Goal: Task Accomplishment & Management: Manage account settings

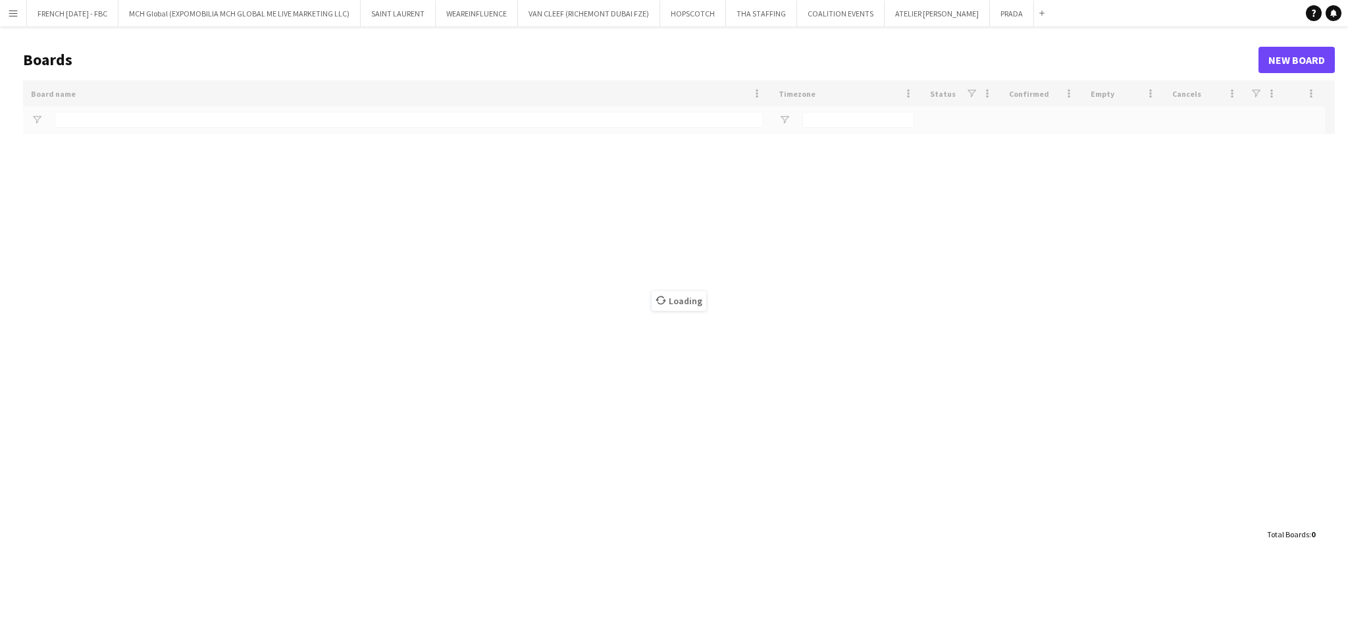
click at [172, 51] on h1 "Boards" at bounding box center [640, 60] width 1235 height 20
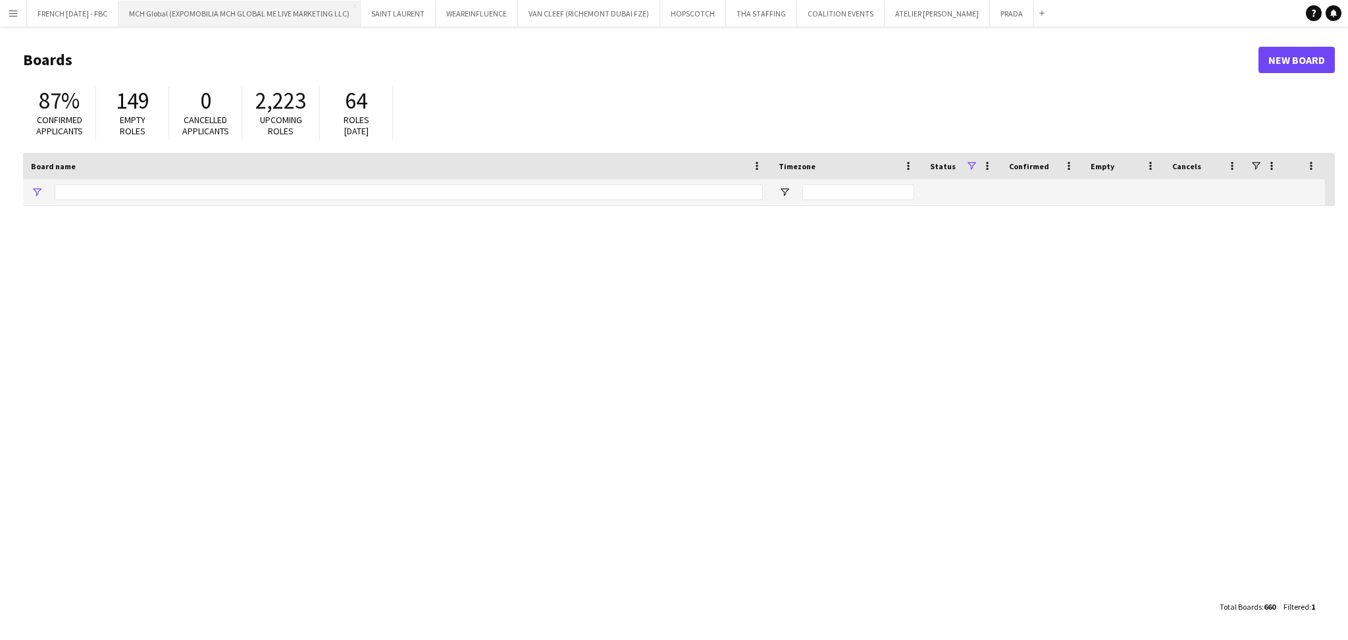
type input "*****"
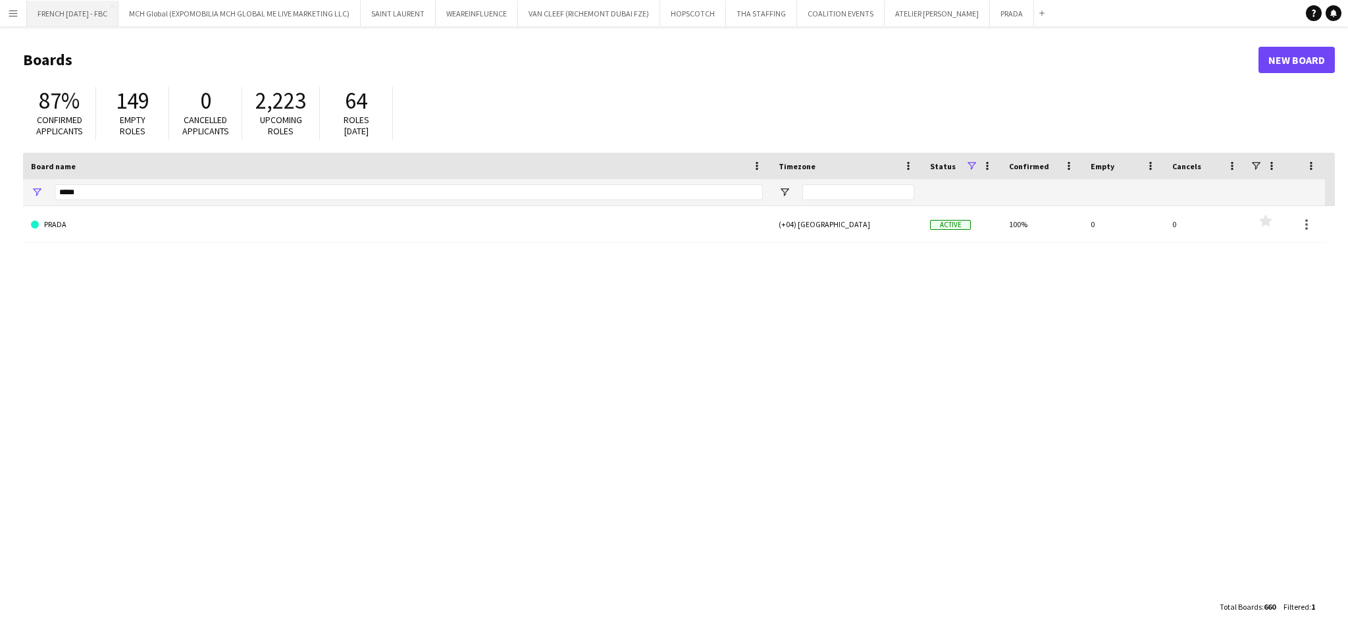
click at [90, 24] on button "FRENCH [DATE] - FBC Close" at bounding box center [72, 14] width 91 height 26
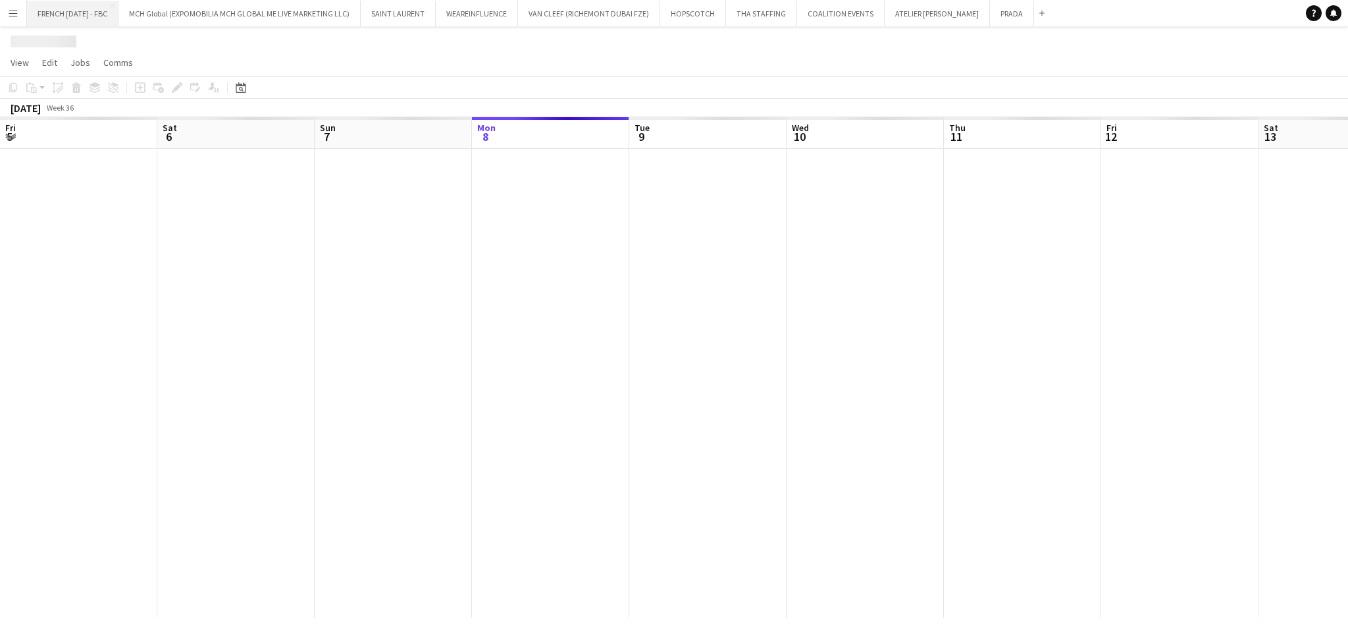
scroll to position [0, 314]
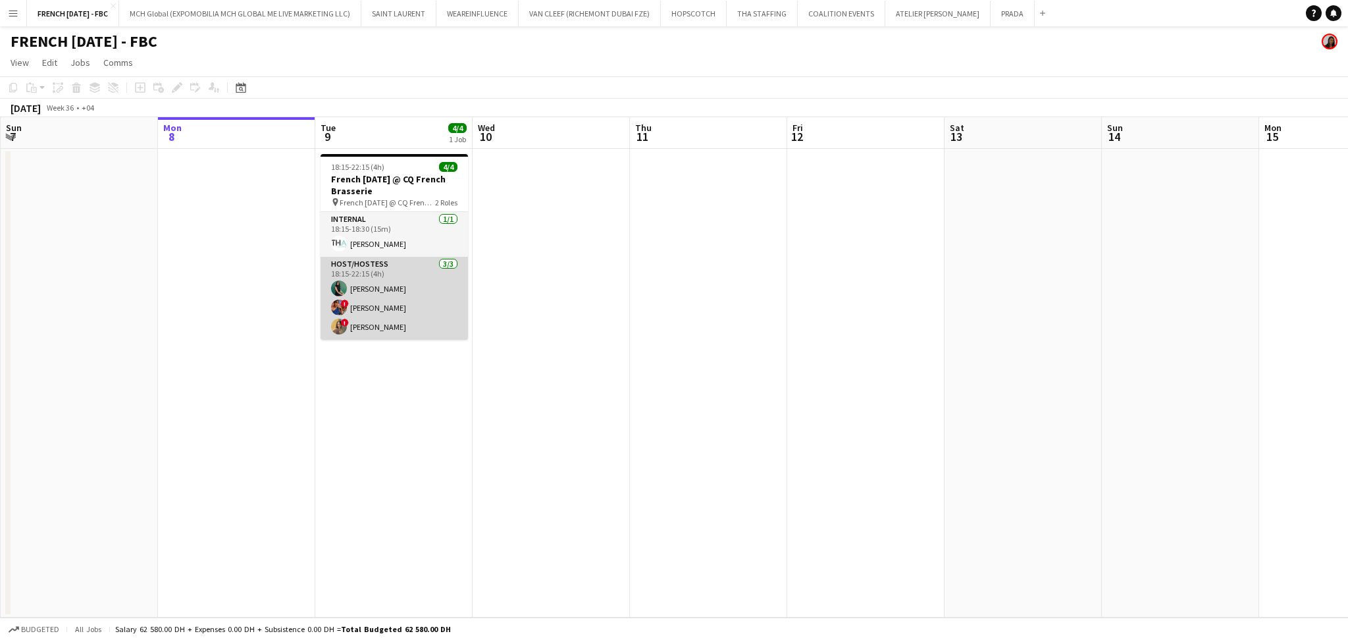
click at [397, 303] on app-card-role "Host/Hostess [DATE] 18:15-22:15 (4h) [PERSON_NAME] ! [PERSON_NAME] Sad ! [PERSO…" at bounding box center [394, 298] width 147 height 83
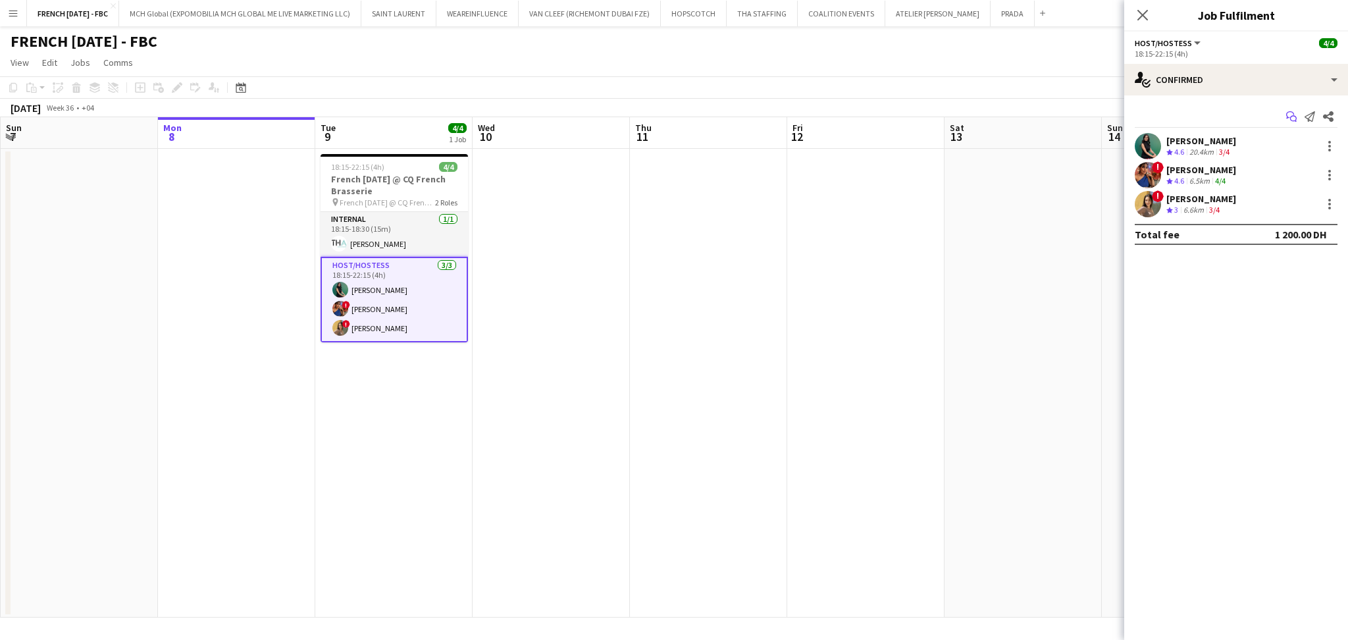
click at [1297, 117] on app-icon "Start chat" at bounding box center [1291, 116] width 18 height 18
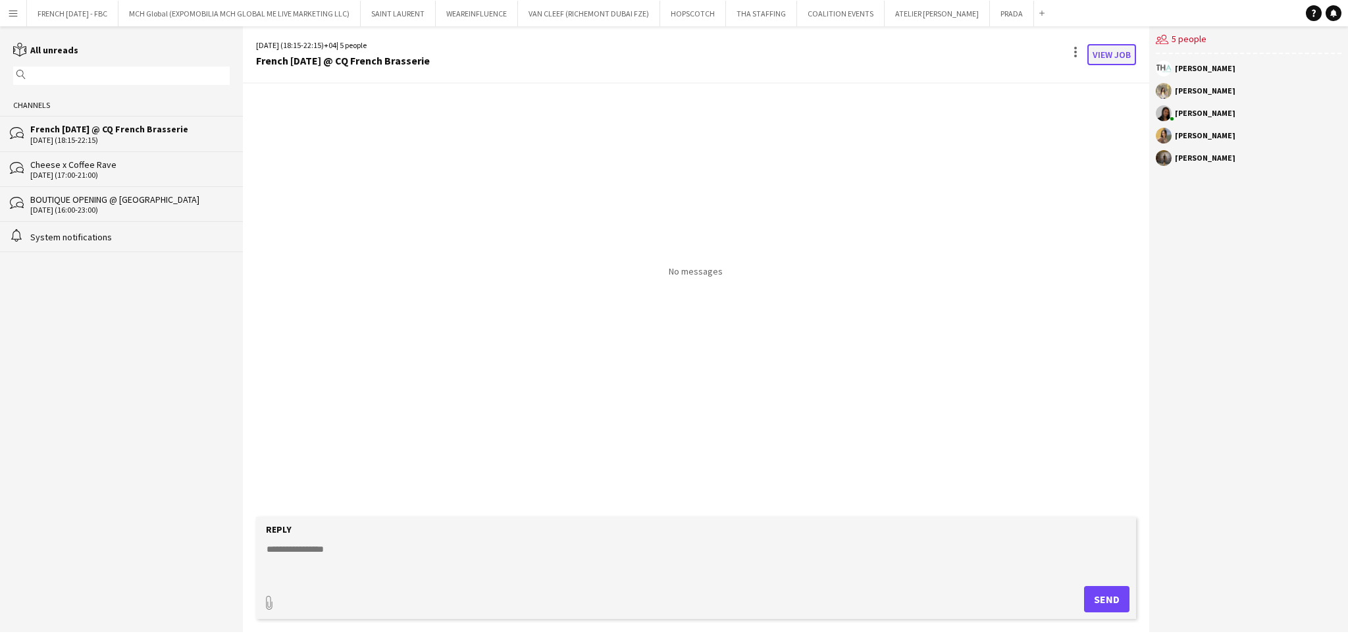
click at [1108, 59] on link "View Job" at bounding box center [1111, 54] width 49 height 21
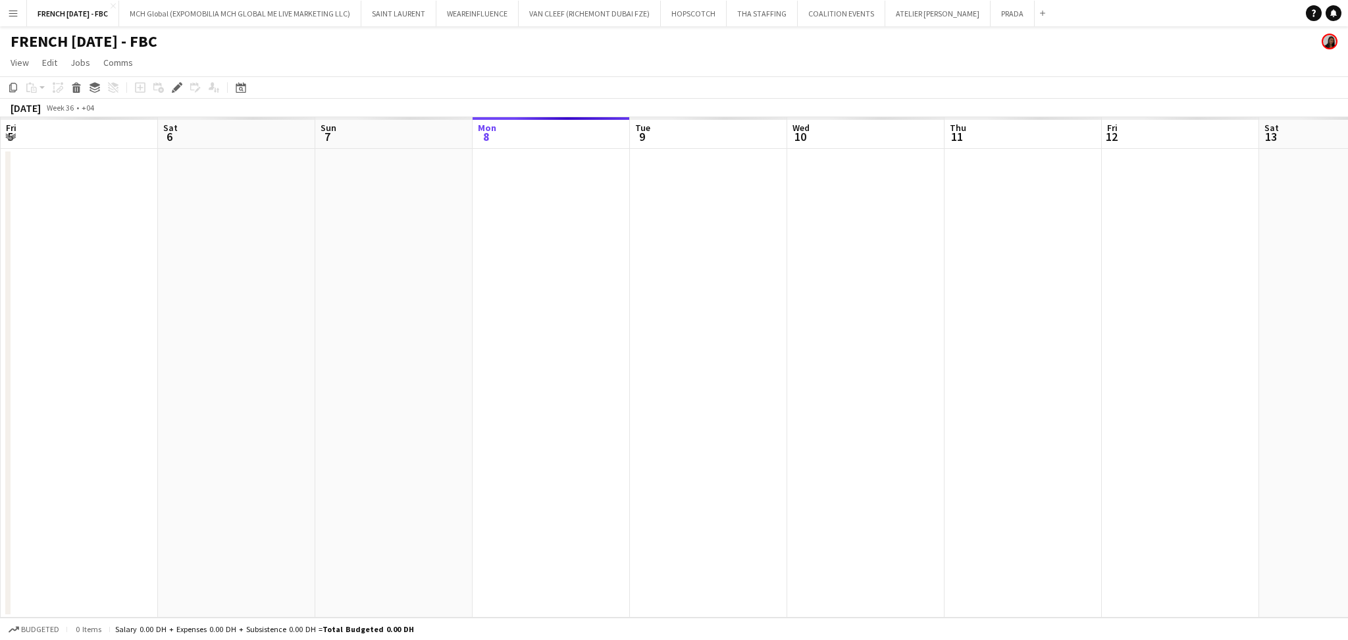
scroll to position [0, 453]
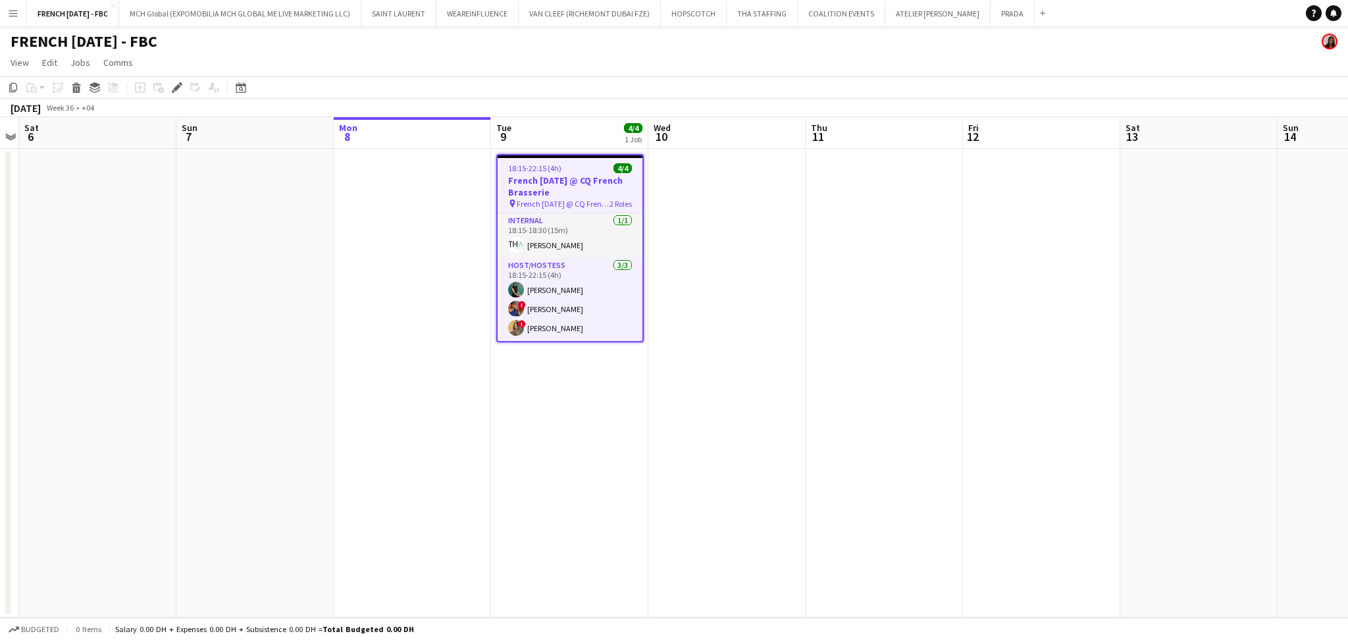
click at [175, 91] on icon "Edit" at bounding box center [177, 87] width 11 height 11
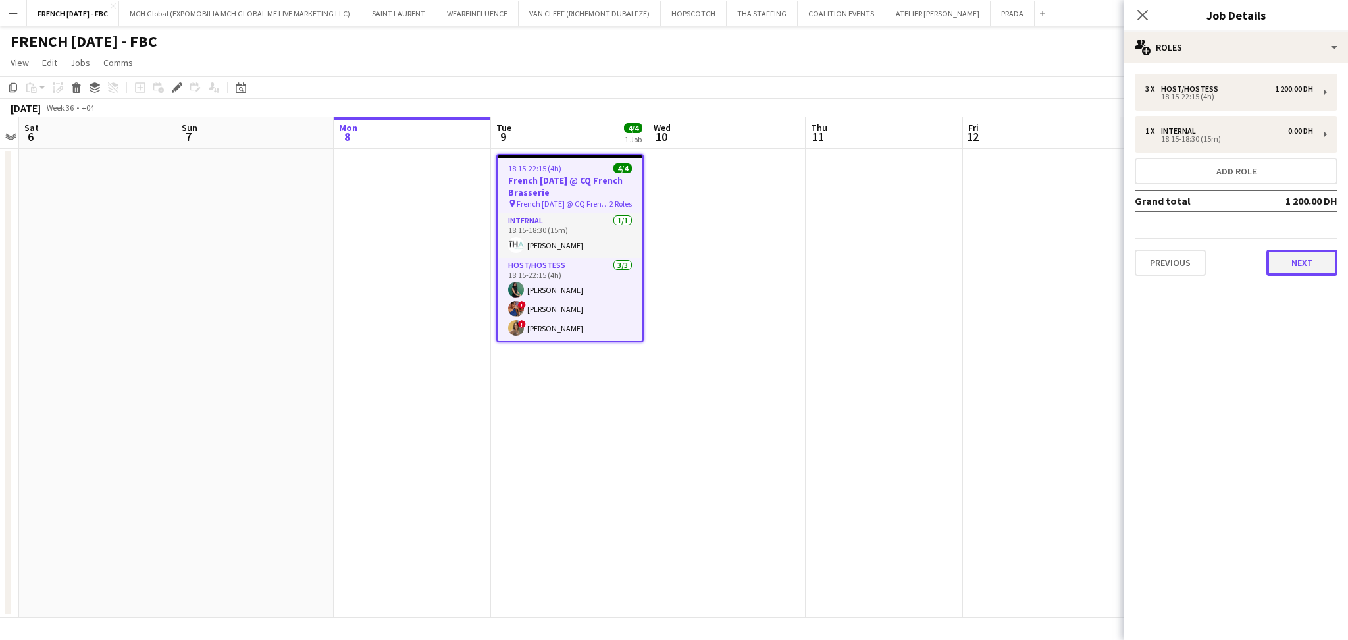
click at [1310, 257] on button "Next" at bounding box center [1301, 262] width 71 height 26
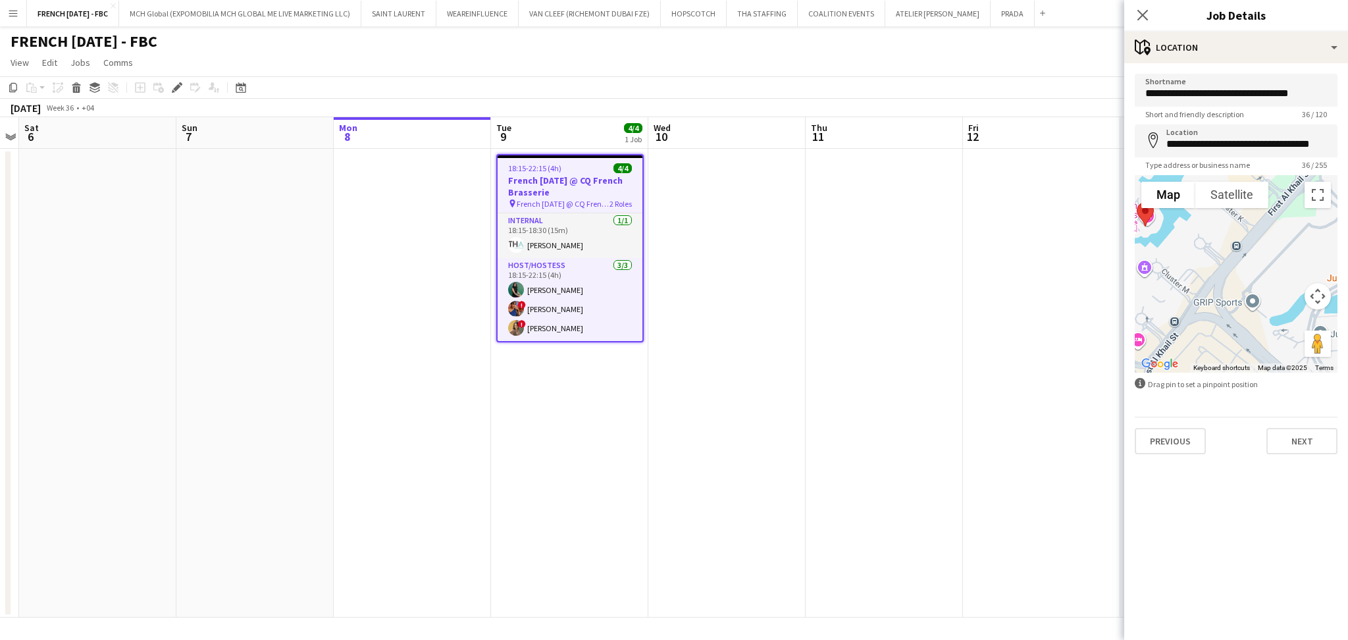
drag, startPoint x: 1173, startPoint y: 279, endPoint x: 1251, endPoint y: 341, distance: 99.3
click at [1251, 341] on div at bounding box center [1236, 273] width 203 height 197
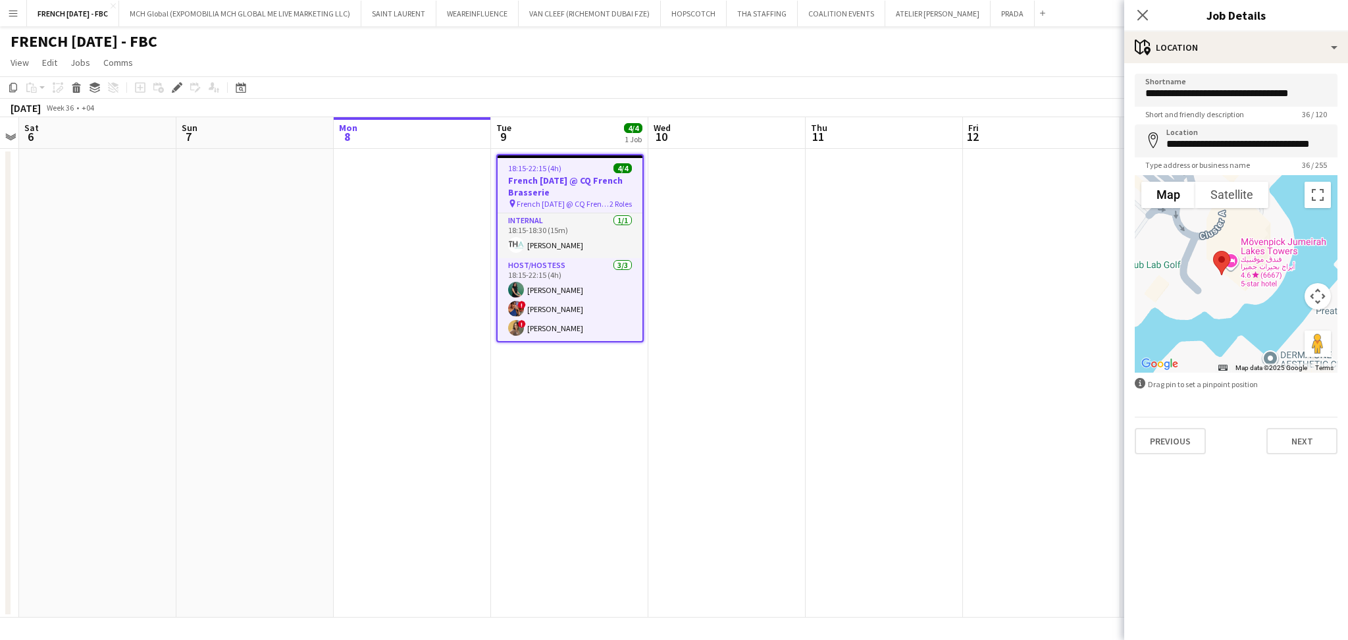
drag, startPoint x: 1197, startPoint y: 282, endPoint x: 1203, endPoint y: 309, distance: 27.5
click at [1203, 309] on div at bounding box center [1236, 273] width 203 height 197
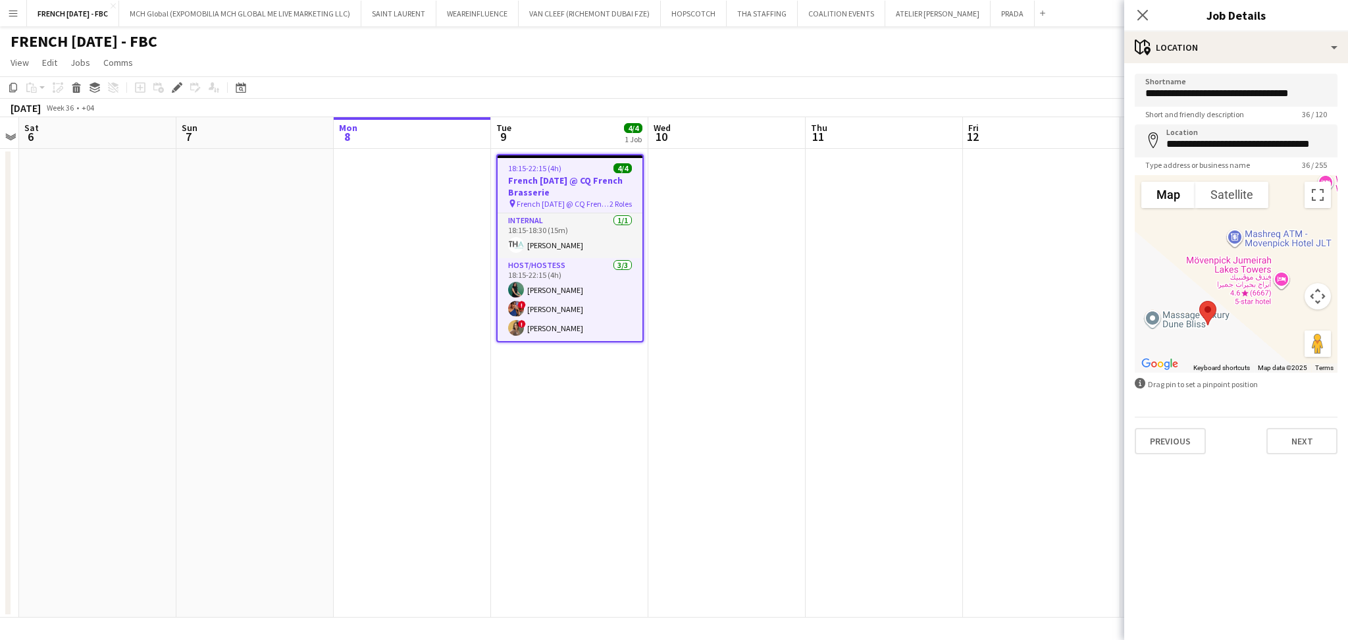
drag, startPoint x: 1235, startPoint y: 306, endPoint x: 1249, endPoint y: 219, distance: 88.0
click at [1249, 219] on div at bounding box center [1236, 273] width 203 height 197
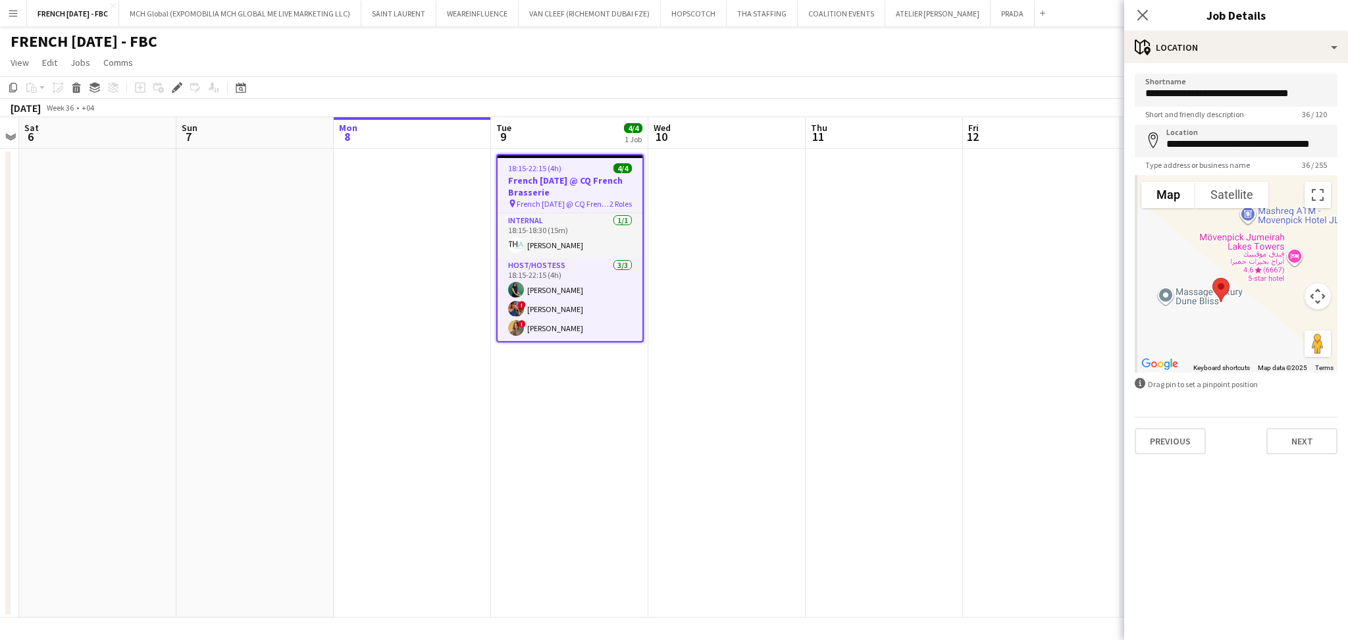
drag, startPoint x: 1270, startPoint y: 331, endPoint x: 1276, endPoint y: 282, distance: 49.7
click at [1296, 286] on div at bounding box center [1236, 273] width 203 height 197
click at [901, 315] on app-date-cell at bounding box center [884, 383] width 157 height 469
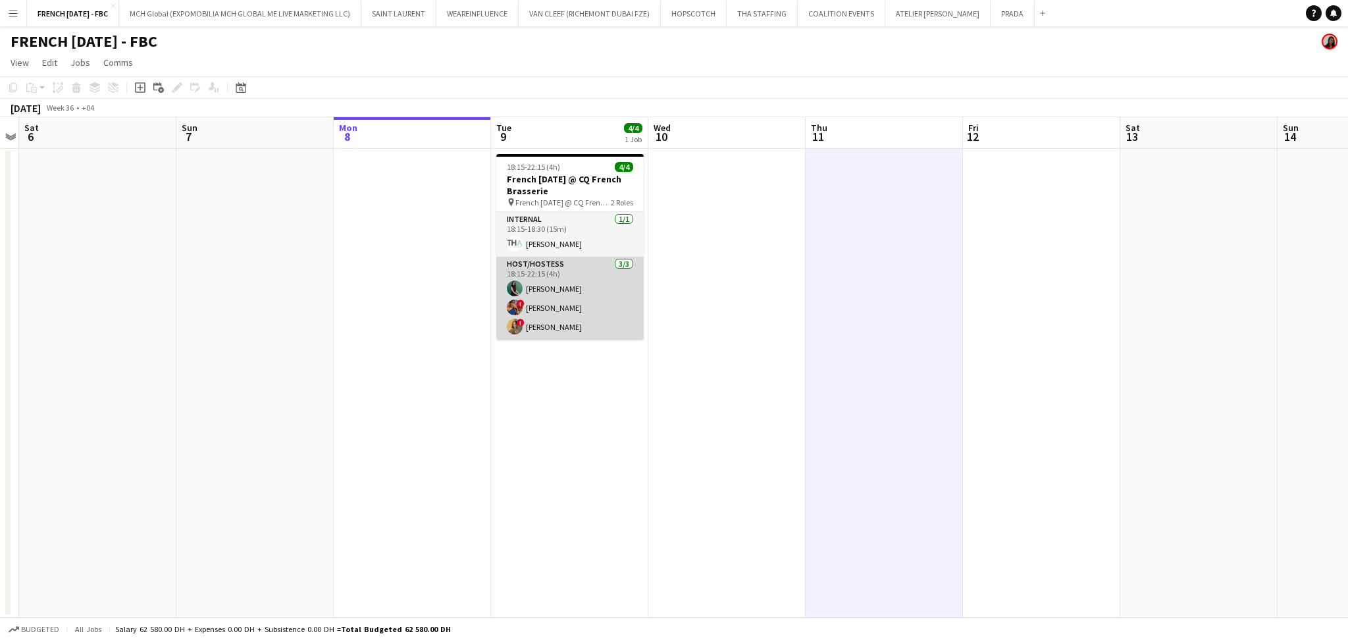
click at [602, 312] on app-card-role "Host/Hostess [DATE] 18:15-22:15 (4h) [PERSON_NAME] ! [PERSON_NAME] Sad ! [PERSO…" at bounding box center [569, 298] width 147 height 83
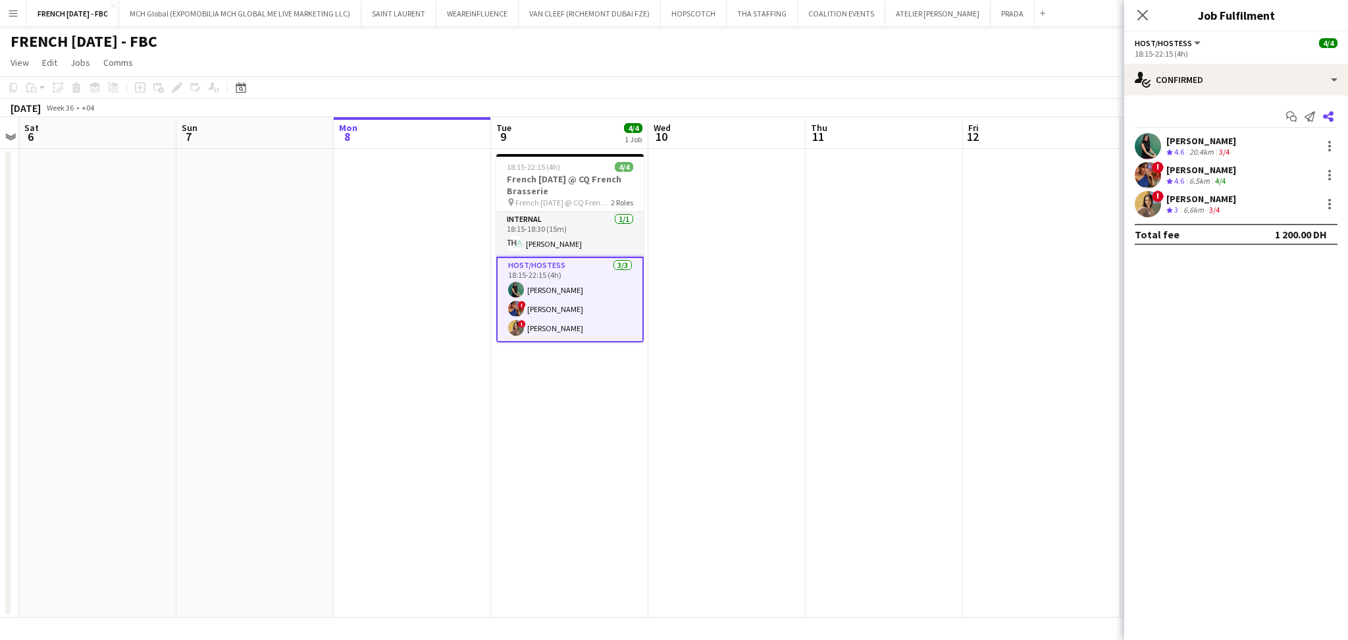
click at [1323, 117] on icon "Share" at bounding box center [1328, 116] width 11 height 11
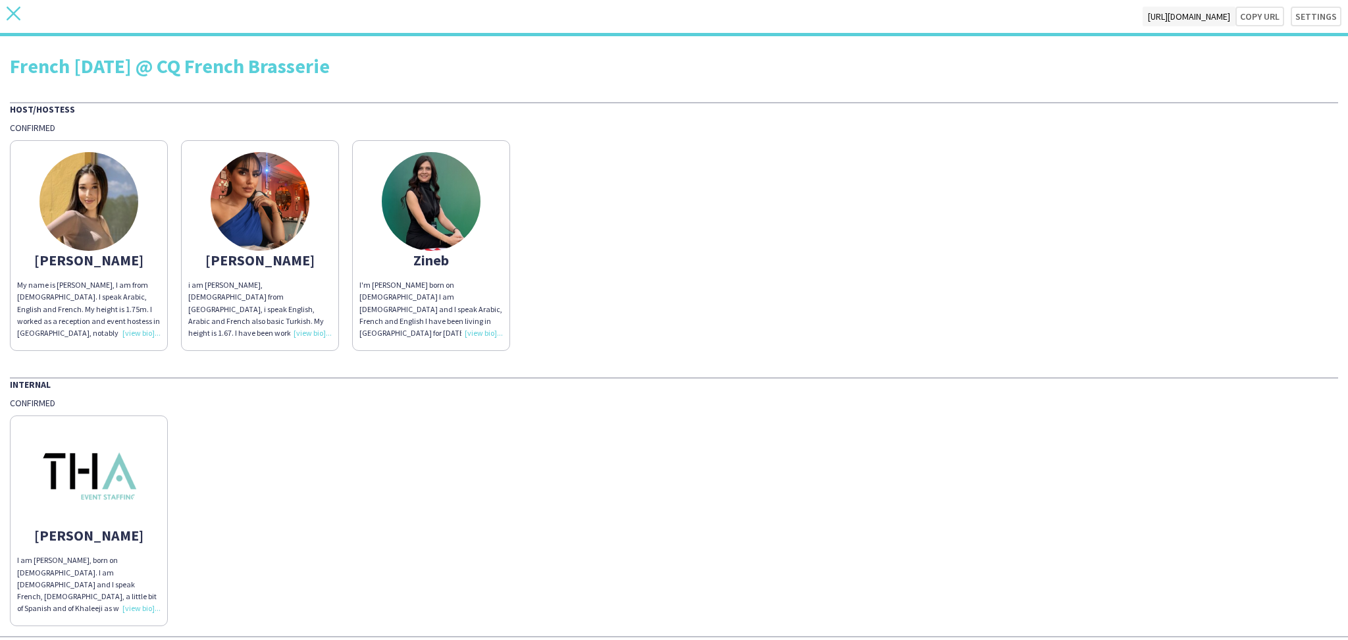
click at [12, 9] on icon "close" at bounding box center [14, 14] width 14 height 14
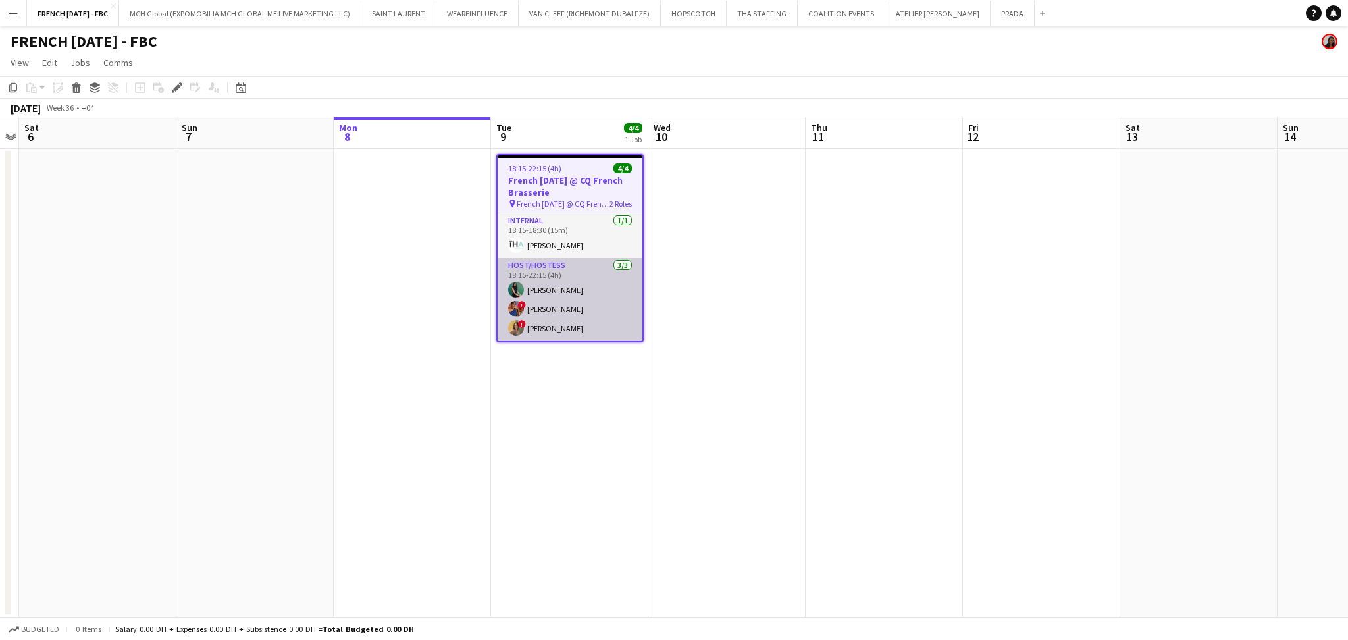
click at [521, 311] on app-user-avatar at bounding box center [516, 309] width 16 height 16
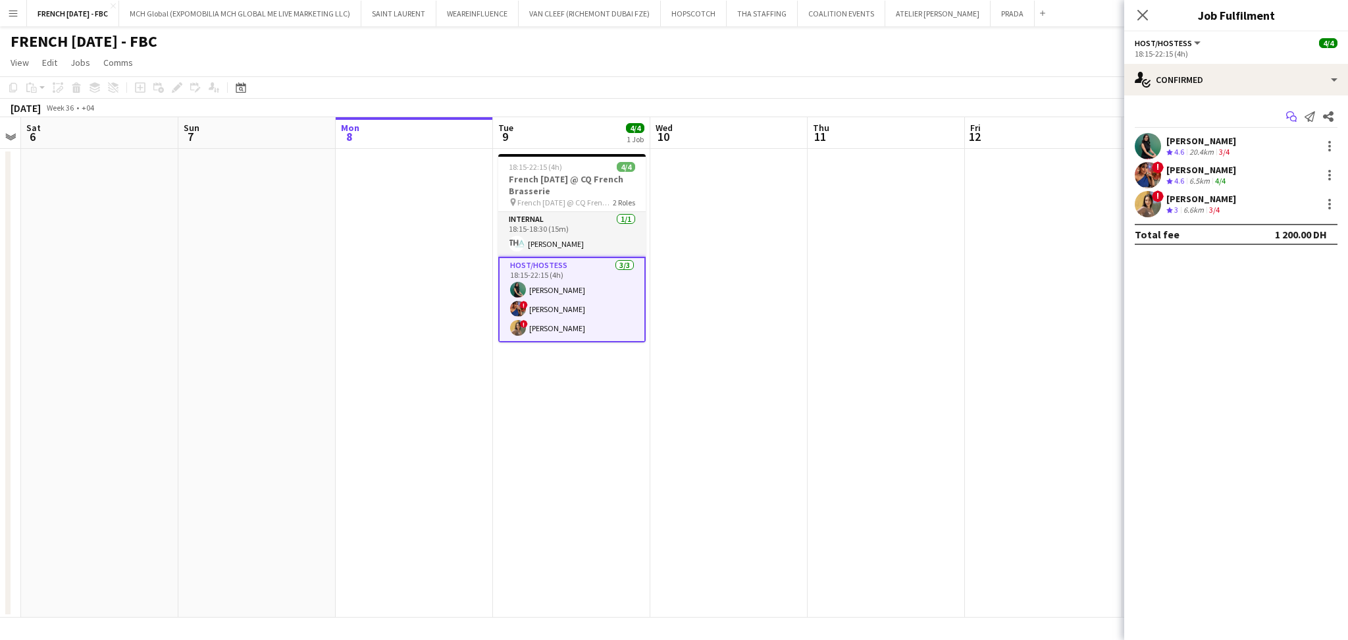
click at [1293, 119] on icon "Start chat" at bounding box center [1291, 116] width 11 height 11
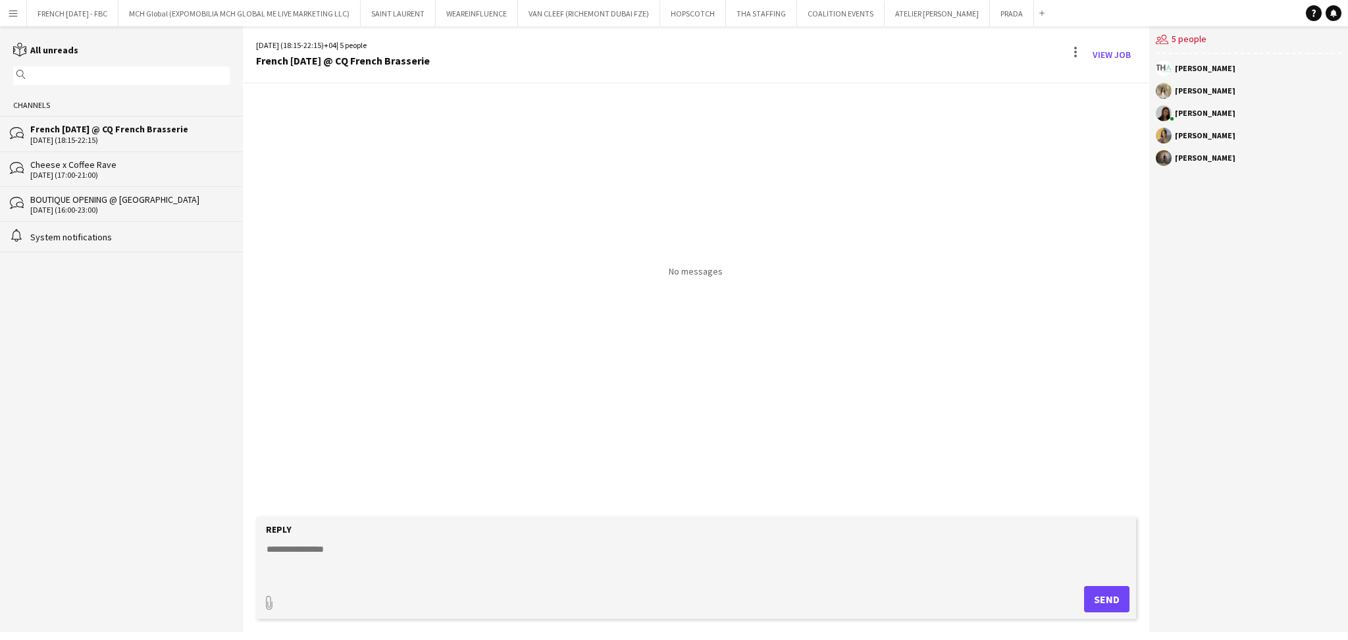
click at [430, 565] on textarea at bounding box center [698, 559] width 867 height 34
paste textarea "***"
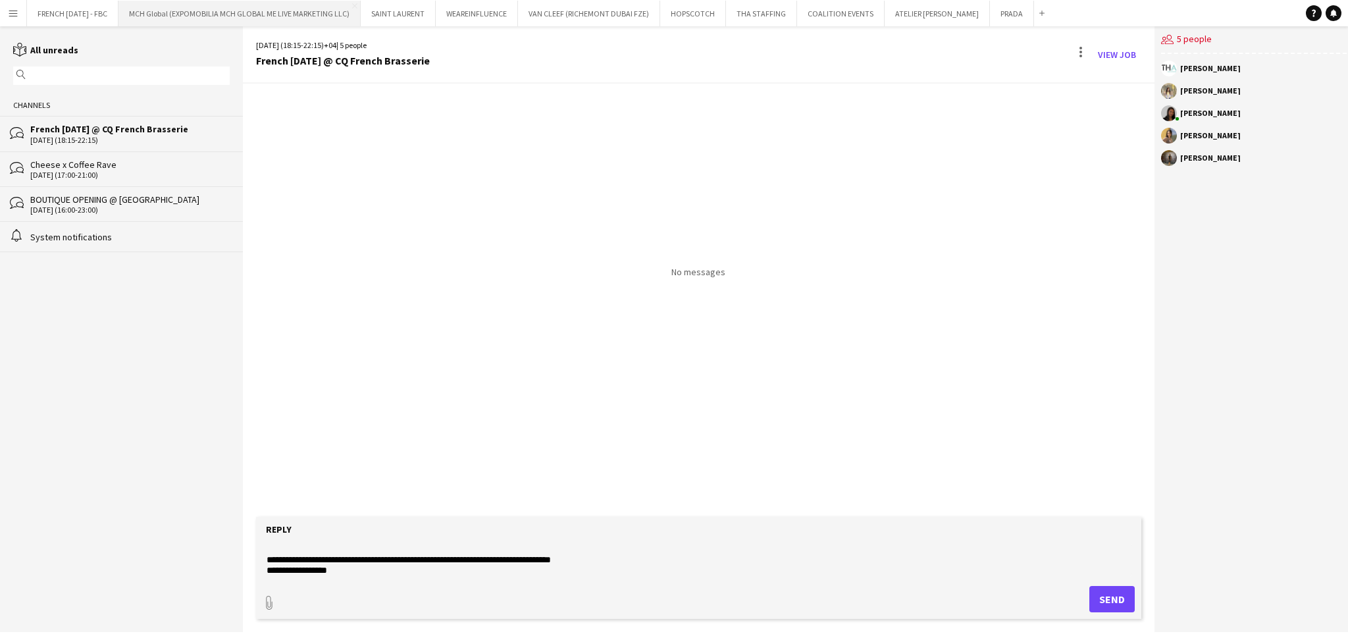
paste textarea "***"
type textarea "**********"
click at [1122, 602] on button "Send" at bounding box center [1111, 599] width 45 height 26
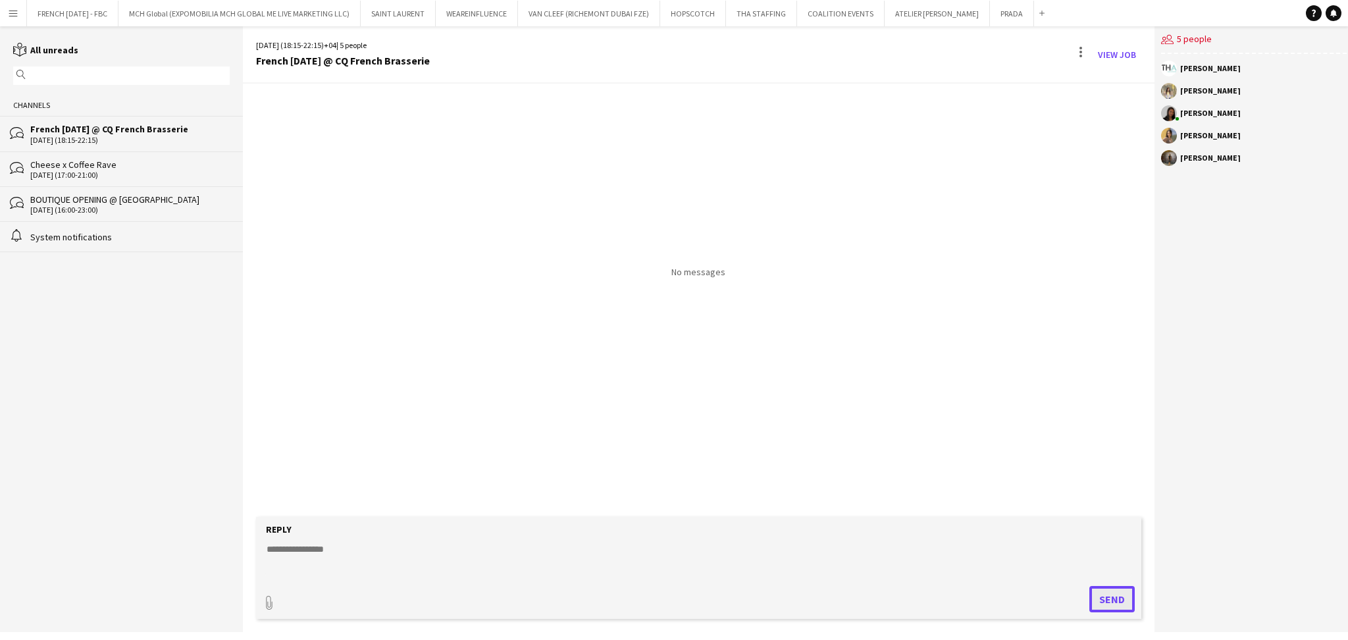
scroll to position [0, 0]
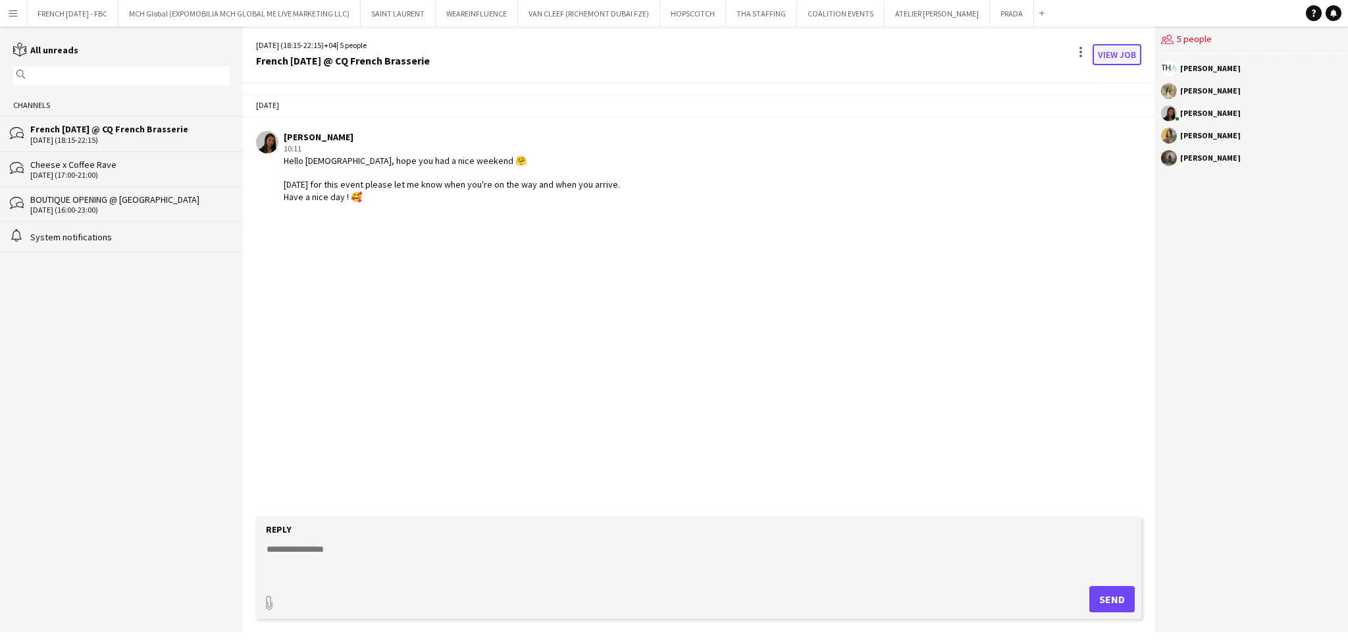
click at [1120, 51] on link "View Job" at bounding box center [1117, 54] width 49 height 21
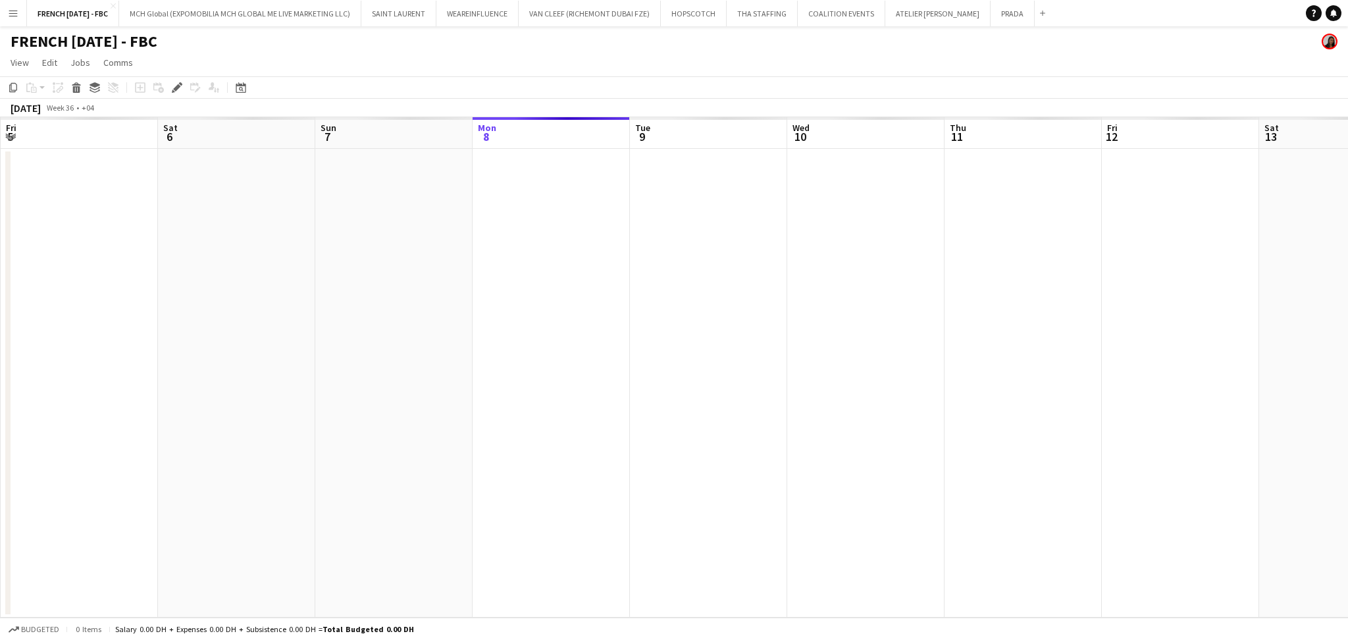
scroll to position [0, 453]
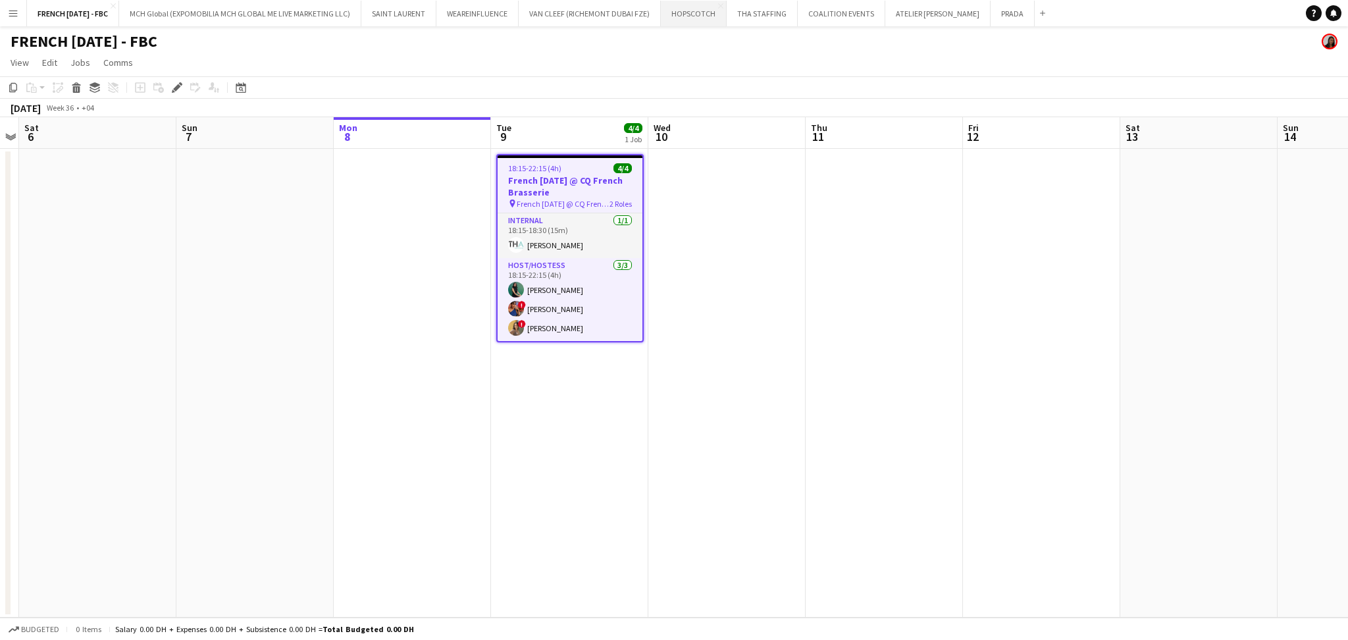
click at [721, 13] on button "HOPSCOTCH Close" at bounding box center [694, 14] width 66 height 26
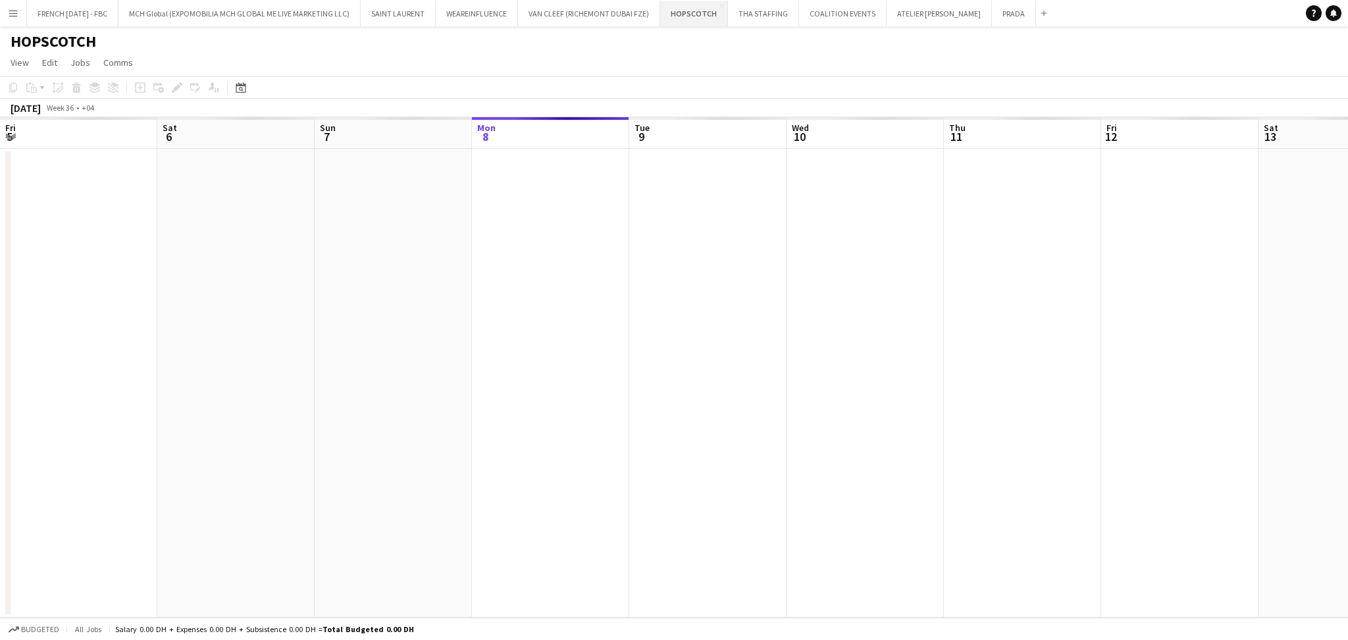
scroll to position [0, 314]
drag, startPoint x: 397, startPoint y: 427, endPoint x: 1038, endPoint y: 427, distance: 641.1
click at [1037, 427] on app-calendar-viewport "Mon 1 Tue 2 Wed 3 Thu 4 Fri 5 Sat 6 Sun 7 Mon 8 Tue 9 Wed 10 Thu 11 Fri 12 Sat …" at bounding box center [674, 367] width 1348 height 500
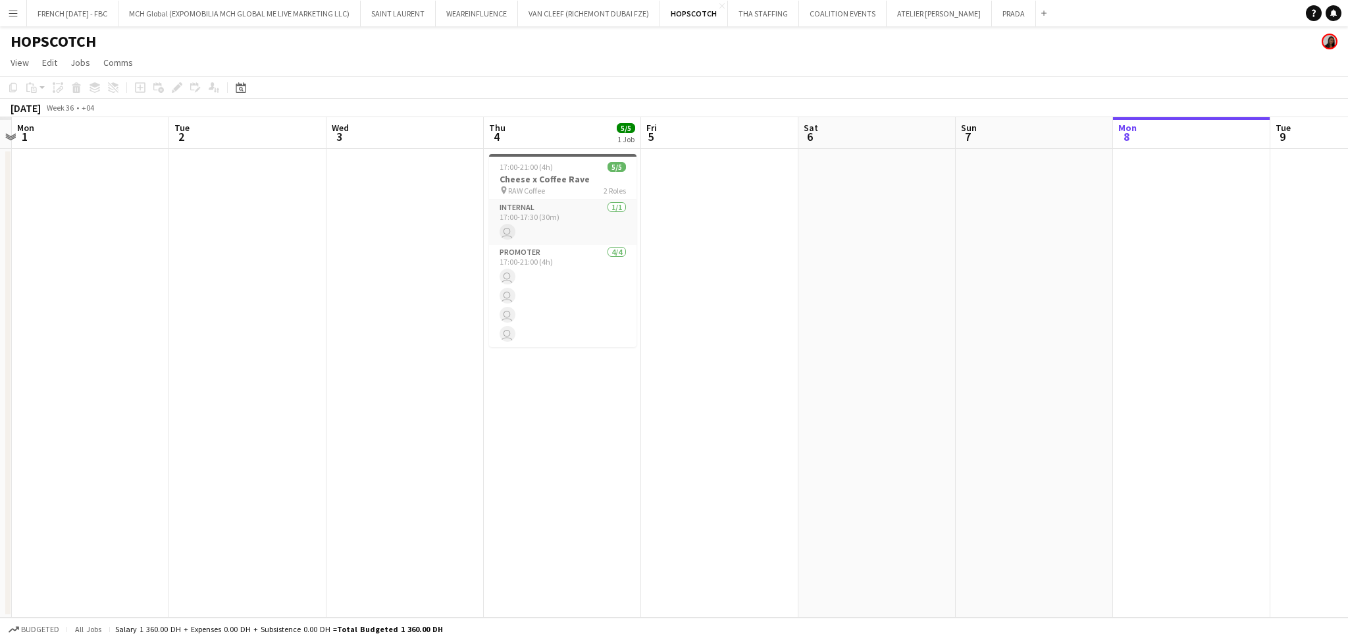
scroll to position [0, 436]
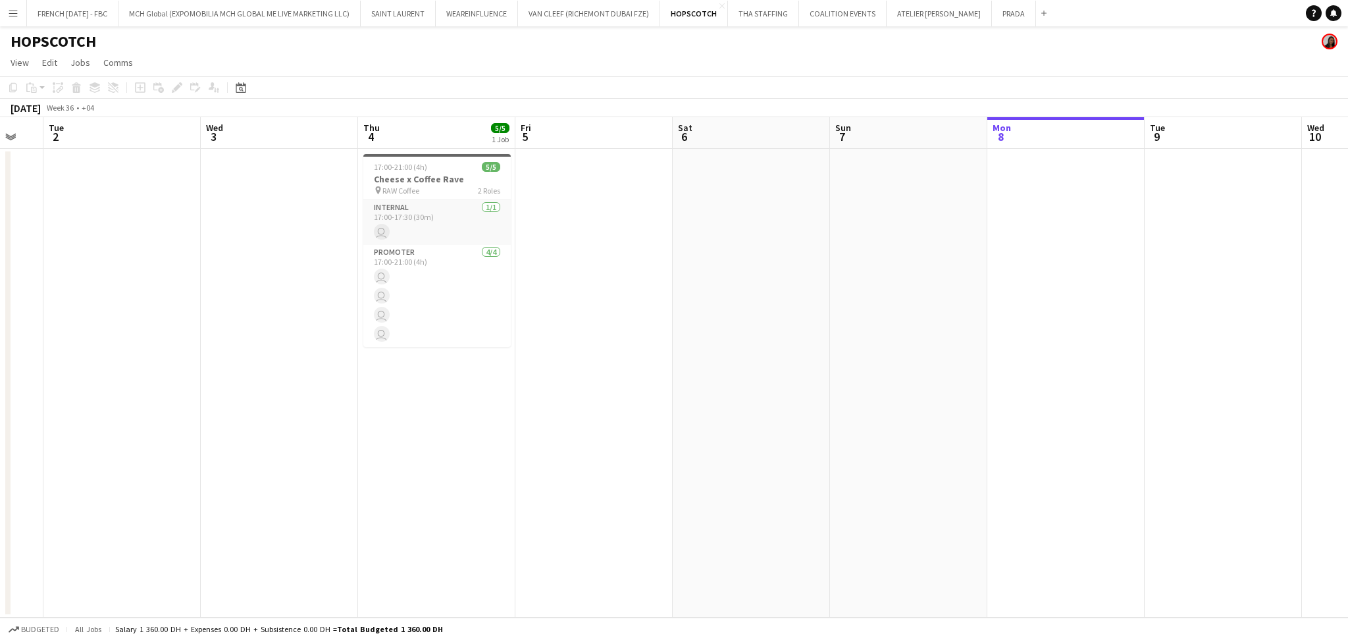
drag, startPoint x: 885, startPoint y: 410, endPoint x: 1181, endPoint y: 398, distance: 295.8
click at [1181, 398] on app-calendar-viewport "Sat 30 Sun 31 Mon 1 Tue 2 Wed 3 Thu 4 5/5 1 Job Fri 5 Sat 6 Sun 7 Mon 8 Tue 9 W…" at bounding box center [674, 367] width 1348 height 500
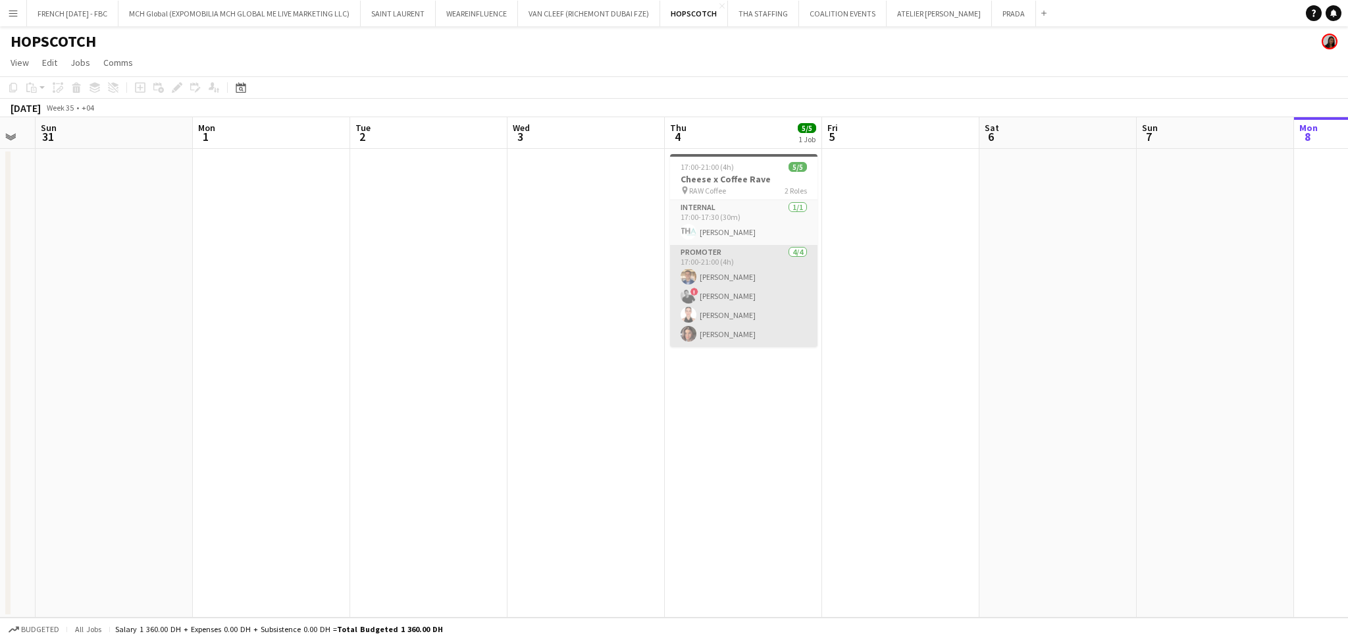
click at [781, 326] on app-card-role "Promoter [DATE] 17:00-21:00 (4h) [PERSON_NAME] ! [PERSON_NAME] [PERSON_NAME] [P…" at bounding box center [743, 296] width 147 height 102
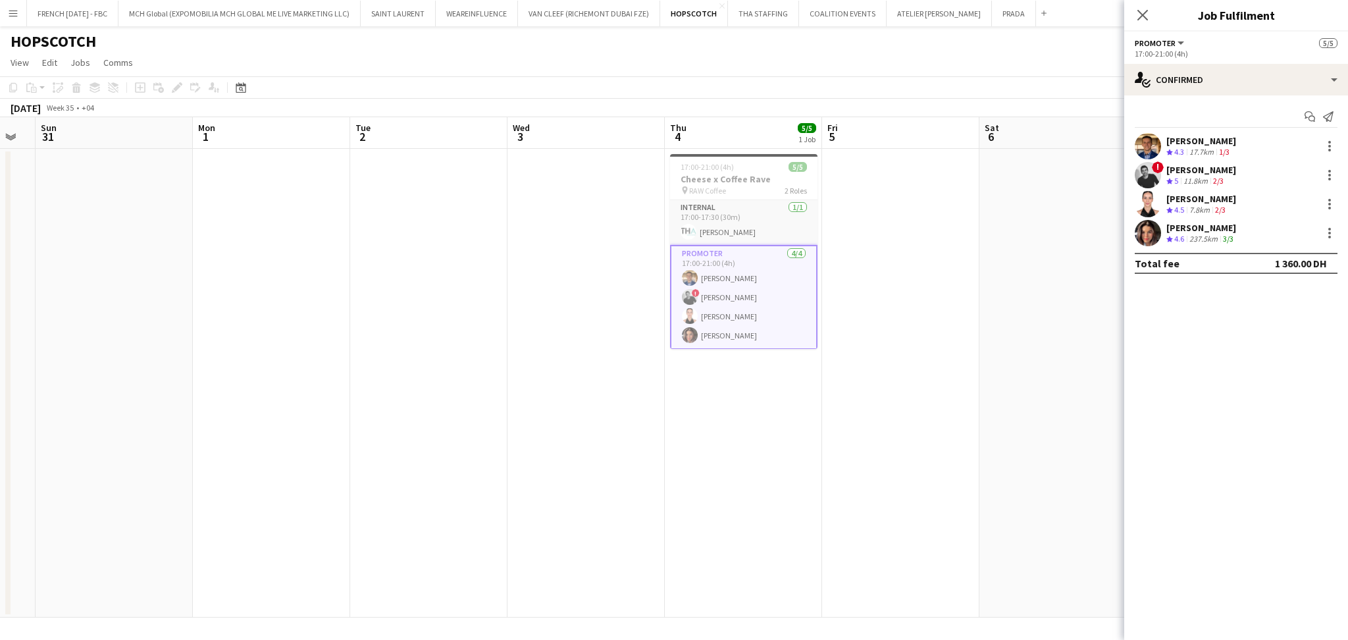
click at [1196, 147] on div "17.7km" at bounding box center [1202, 152] width 30 height 11
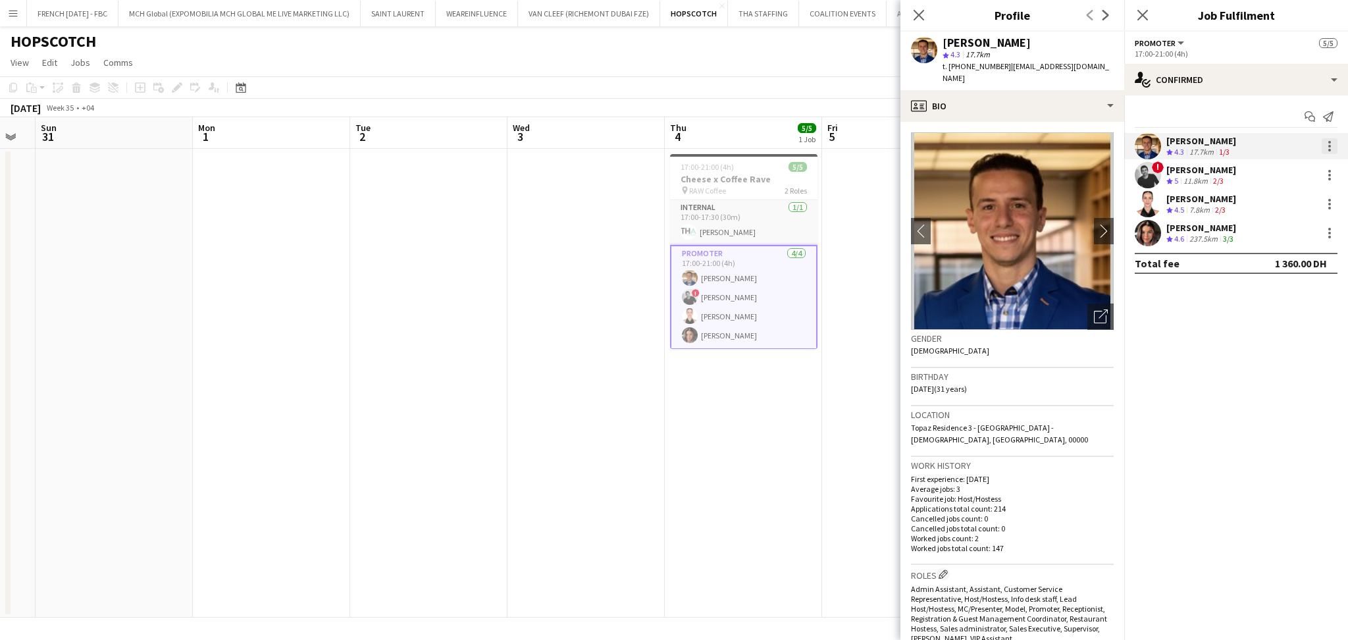
click at [1325, 147] on div at bounding box center [1330, 146] width 16 height 16
click at [1320, 161] on button "Edit fee" at bounding box center [1286, 171] width 103 height 32
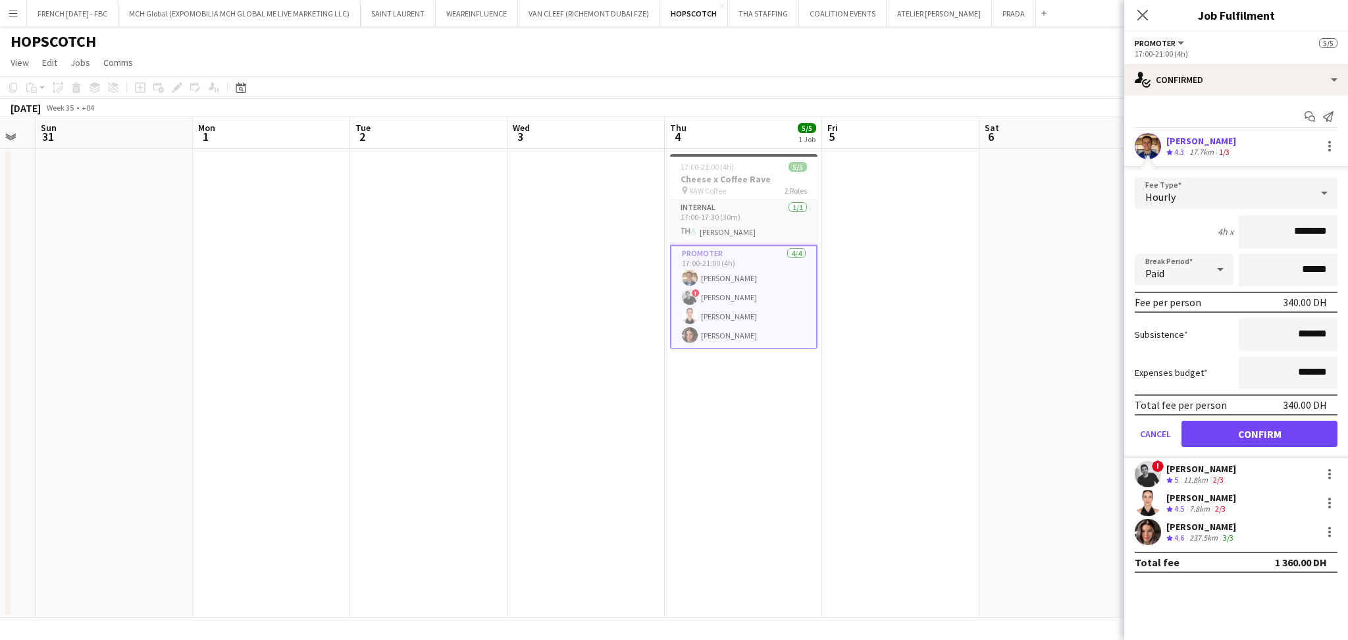
click at [1285, 150] on div "[PERSON_NAME] Crew rating 4.3 17.7km 1/3" at bounding box center [1236, 146] width 224 height 26
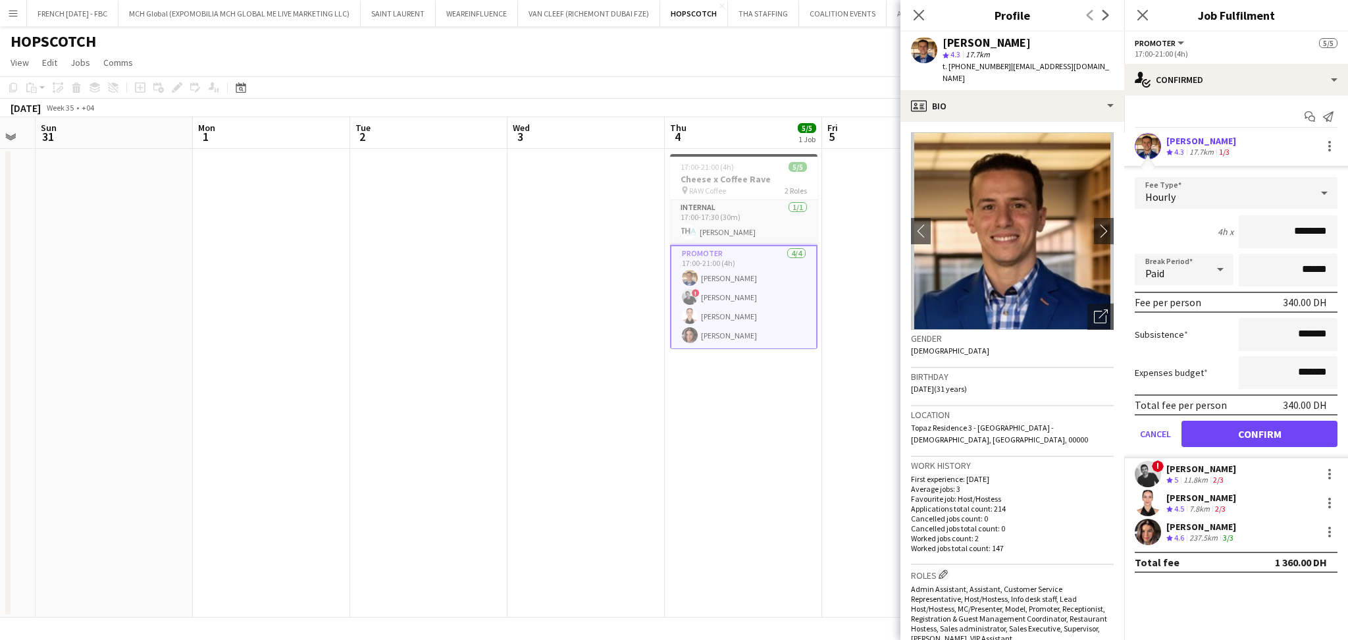
click at [798, 423] on app-date-cell "17:00-21:00 (4h) 5/5 Cheese x Coffee Rave pin RAW Coffee 2 Roles Internal [DATE…" at bounding box center [743, 383] width 157 height 469
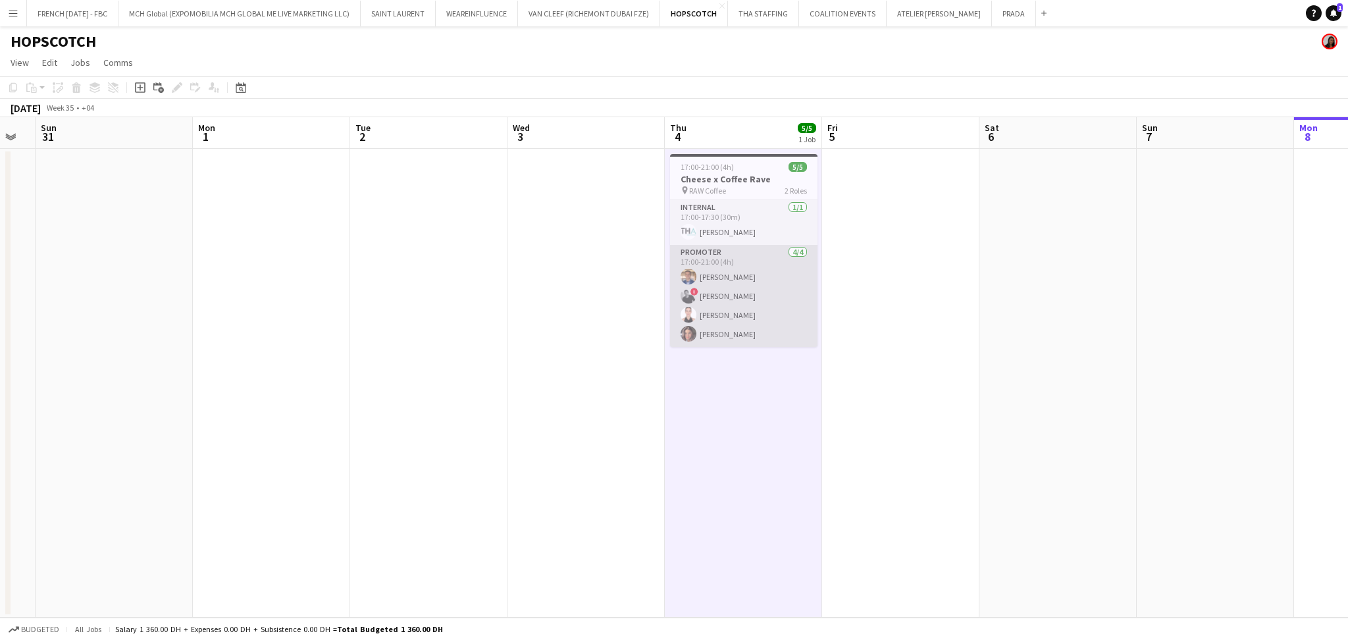
click at [792, 294] on app-card-role "Promoter [DATE] 17:00-21:00 (4h) [PERSON_NAME] ! [PERSON_NAME] [PERSON_NAME] [P…" at bounding box center [743, 296] width 147 height 102
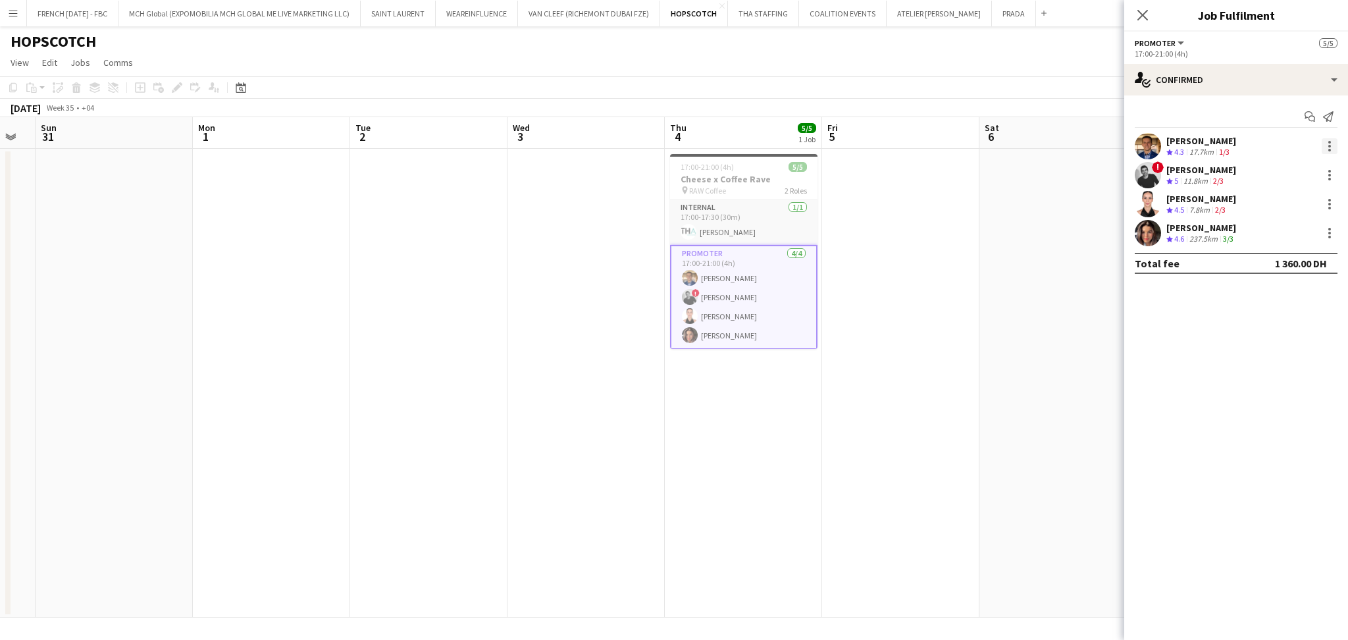
click at [1328, 145] on div at bounding box center [1329, 146] width 3 height 3
click at [1297, 291] on span "Remove" at bounding box center [1286, 297] width 82 height 12
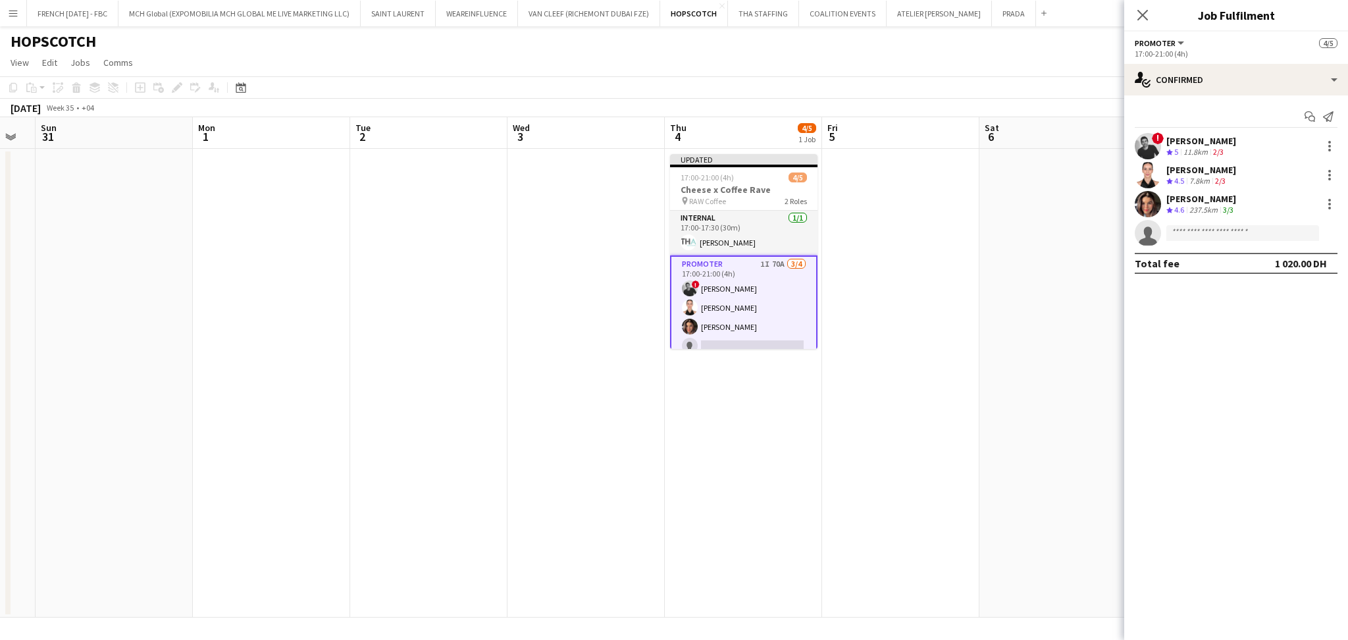
click at [752, 297] on app-card-role "Promoter 1I 70A [DATE] 17:00-21:00 (4h) ! [PERSON_NAME] [PERSON_NAME] [PERSON_N…" at bounding box center [743, 307] width 147 height 105
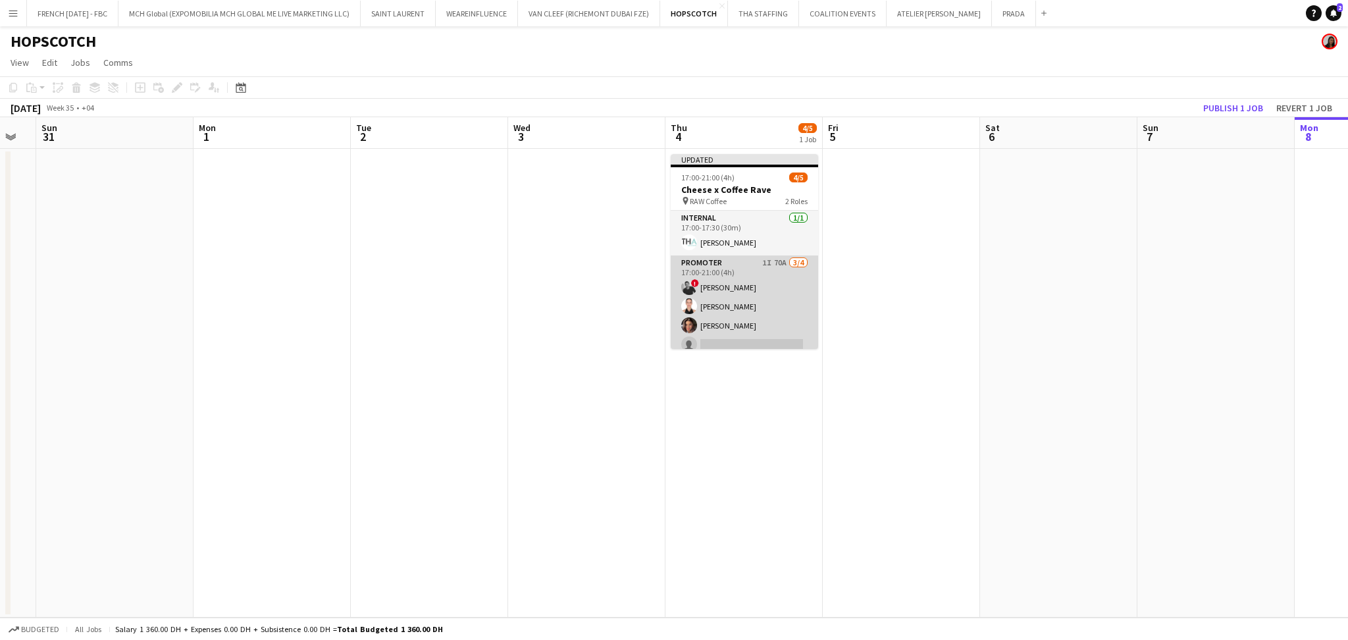
click at [735, 289] on app-card-role "Promoter 1I 70A [DATE] 17:00-21:00 (4h) ! [PERSON_NAME] [PERSON_NAME] [PERSON_N…" at bounding box center [744, 306] width 147 height 102
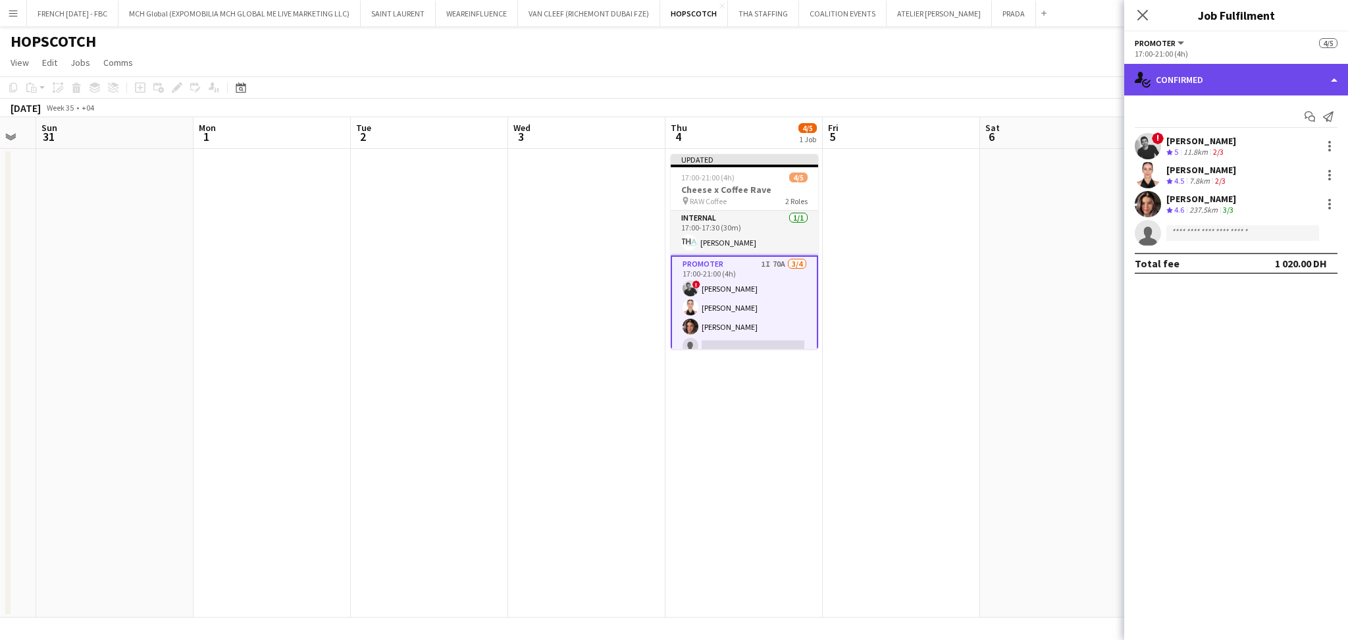
click at [1235, 77] on div "single-neutral-actions-check-2 Confirmed" at bounding box center [1236, 80] width 224 height 32
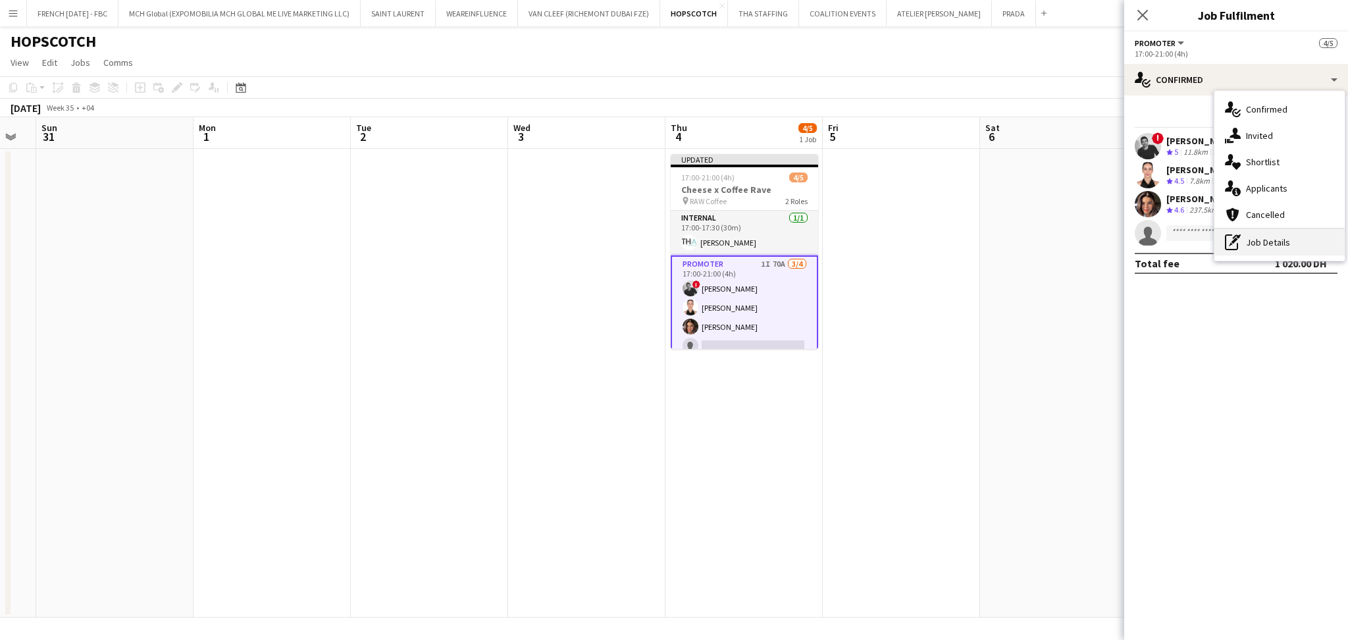
click at [1285, 234] on div "pen-write Job Details" at bounding box center [1279, 242] width 130 height 26
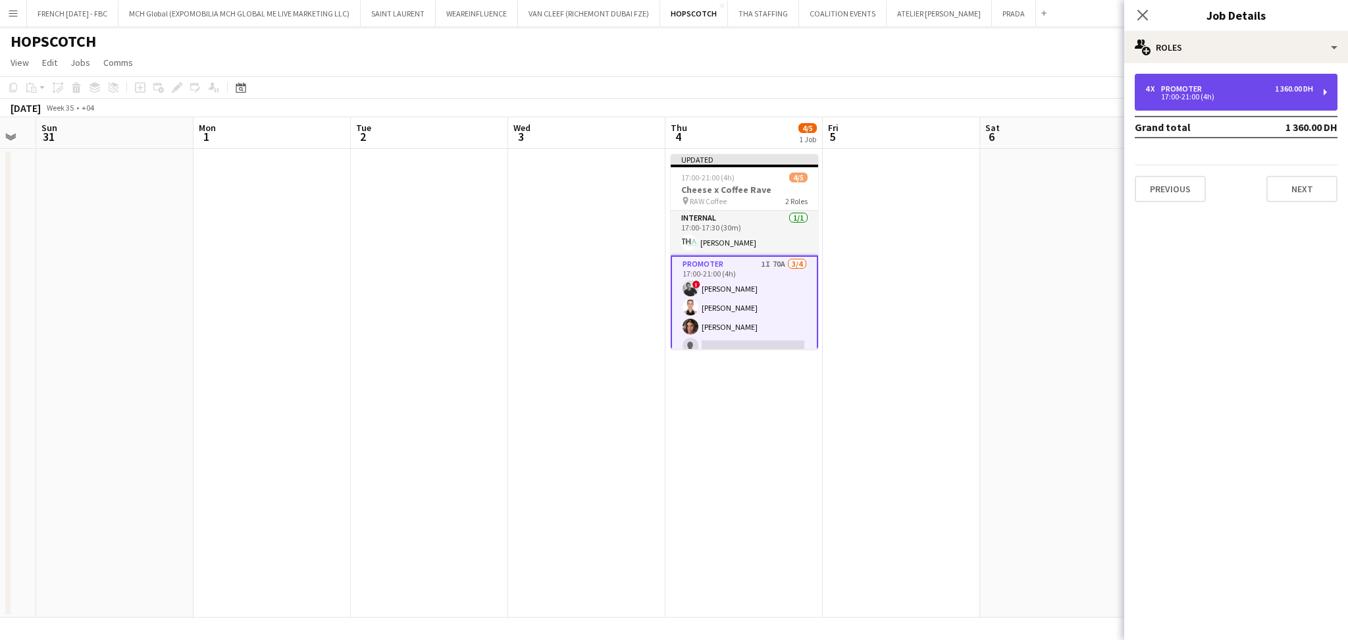
click at [1201, 97] on div "17:00-21:00 (4h)" at bounding box center [1229, 96] width 168 height 7
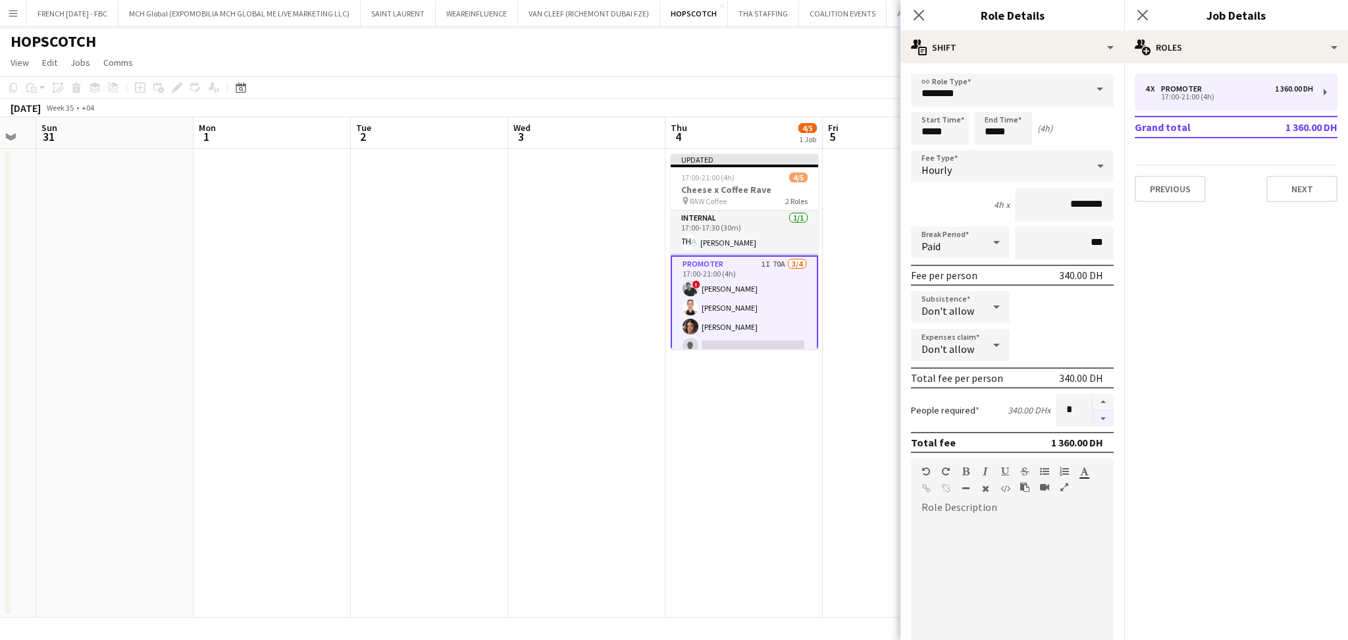
click at [1093, 415] on button "button" at bounding box center [1103, 419] width 21 height 16
type input "*"
click at [868, 290] on app-date-cell at bounding box center [901, 383] width 157 height 469
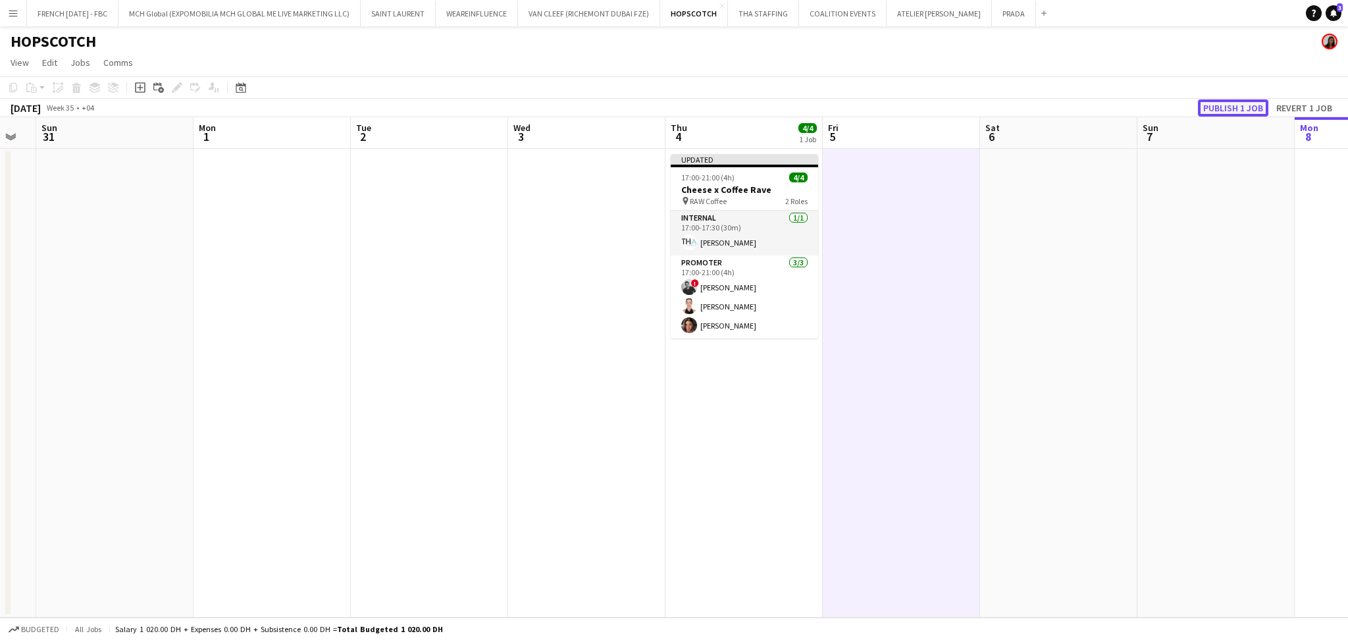
click at [1224, 106] on button "Publish 1 job" at bounding box center [1233, 107] width 70 height 17
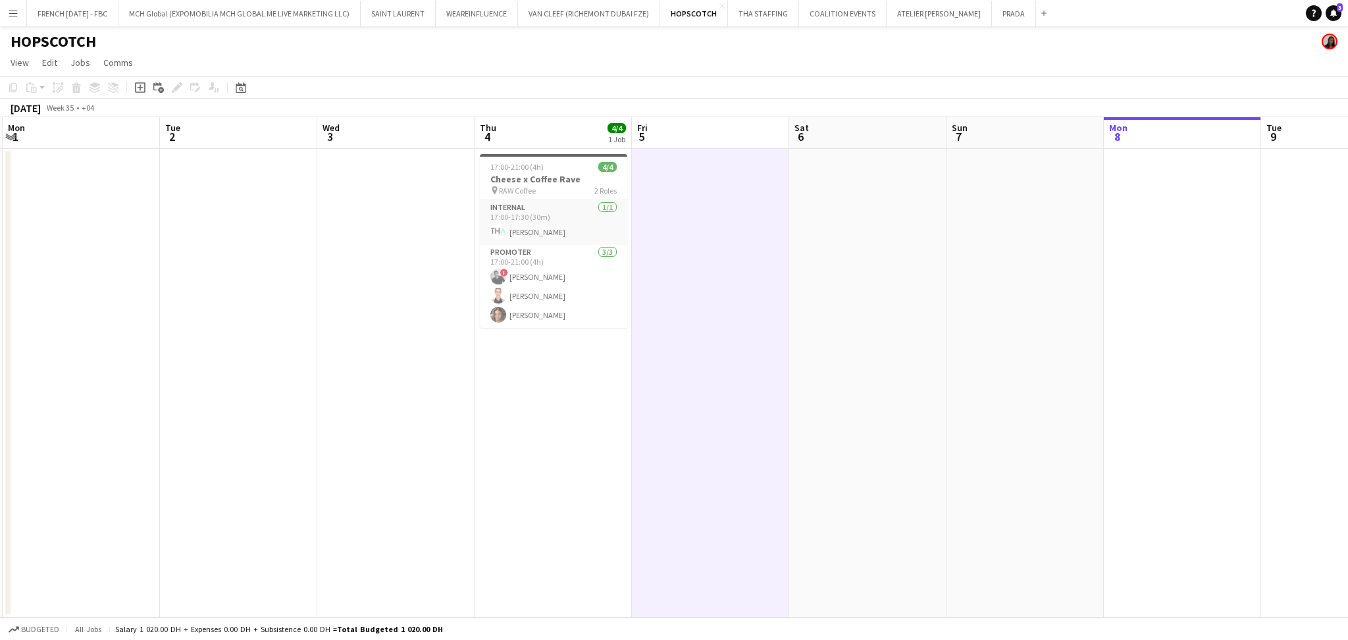
scroll to position [0, 546]
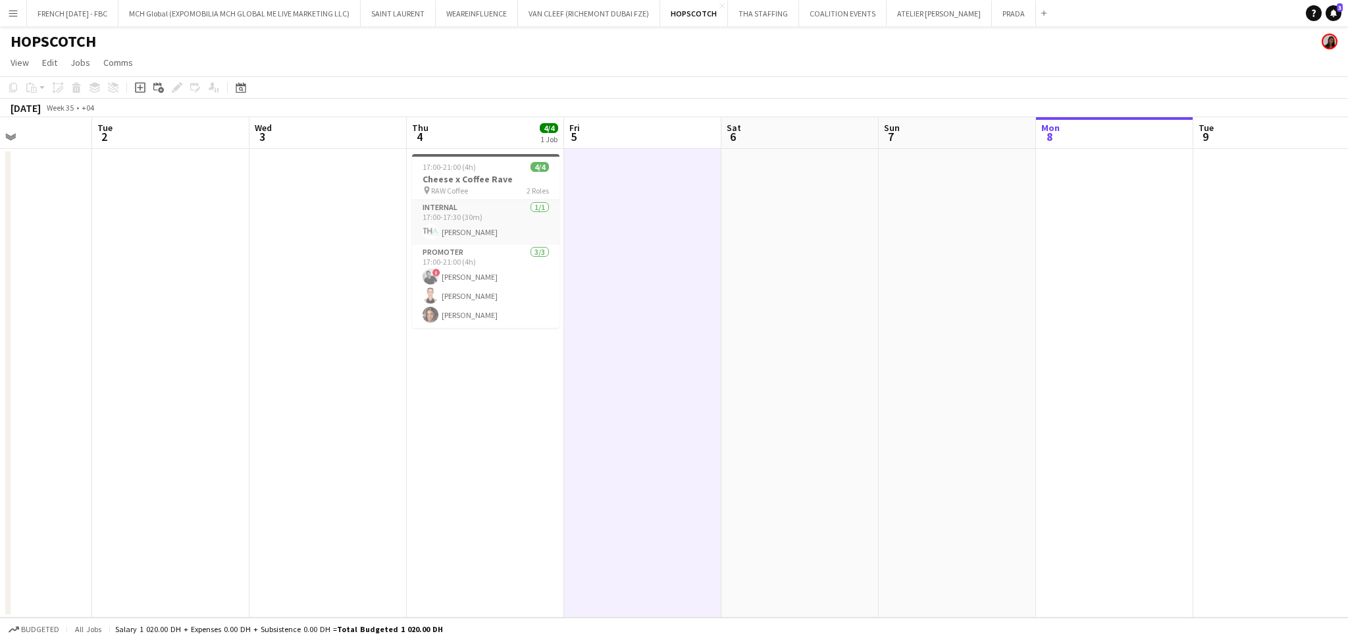
drag, startPoint x: 929, startPoint y: 305, endPoint x: 560, endPoint y: 303, distance: 368.6
click at [671, 305] on app-calendar-viewport "Fri 29 Sat 30 Sun 31 Mon 1 Tue 2 Wed 3 Thu 4 4/4 1 Job Fri 5 Sat 6 Sun 7 Mon 8 …" at bounding box center [674, 367] width 1348 height 500
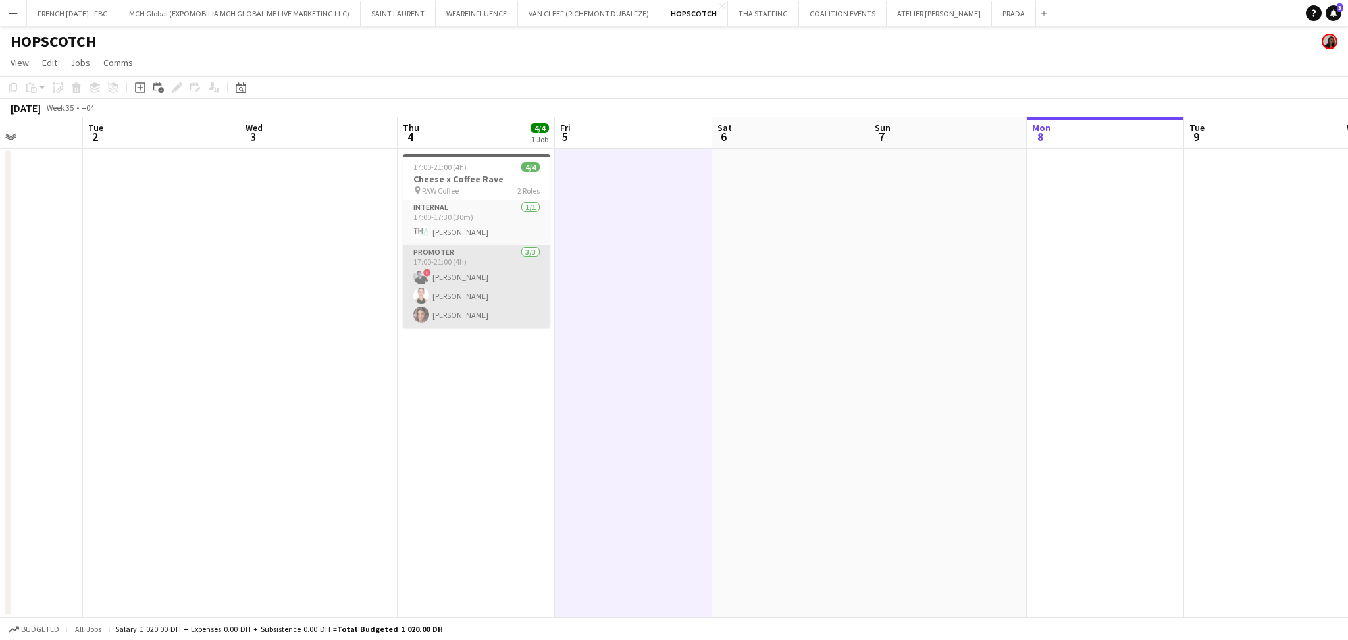
click at [489, 301] on app-card-role "Promoter [DATE] 17:00-21:00 (4h) ! [PERSON_NAME] [PERSON_NAME] [PERSON_NAME]" at bounding box center [476, 286] width 147 height 83
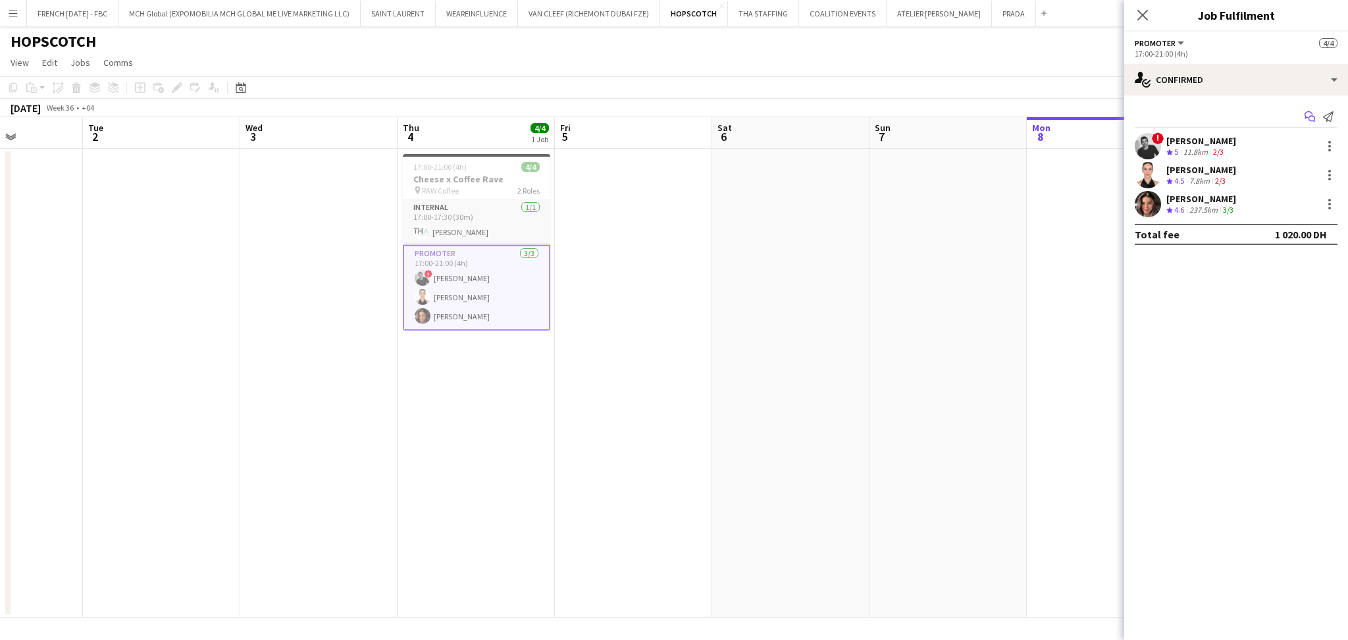
click at [1308, 112] on icon "Start chat" at bounding box center [1310, 116] width 11 height 11
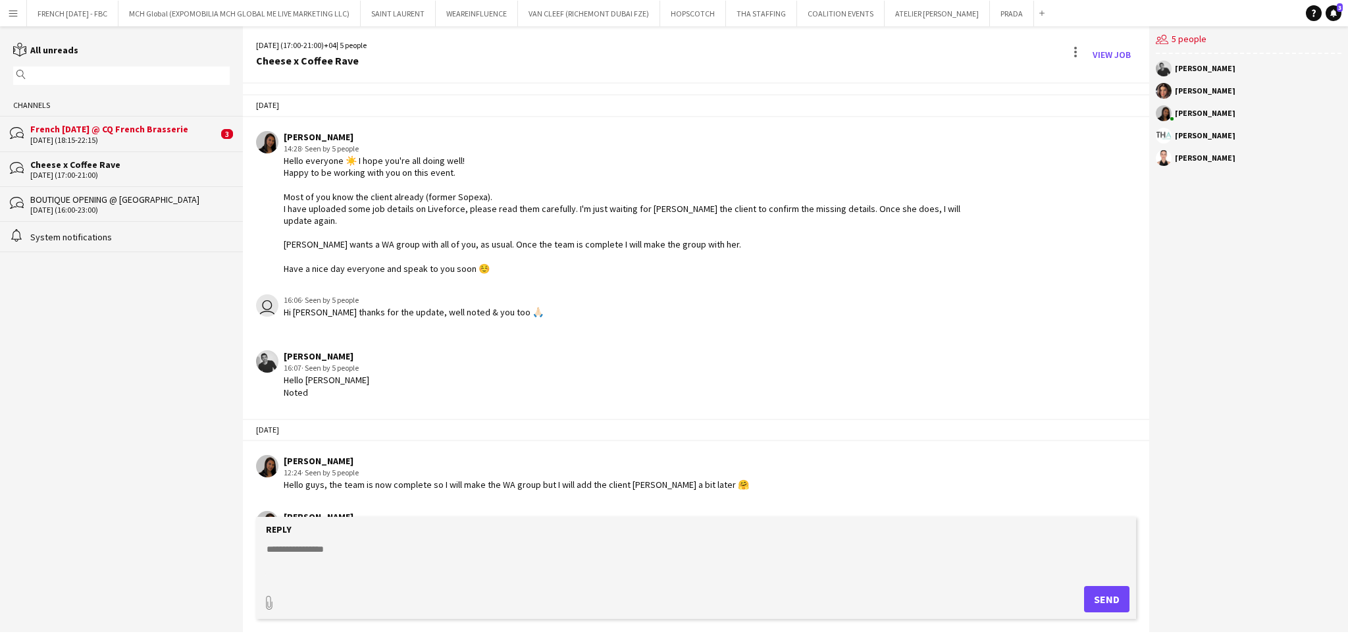
scroll to position [963, 0]
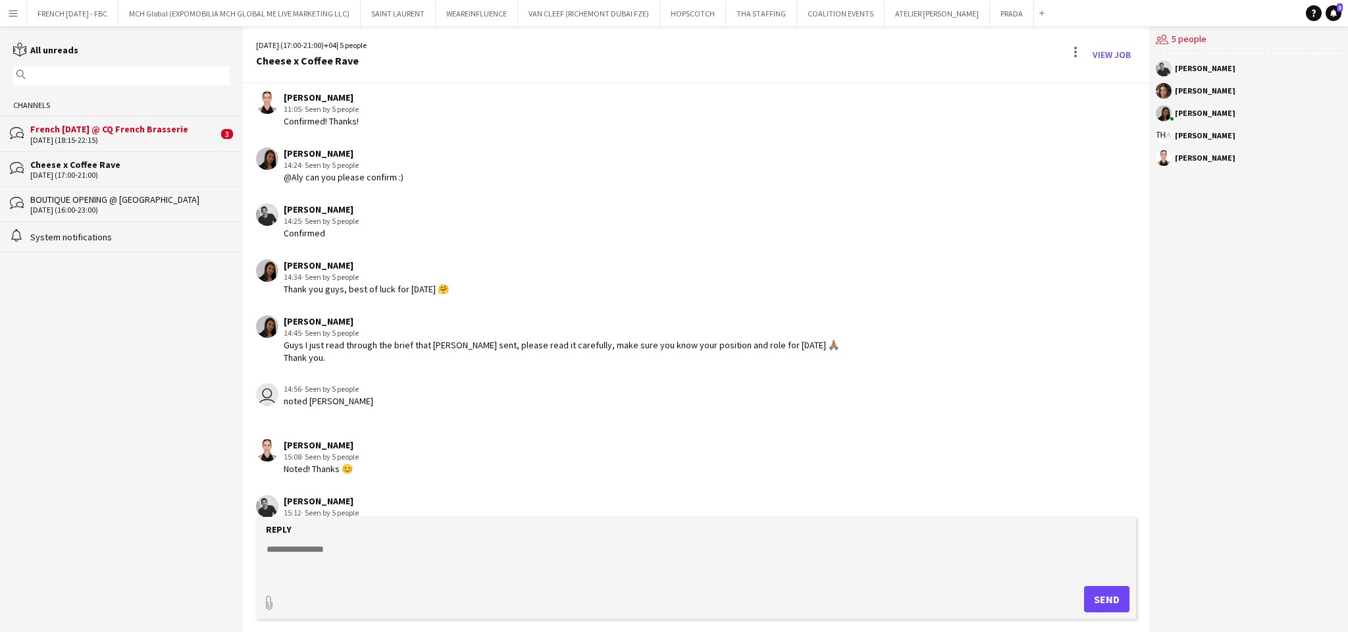
click at [640, 540] on form "Reply paperclip Send" at bounding box center [696, 568] width 880 height 102
drag, startPoint x: 640, startPoint y: 541, endPoint x: 643, endPoint y: 551, distance: 10.2
click at [641, 548] on form "Reply paperclip Send" at bounding box center [696, 568] width 880 height 102
click at [640, 573] on textarea at bounding box center [698, 559] width 867 height 34
paste textarea "***"
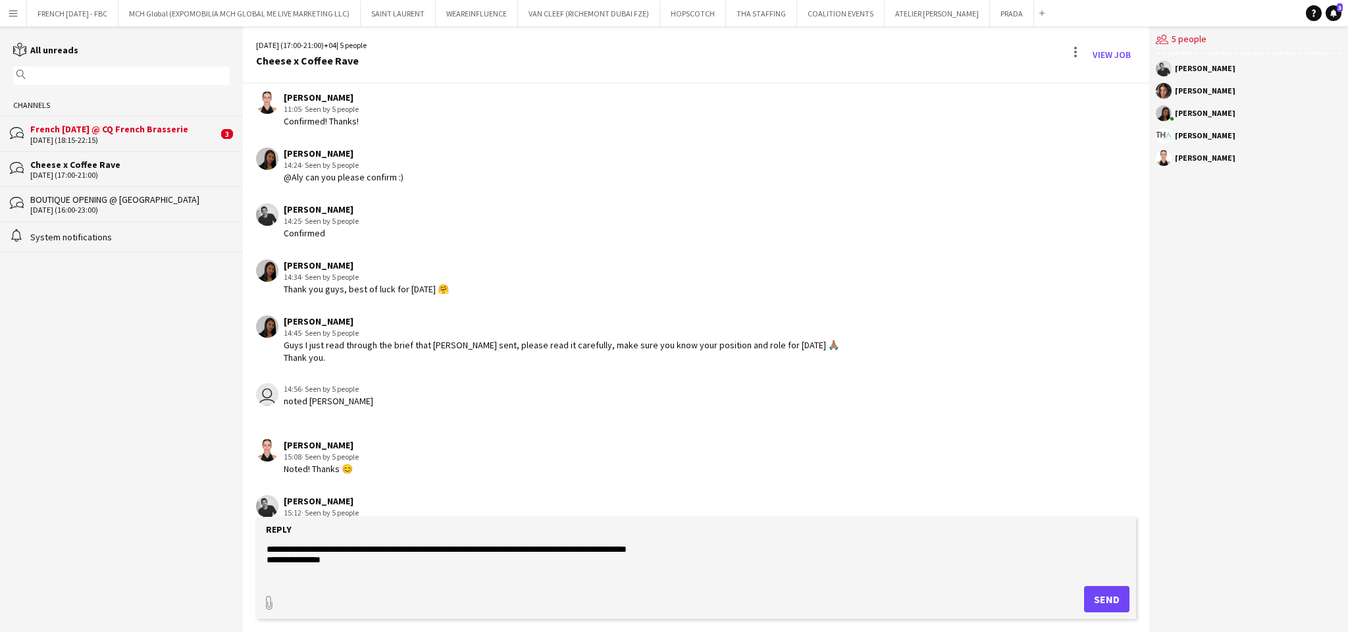
type textarea "**********"
click at [1108, 598] on button "Send" at bounding box center [1106, 599] width 45 height 26
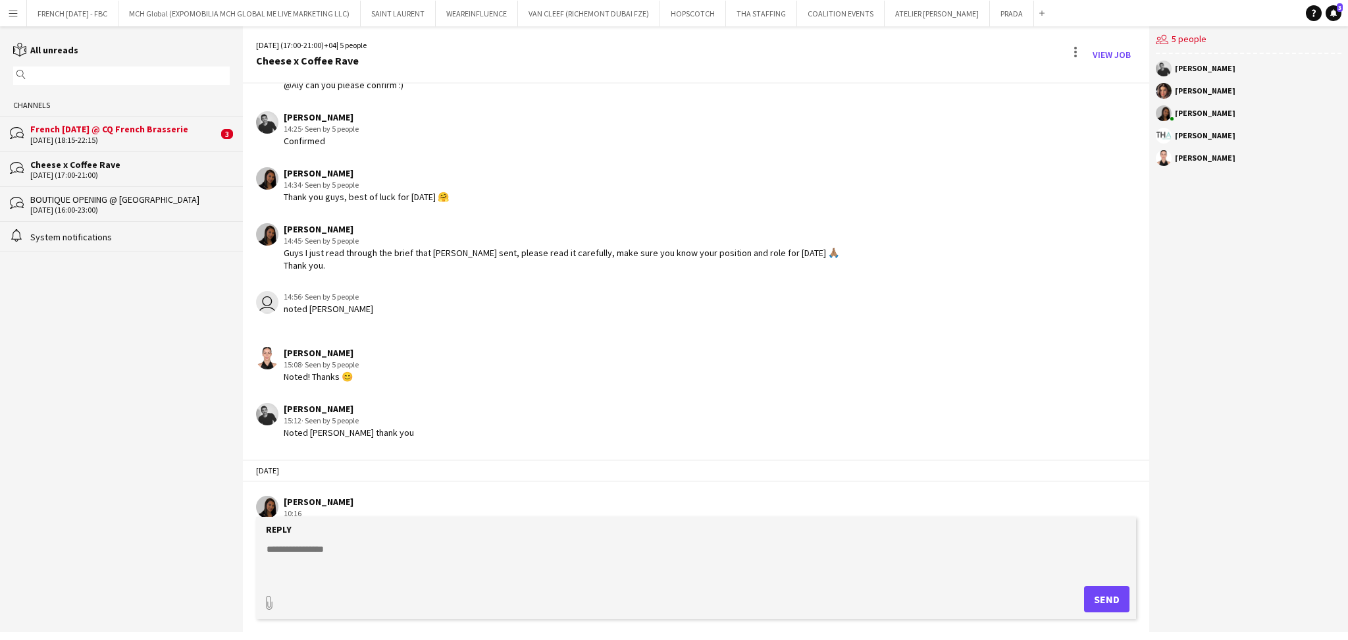
click at [172, 137] on div "[DATE] (18:15-22:15)" at bounding box center [124, 140] width 188 height 9
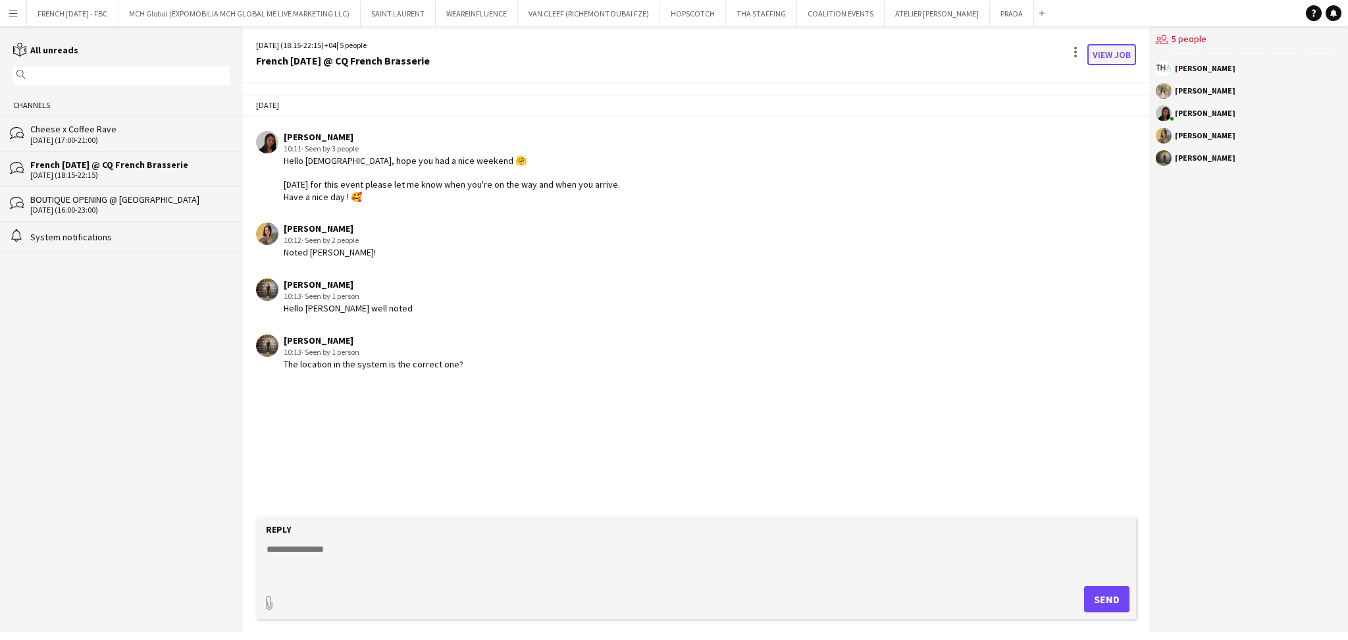
click at [1112, 57] on link "View Job" at bounding box center [1111, 54] width 49 height 21
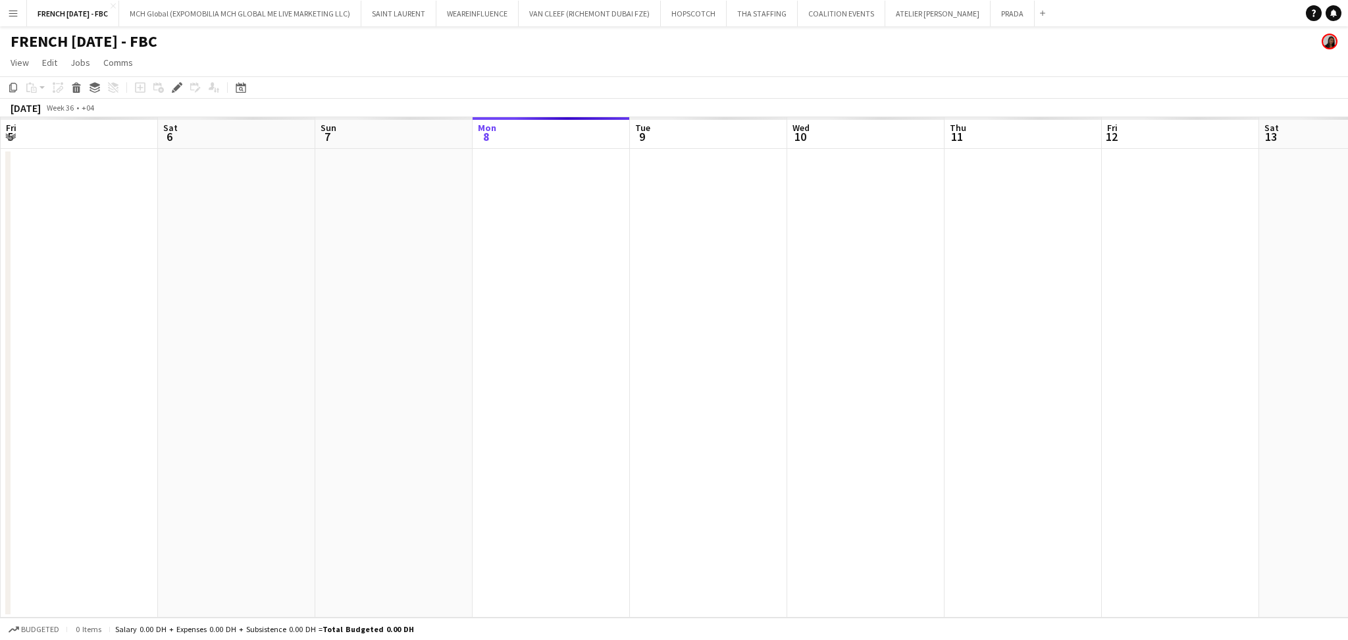
scroll to position [0, 453]
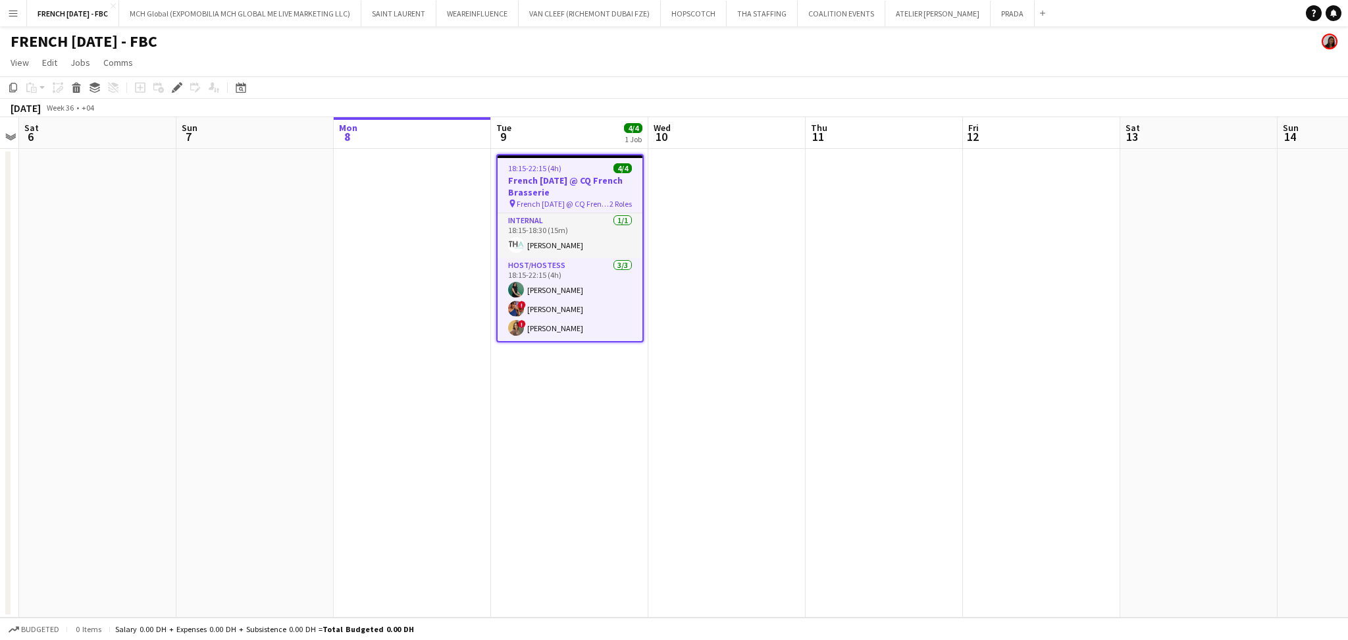
click at [553, 174] on h3 "French [DATE] @ CQ French Brasserie" at bounding box center [570, 186] width 145 height 24
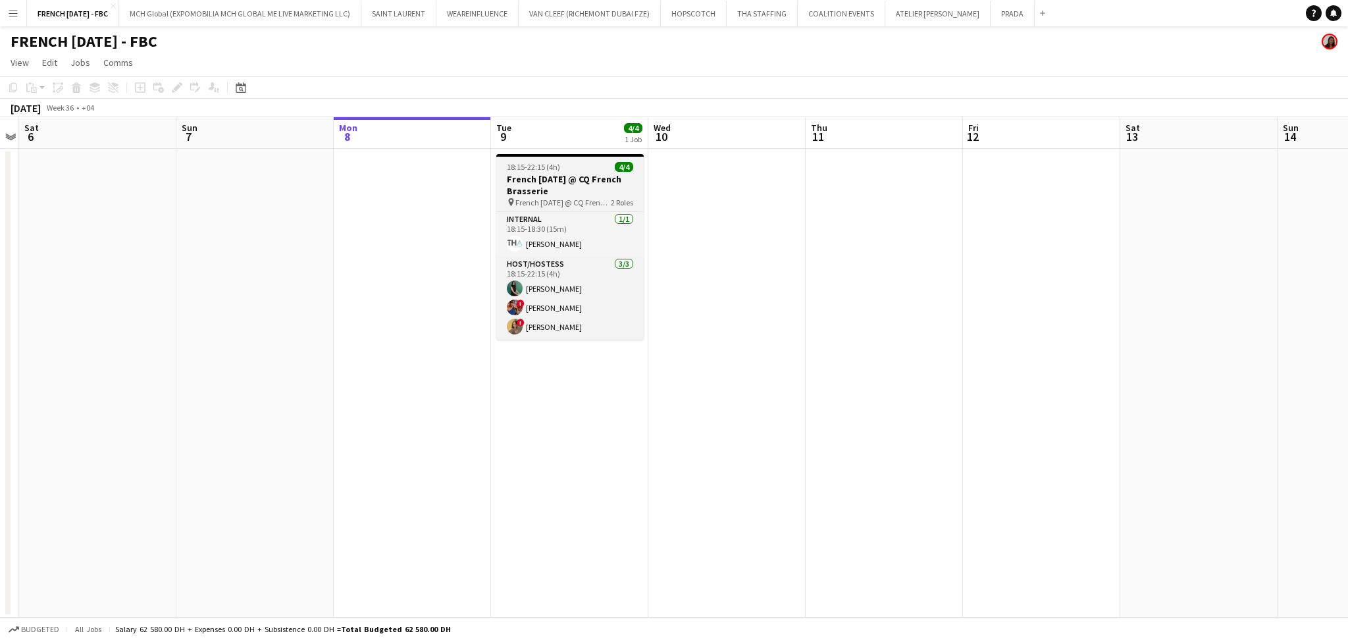
click at [586, 179] on h3 "French [DATE] @ CQ French Brasserie" at bounding box center [569, 185] width 147 height 24
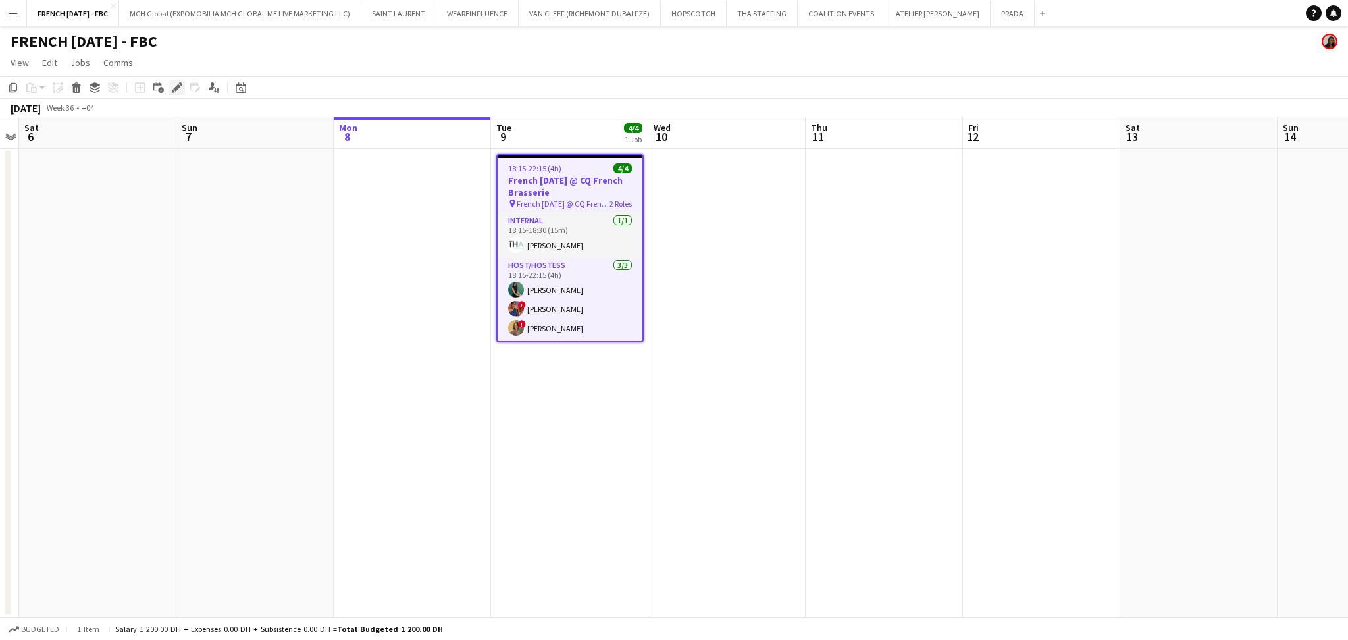
click at [174, 92] on icon "Edit" at bounding box center [177, 87] width 11 height 11
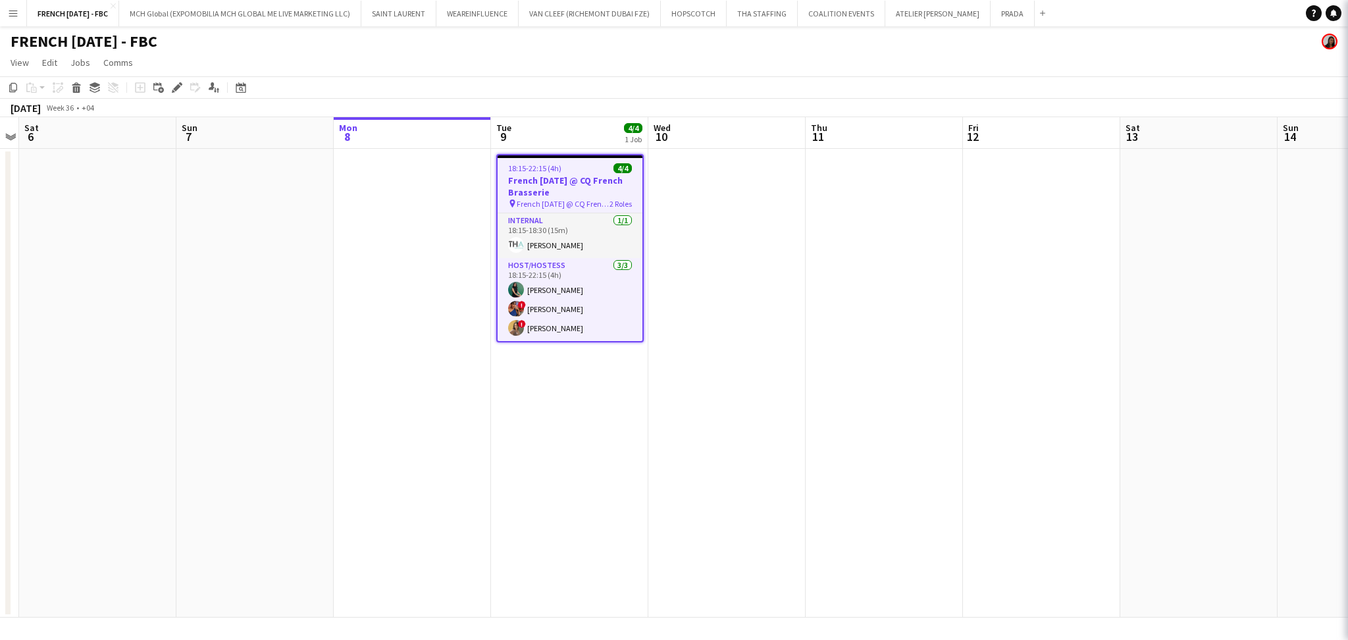
type input "**********"
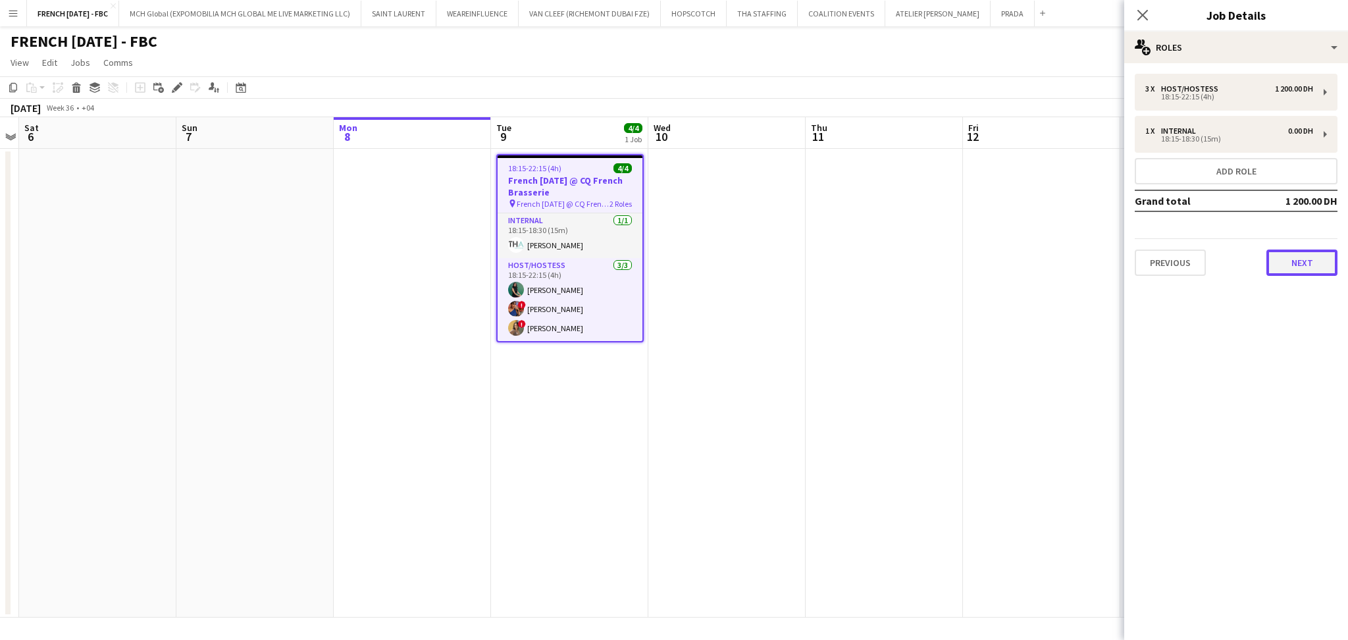
click at [1297, 270] on button "Next" at bounding box center [1301, 262] width 71 height 26
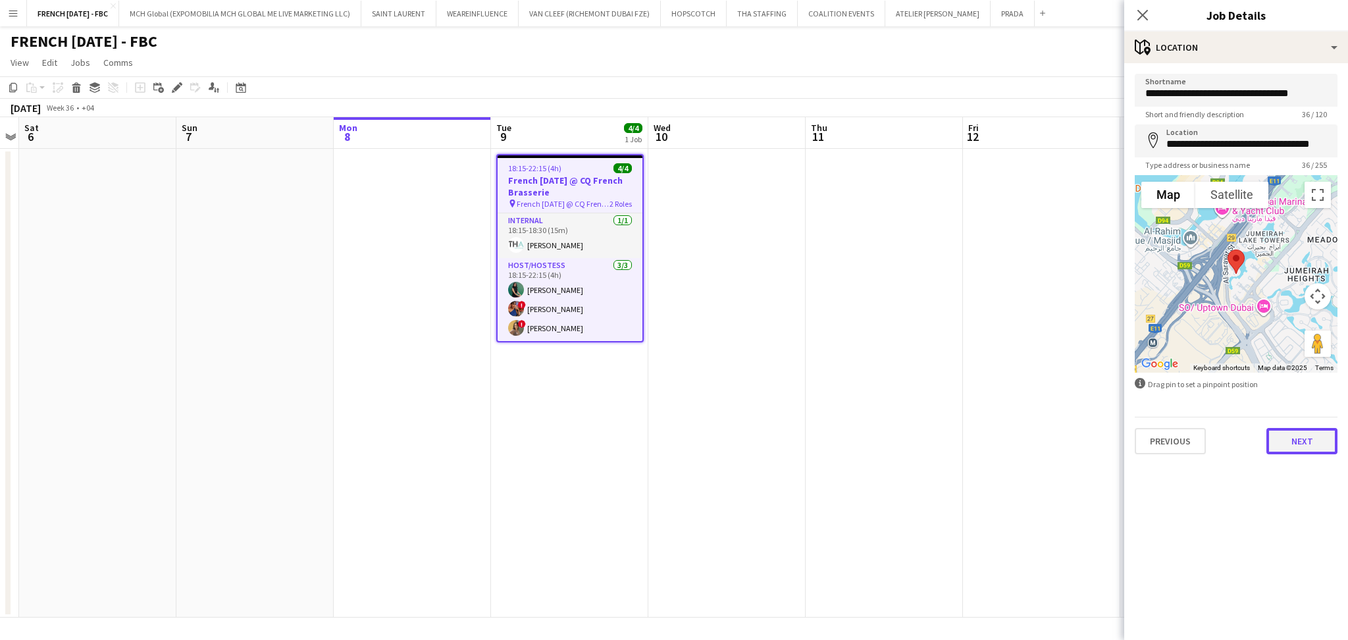
click at [1295, 432] on button "Next" at bounding box center [1301, 441] width 71 height 26
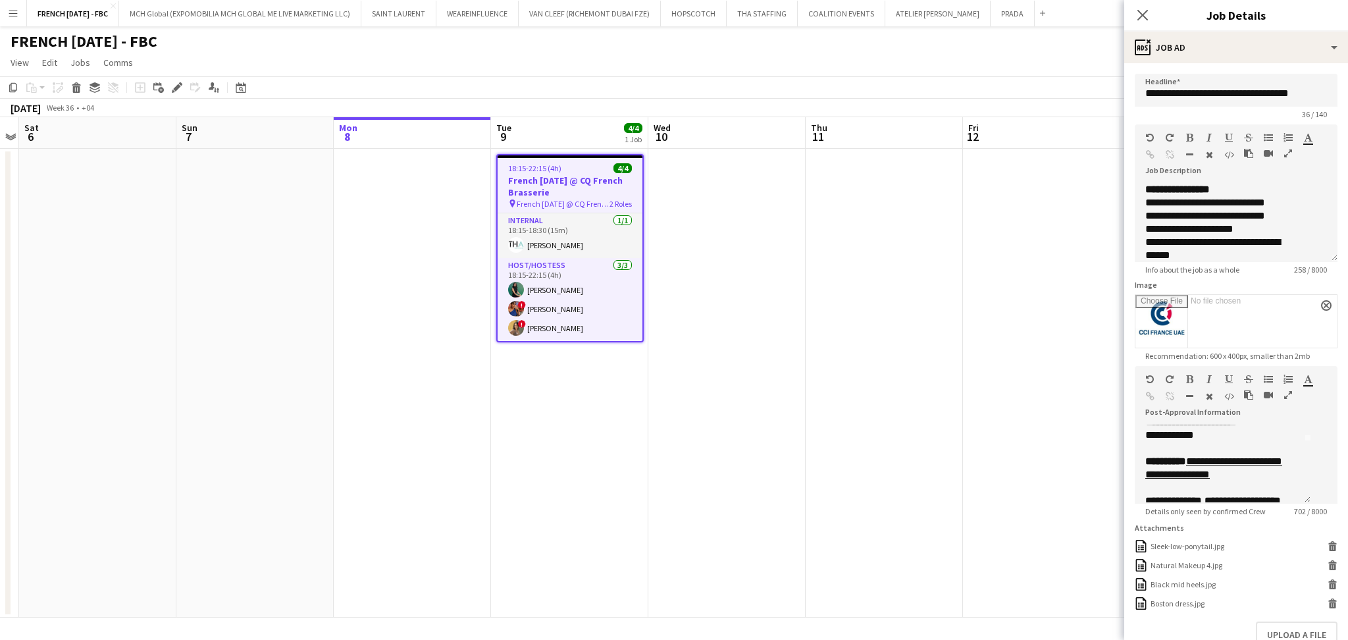
scroll to position [88, 0]
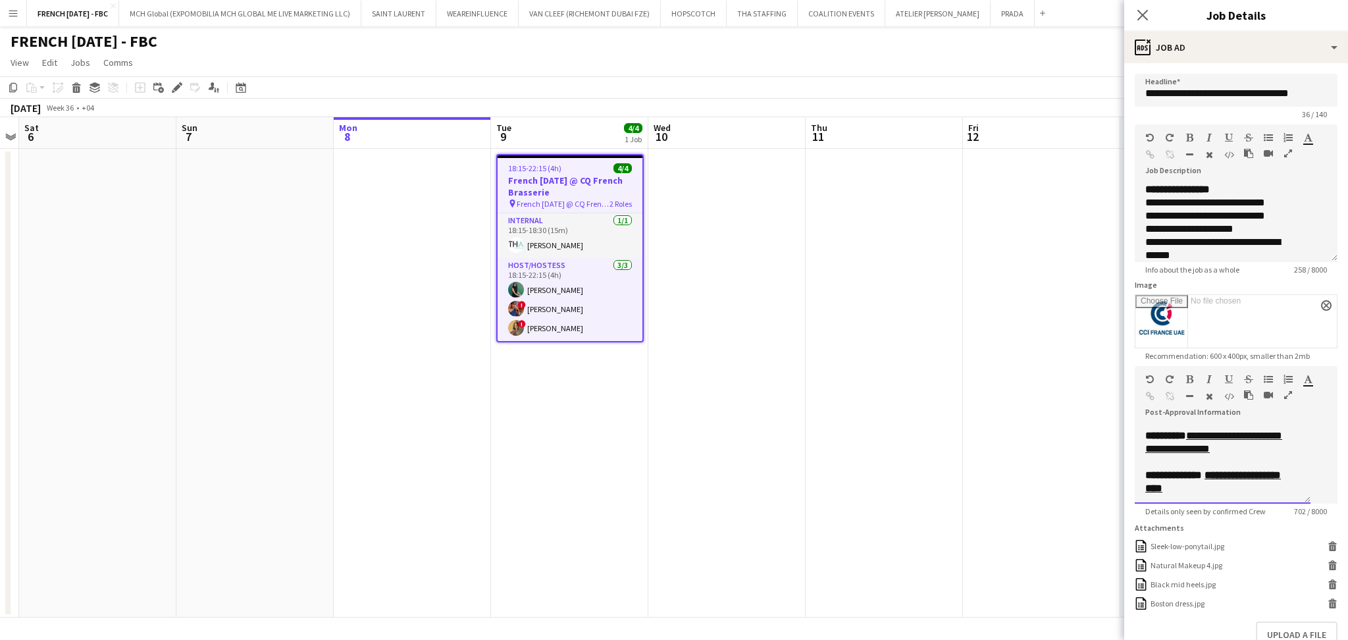
click at [1224, 453] on link "**********" at bounding box center [1213, 441] width 137 height 23
click at [988, 278] on app-date-cell at bounding box center [1041, 383] width 157 height 469
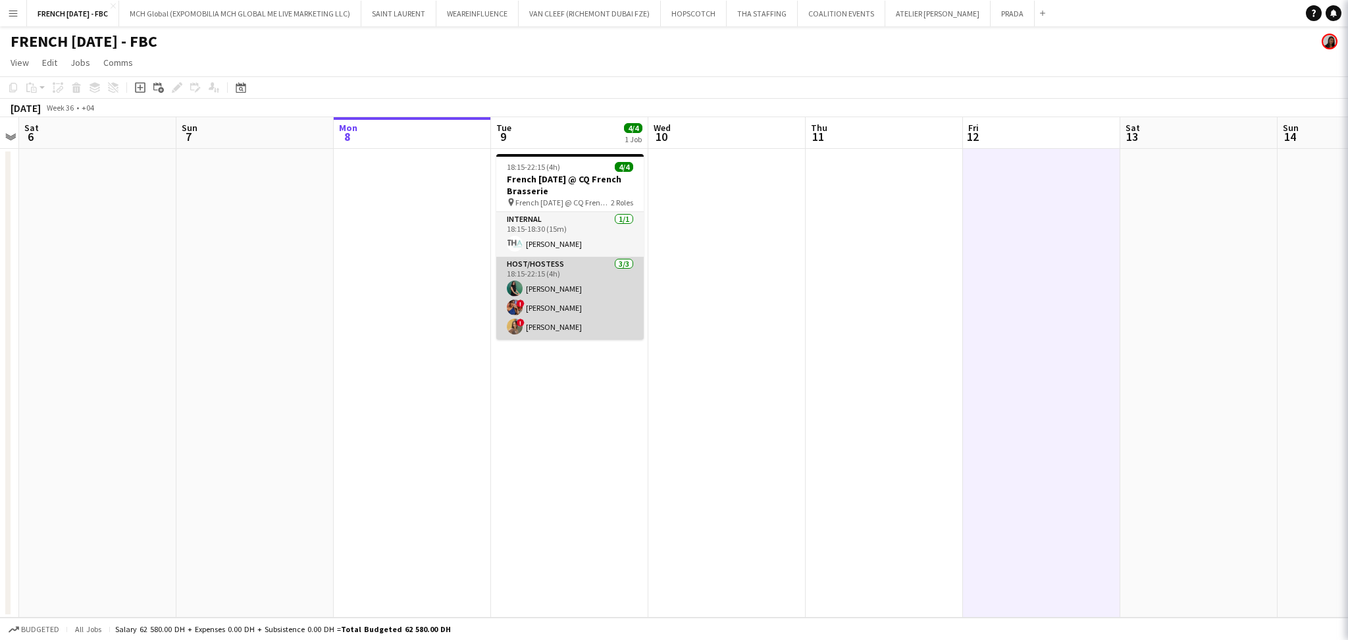
click at [582, 316] on app-card-role "Host/Hostess [DATE] 18:15-22:15 (4h) [PERSON_NAME] ! [PERSON_NAME] Sad ! [PERSO…" at bounding box center [569, 298] width 147 height 83
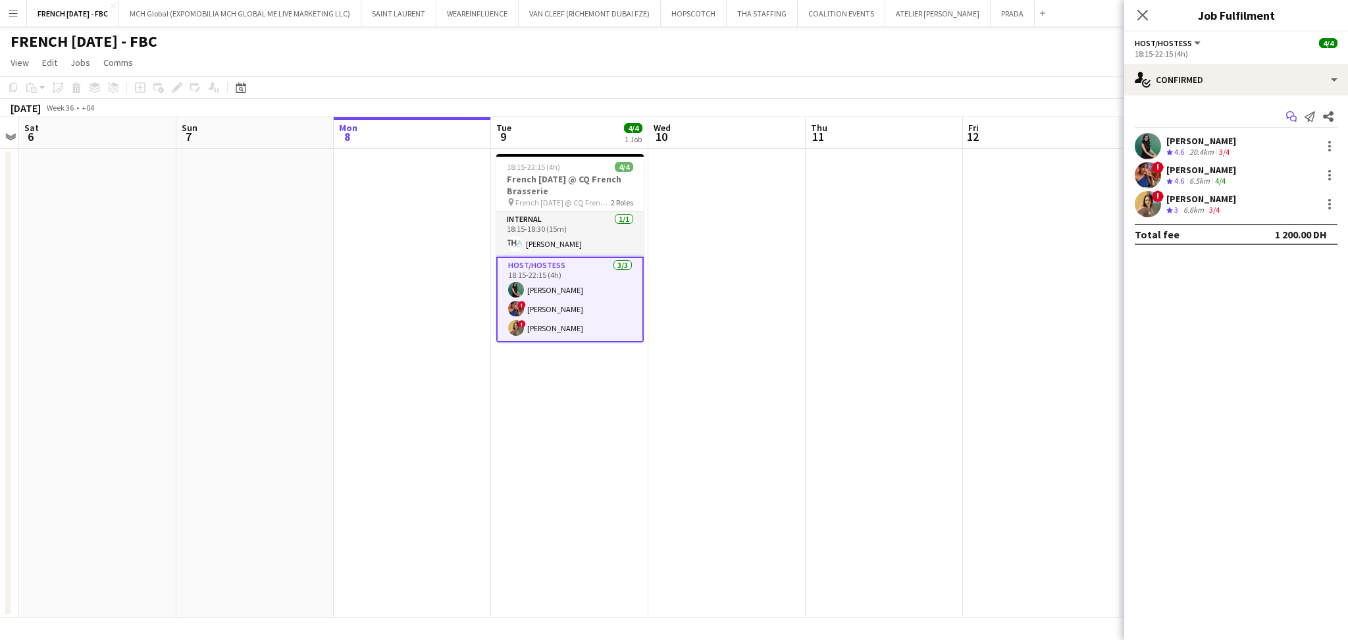
click at [1292, 118] on icon "Start chat" at bounding box center [1291, 116] width 11 height 11
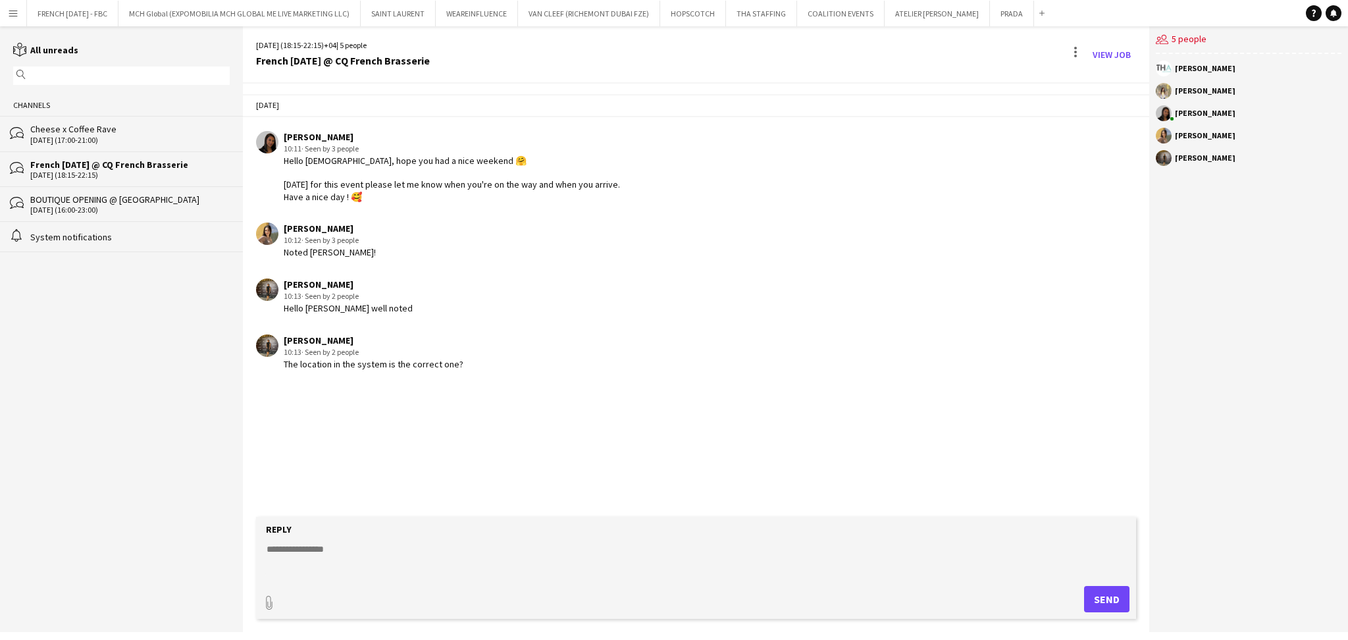
click at [411, 546] on textarea at bounding box center [698, 559] width 867 height 34
paste textarea "***"
type textarea "**********"
click at [1111, 596] on button "Send" at bounding box center [1106, 599] width 45 height 26
click at [151, 136] on div "[DATE] (17:00-21:00)" at bounding box center [129, 140] width 199 height 9
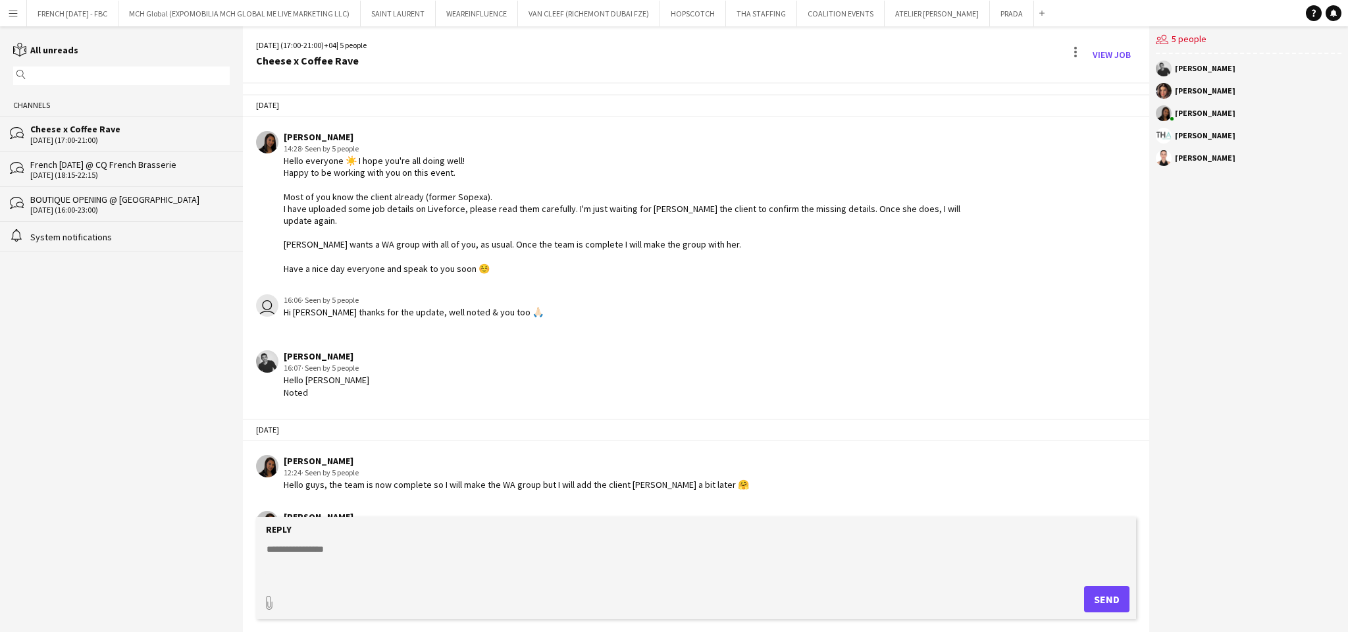
scroll to position [1067, 0]
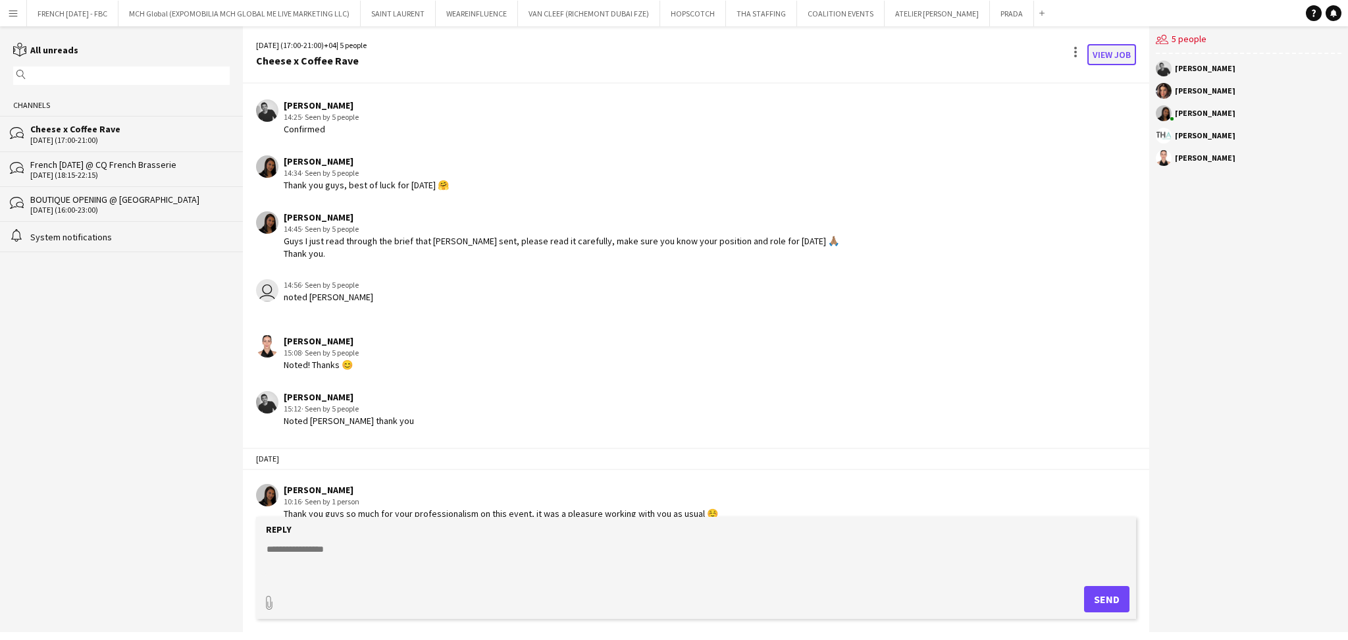
click at [1120, 53] on link "View Job" at bounding box center [1111, 54] width 49 height 21
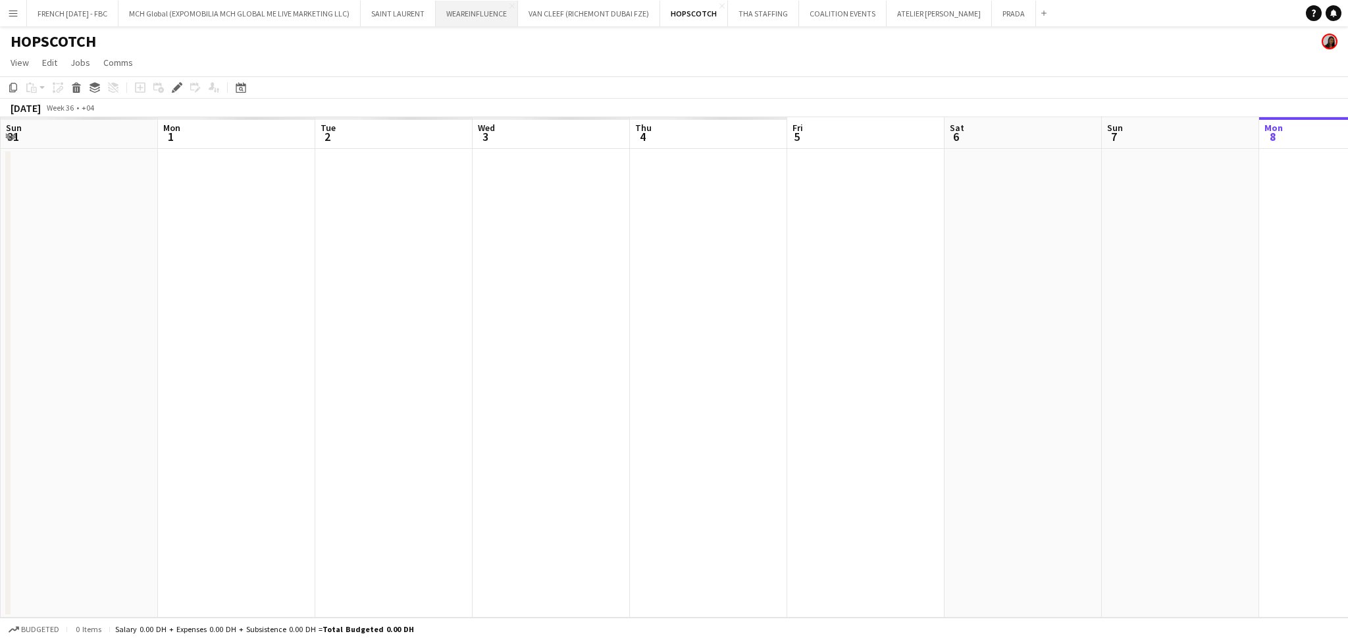
scroll to position [0, 453]
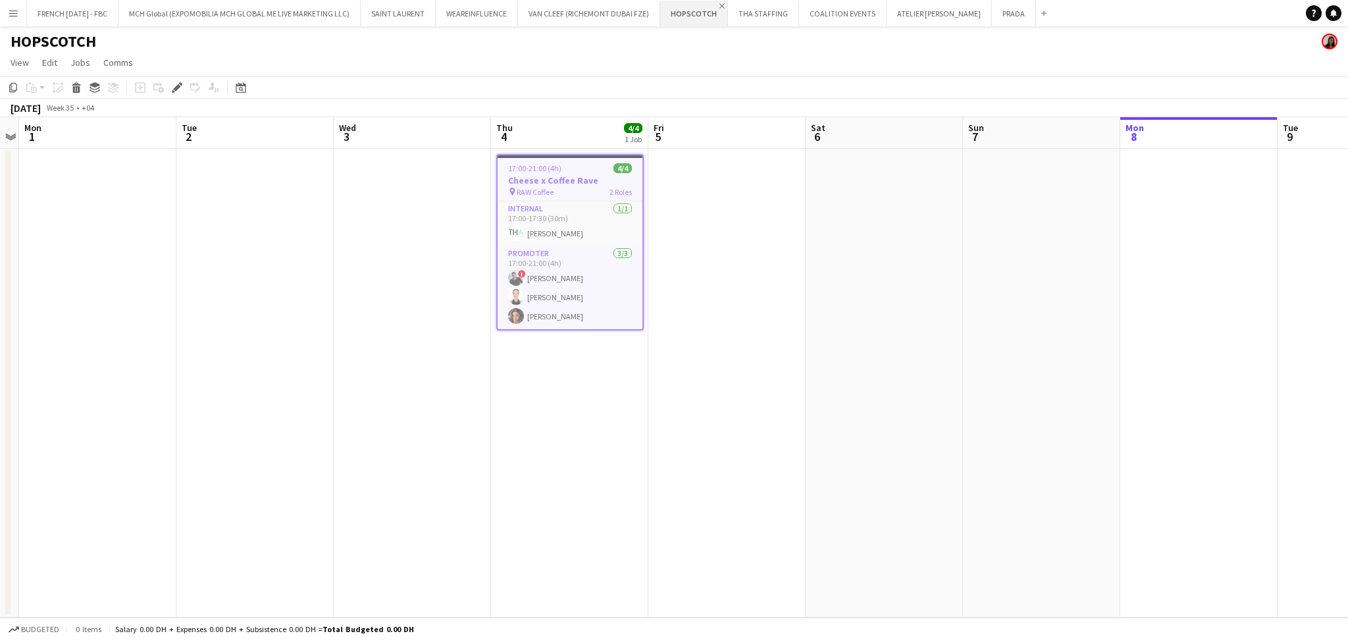
click at [721, 6] on app-icon "Close" at bounding box center [721, 5] width 5 height 5
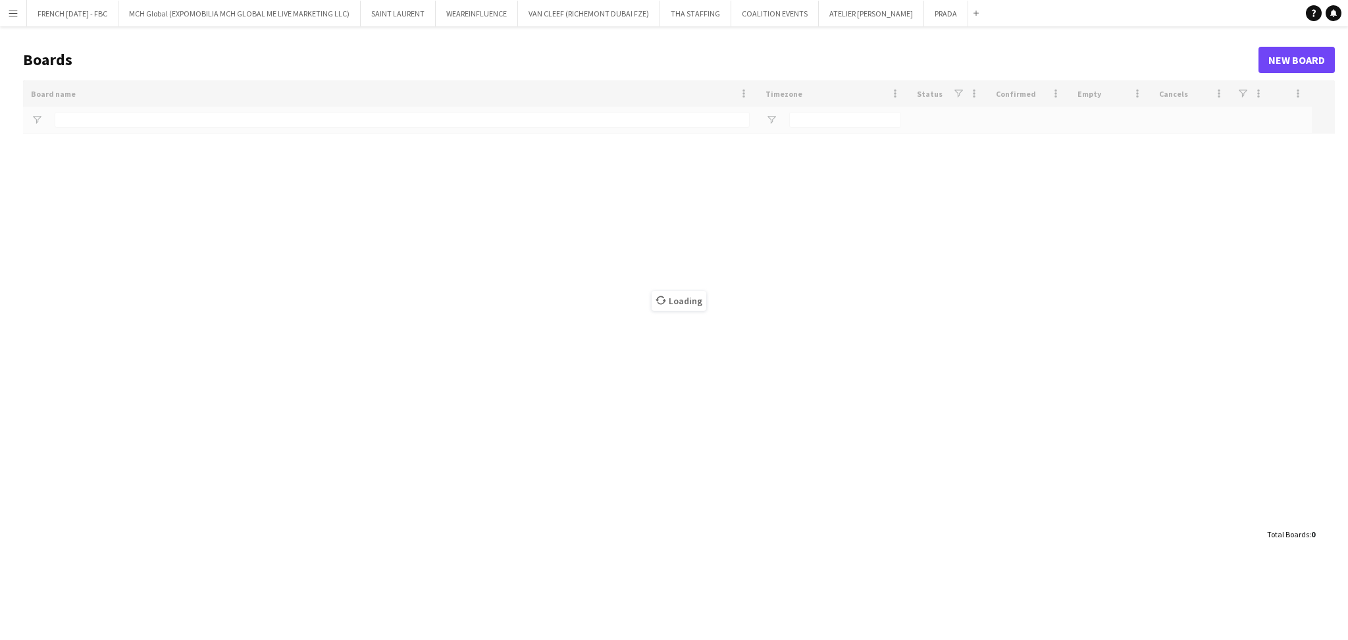
type input "*****"
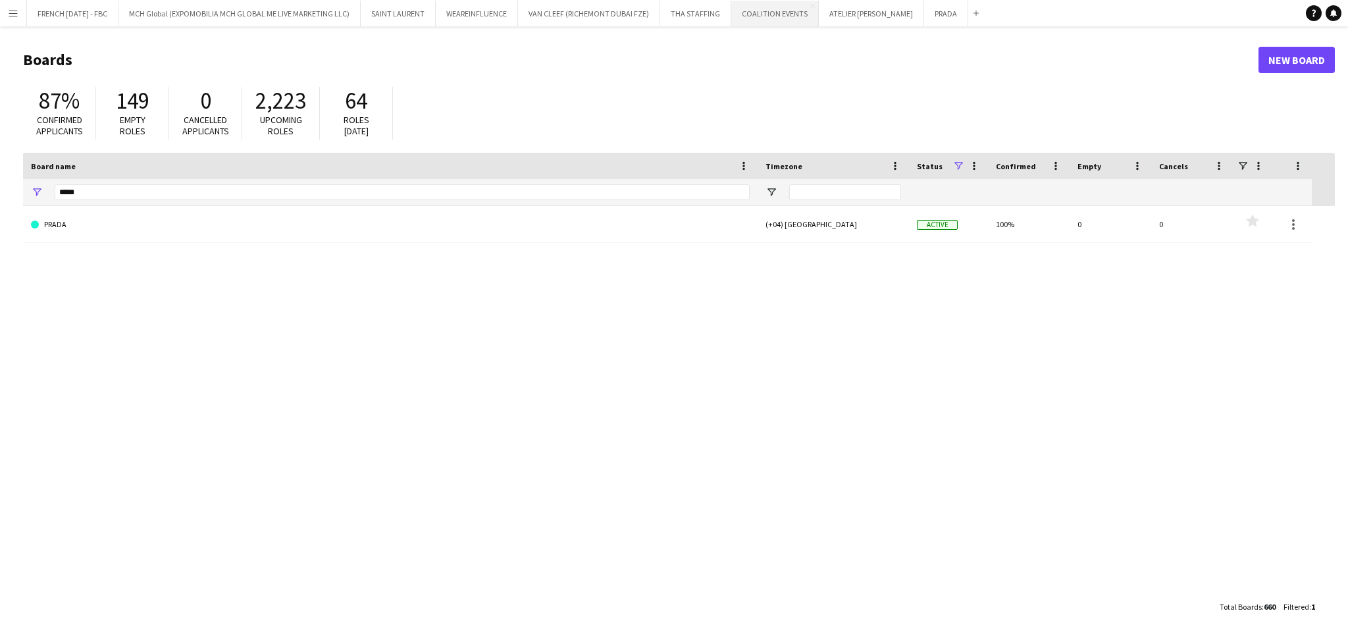
click at [762, 20] on button "COALITION EVENTS Close" at bounding box center [775, 14] width 88 height 26
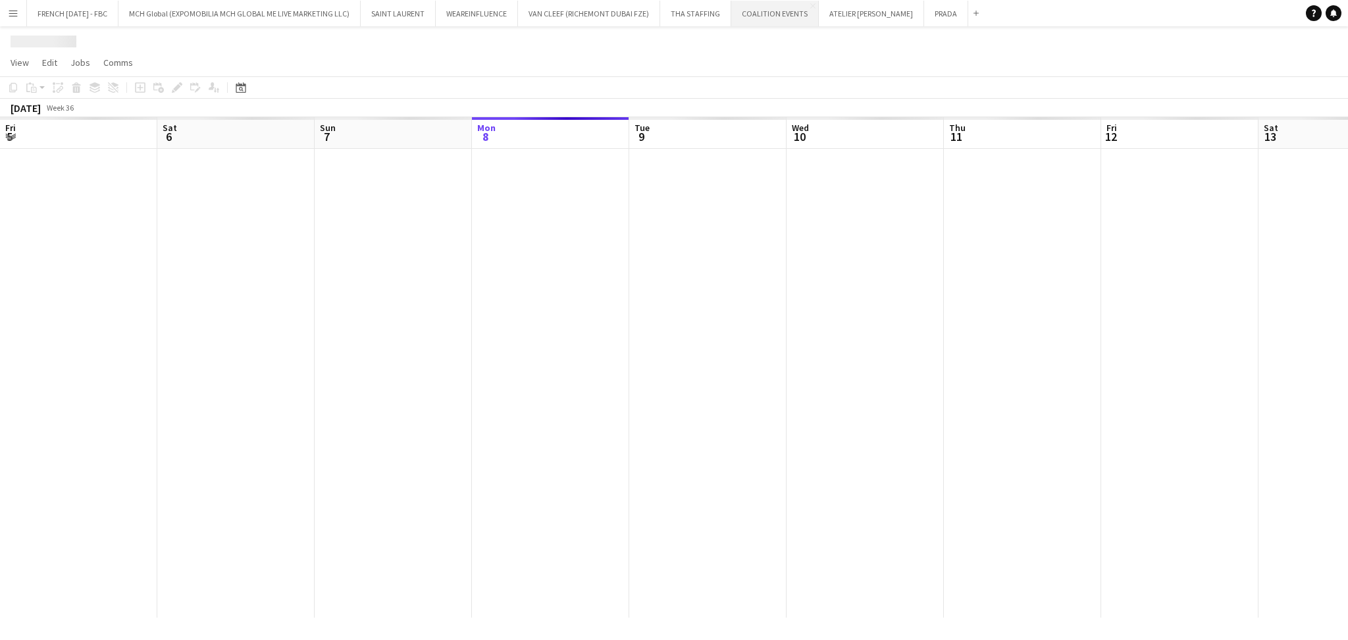
scroll to position [0, 314]
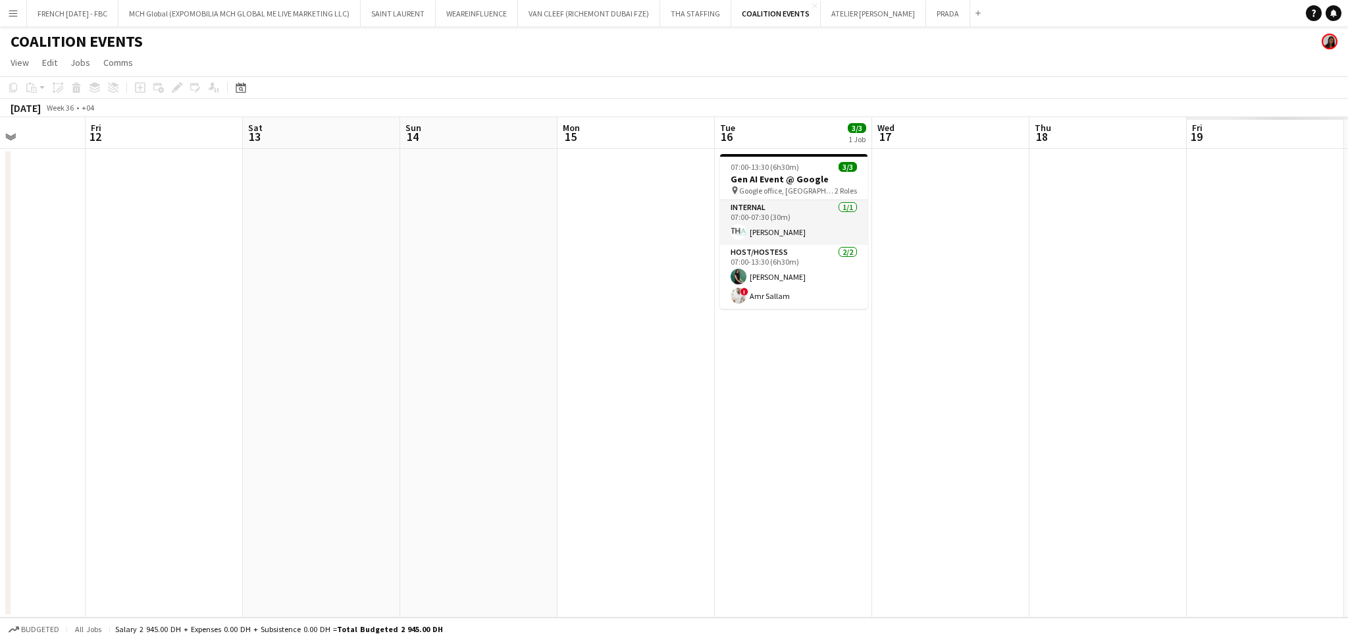
drag, startPoint x: 619, startPoint y: 240, endPoint x: 278, endPoint y: 247, distance: 341.0
click at [249, 252] on app-calendar-viewport "Mon 8 Tue 9 Wed 10 Thu 11 Fri 12 Sat 13 Sun 14 Mon 15 Tue 16 3/3 1 Job Wed 17 T…" at bounding box center [674, 367] width 1348 height 500
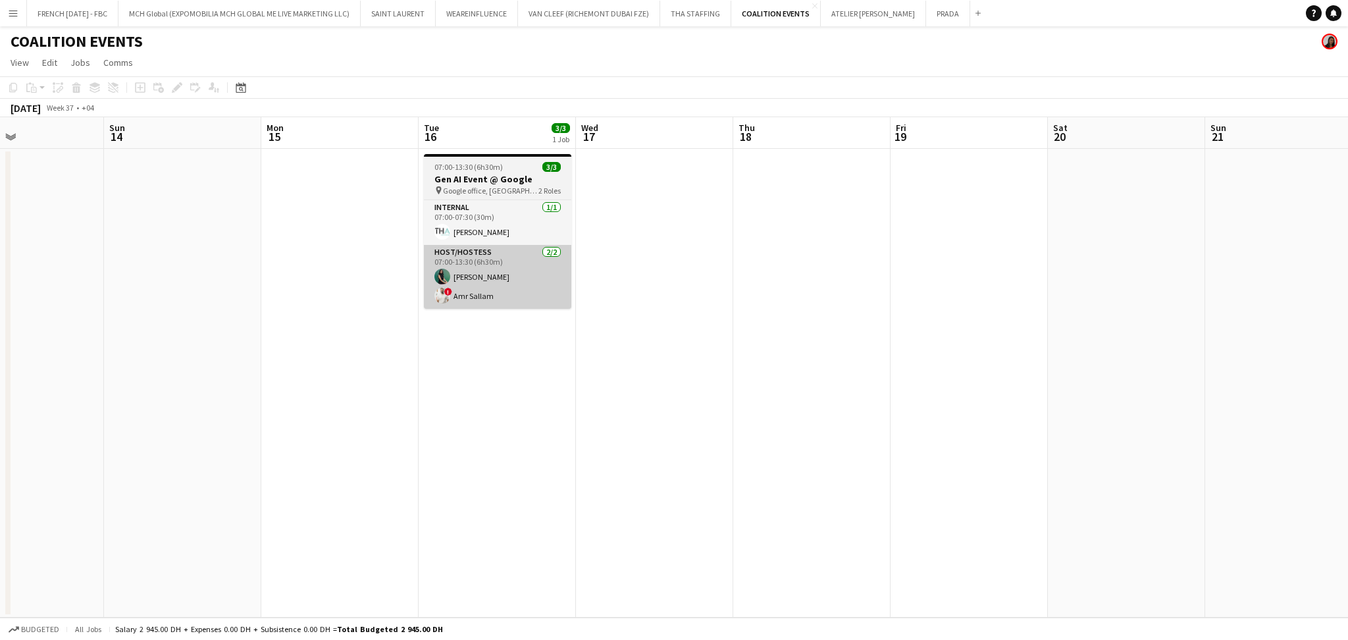
scroll to position [0, 483]
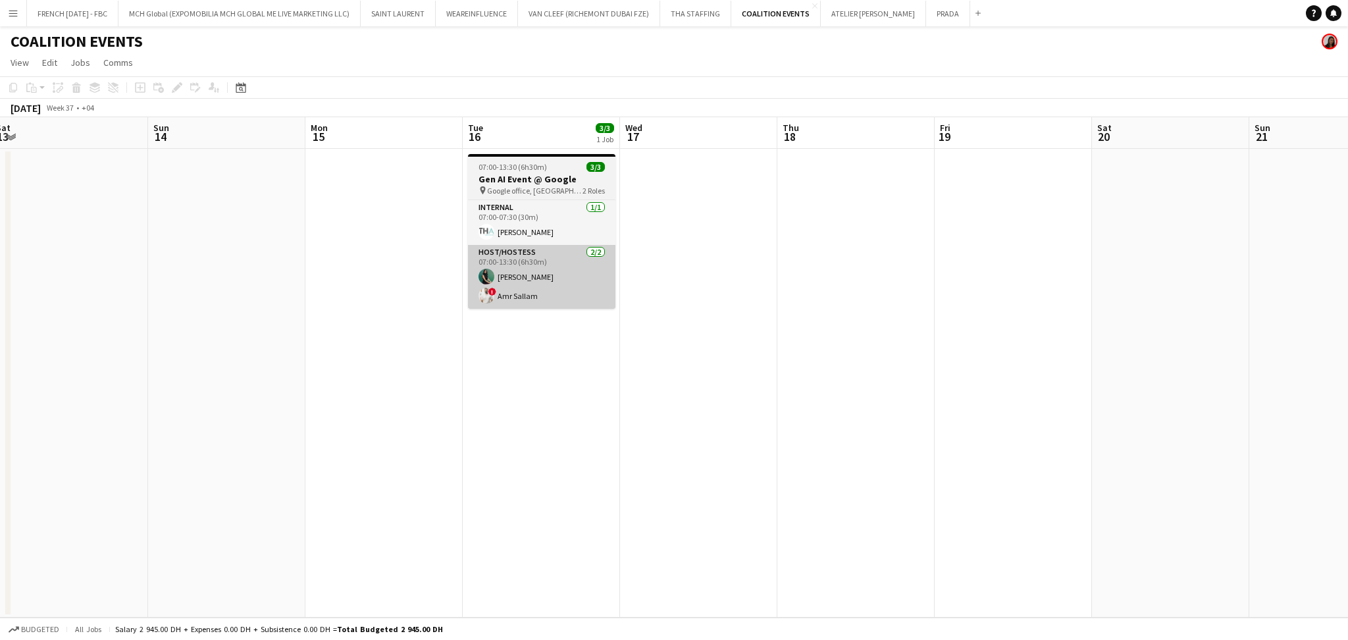
drag, startPoint x: 850, startPoint y: 409, endPoint x: 413, endPoint y: 296, distance: 450.8
click at [469, 402] on app-calendar-viewport "Wed 10 Thu 11 Fri 12 Sat 13 Sun 14 Mon 15 Tue 16 3/3 1 Job Wed 17 Thu 18 Fri 19…" at bounding box center [674, 367] width 1348 height 500
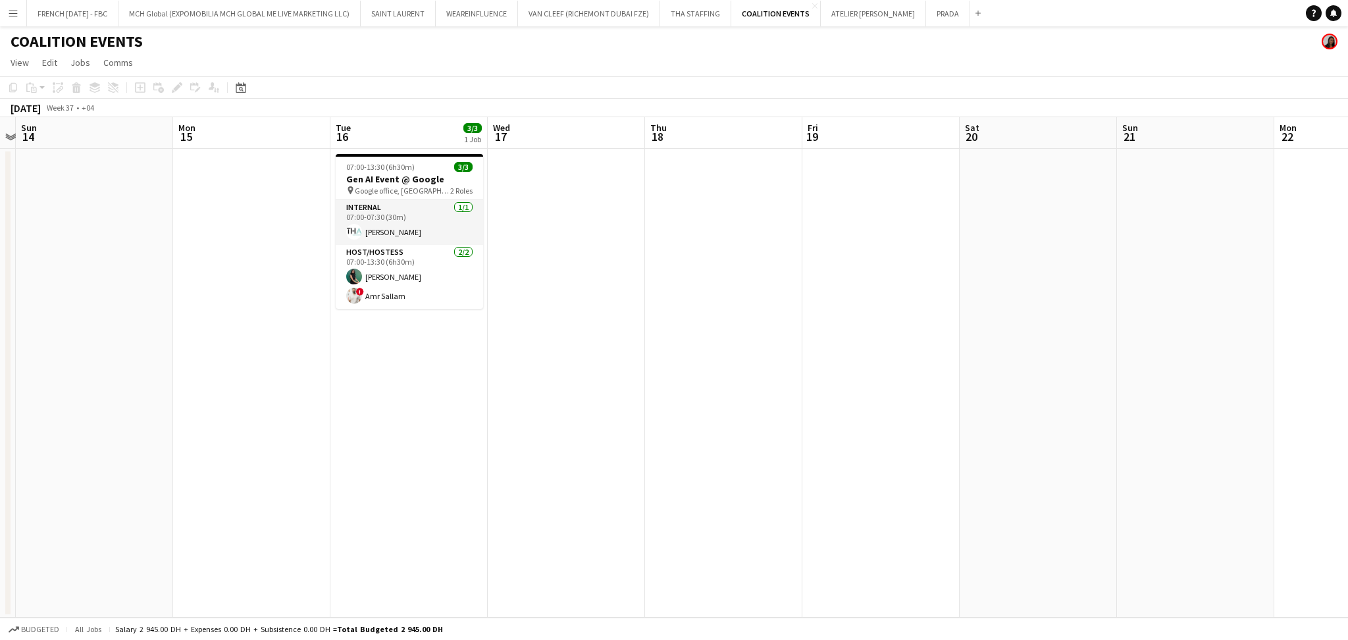
scroll to position [0, 450]
drag, startPoint x: 590, startPoint y: 466, endPoint x: 623, endPoint y: 461, distance: 32.6
click at [623, 461] on app-calendar-viewport "Thu 11 Fri 12 Sat 13 Sun 14 Mon 15 Tue 16 3/3 1 Job Wed 17 Thu 18 Fri 19 Sat 20…" at bounding box center [674, 367] width 1348 height 500
click at [242, 168] on app-date-cell at bounding box center [257, 383] width 157 height 469
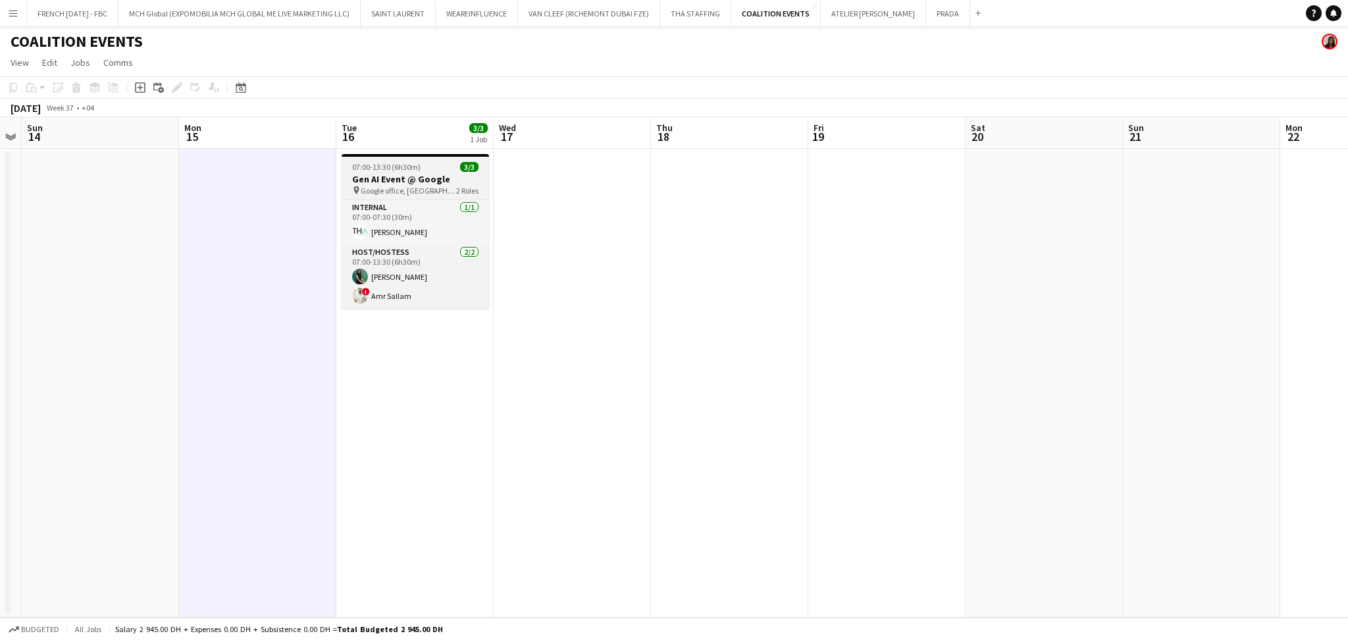
click at [406, 169] on span "07:00-13:30 (6h30m)" at bounding box center [386, 167] width 68 height 10
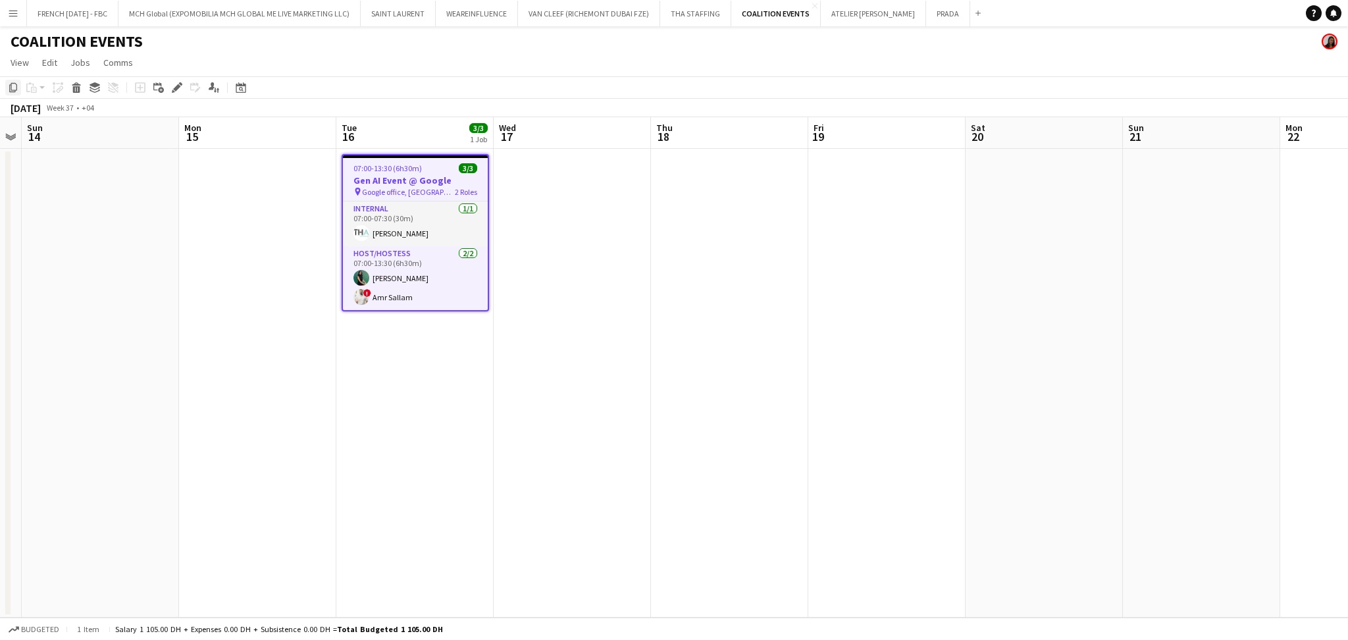
click at [9, 88] on icon "Copy" at bounding box center [13, 87] width 11 height 11
click at [278, 192] on app-date-cell at bounding box center [257, 383] width 157 height 469
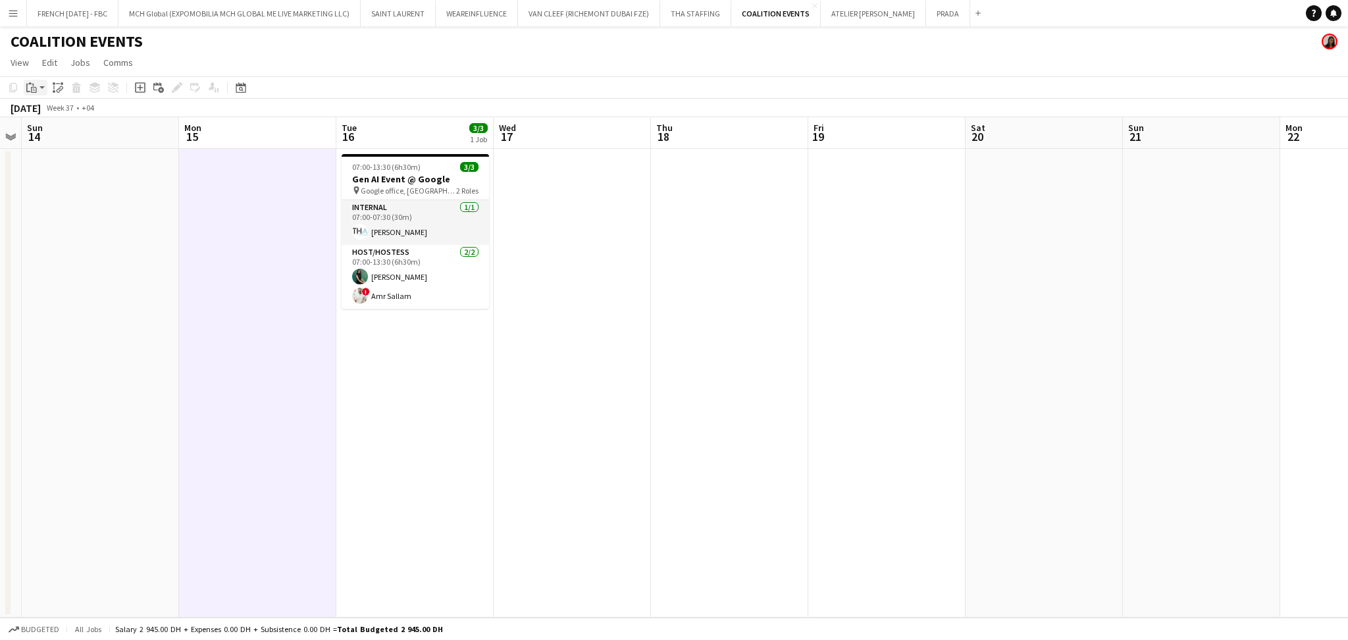
click at [35, 94] on div "Paste" at bounding box center [32, 88] width 16 height 16
click at [53, 141] on div "Paste Ctrl+V Paste with crew Ctrl+Shift+V" at bounding box center [96, 123] width 145 height 55
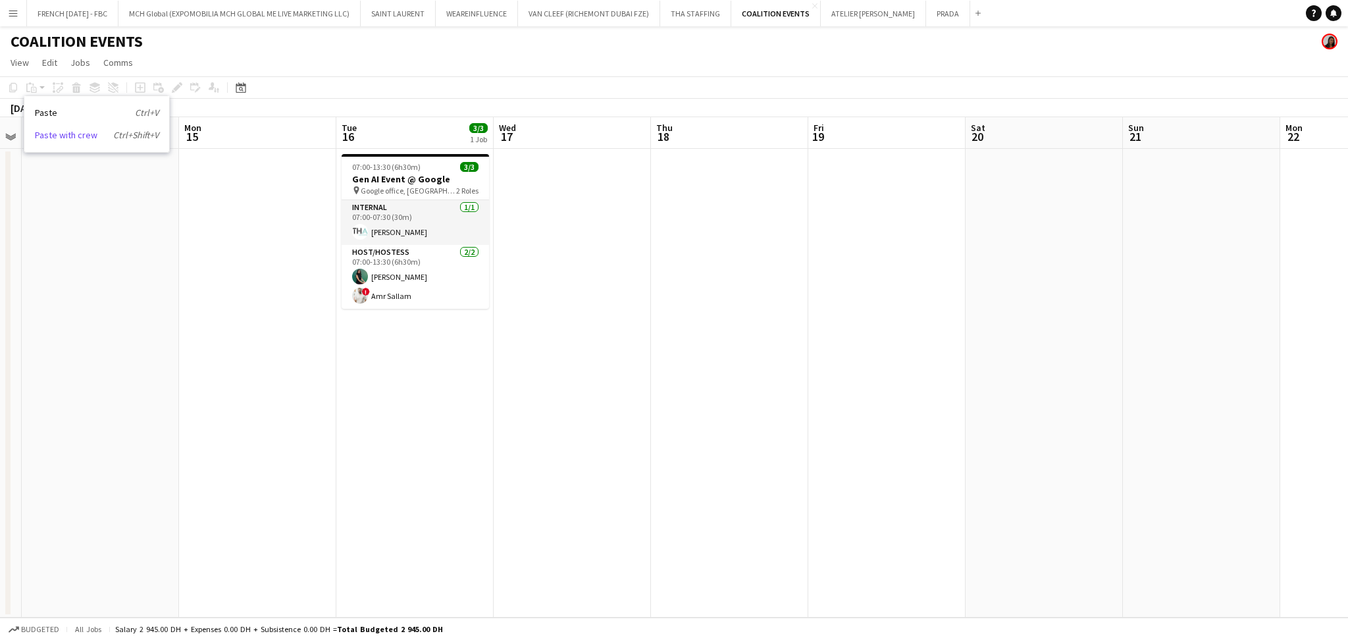
click at [50, 136] on link "Paste with crew Ctrl+Shift+V" at bounding box center [97, 135] width 124 height 12
click at [224, 195] on app-date-cell at bounding box center [257, 383] width 157 height 469
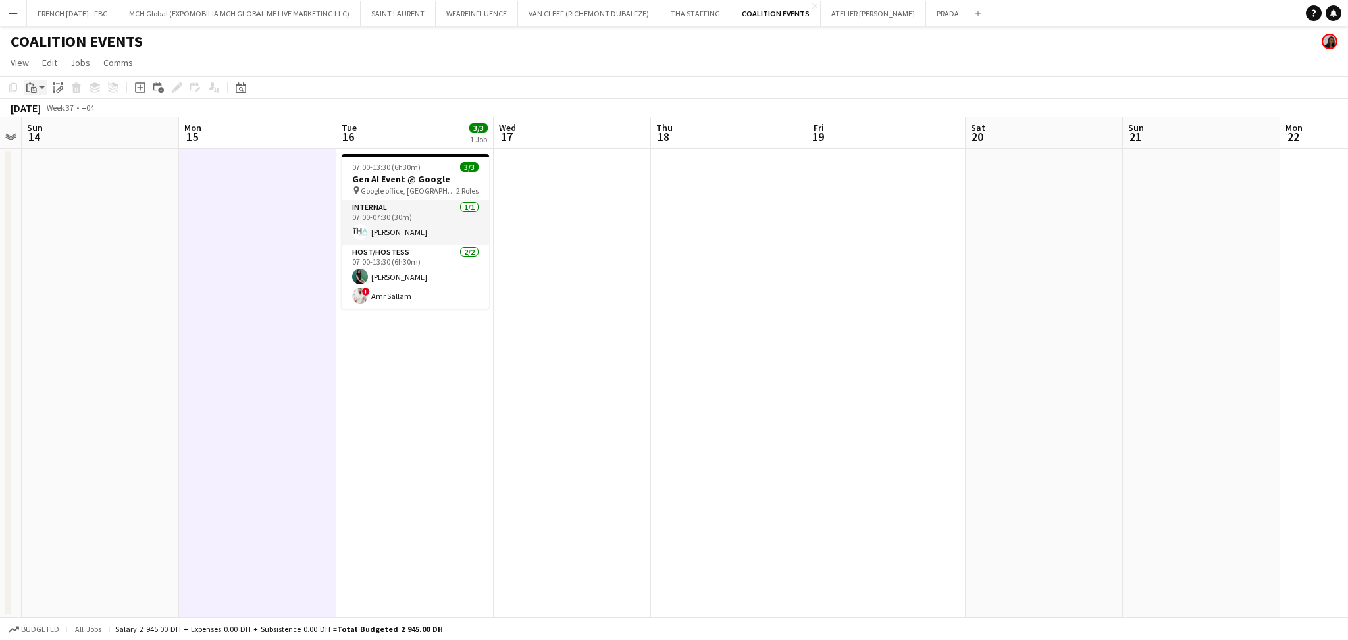
click at [34, 80] on div "Paste" at bounding box center [32, 88] width 16 height 16
click at [56, 132] on link "Paste with crew Ctrl+Shift+V" at bounding box center [97, 135] width 124 height 12
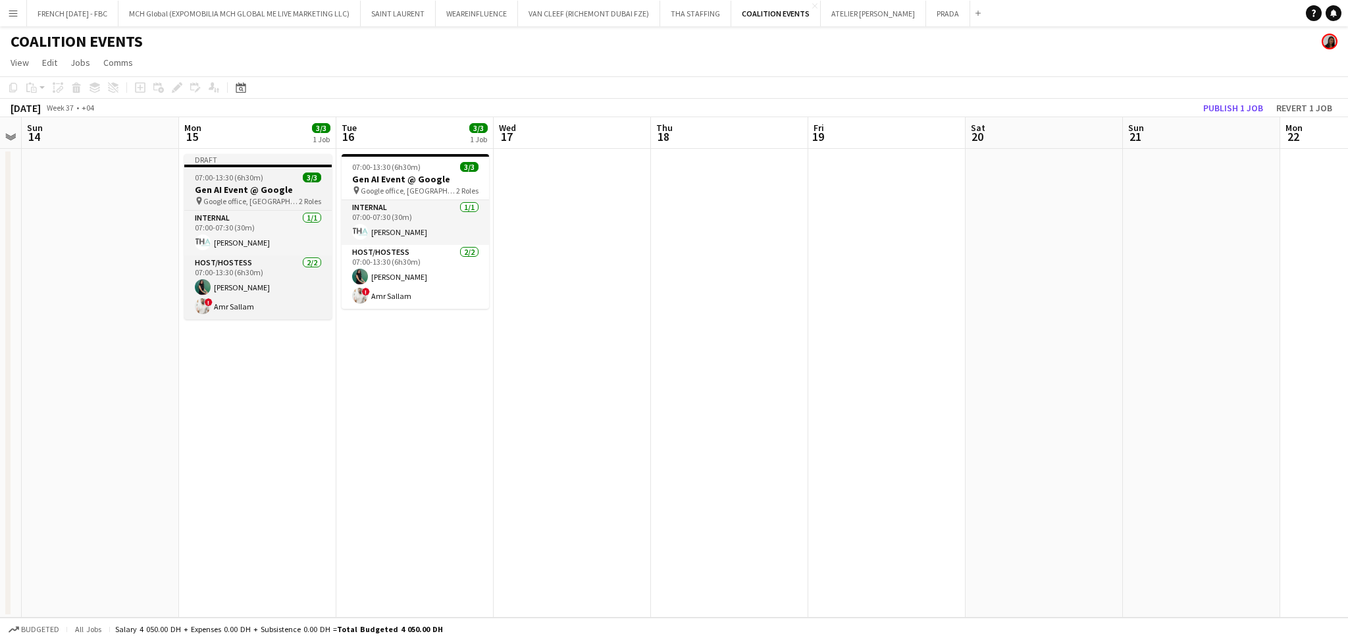
click at [223, 178] on span "07:00-13:30 (6h30m)" at bounding box center [229, 177] width 68 height 10
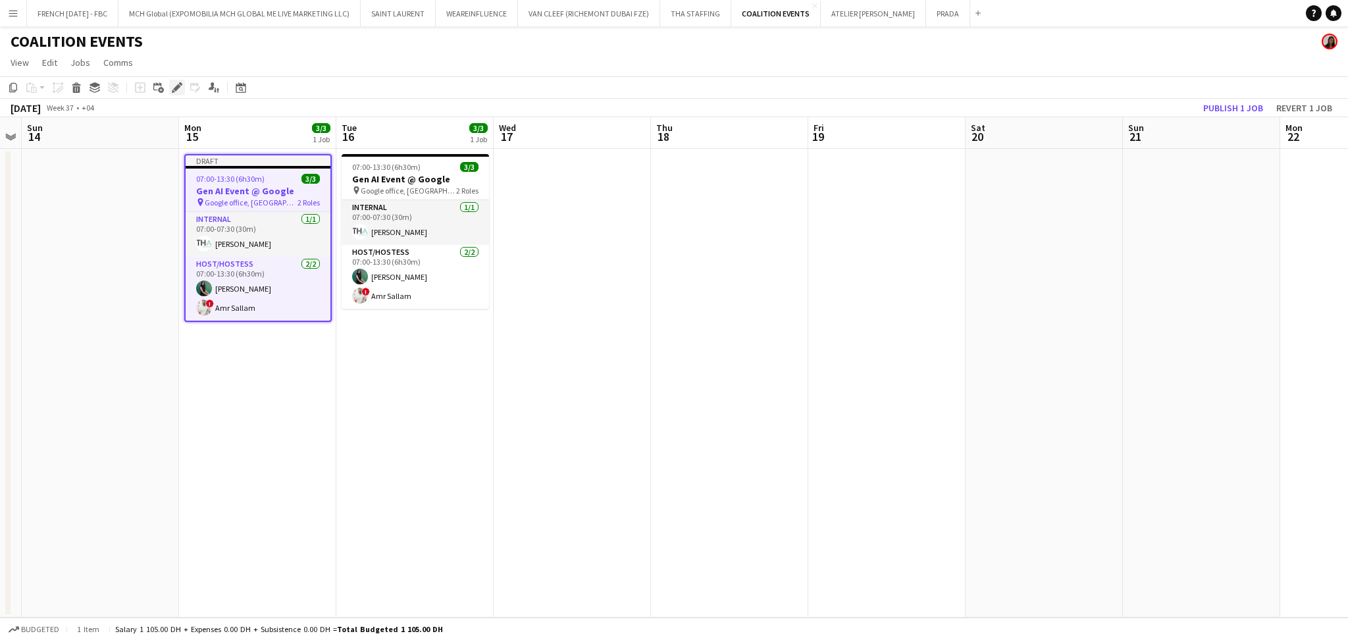
click at [176, 90] on icon "Edit" at bounding box center [177, 87] width 11 height 11
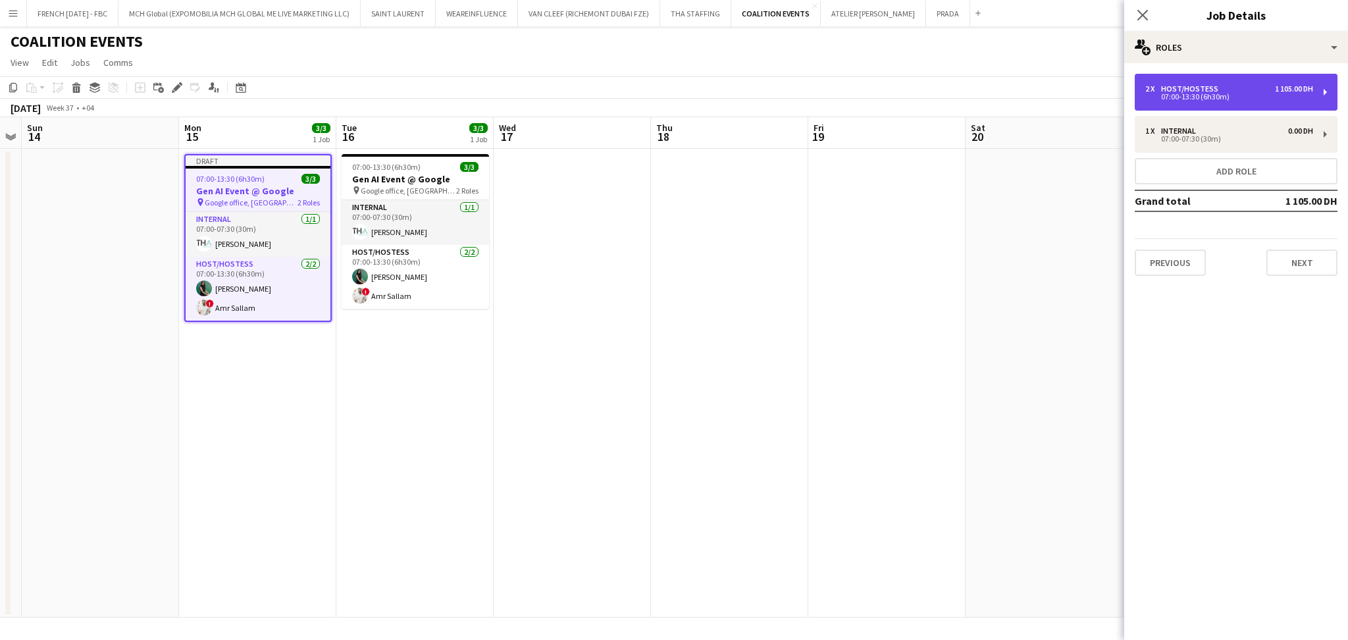
click at [1229, 92] on div "2 x Host/Hostess 1 105.00 DH" at bounding box center [1229, 88] width 168 height 9
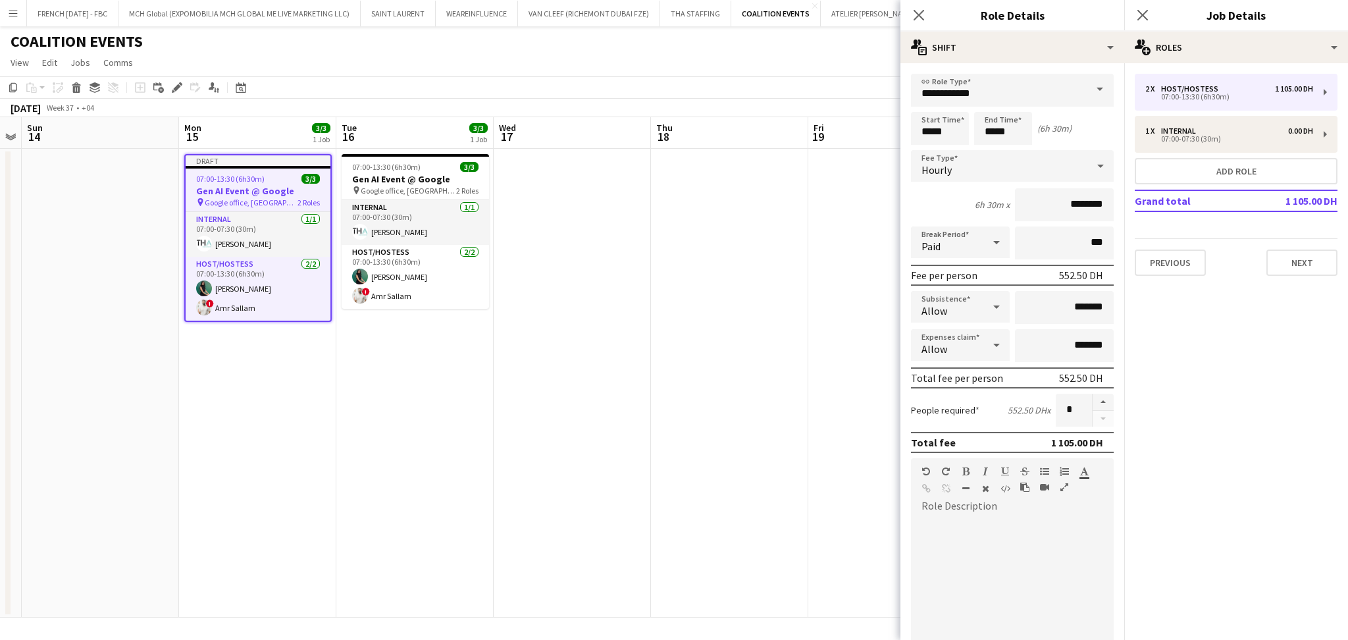
click at [985, 159] on div "Hourly" at bounding box center [999, 166] width 176 height 32
click at [1005, 263] on span "No fee" at bounding box center [1005, 268] width 168 height 13
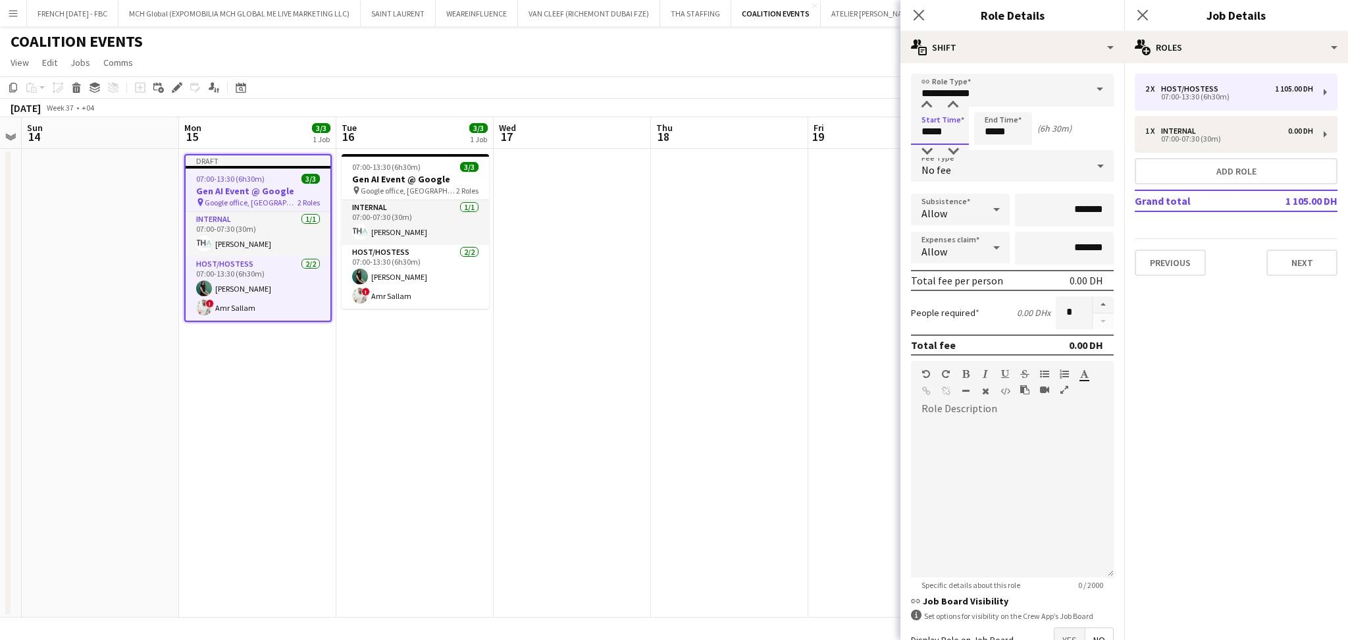
drag, startPoint x: 956, startPoint y: 136, endPoint x: 844, endPoint y: 115, distance: 113.3
click at [842, 133] on body "Menu Boards Boards Boards All jobs Status Workforce Workforce My Workforce Recr…" at bounding box center [674, 320] width 1348 height 640
type input "*****"
click at [1304, 263] on button "Next" at bounding box center [1301, 262] width 71 height 26
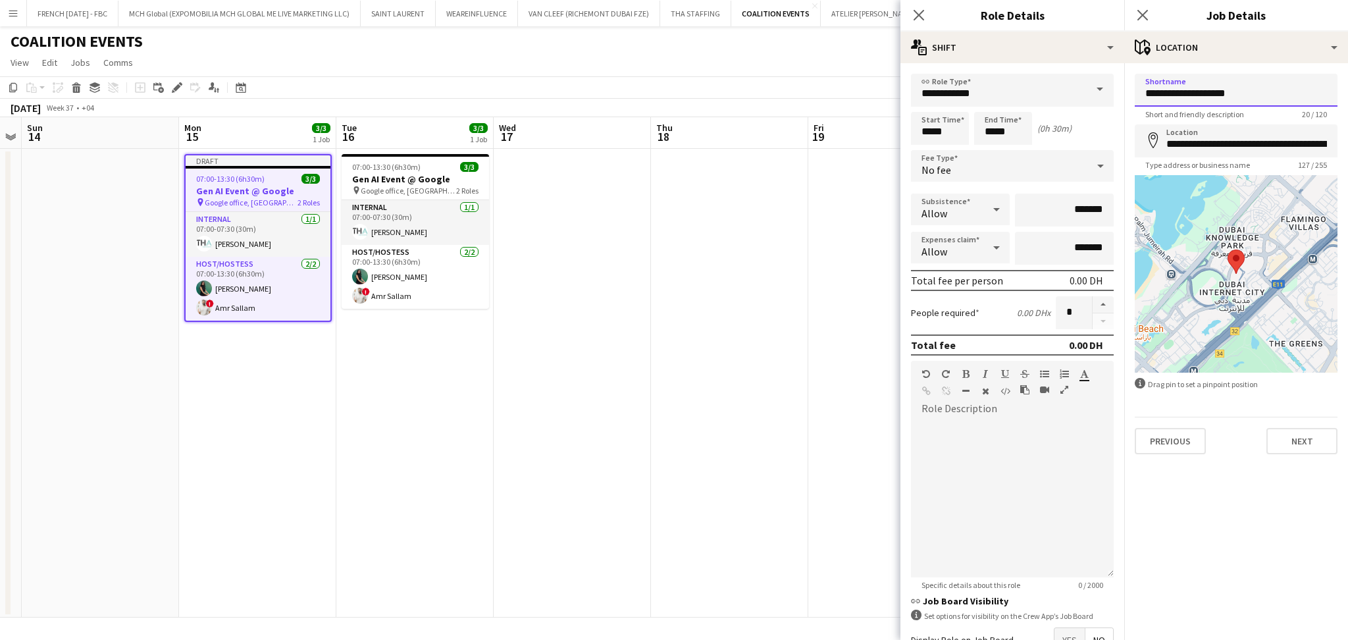
drag, startPoint x: 1166, startPoint y: 88, endPoint x: 1013, endPoint y: 90, distance: 152.7
click at [1015, 90] on body "Menu Boards Boards Boards All jobs Status Workforce Workforce My Workforce Recr…" at bounding box center [674, 320] width 1348 height 640
drag, startPoint x: 1255, startPoint y: 88, endPoint x: 1121, endPoint y: 99, distance: 134.8
click at [1121, 99] on body "Menu Boards Boards Boards All jobs Status Workforce Workforce My Workforce Recr…" at bounding box center [674, 320] width 1348 height 640
drag, startPoint x: 1251, startPoint y: 95, endPoint x: 1133, endPoint y: 95, distance: 118.5
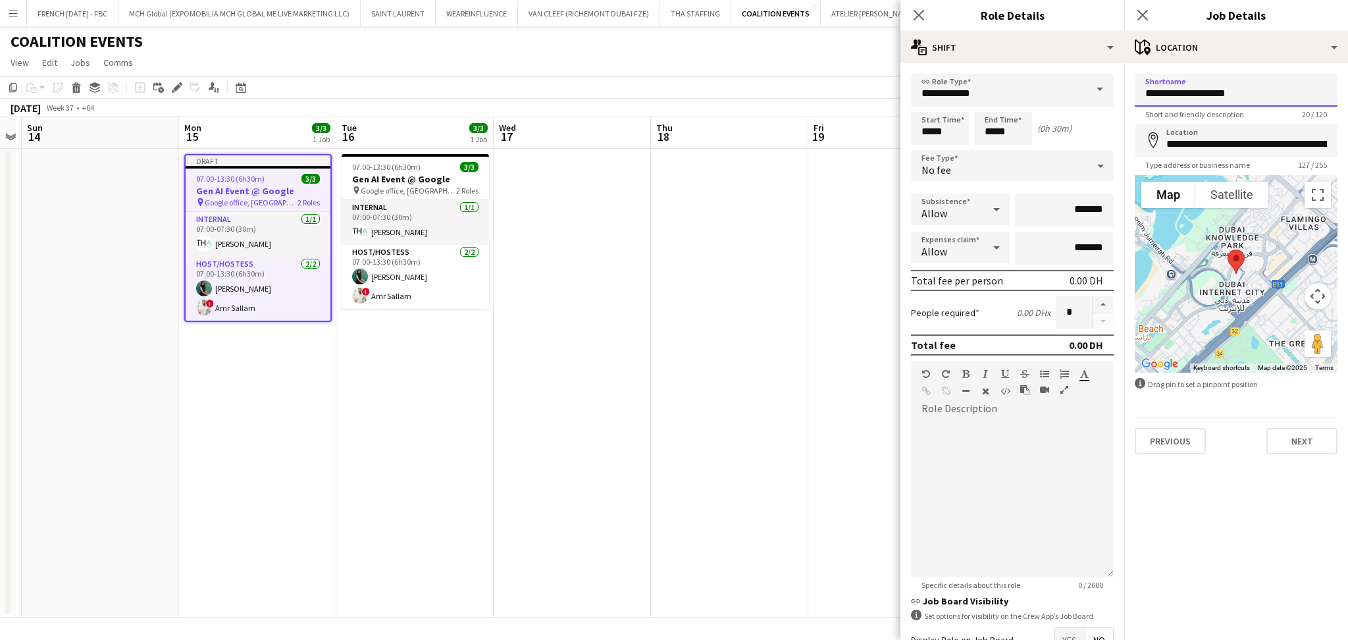
click at [1133, 95] on form "**********" at bounding box center [1236, 264] width 224 height 380
type input "*********"
click at [1178, 141] on input "**********" at bounding box center [1236, 140] width 203 height 33
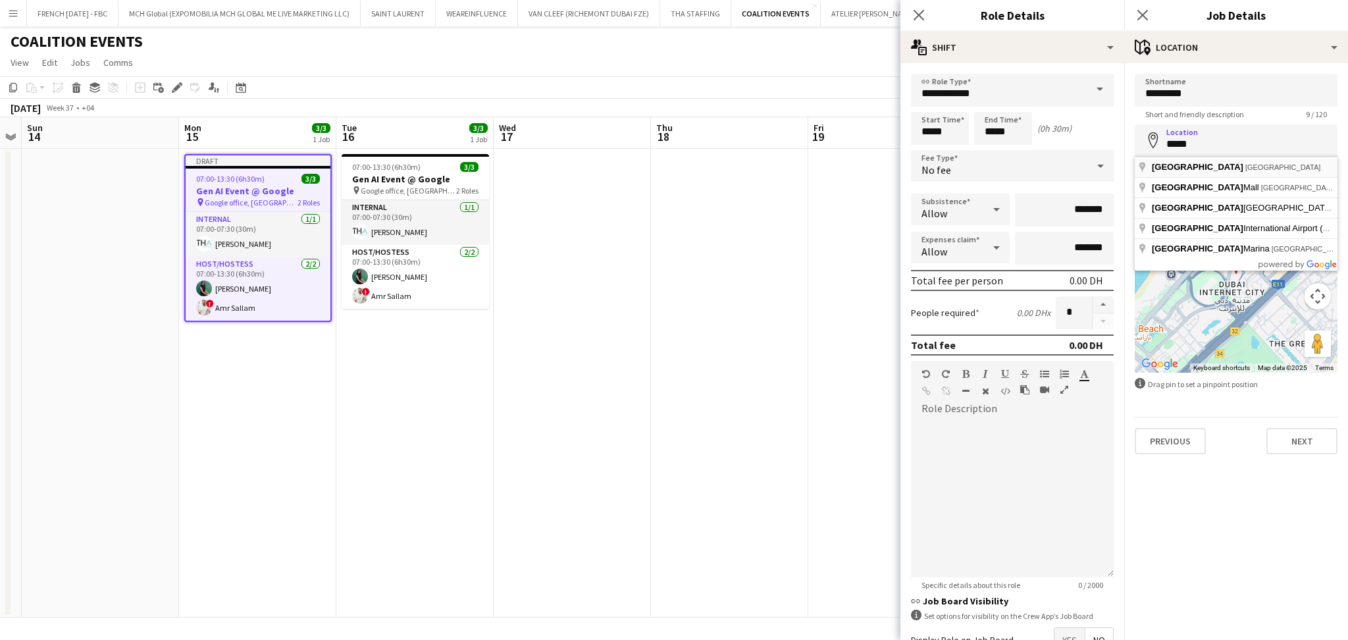
type input "**********"
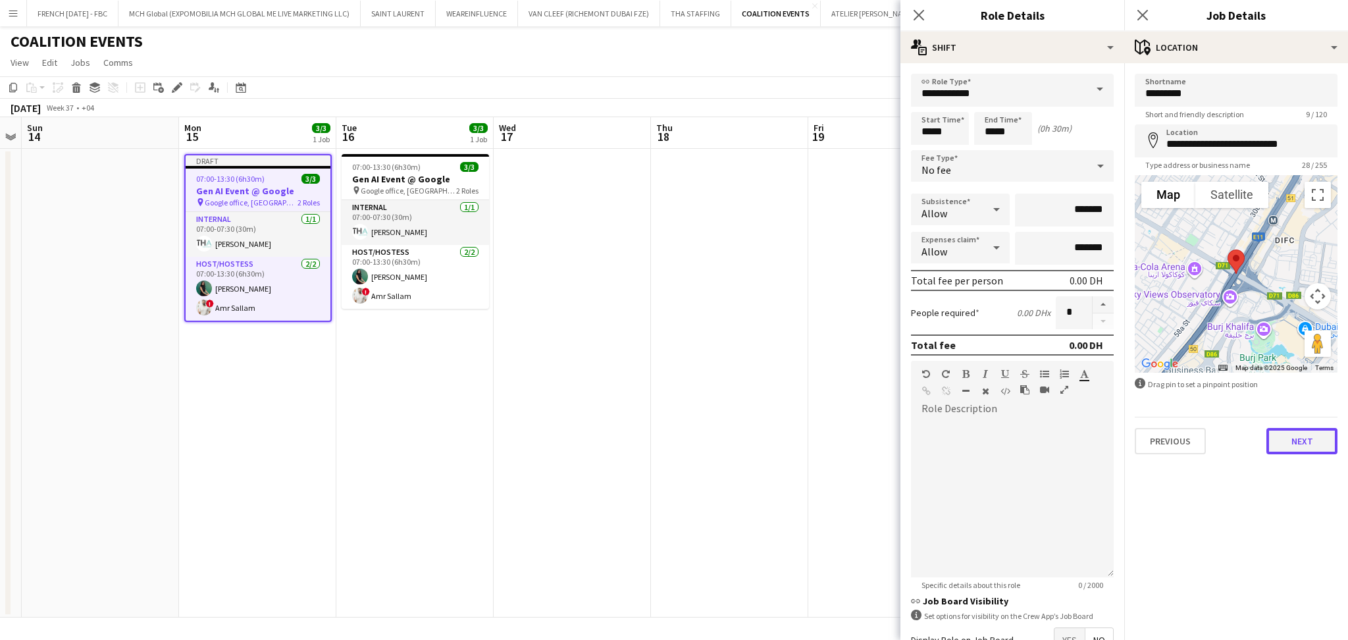
click at [1300, 436] on button "Next" at bounding box center [1301, 441] width 71 height 26
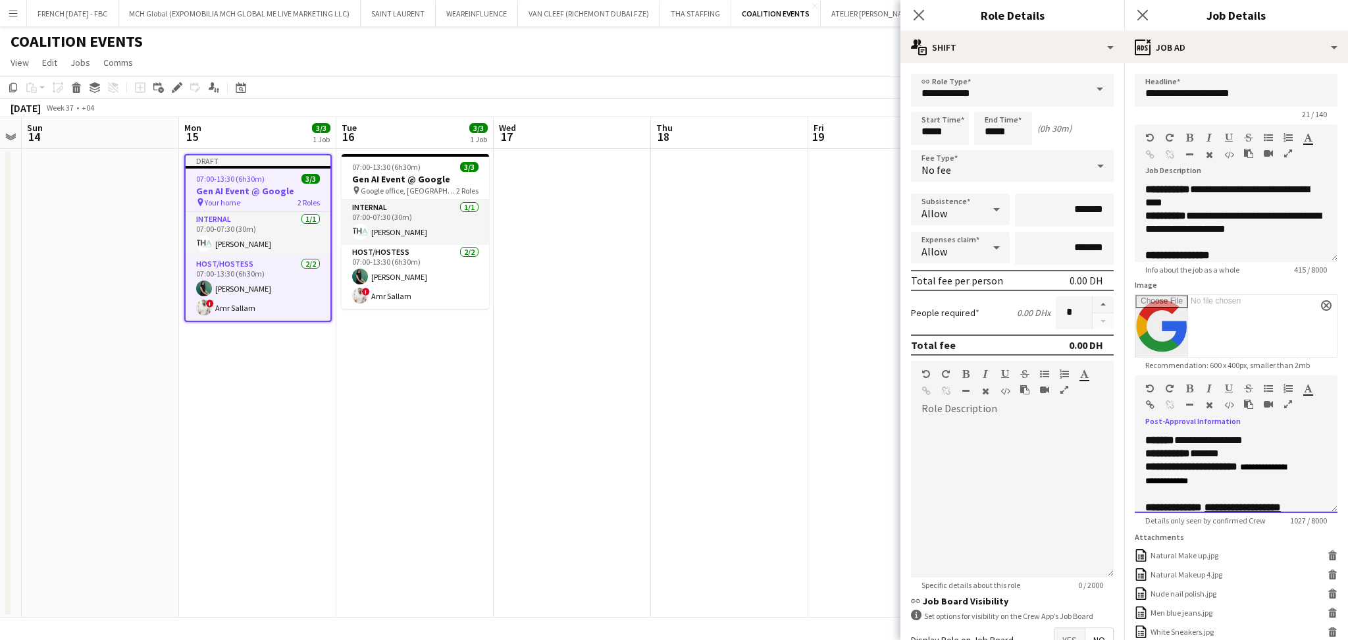
drag, startPoint x: 1264, startPoint y: 482, endPoint x: 1124, endPoint y: 471, distance: 140.6
click at [1124, 471] on form "**********" at bounding box center [1236, 449] width 224 height 750
click at [1145, 442] on span "*******" at bounding box center [1159, 440] width 29 height 10
click at [1206, 442] on span "**********" at bounding box center [1175, 440] width 61 height 10
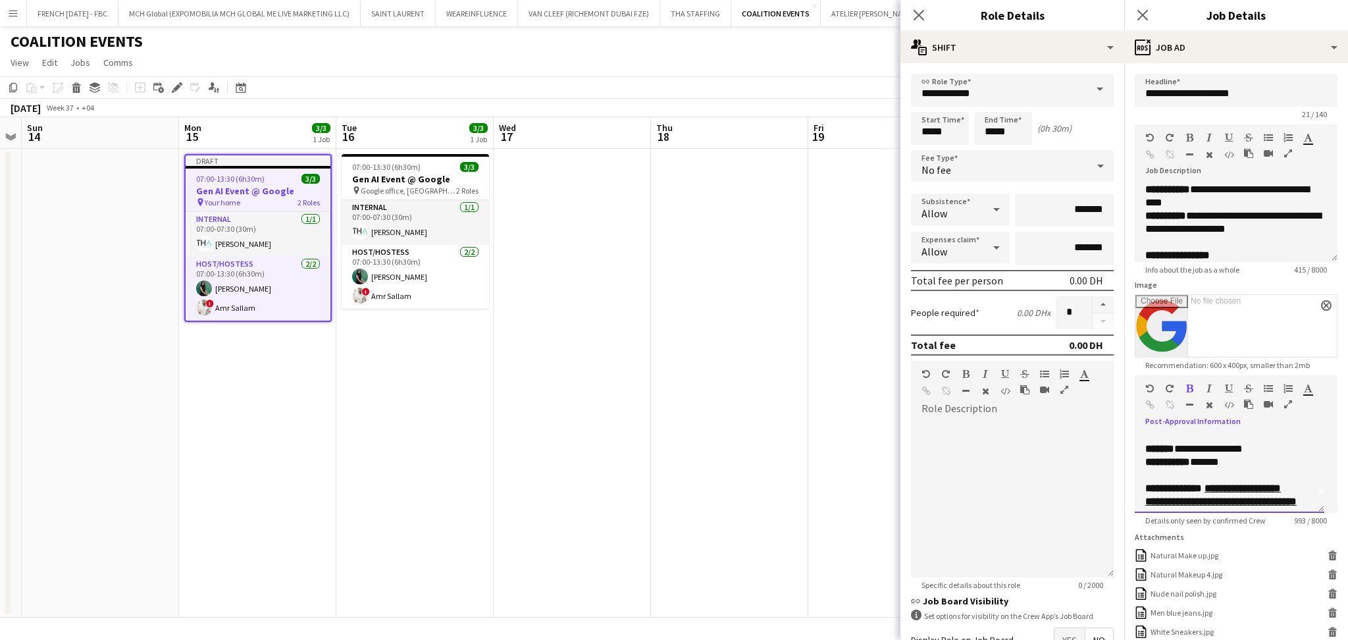
scroll to position [35, 0]
drag, startPoint x: 1224, startPoint y: 493, endPoint x: 1137, endPoint y: 465, distance: 91.2
click at [1137, 465] on div "**********" at bounding box center [1230, 473] width 190 height 79
drag, startPoint x: 1213, startPoint y: 501, endPoint x: 1131, endPoint y: 463, distance: 90.4
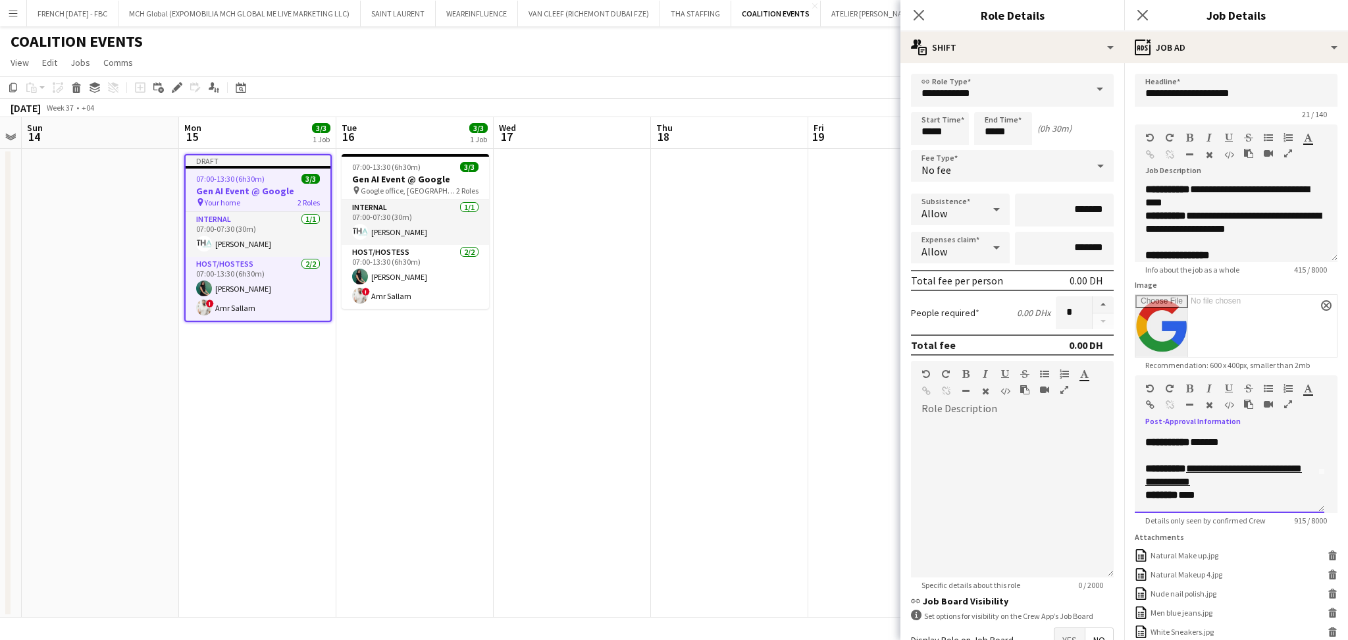
click at [1131, 463] on form "**********" at bounding box center [1236, 449] width 224 height 750
drag, startPoint x: 1141, startPoint y: 469, endPoint x: 1245, endPoint y: 461, distance: 104.3
click at [1245, 461] on div "**********" at bounding box center [1230, 473] width 190 height 79
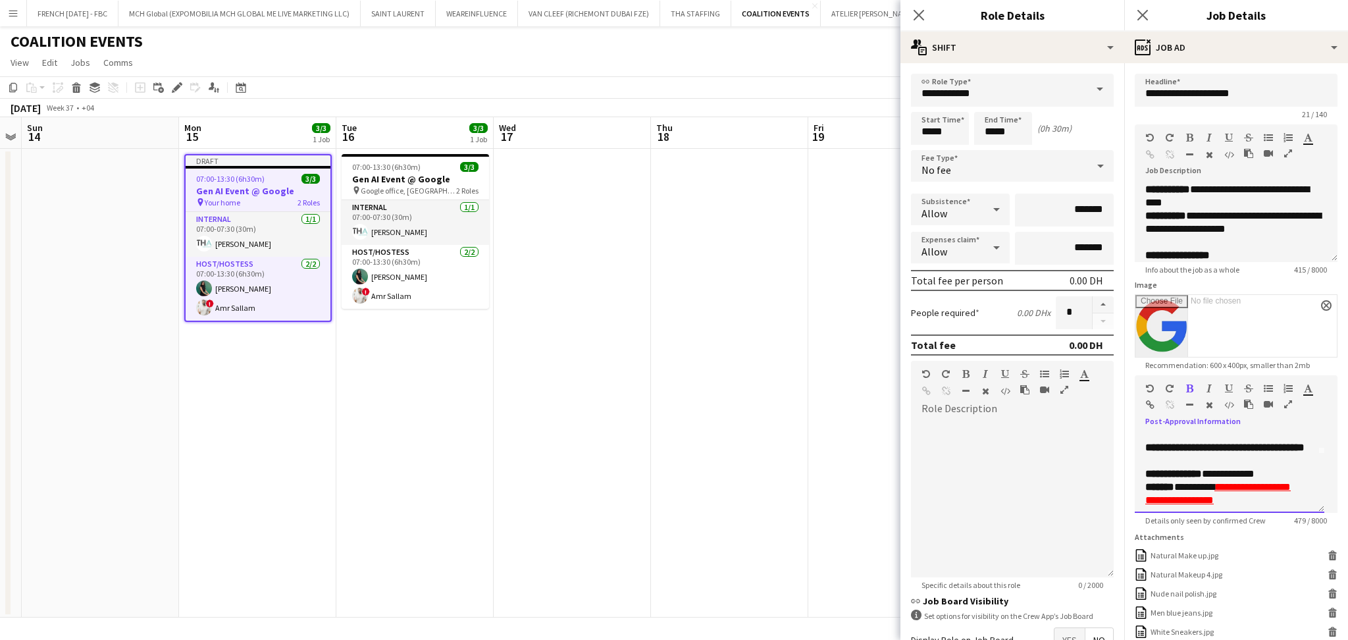
drag, startPoint x: 1190, startPoint y: 465, endPoint x: 1141, endPoint y: 451, distance: 50.8
click at [1141, 451] on div "**********" at bounding box center [1230, 473] width 190 height 79
click at [1189, 386] on icon "button" at bounding box center [1189, 388] width 7 height 9
drag, startPoint x: 1142, startPoint y: 482, endPoint x: 1276, endPoint y: 529, distance: 142.0
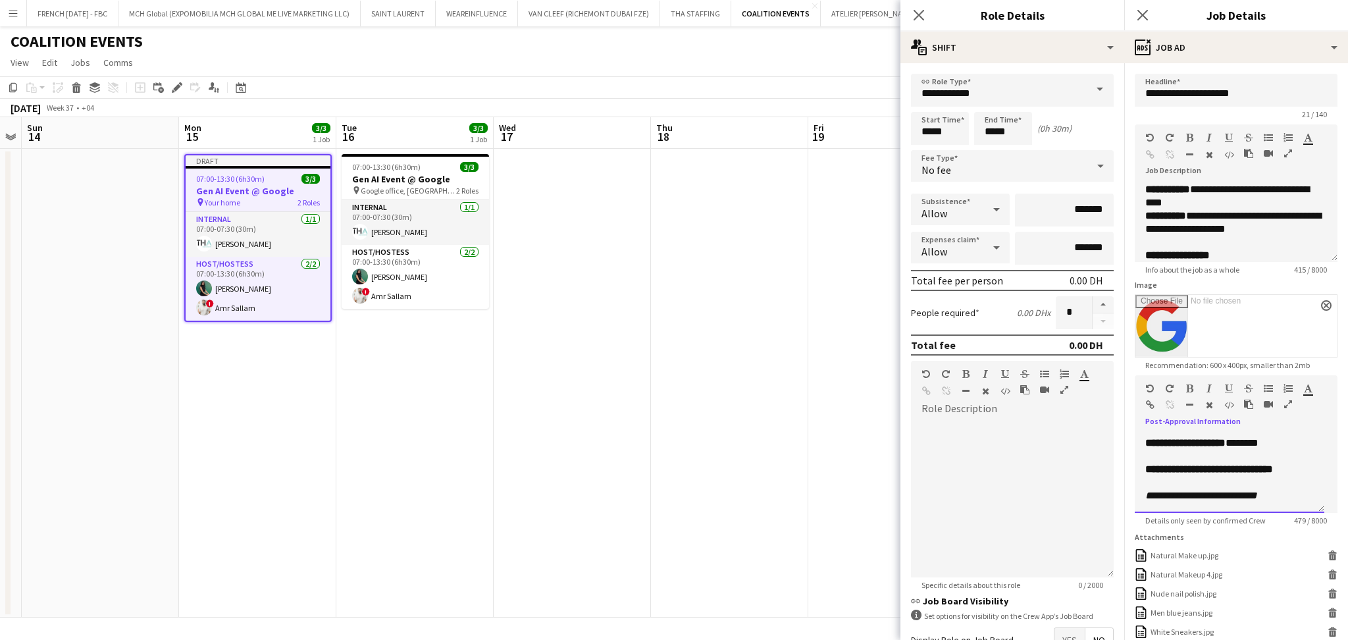
click at [1276, 525] on app-form-group "**********" at bounding box center [1236, 450] width 203 height 150
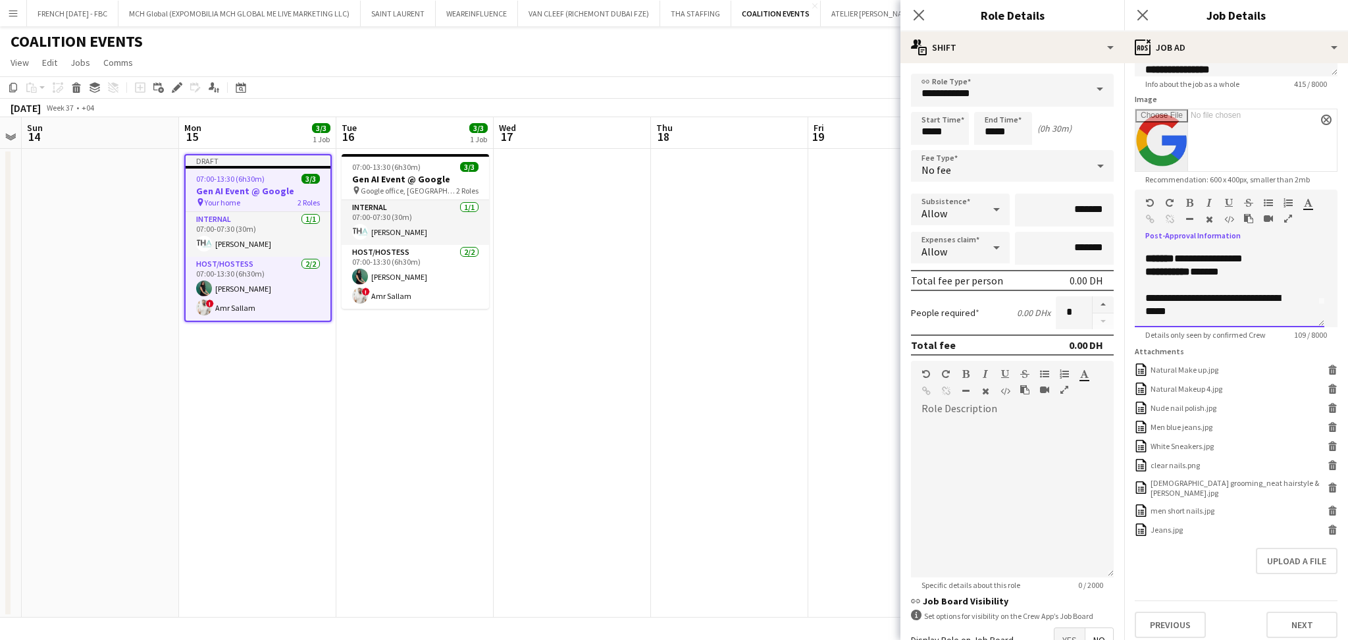
scroll to position [194, 0]
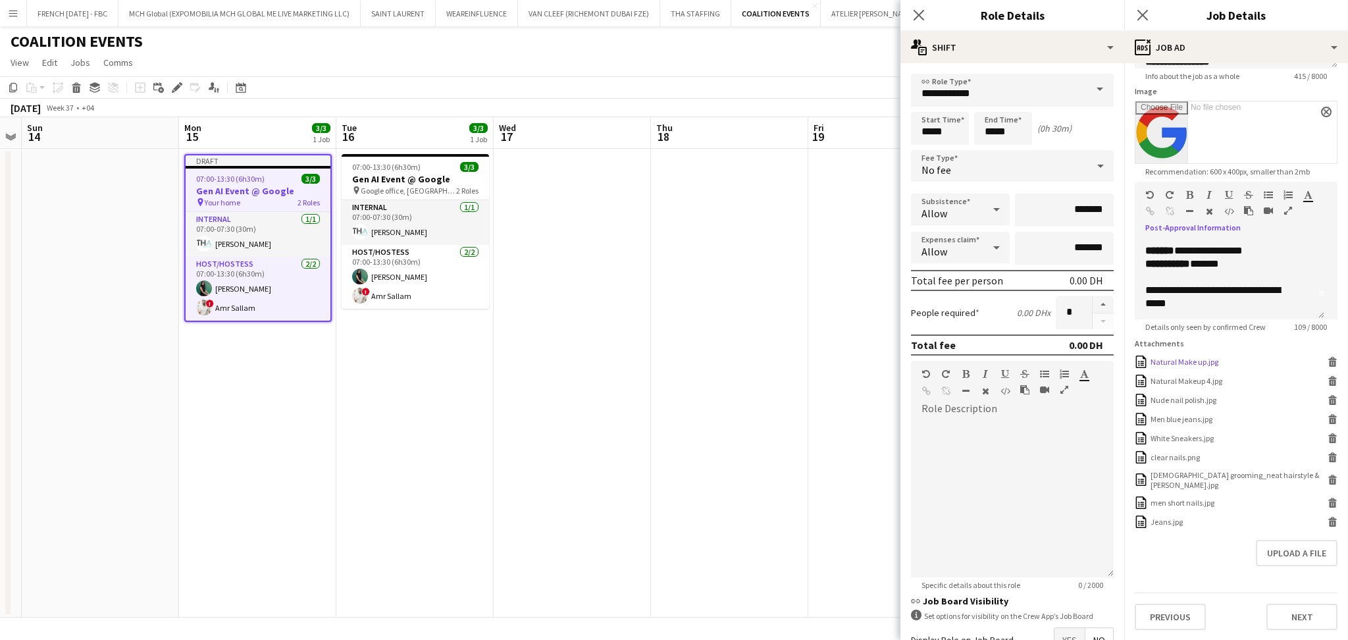
click at [1328, 367] on icon "Delete" at bounding box center [1333, 362] width 10 height 10
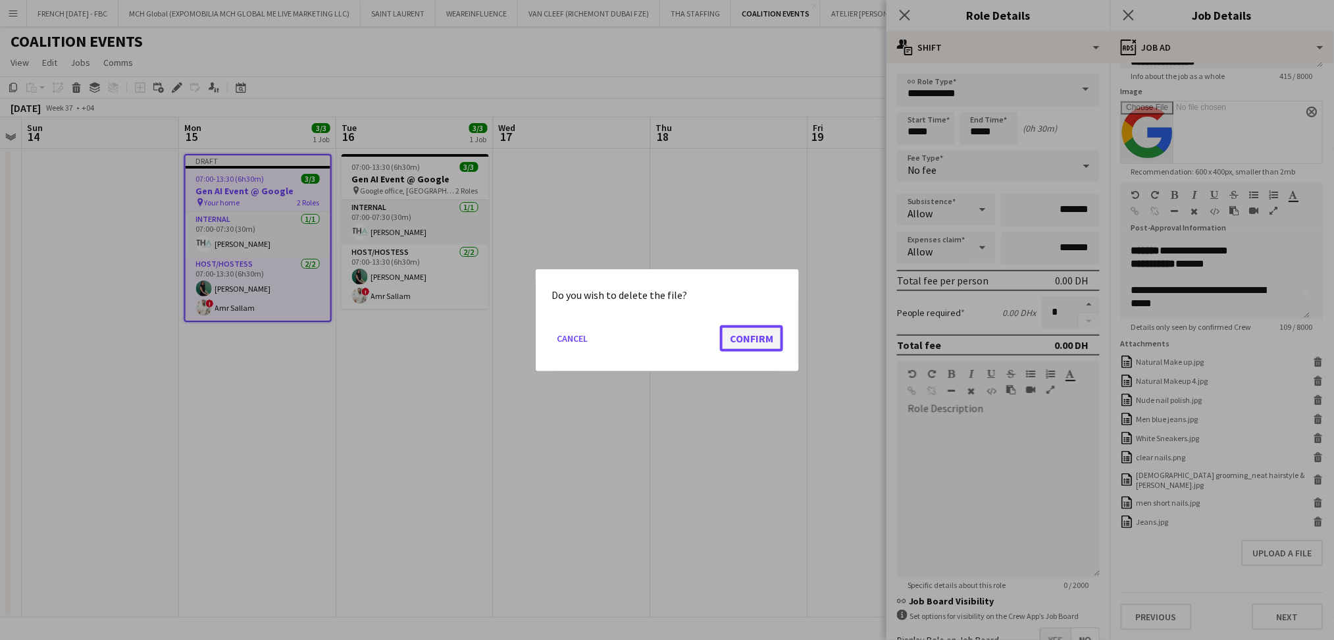
drag, startPoint x: 760, startPoint y: 337, endPoint x: 1151, endPoint y: 342, distance: 391.0
click at [760, 336] on button "Confirm" at bounding box center [751, 337] width 63 height 26
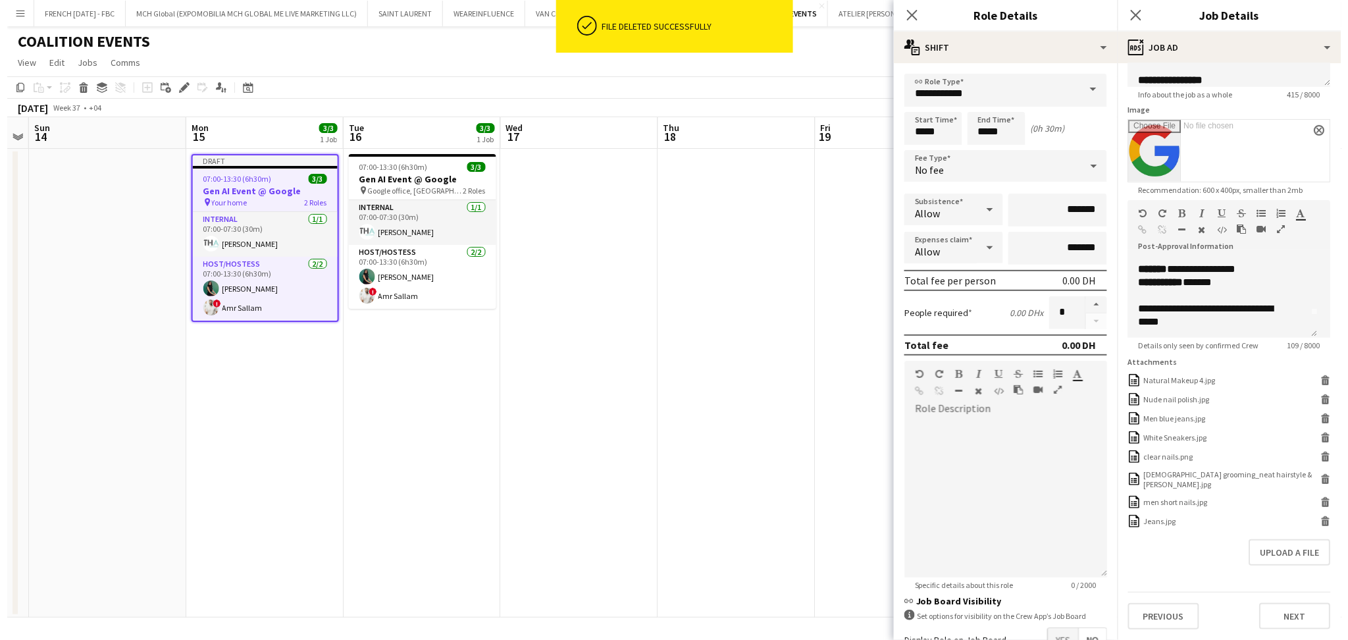
scroll to position [174, 0]
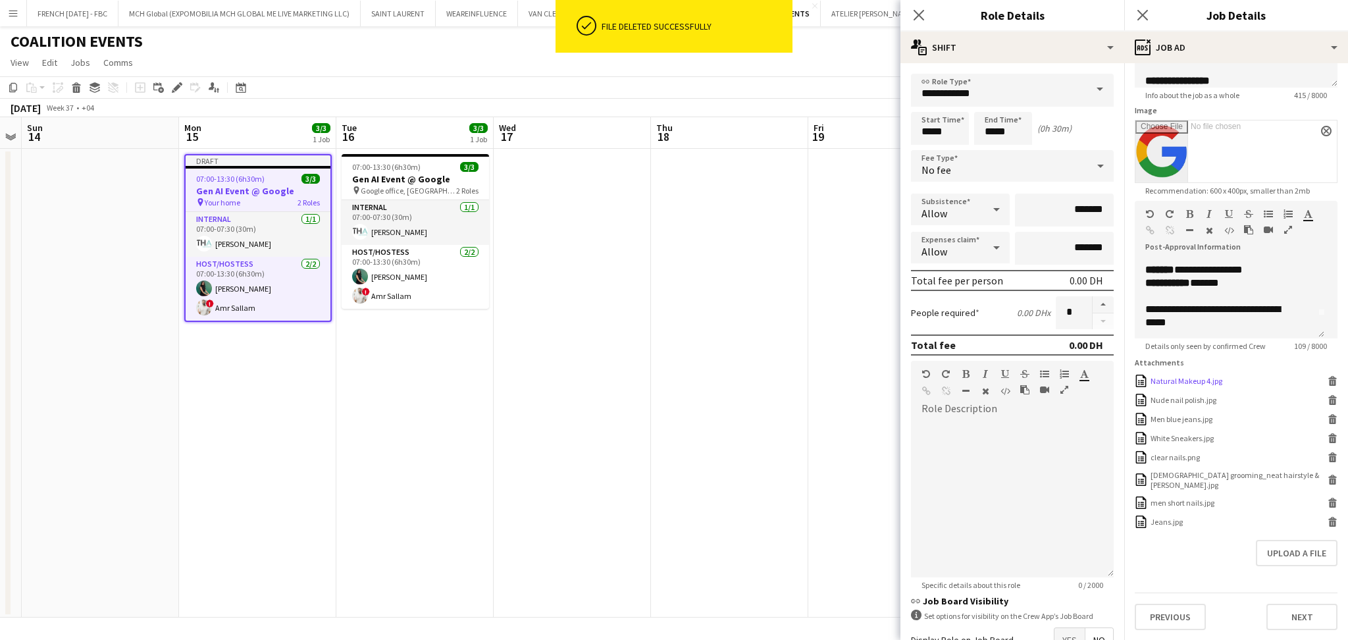
click at [1328, 379] on icon at bounding box center [1332, 377] width 9 height 3
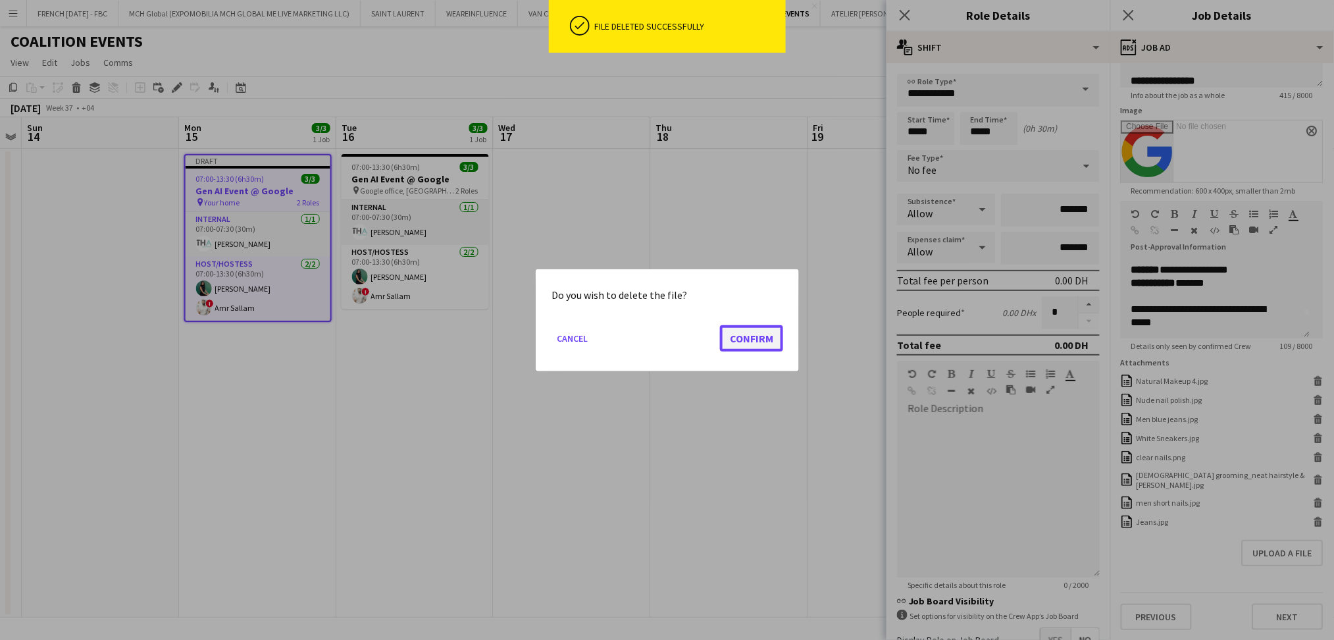
click at [750, 337] on button "Confirm" at bounding box center [751, 337] width 63 height 26
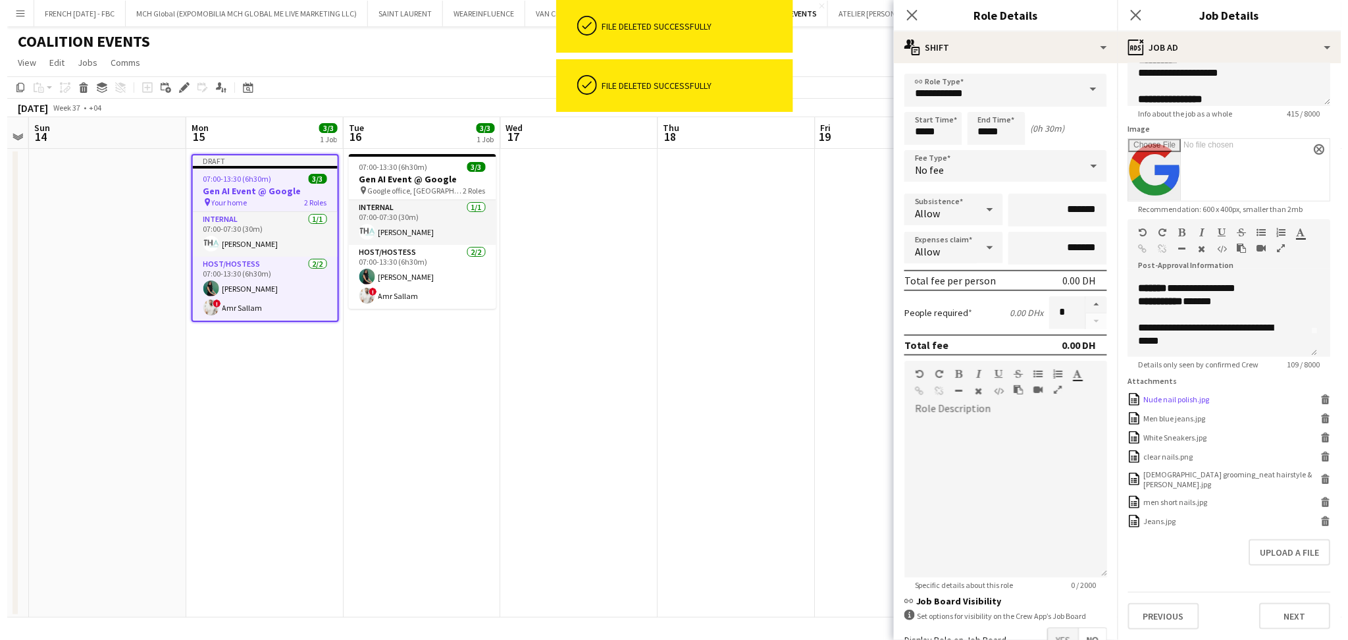
scroll to position [155, 0]
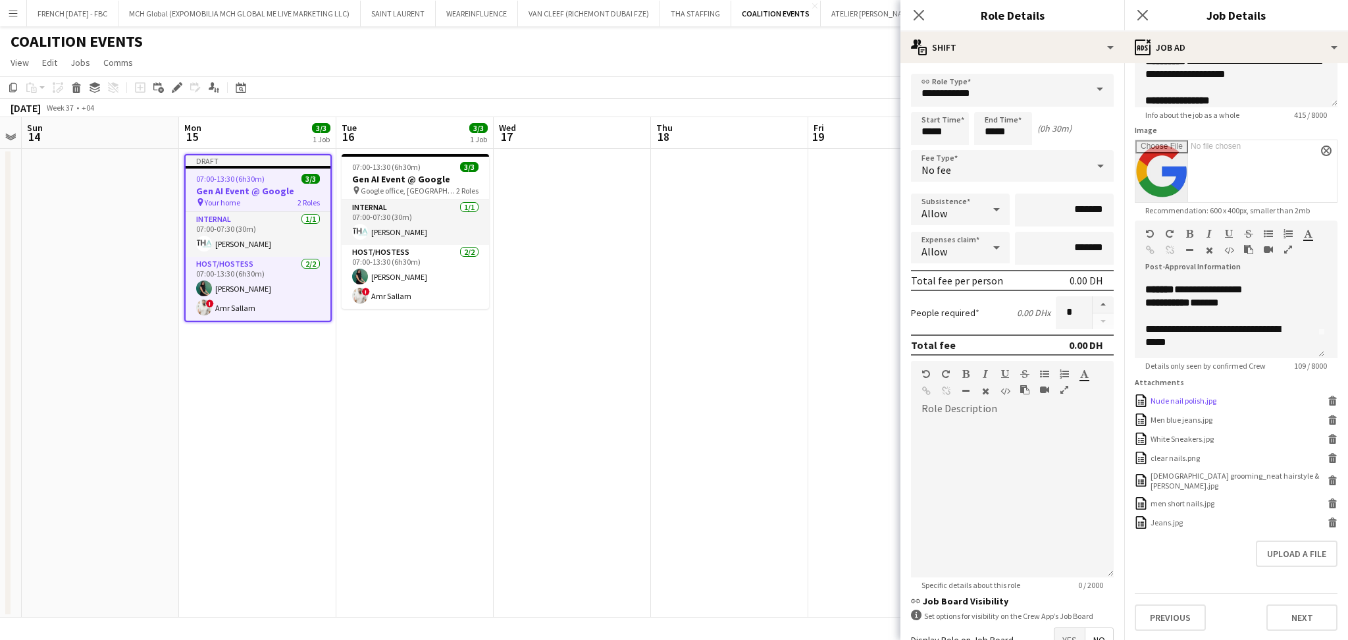
click at [1330, 405] on icon at bounding box center [1333, 402] width 7 height 6
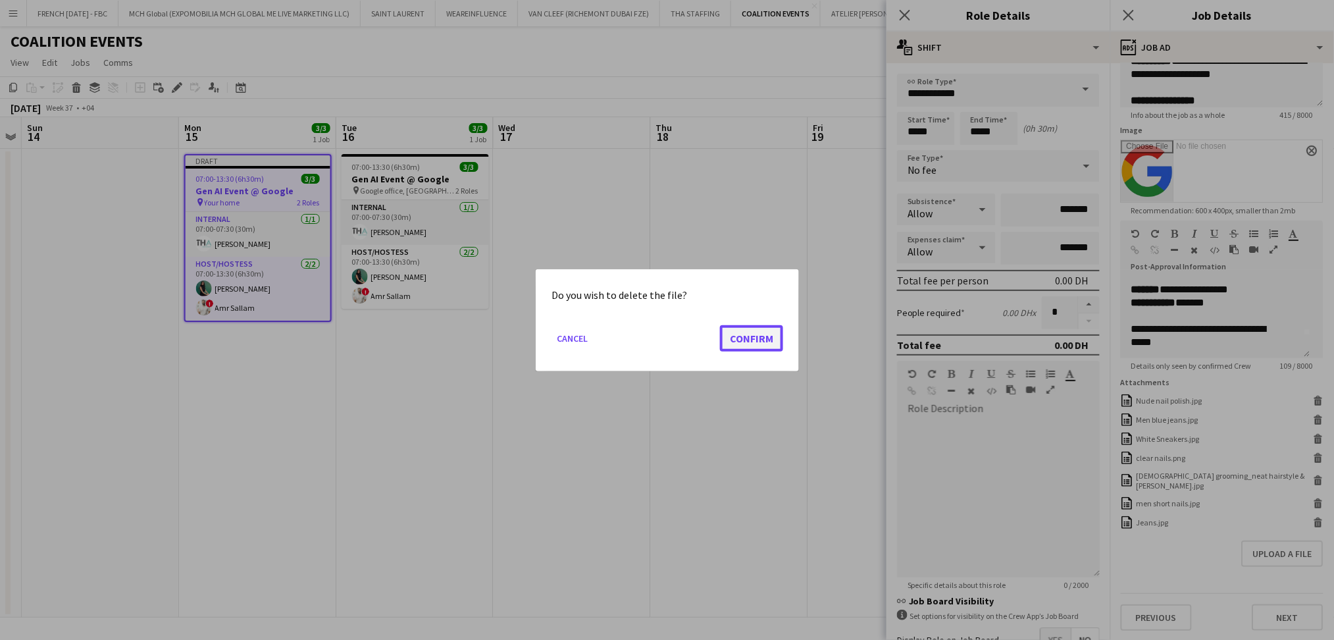
click at [740, 333] on button "Confirm" at bounding box center [751, 337] width 63 height 26
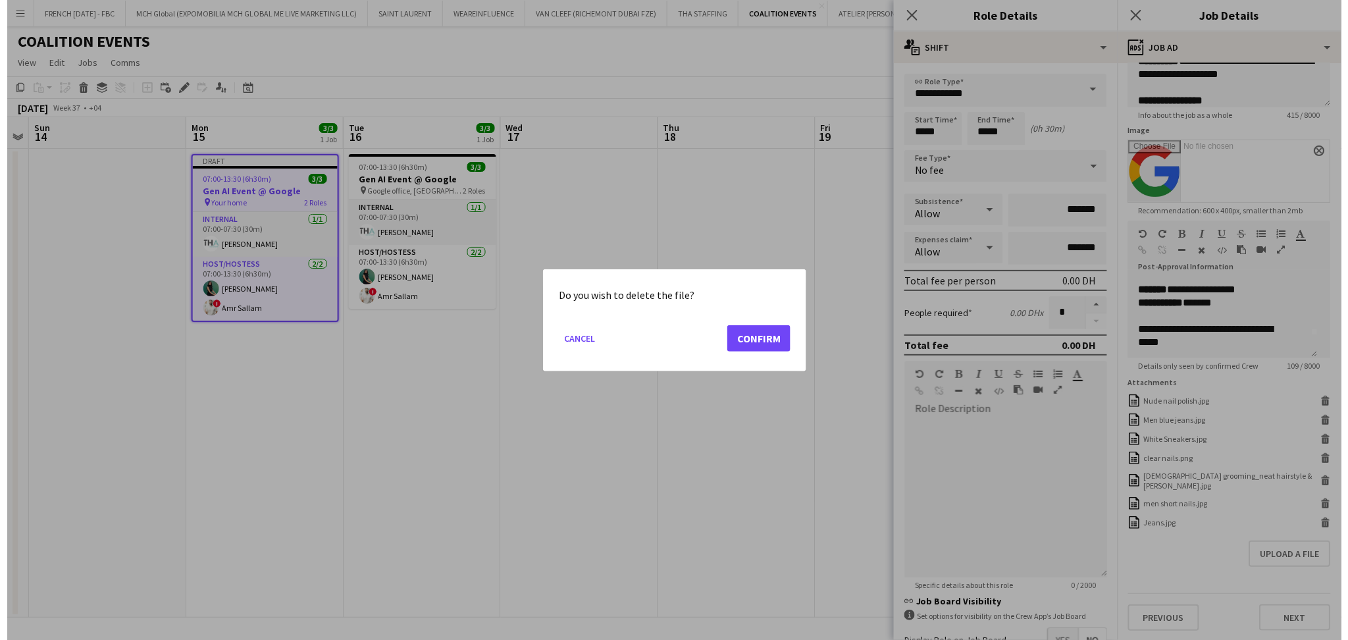
scroll to position [136, 0]
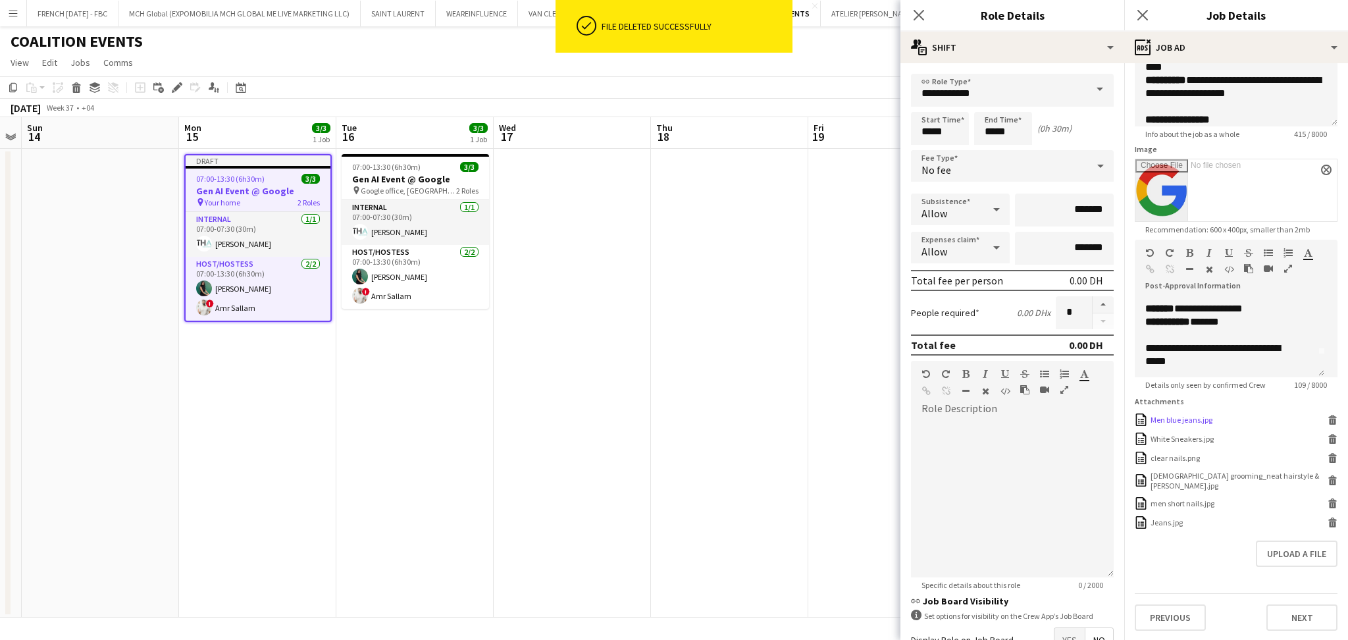
click at [1328, 425] on icon "Delete" at bounding box center [1333, 420] width 10 height 10
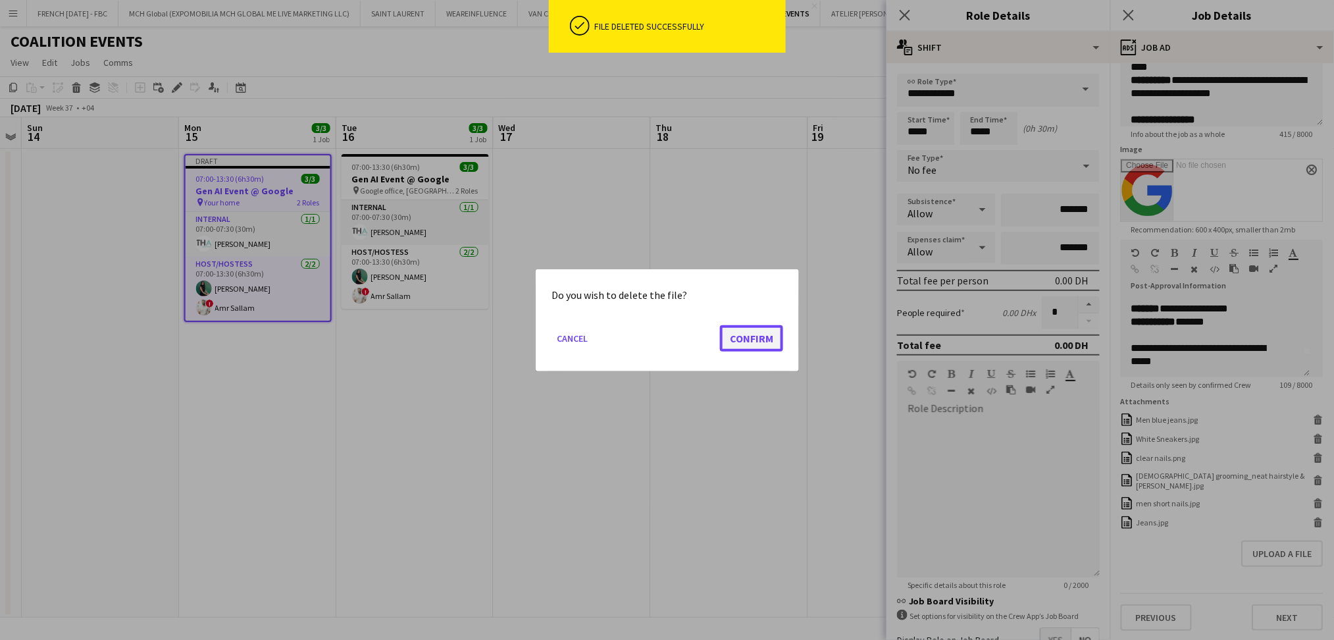
click at [748, 347] on button "Confirm" at bounding box center [751, 337] width 63 height 26
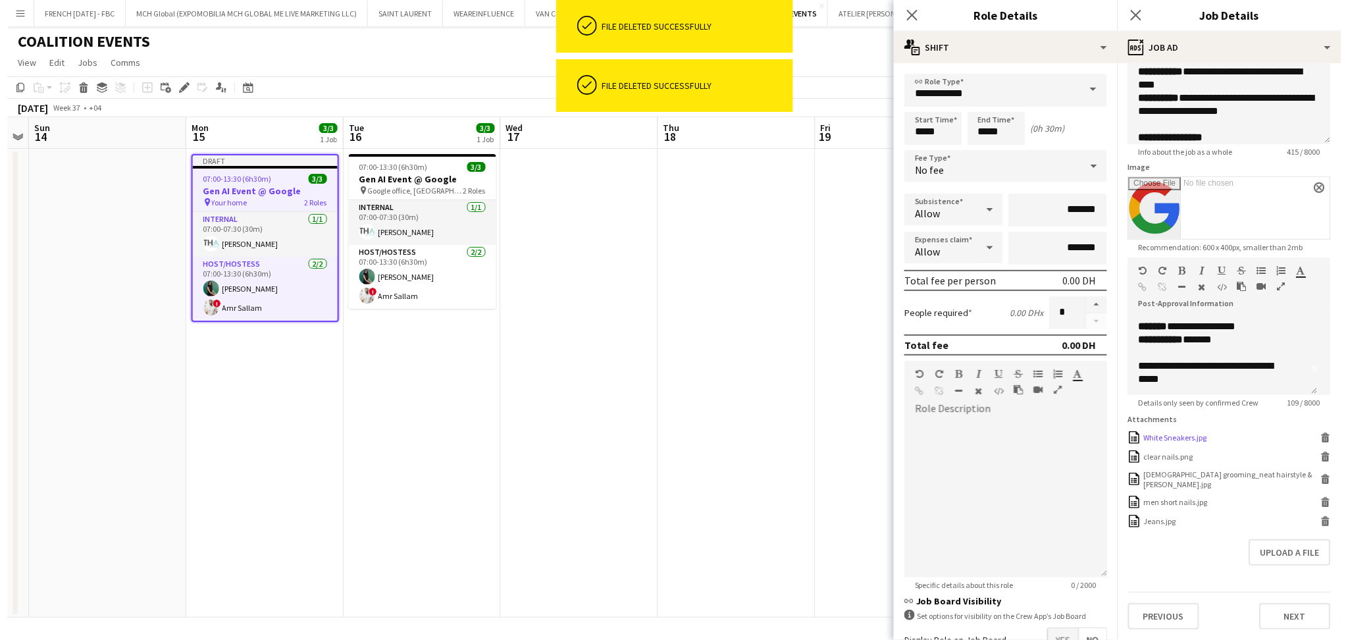
scroll to position [117, 0]
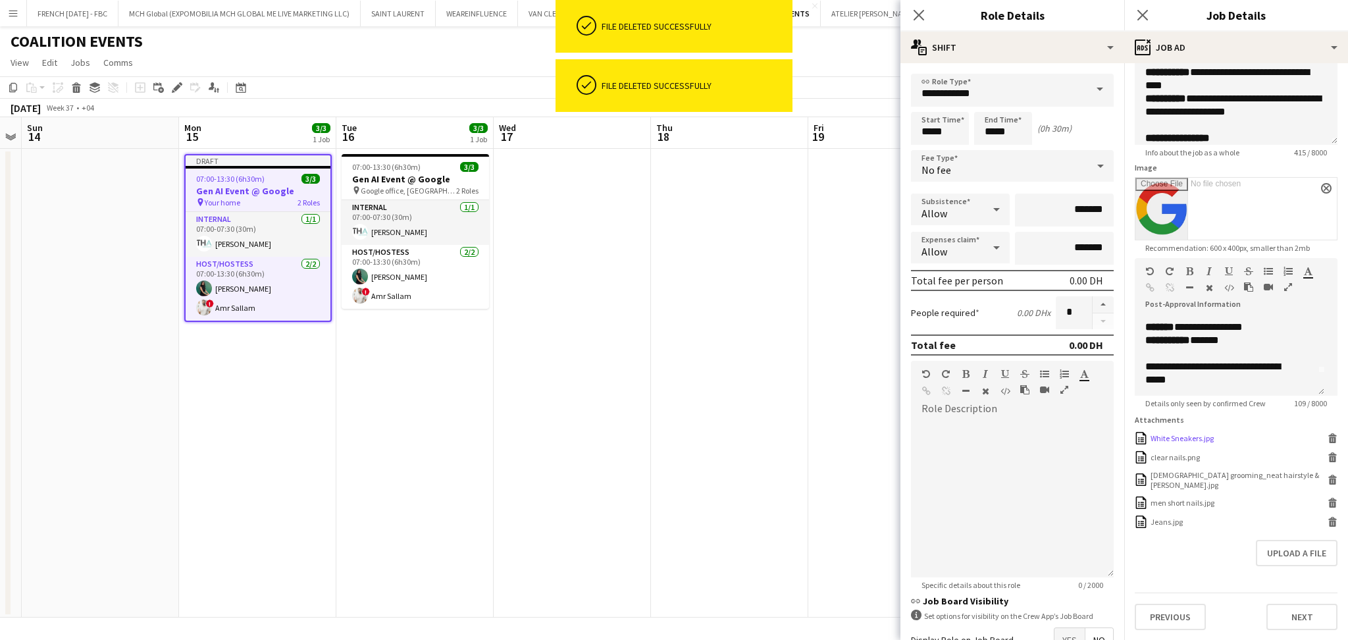
click at [1330, 442] on icon at bounding box center [1333, 439] width 7 height 6
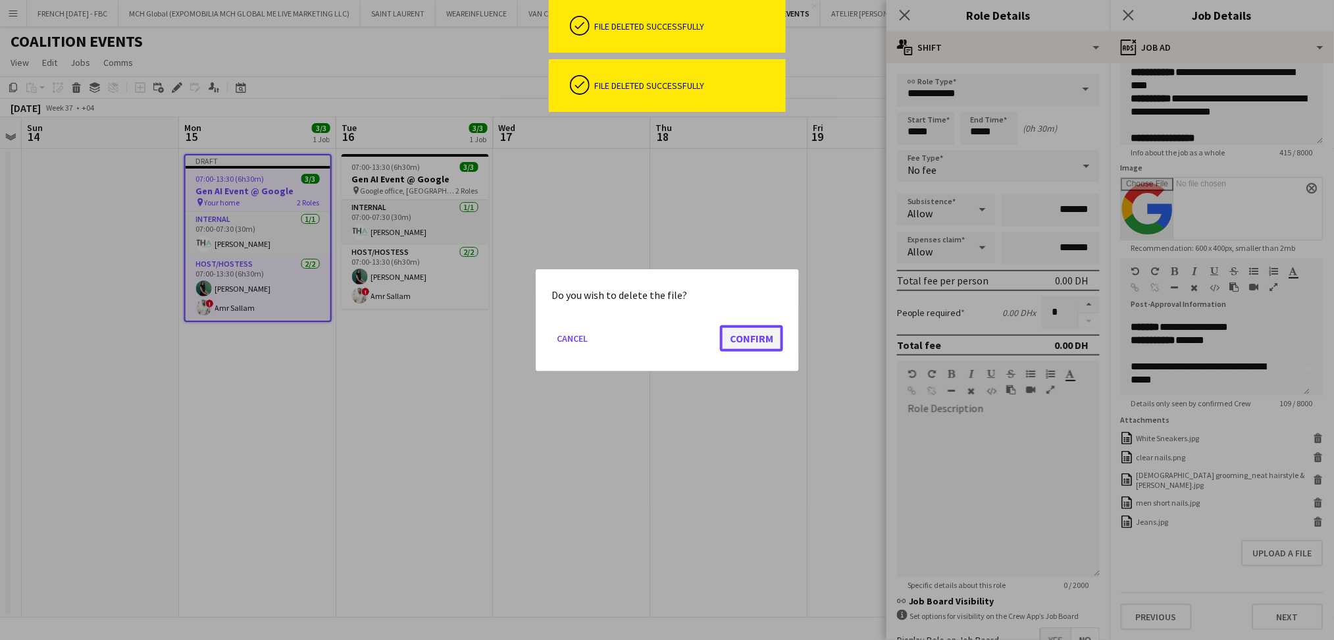
click at [767, 342] on button "Confirm" at bounding box center [751, 337] width 63 height 26
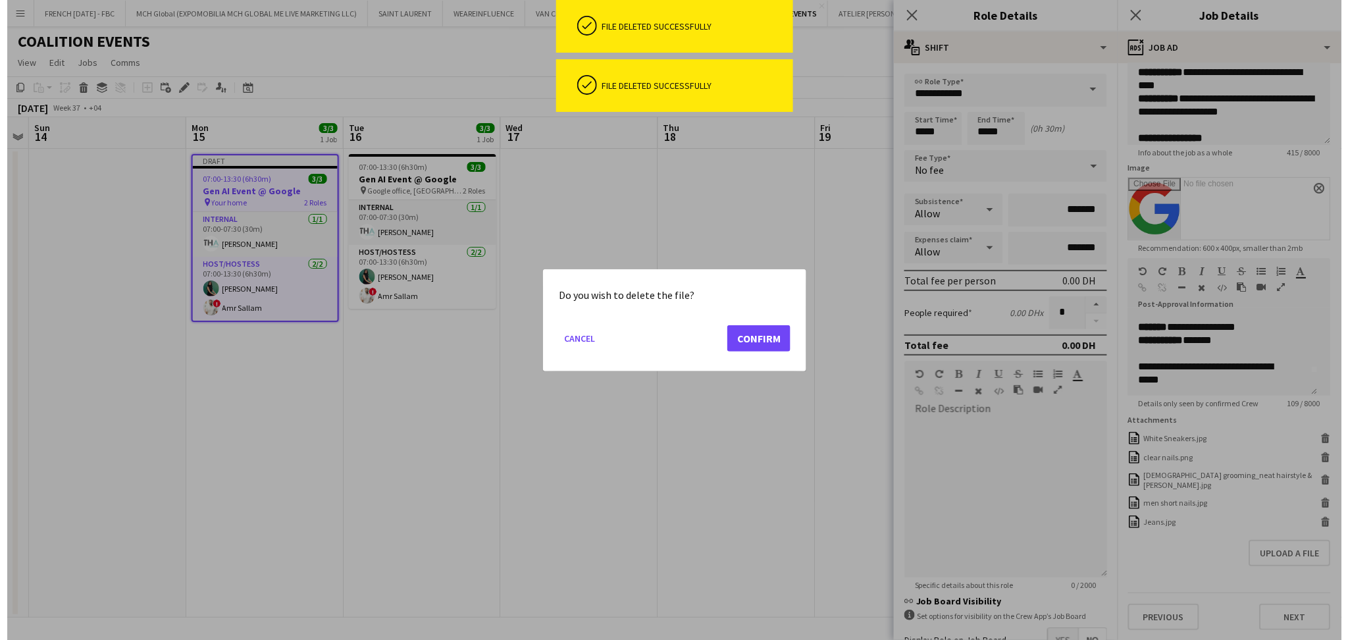
scroll to position [98, 0]
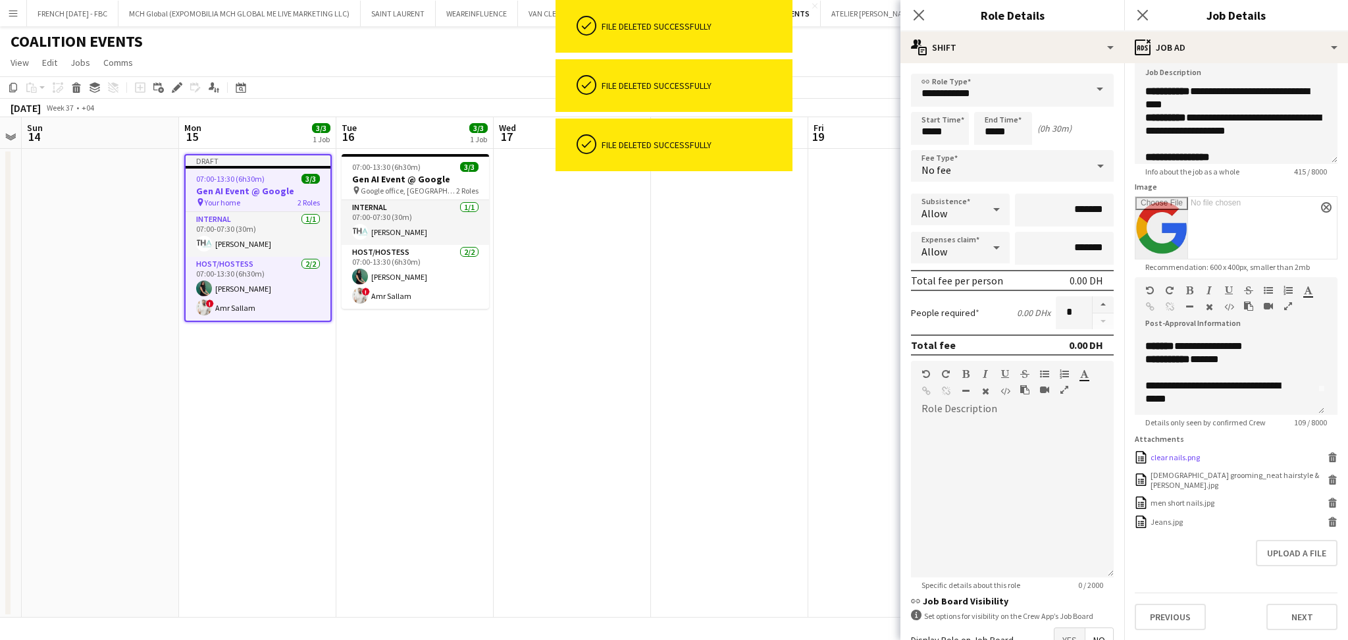
click at [1330, 461] on icon at bounding box center [1333, 458] width 7 height 6
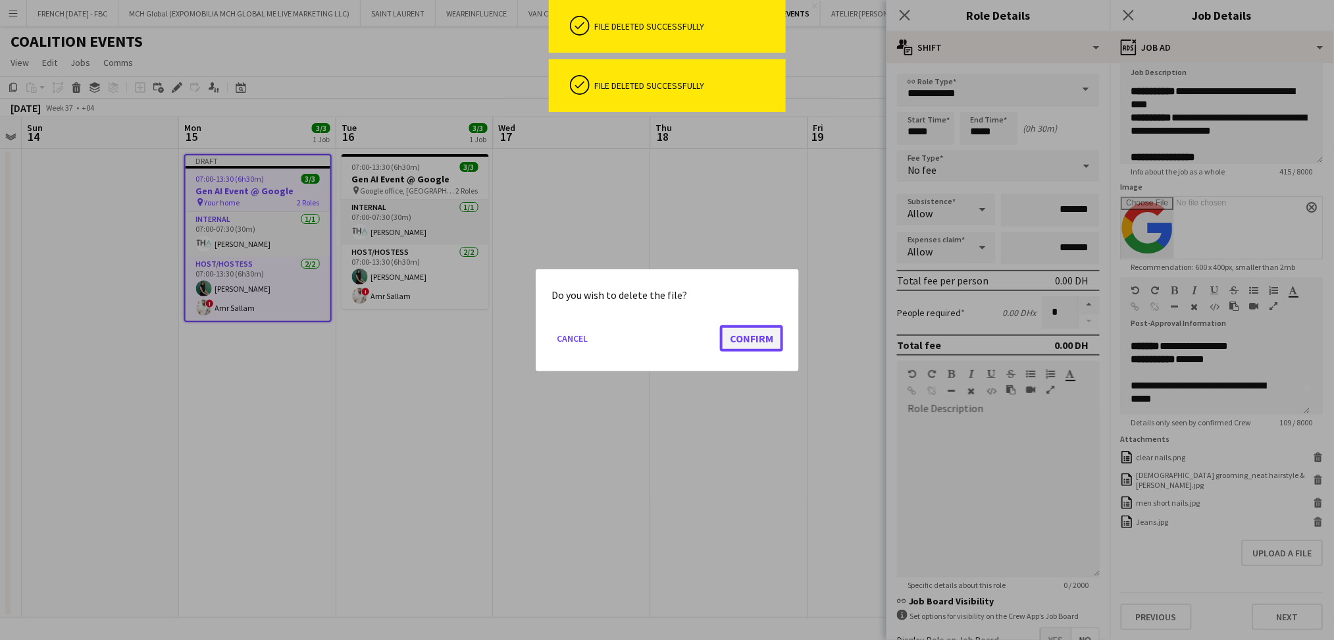
click at [765, 339] on button "Confirm" at bounding box center [751, 337] width 63 height 26
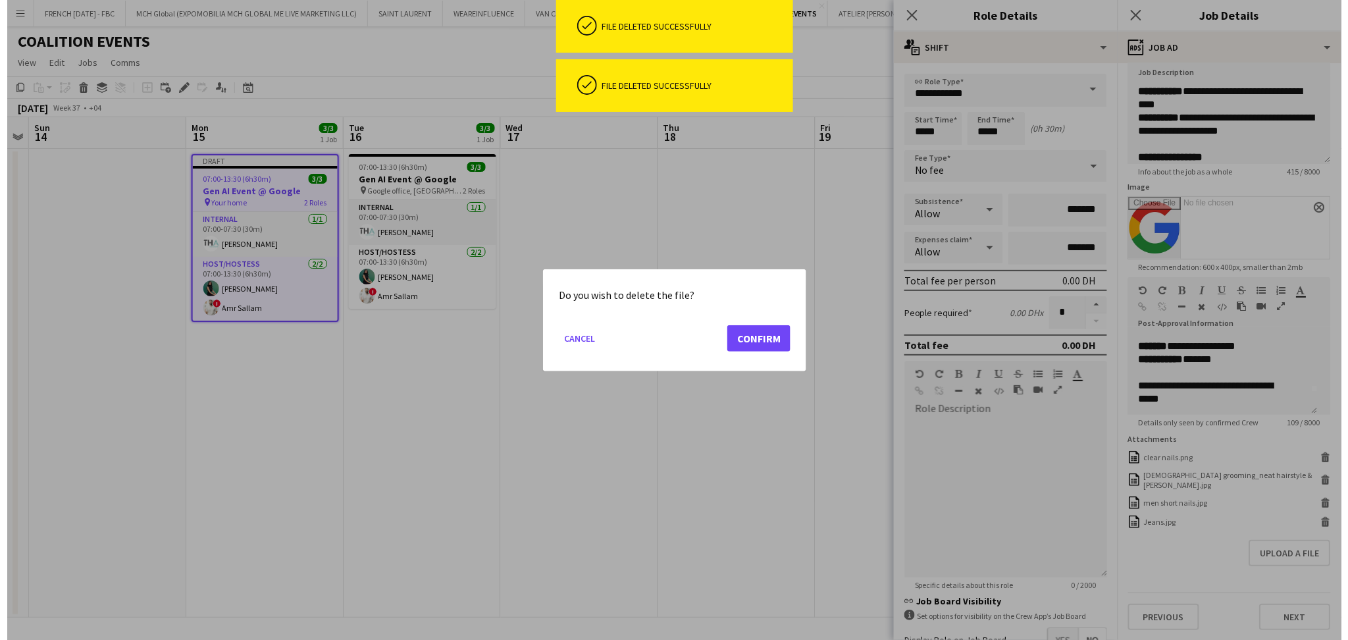
scroll to position [79, 0]
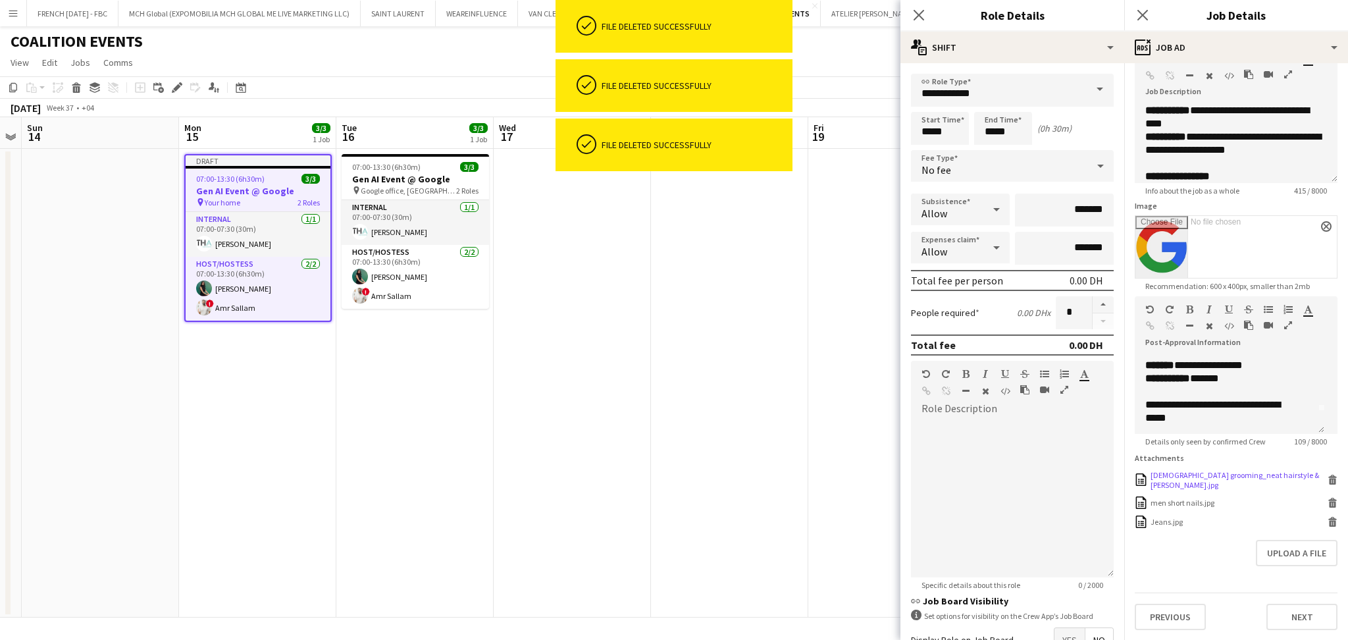
click at [1330, 484] on icon at bounding box center [1333, 482] width 7 height 6
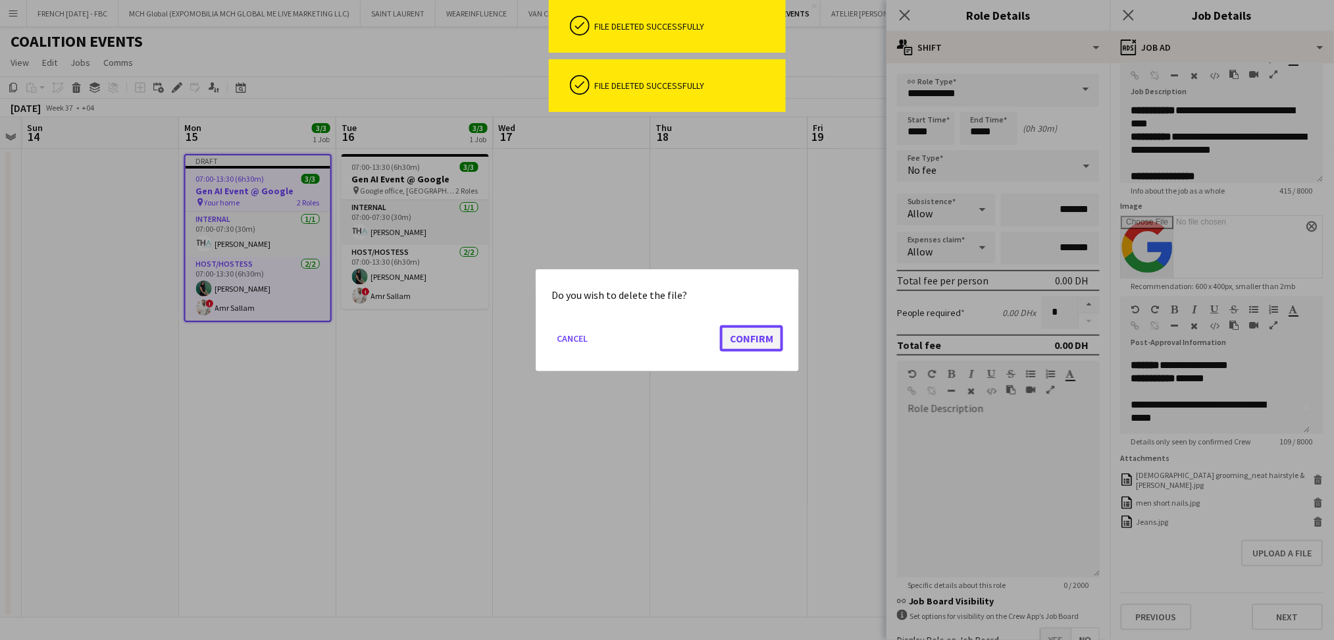
drag, startPoint x: 760, startPoint y: 333, endPoint x: 787, endPoint y: 341, distance: 28.1
click at [760, 333] on button "Confirm" at bounding box center [751, 337] width 63 height 26
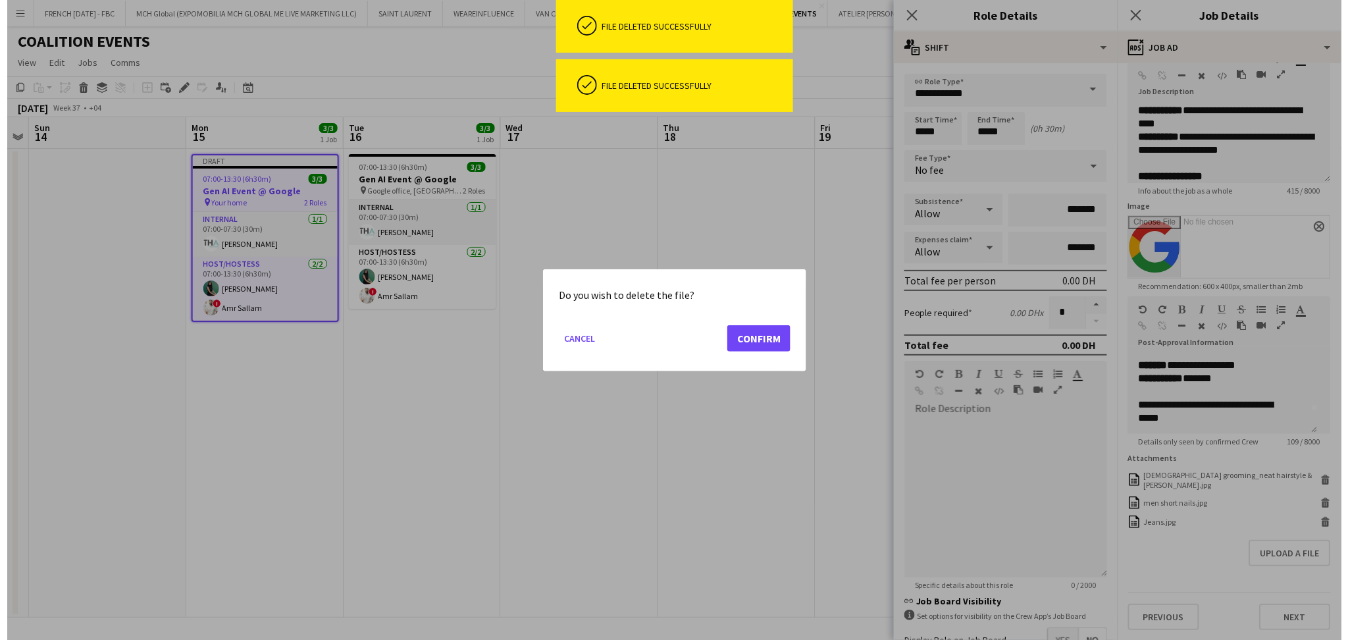
scroll to position [59, 0]
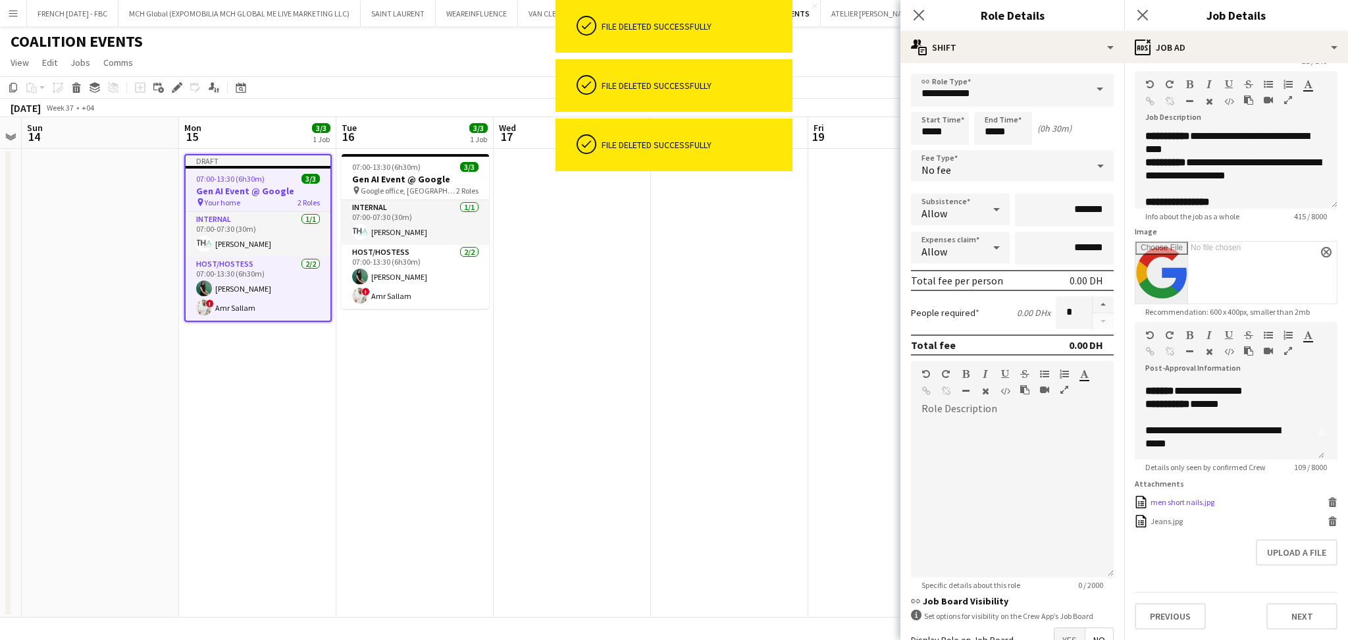
click at [1330, 506] on icon at bounding box center [1333, 503] width 7 height 6
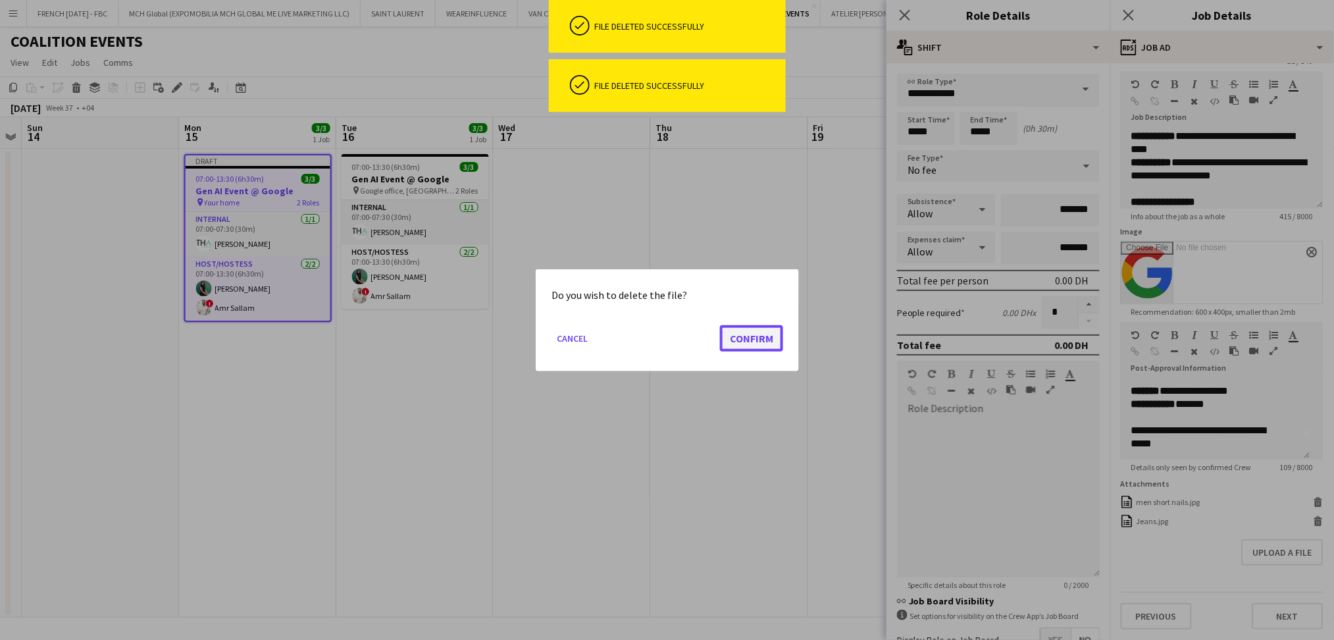
click at [757, 333] on button "Confirm" at bounding box center [751, 337] width 63 height 26
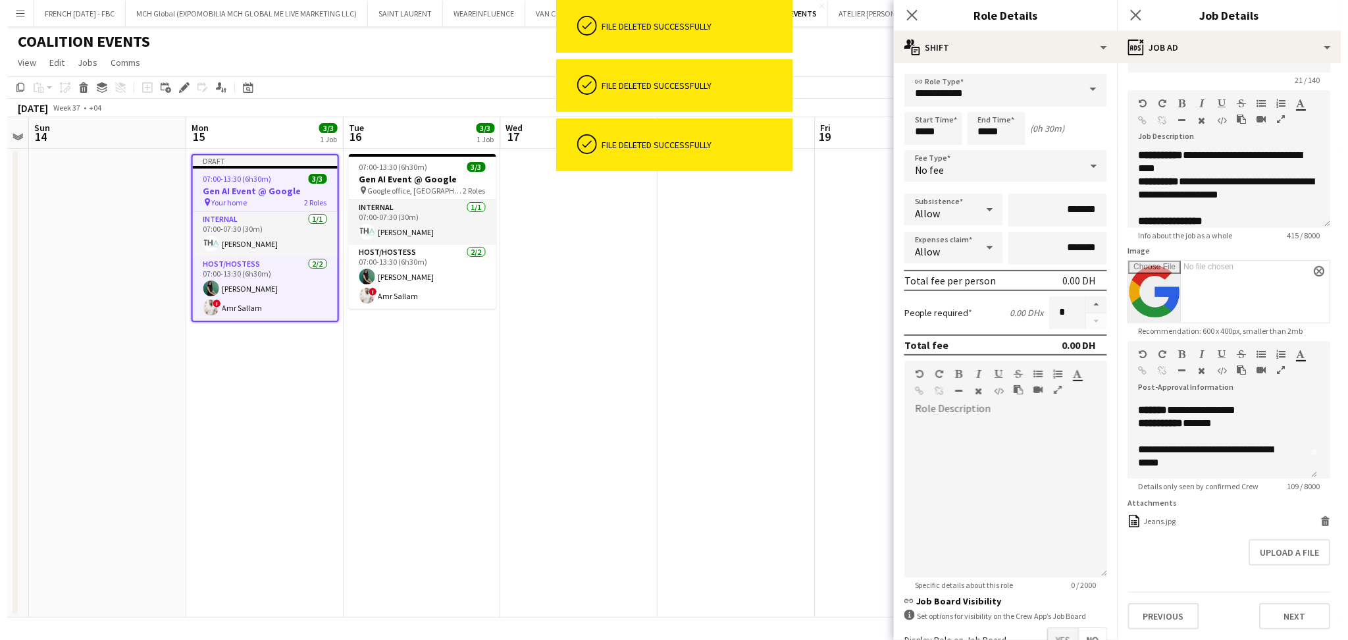
scroll to position [40, 0]
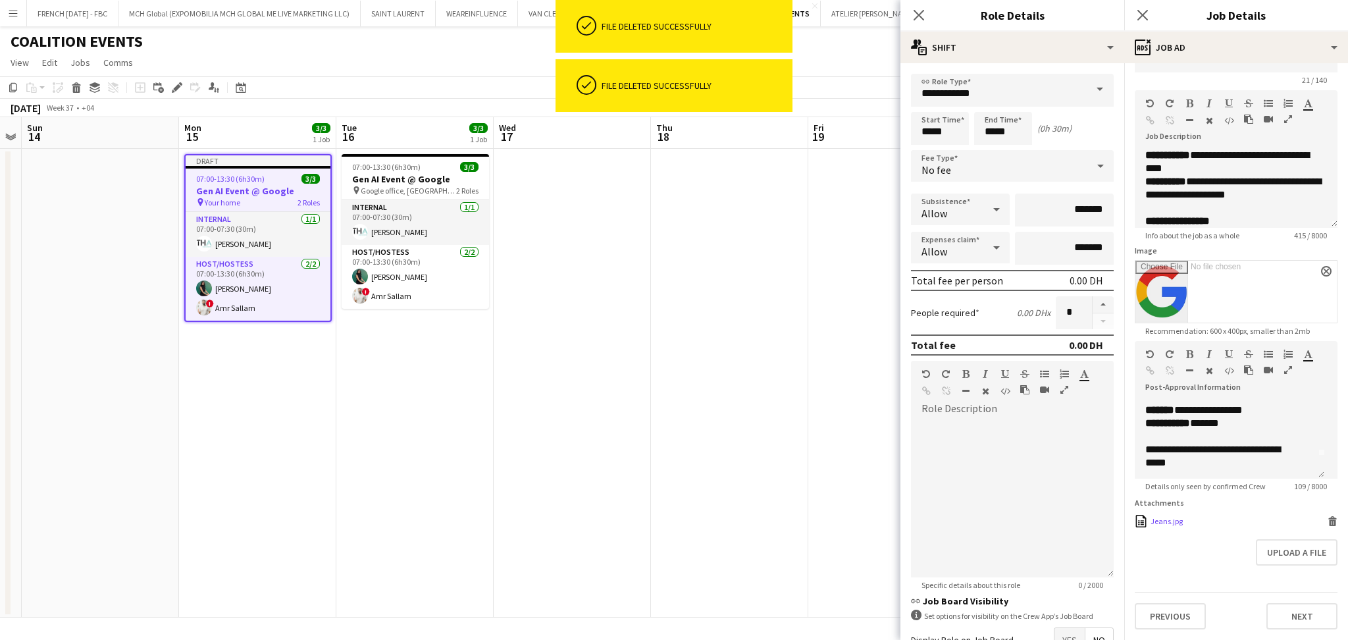
click at [1328, 525] on icon "Delete" at bounding box center [1333, 521] width 10 height 10
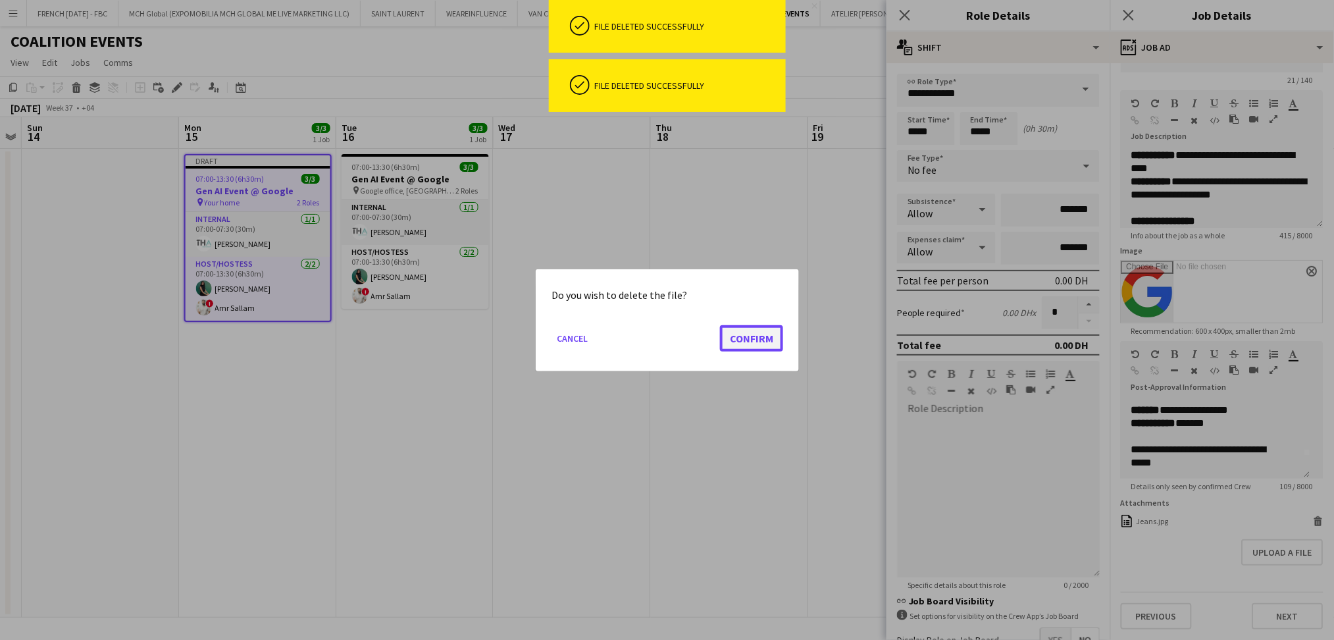
click at [740, 340] on button "Confirm" at bounding box center [751, 337] width 63 height 26
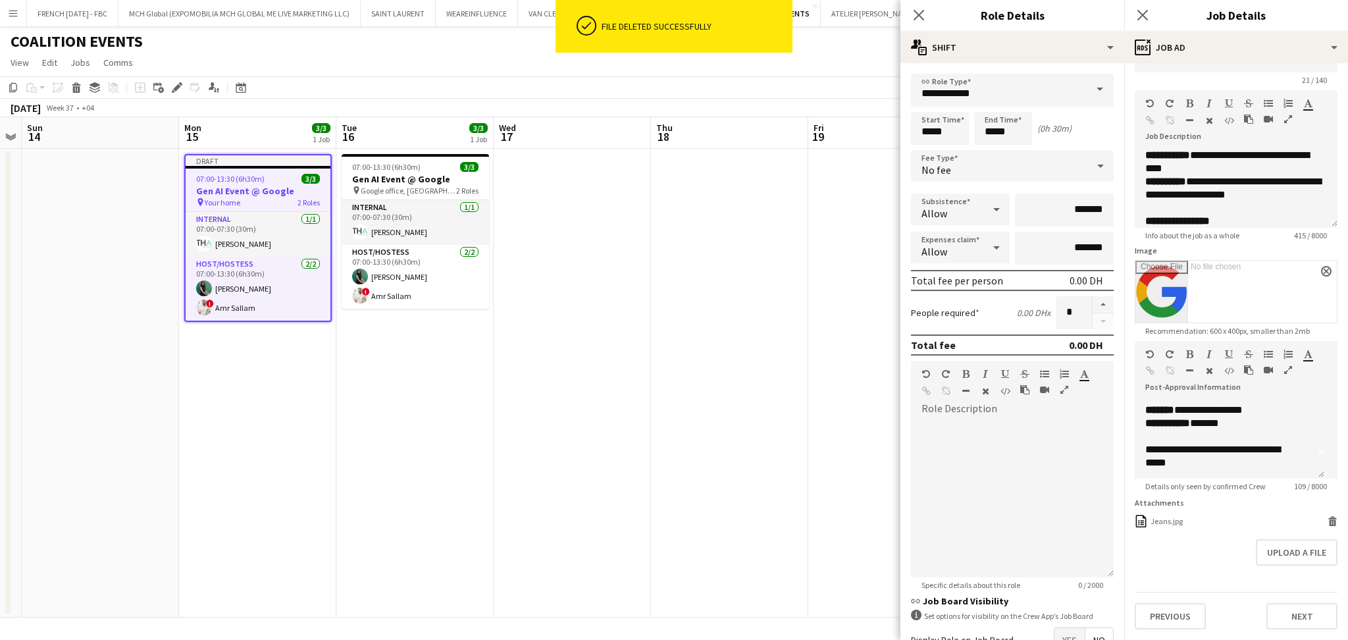
scroll to position [30, 0]
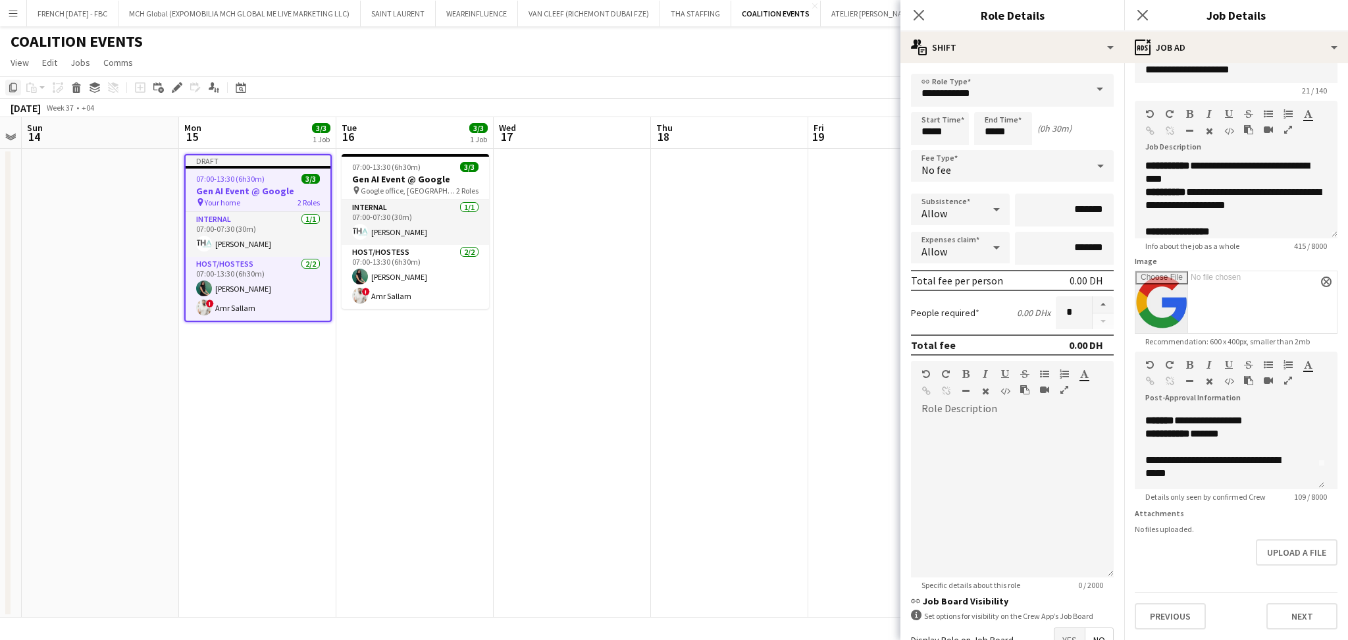
click at [15, 86] on icon "Copy" at bounding box center [13, 87] width 11 height 11
click at [286, 405] on app-date-cell "Draft 07:00-13:30 (6h30m) 3/3 Gen AI Event @ Google pin Your home 2 Roles Inter…" at bounding box center [257, 383] width 157 height 469
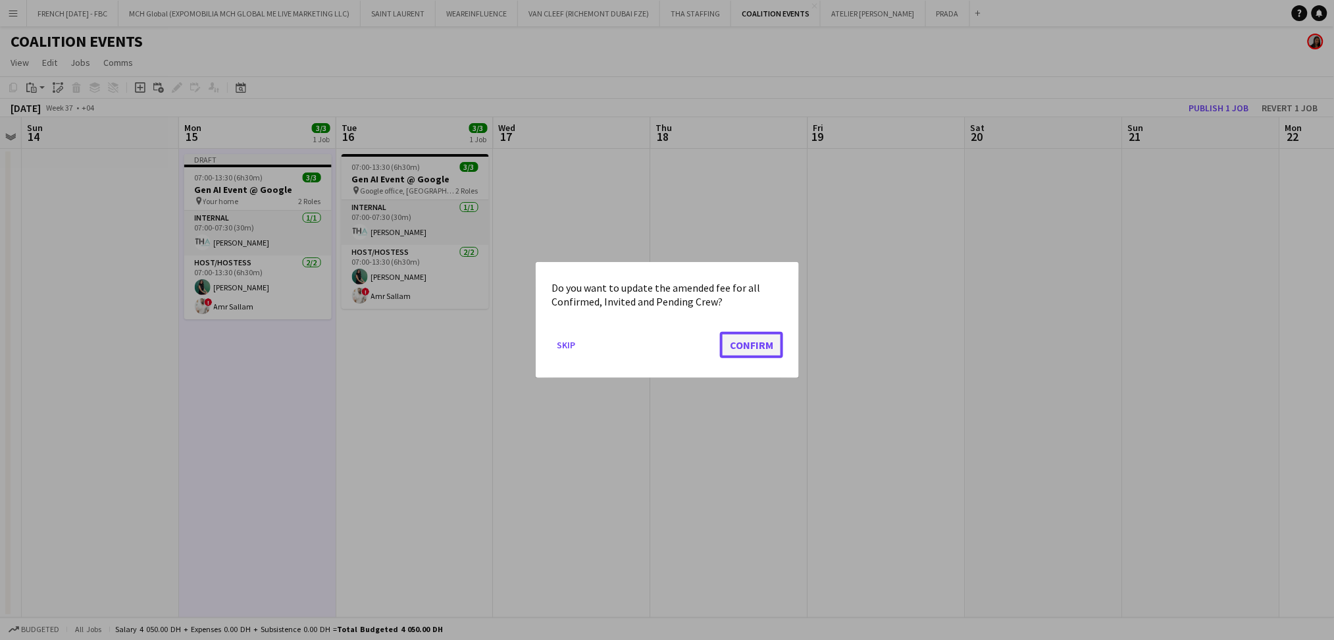
click at [744, 348] on button "Confirm" at bounding box center [751, 345] width 63 height 26
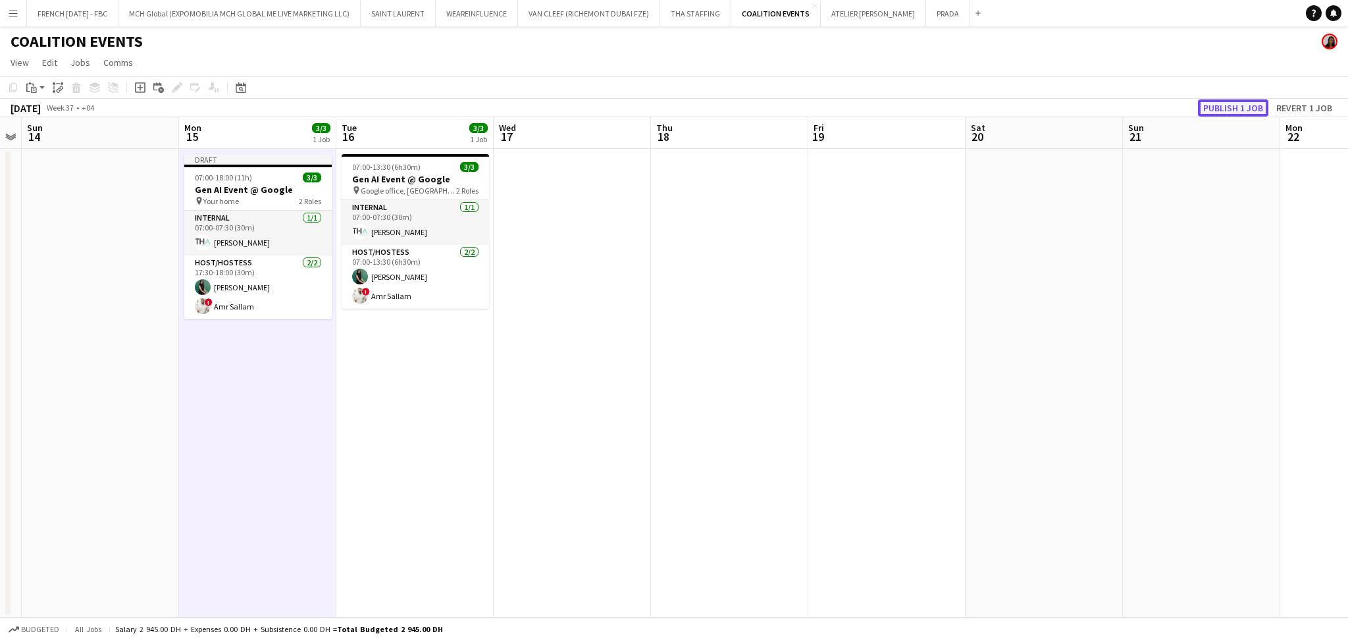
click at [1236, 109] on button "Publish 1 job" at bounding box center [1233, 107] width 70 height 17
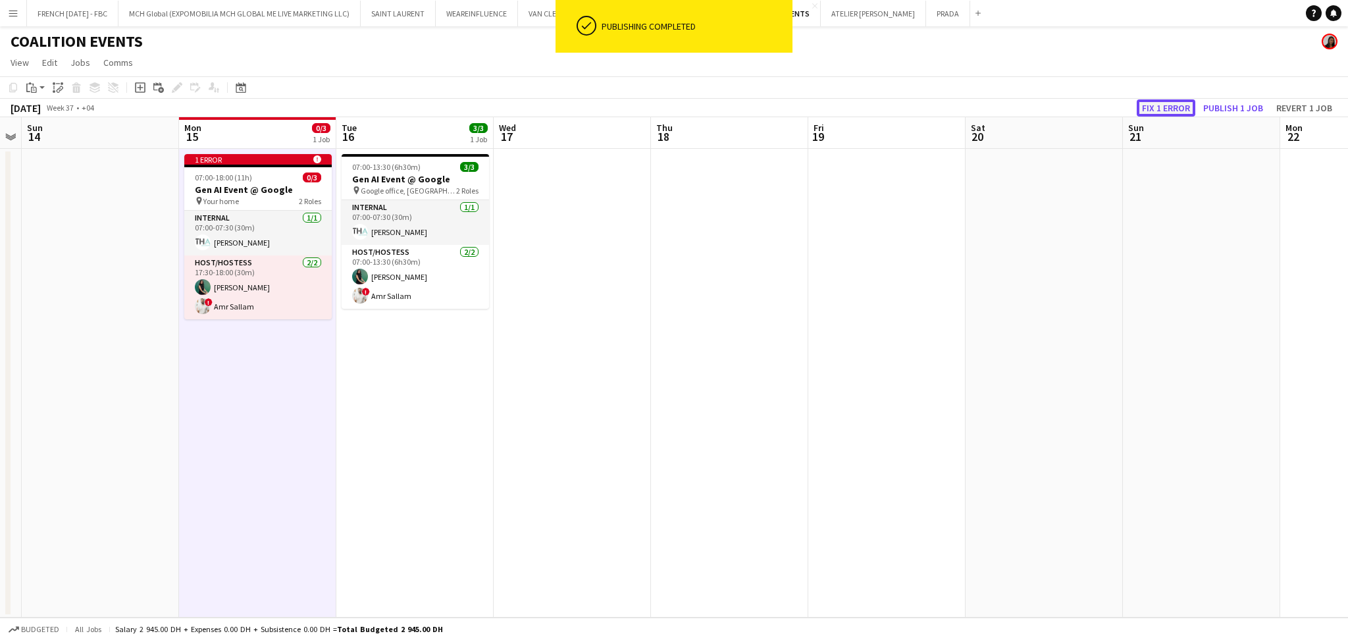
click at [1183, 111] on button "Fix 1 error" at bounding box center [1166, 107] width 59 height 17
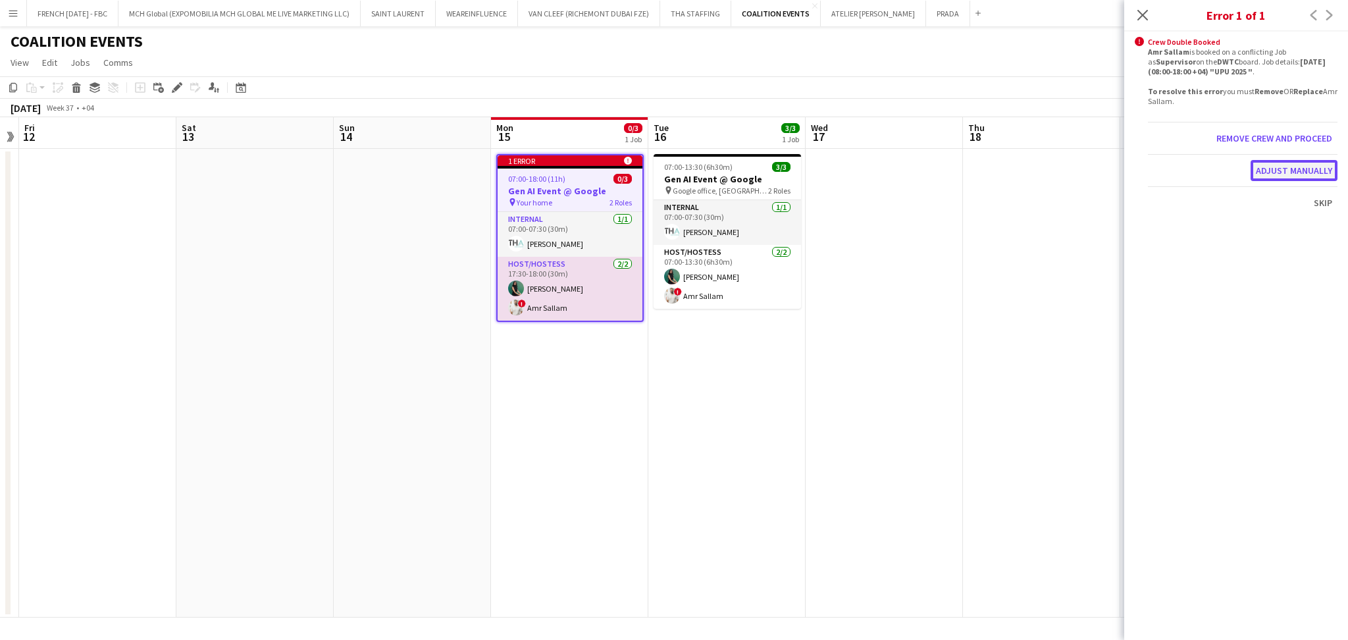
click at [1283, 174] on button "Adjust manually" at bounding box center [1294, 170] width 87 height 21
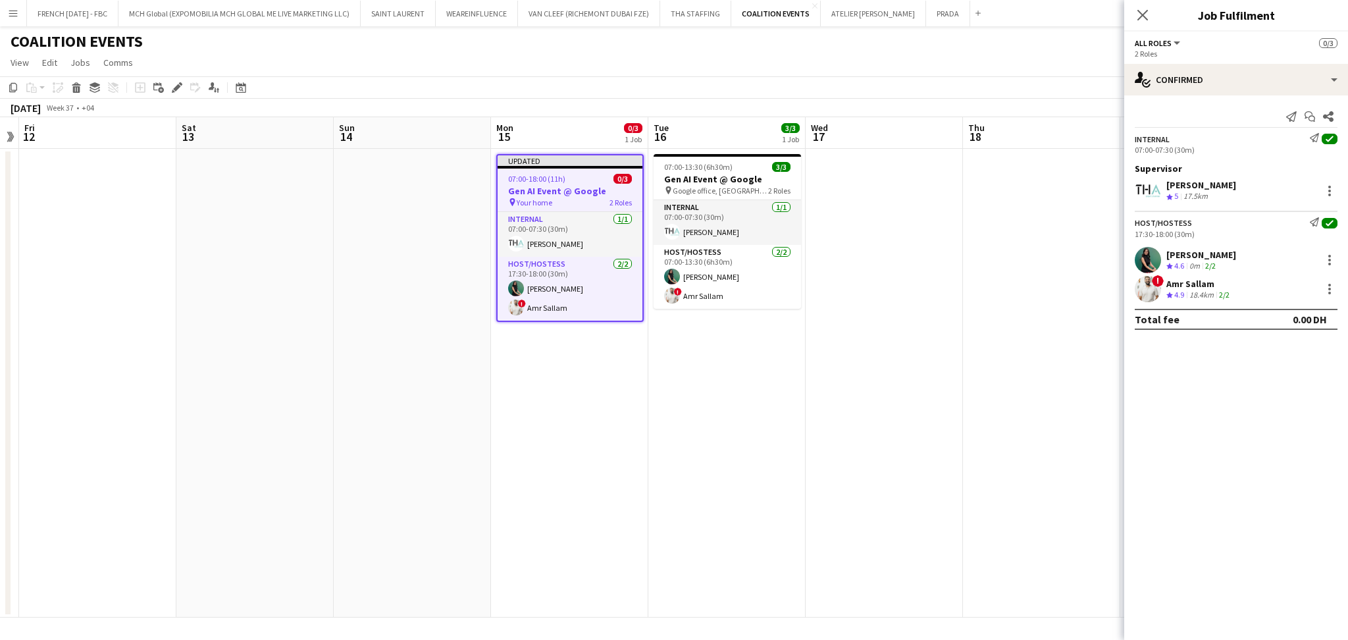
click at [912, 248] on app-date-cell at bounding box center [884, 383] width 157 height 469
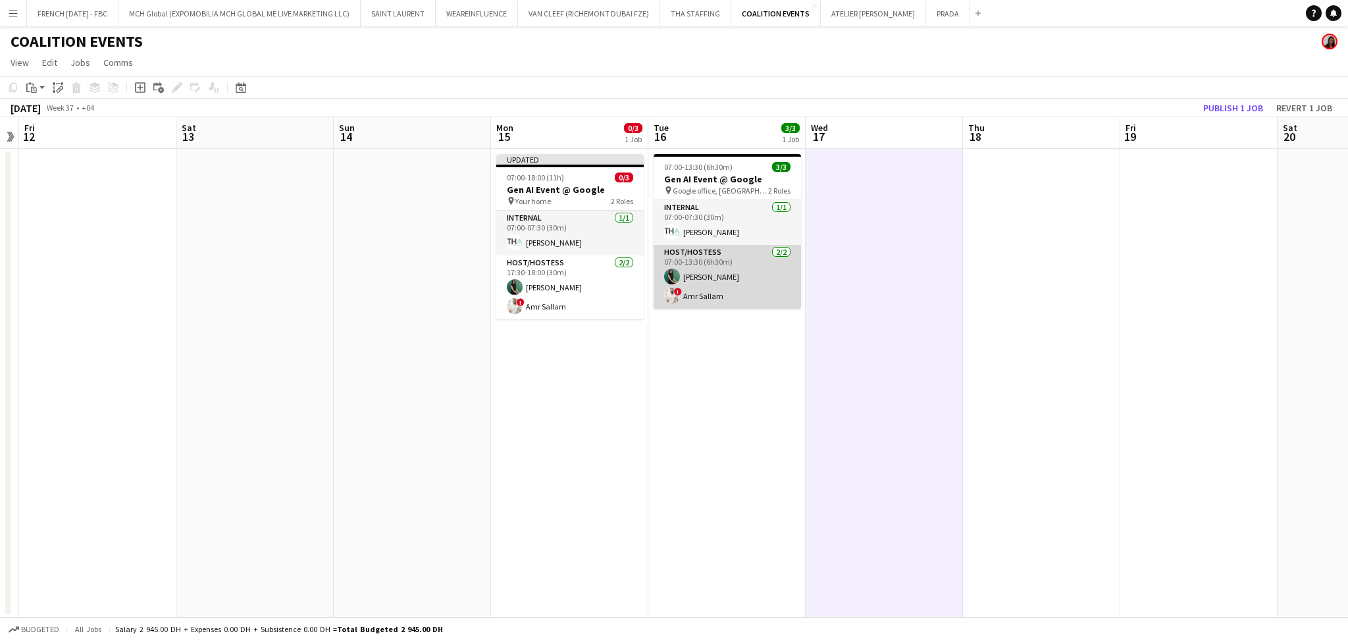
click at [708, 294] on app-card-role "Host/Hostess [DATE] 07:00-13:30 (6h30m) Zineb Seghier ! Amr Sallam" at bounding box center [727, 277] width 147 height 64
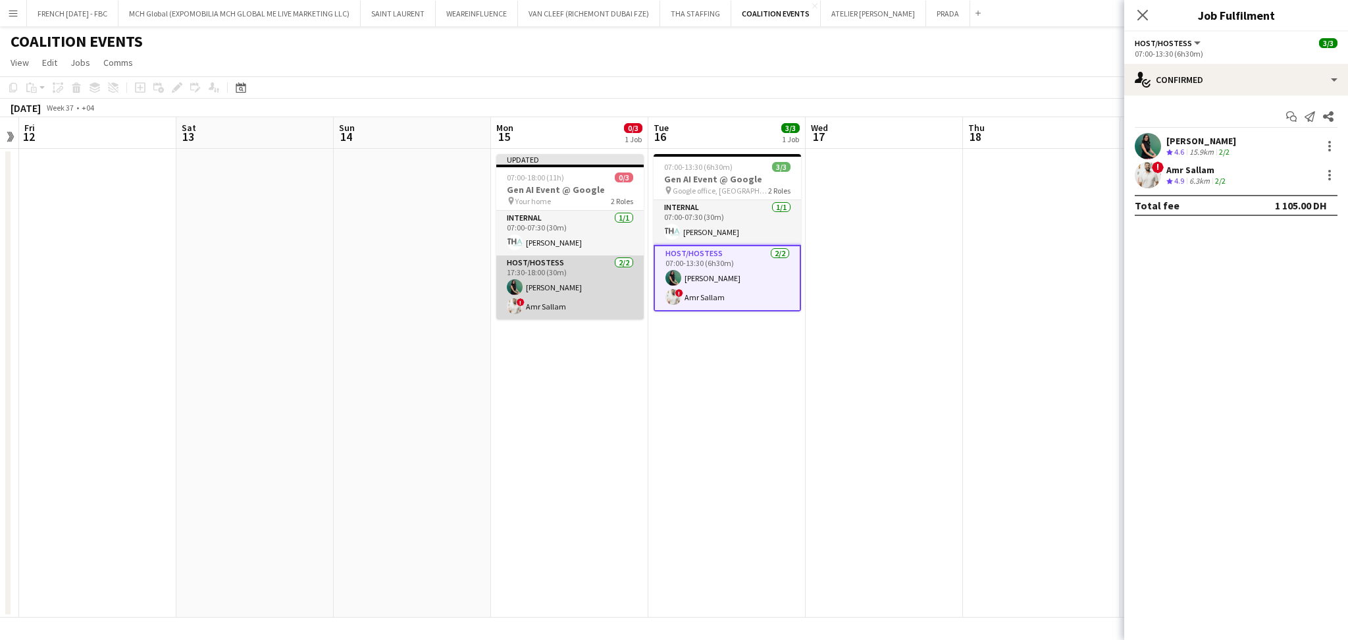
click at [575, 299] on app-card-role "Host/Hostess [DATE] 17:30-18:00 (30m) [PERSON_NAME] ! Amr Sallam" at bounding box center [569, 287] width 147 height 64
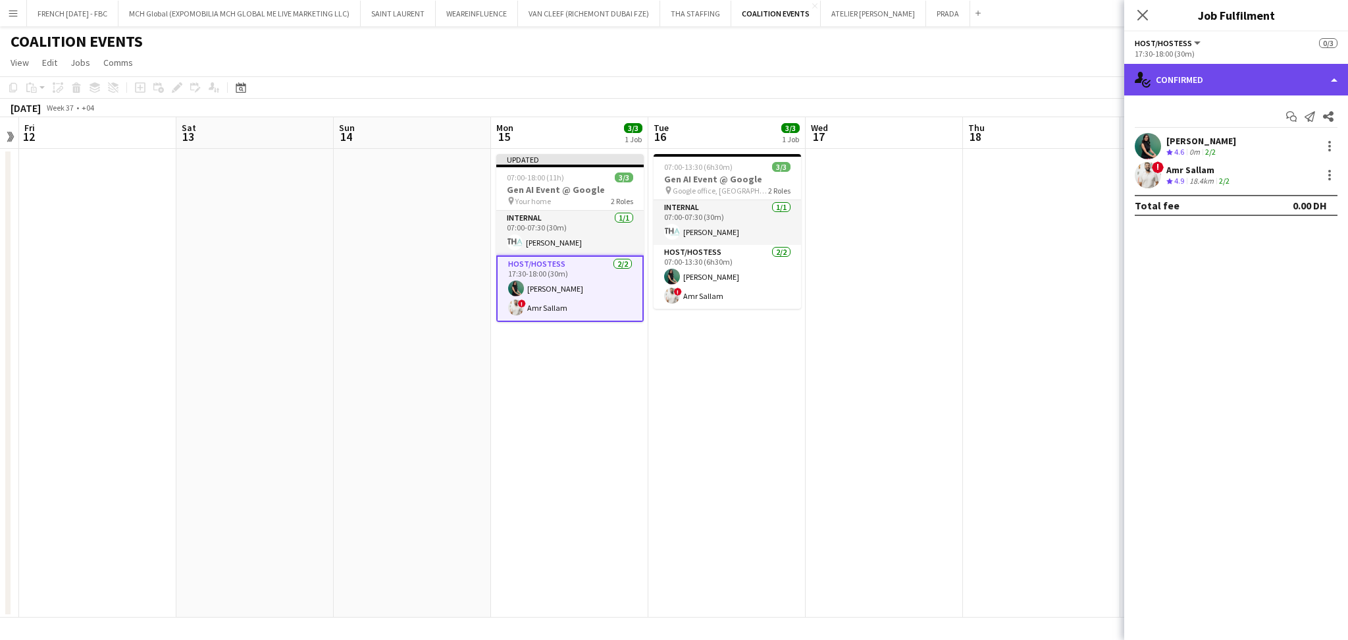
click at [1282, 77] on div "single-neutral-actions-check-2 Confirmed" at bounding box center [1236, 80] width 224 height 32
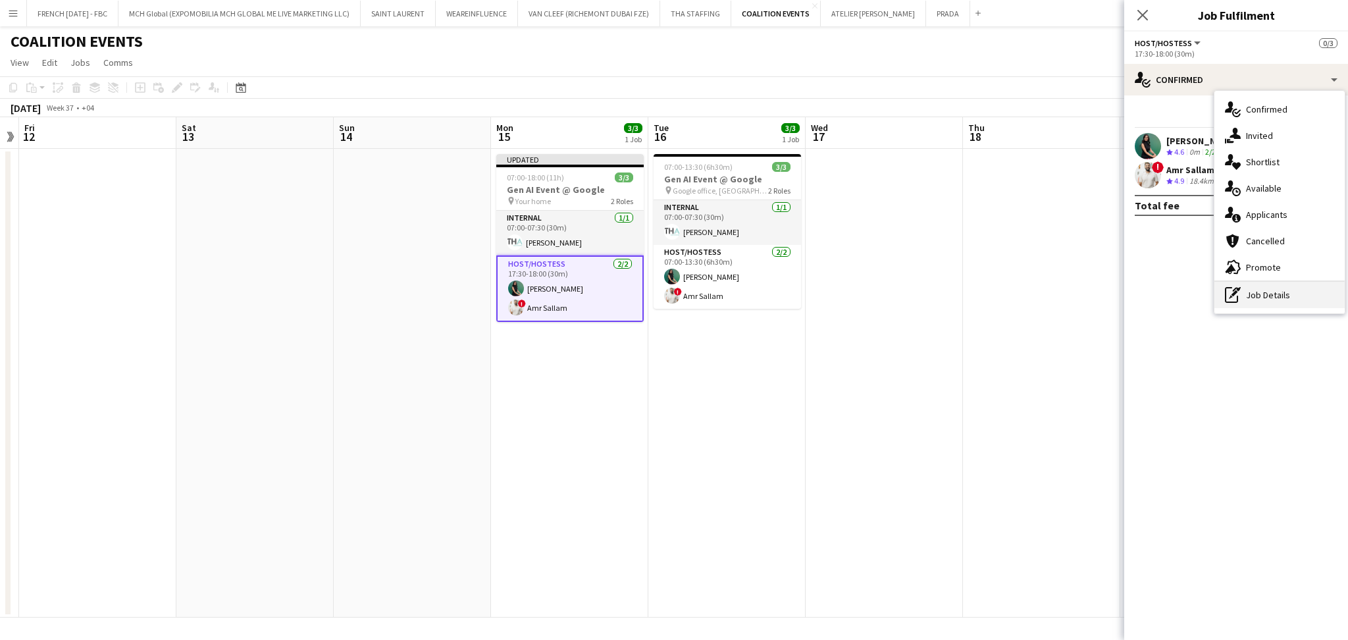
click at [1273, 306] on div "pen-write Job Details" at bounding box center [1279, 295] width 130 height 26
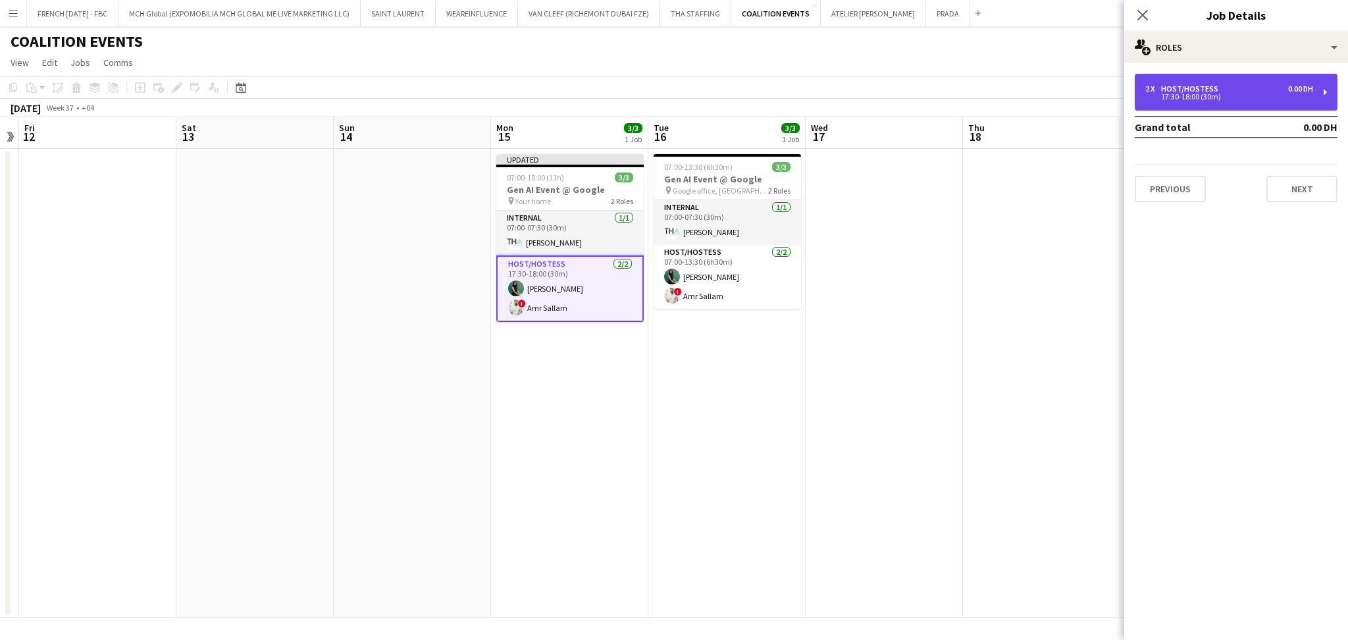
click at [1226, 90] on div "2 x Host/Hostess 0.00 DH" at bounding box center [1229, 88] width 168 height 9
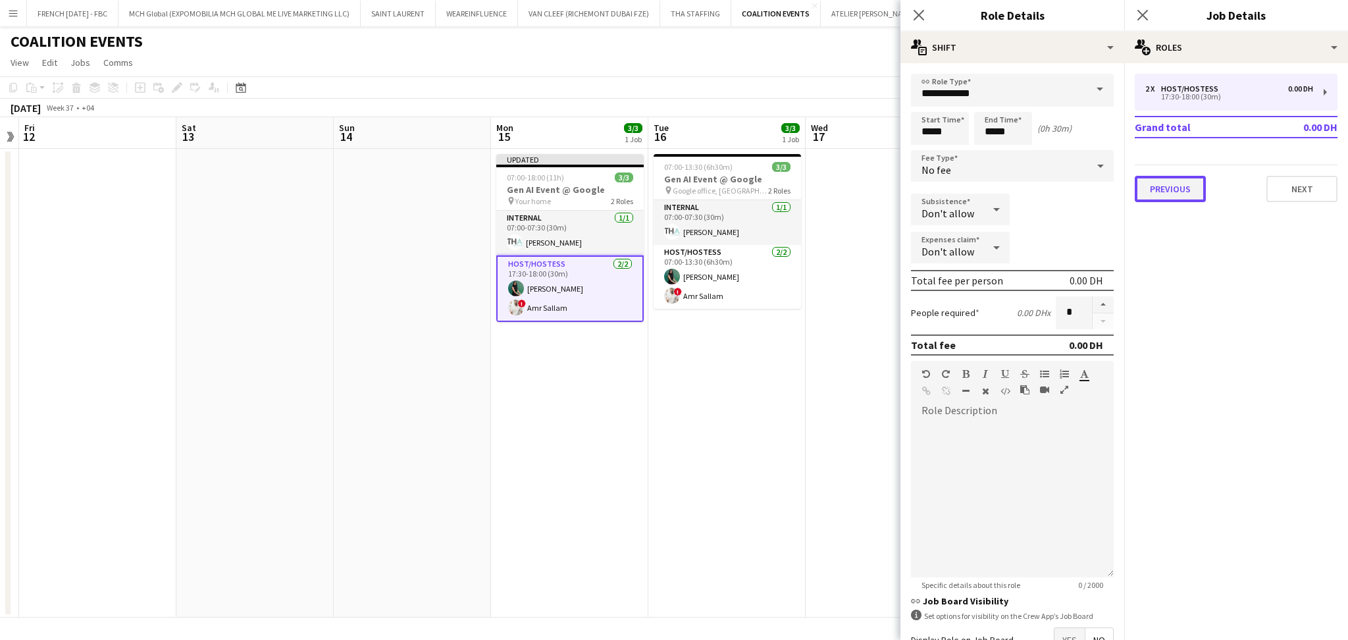
click at [1183, 194] on button "Previous" at bounding box center [1170, 189] width 71 height 26
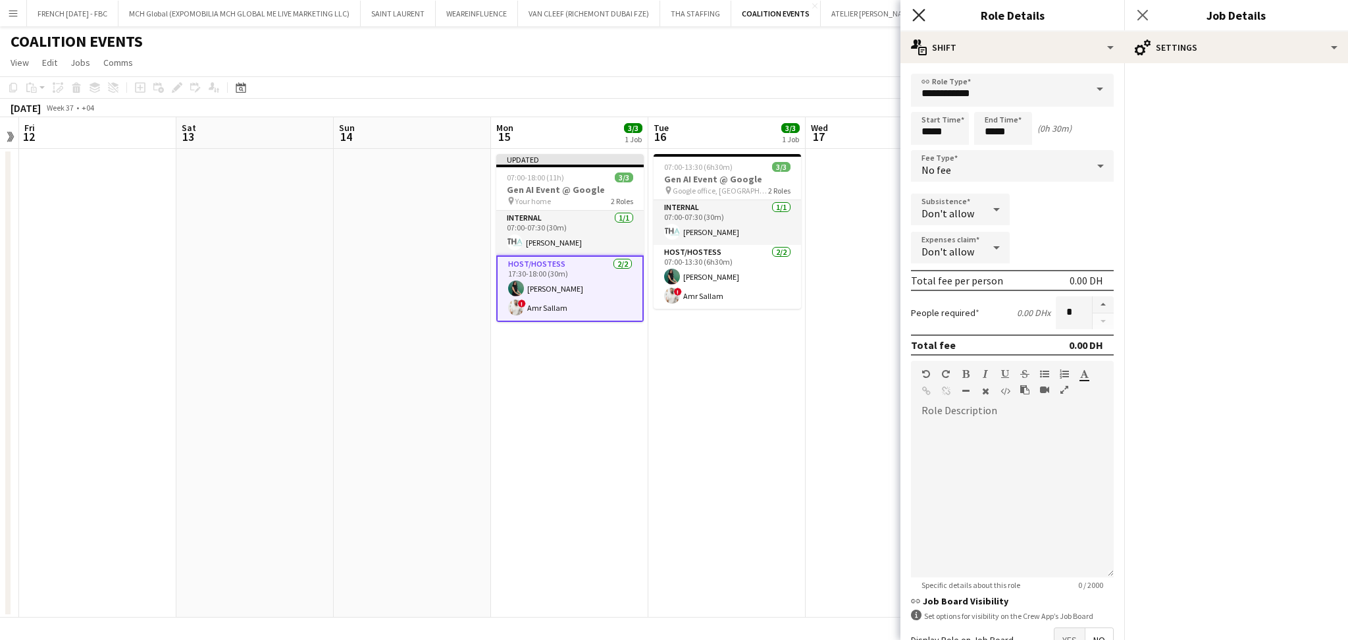
click at [918, 18] on icon "Close pop-in" at bounding box center [918, 15] width 13 height 13
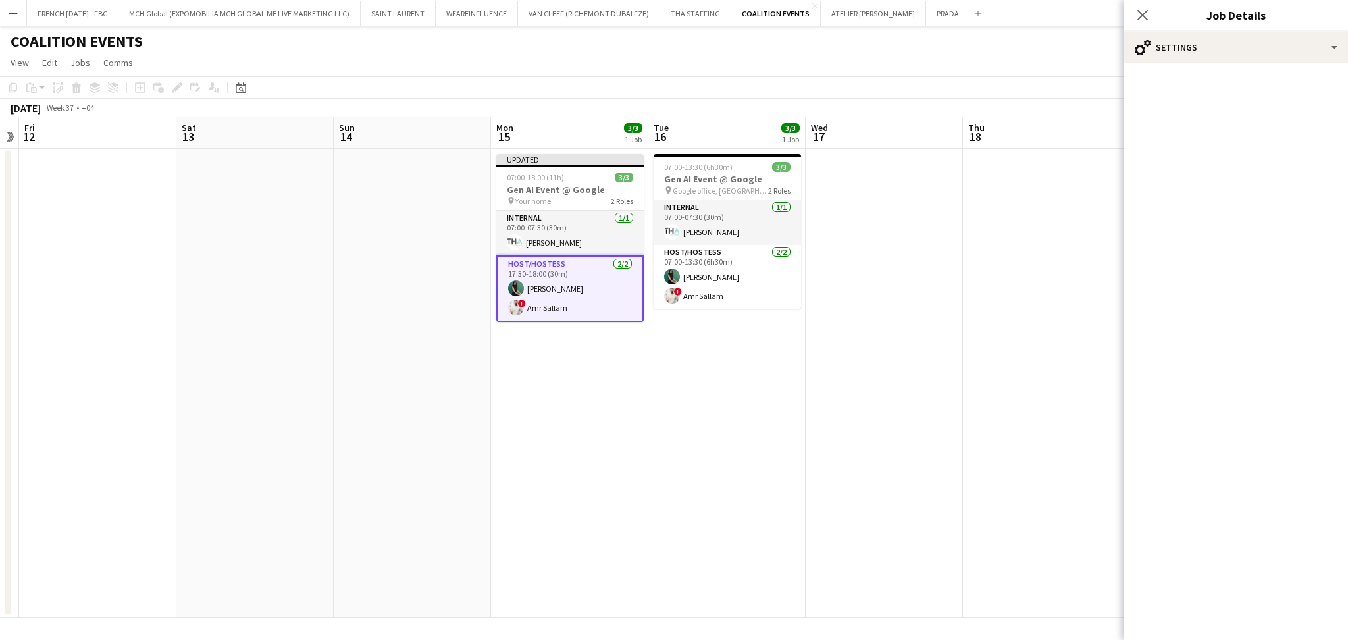
click at [580, 258] on app-card-role "Host/Hostess [DATE] 17:30-18:00 (30m) [PERSON_NAME] ! Amr Sallam" at bounding box center [569, 288] width 147 height 66
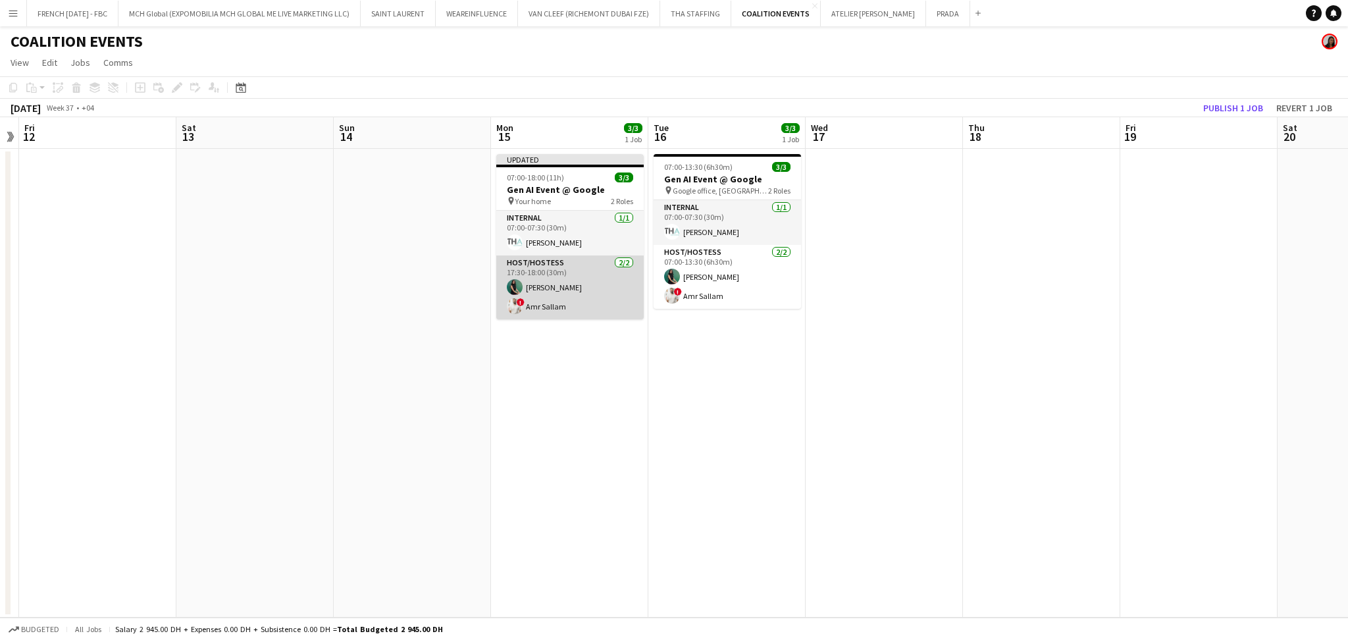
click at [582, 293] on app-card-role "Host/Hostess [DATE] 17:30-18:00 (30m) [PERSON_NAME] ! Amr Sallam" at bounding box center [569, 287] width 147 height 64
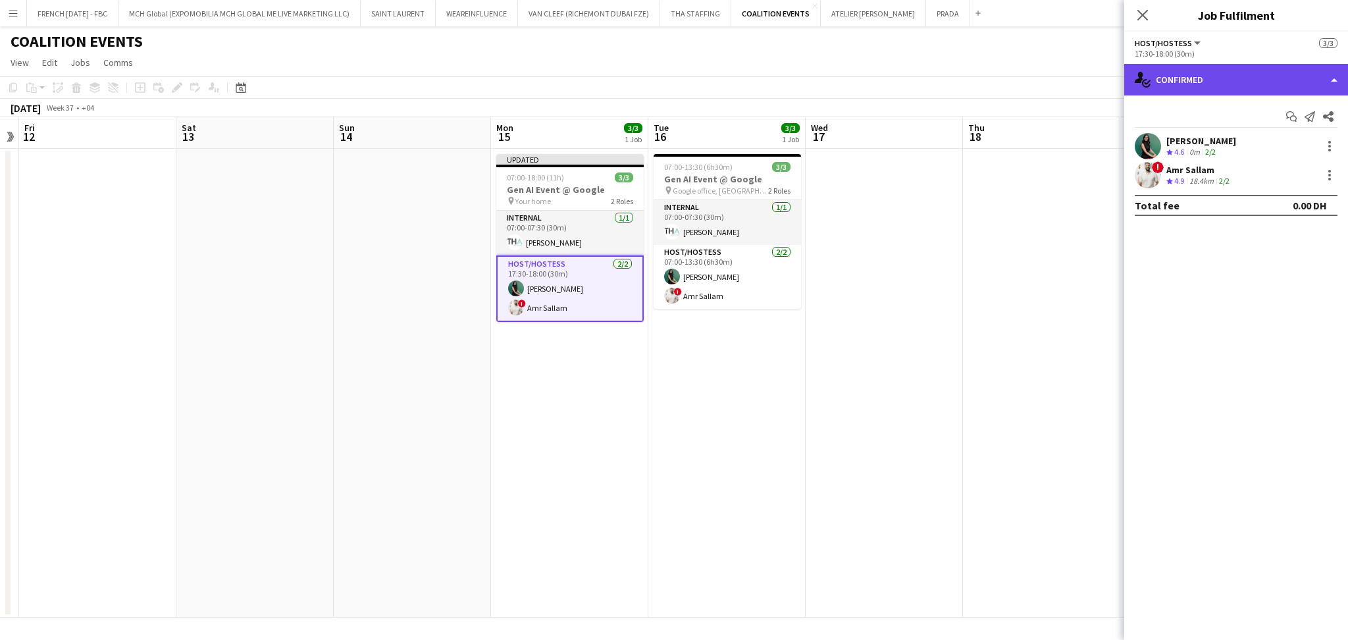
click at [1254, 68] on div "single-neutral-actions-check-2 Confirmed" at bounding box center [1236, 80] width 224 height 32
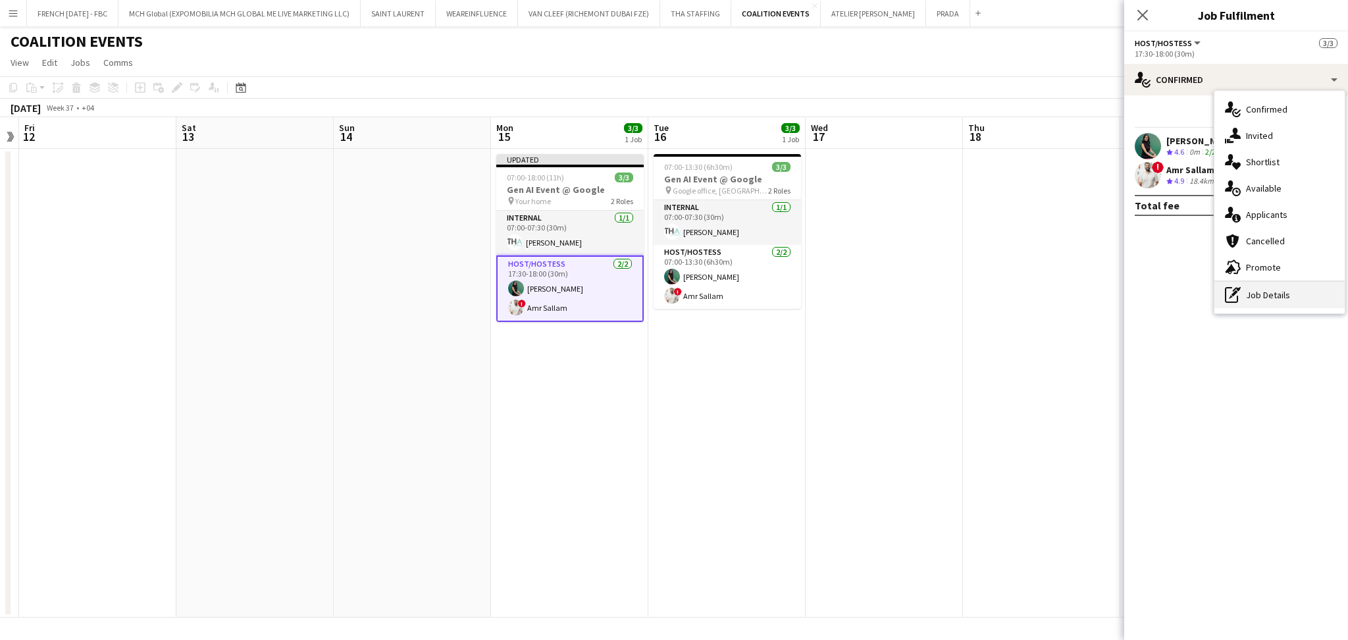
click at [1270, 293] on div "pen-write Job Details" at bounding box center [1279, 295] width 130 height 26
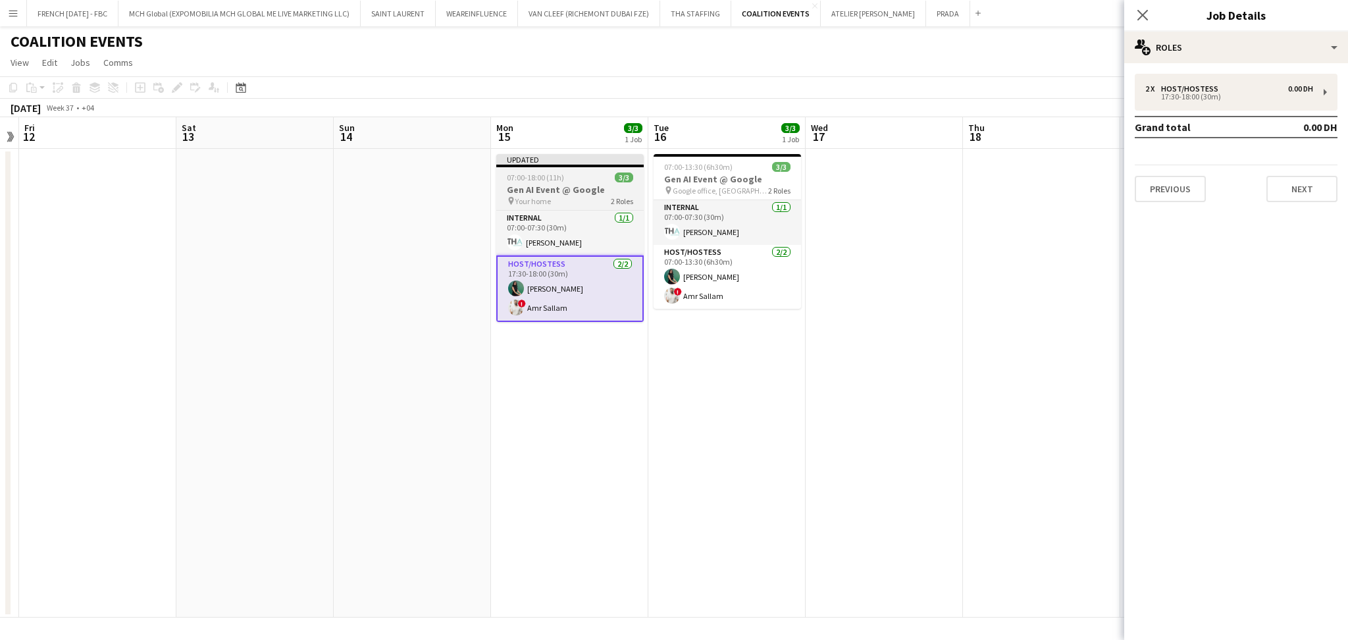
click at [559, 179] on span "07:00-18:00 (11h)" at bounding box center [535, 177] width 57 height 10
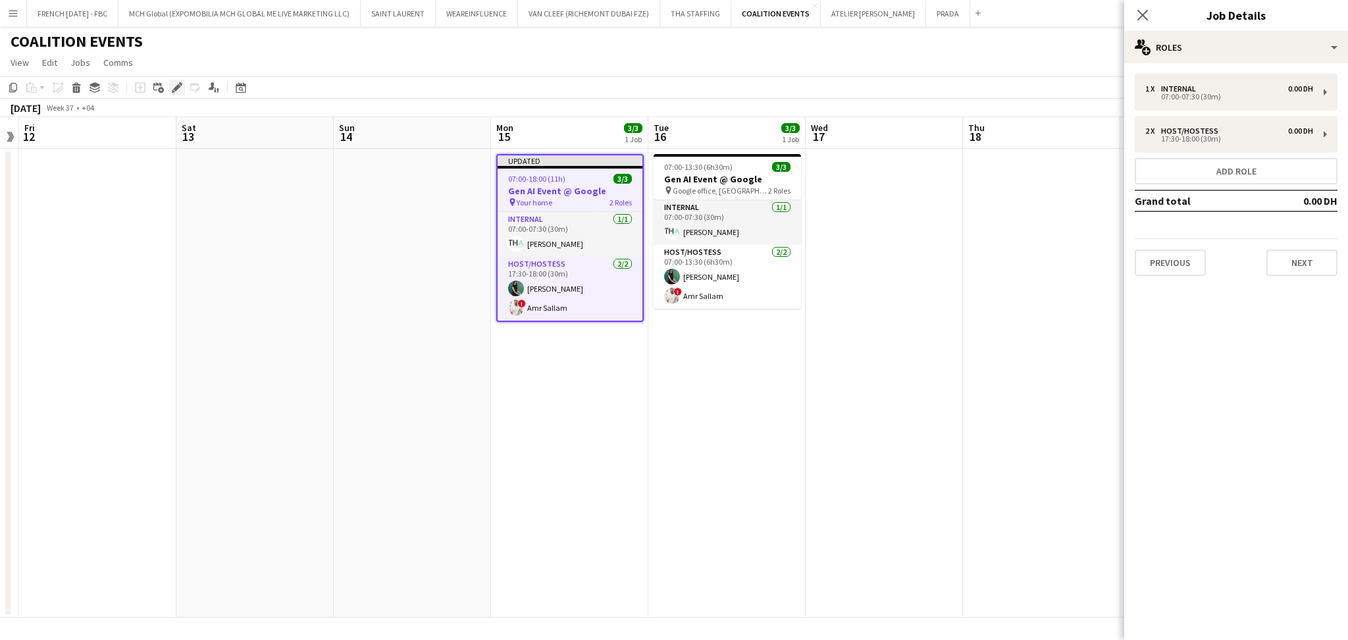
click at [175, 93] on div "Edit" at bounding box center [177, 88] width 16 height 16
click at [1305, 160] on button "Add role" at bounding box center [1236, 171] width 203 height 26
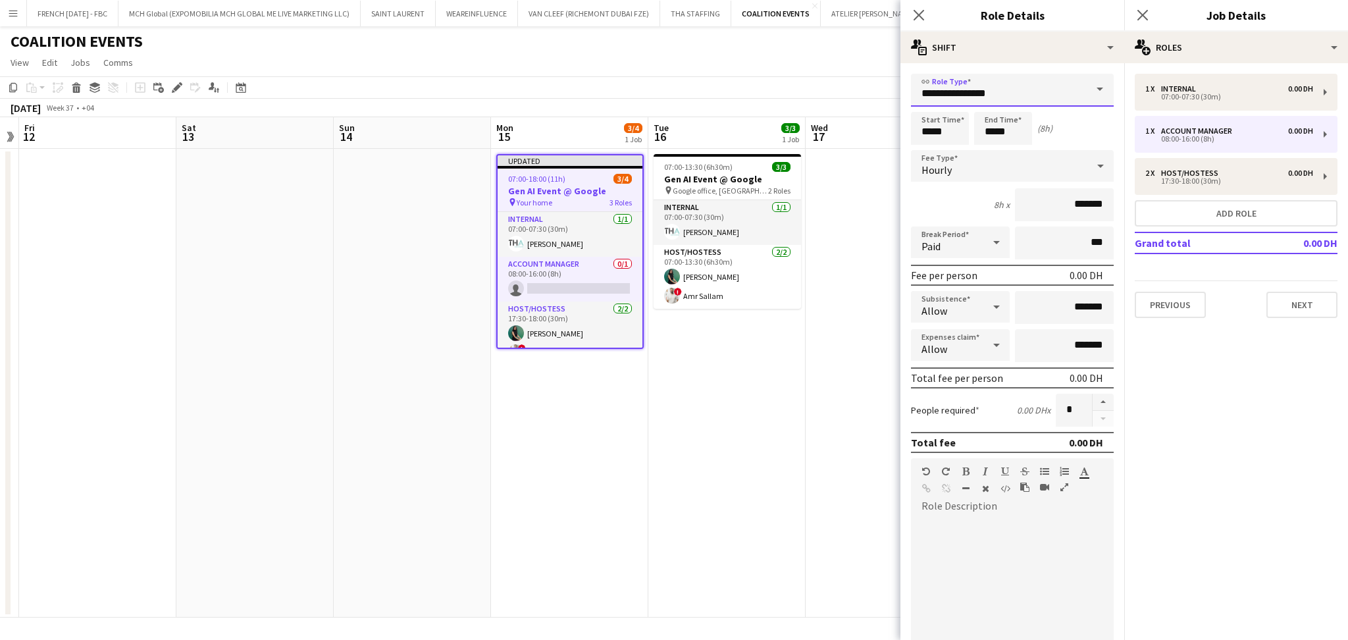
drag, startPoint x: 954, startPoint y: 79, endPoint x: 903, endPoint y: 86, distance: 51.2
click at [903, 86] on form "**********" at bounding box center [1012, 449] width 224 height 750
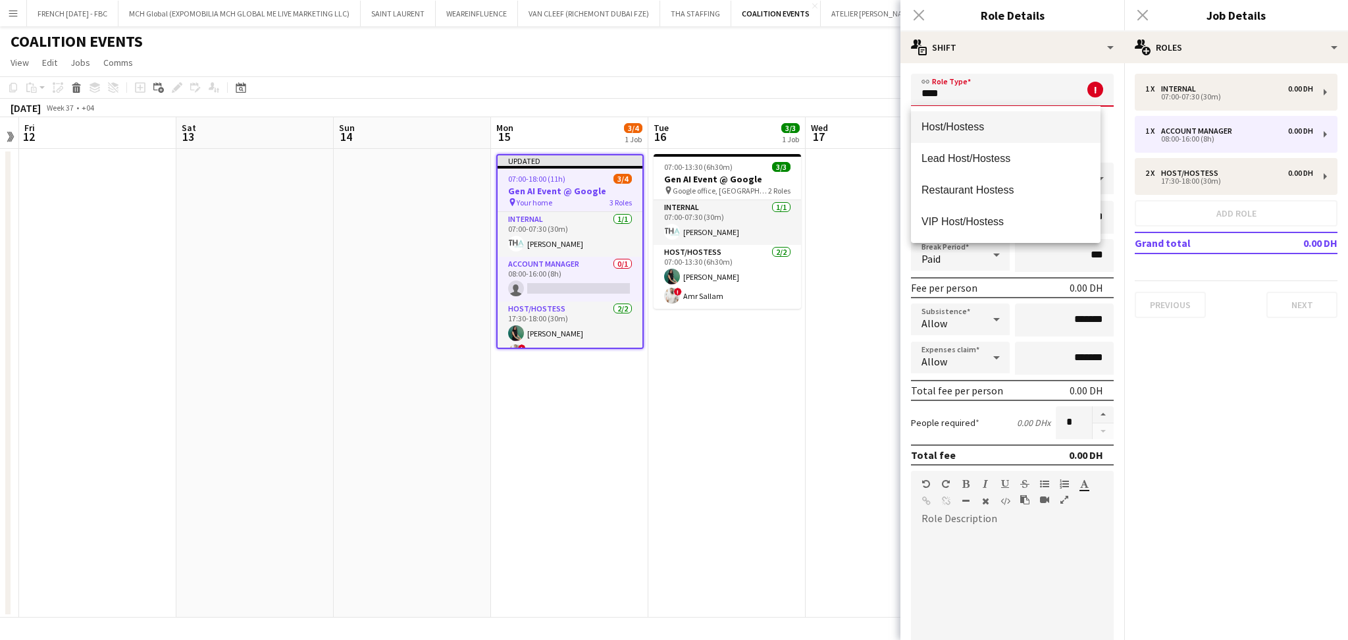
click at [958, 138] on mat-option "Host/Hostess" at bounding box center [1006, 127] width 190 height 32
type input "**********"
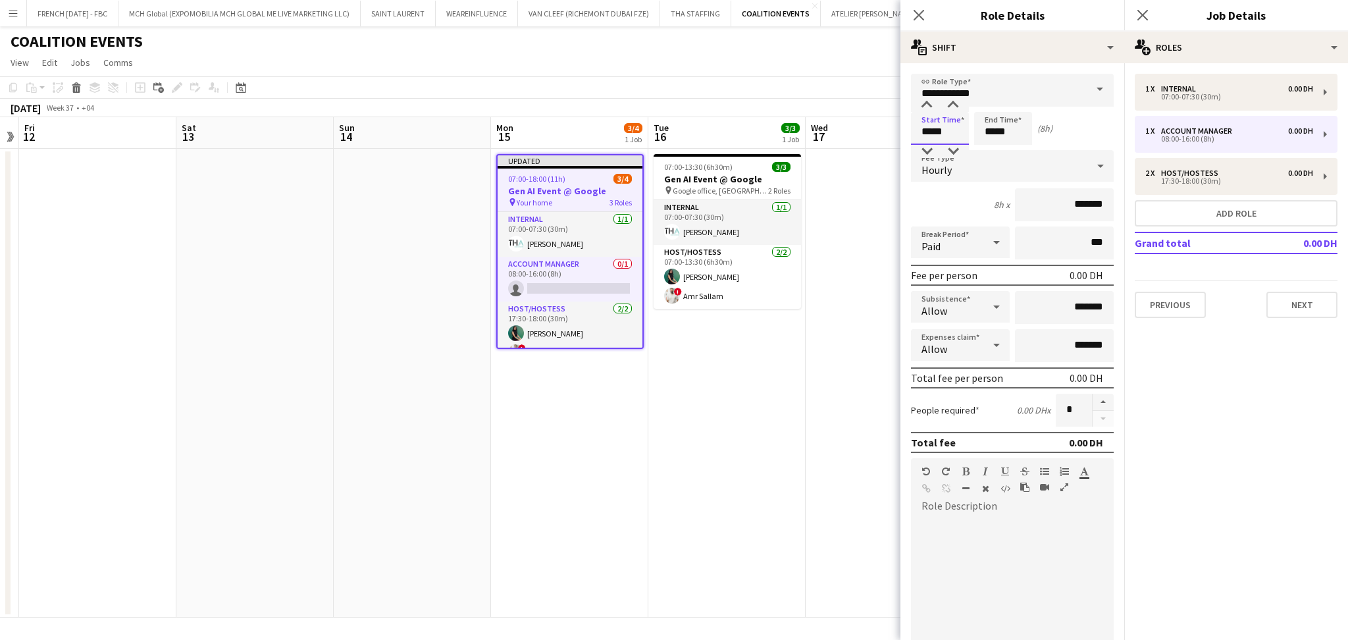
drag, startPoint x: 960, startPoint y: 129, endPoint x: 827, endPoint y: 116, distance: 133.6
click at [839, 130] on body "Menu Boards Boards Boards All jobs Status Workforce Workforce My Workforce Recr…" at bounding box center [674, 320] width 1348 height 640
type input "*****"
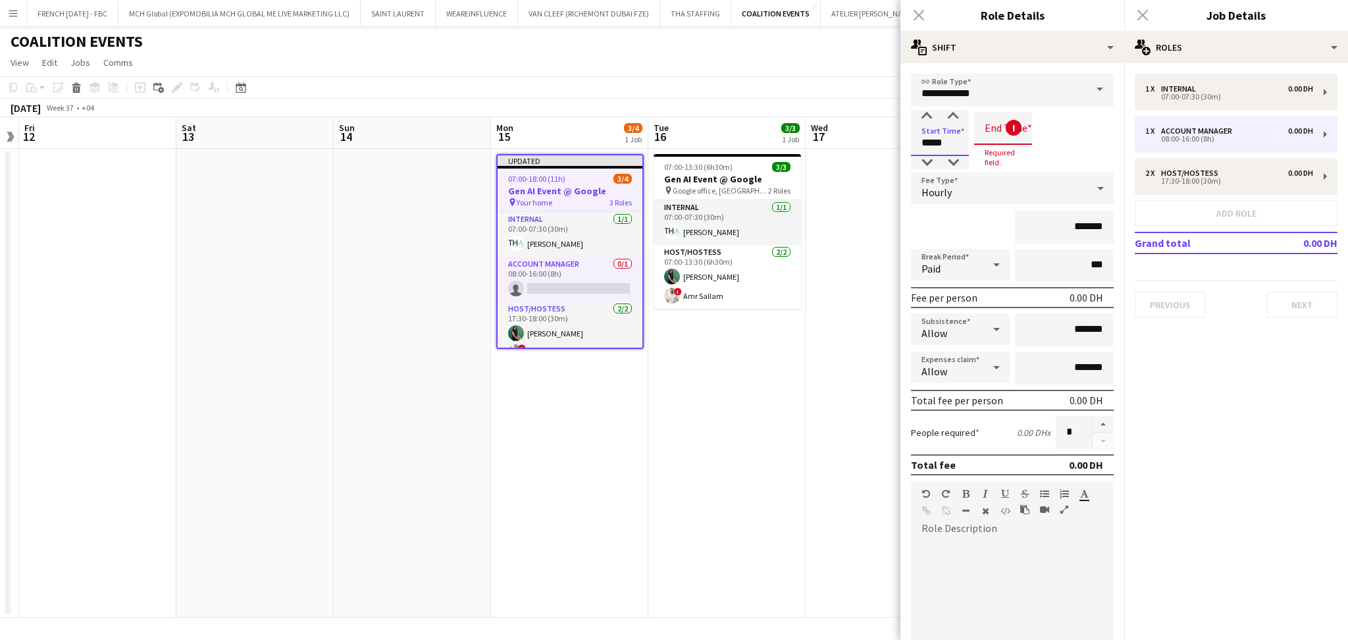
drag, startPoint x: 948, startPoint y: 146, endPoint x: 847, endPoint y: 145, distance: 101.4
click at [847, 145] on body "Menu Boards Boards Boards All jobs Status Workforce Workforce My Workforce Recr…" at bounding box center [674, 320] width 1348 height 640
type input "*****"
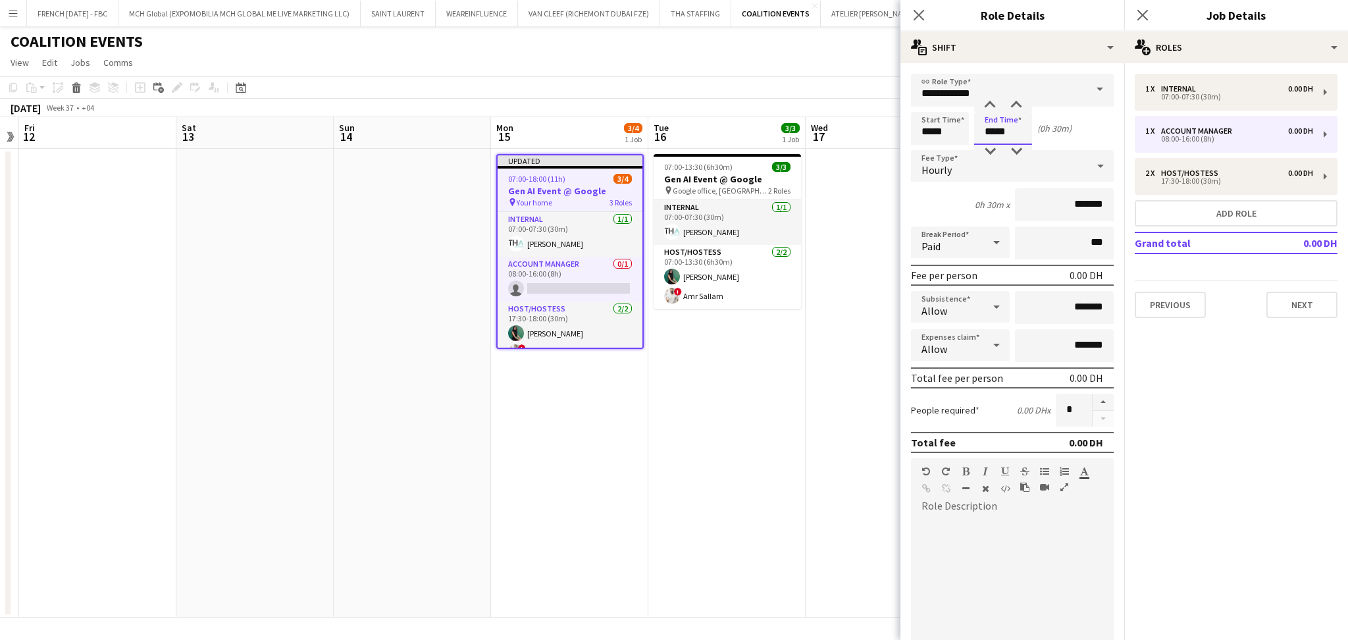
type input "*****"
click at [989, 165] on div "Hourly" at bounding box center [999, 166] width 176 height 32
click at [1012, 271] on span "No fee" at bounding box center [1005, 268] width 168 height 13
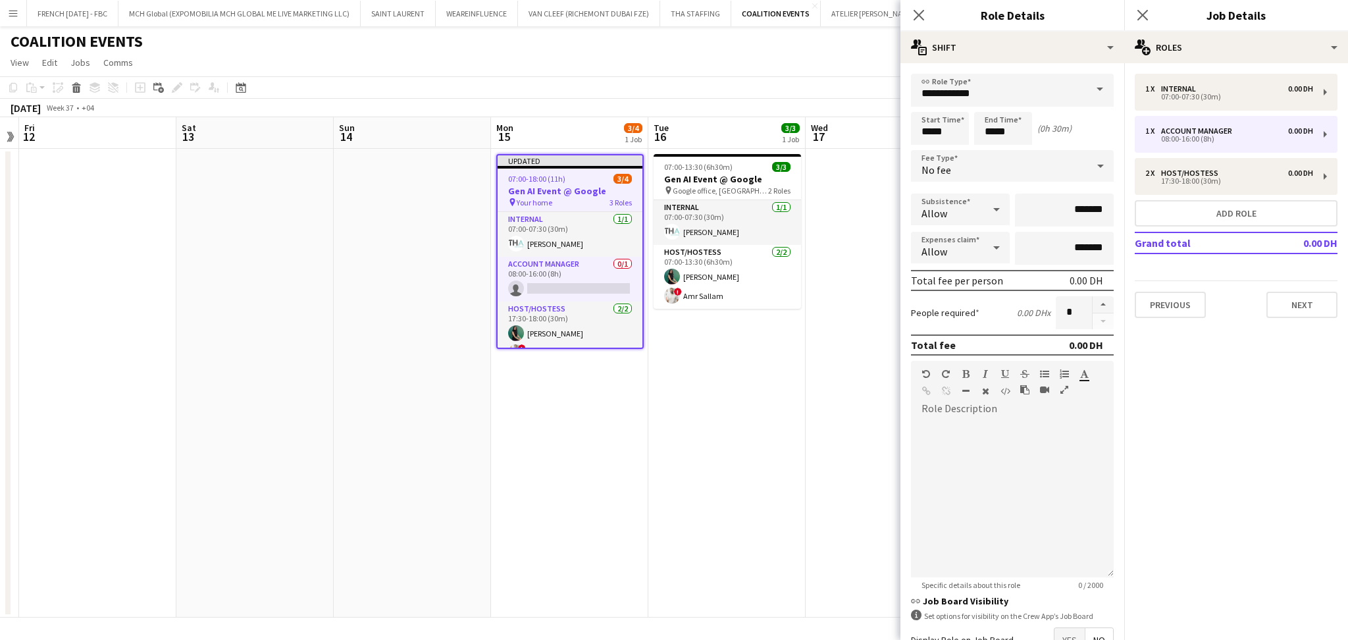
click at [756, 378] on app-date-cell "07:00-13:30 (6h30m) 3/3 Gen AI Event @ Google pin Google office, [GEOGRAPHIC_DA…" at bounding box center [726, 383] width 157 height 469
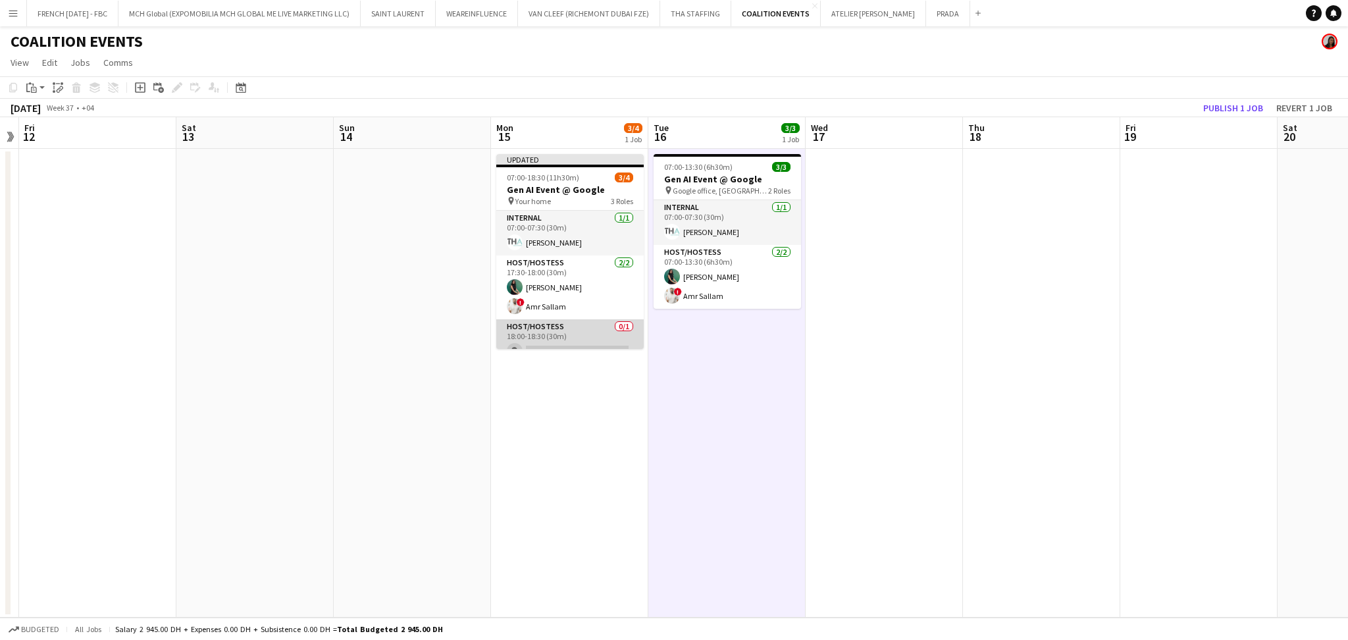
click at [575, 328] on app-card-role "Host/Hostess 0/1 18:00-18:30 (30m) single-neutral-actions" at bounding box center [569, 341] width 147 height 45
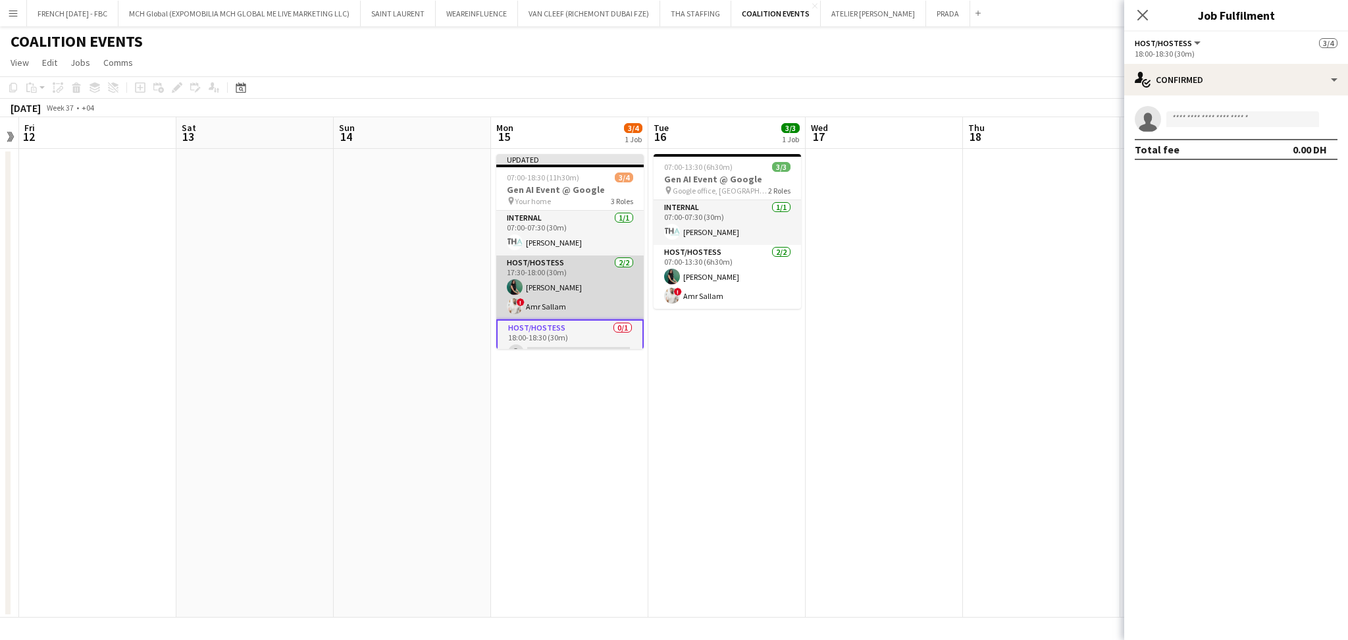
click at [571, 308] on app-card-role "Host/Hostess [DATE] 17:30-18:00 (30m) [PERSON_NAME] ! Amr Sallam" at bounding box center [569, 287] width 147 height 64
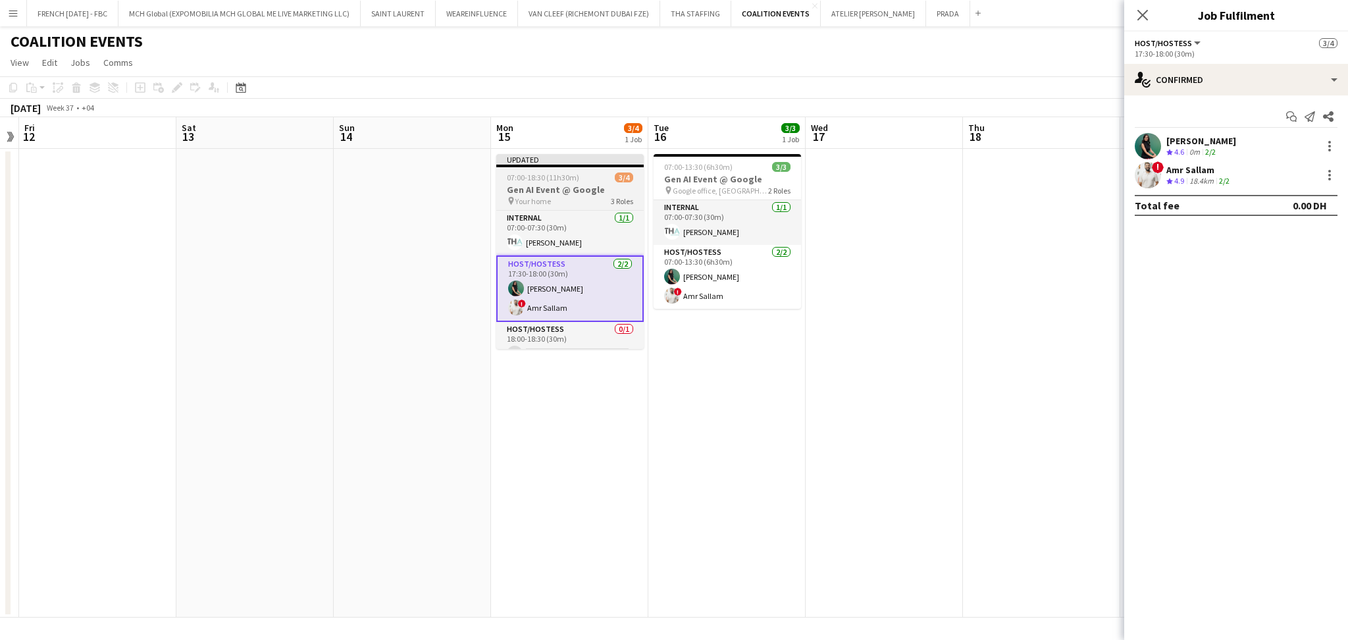
click at [528, 190] on h3 "Gen AI Event @ Google" at bounding box center [569, 190] width 147 height 12
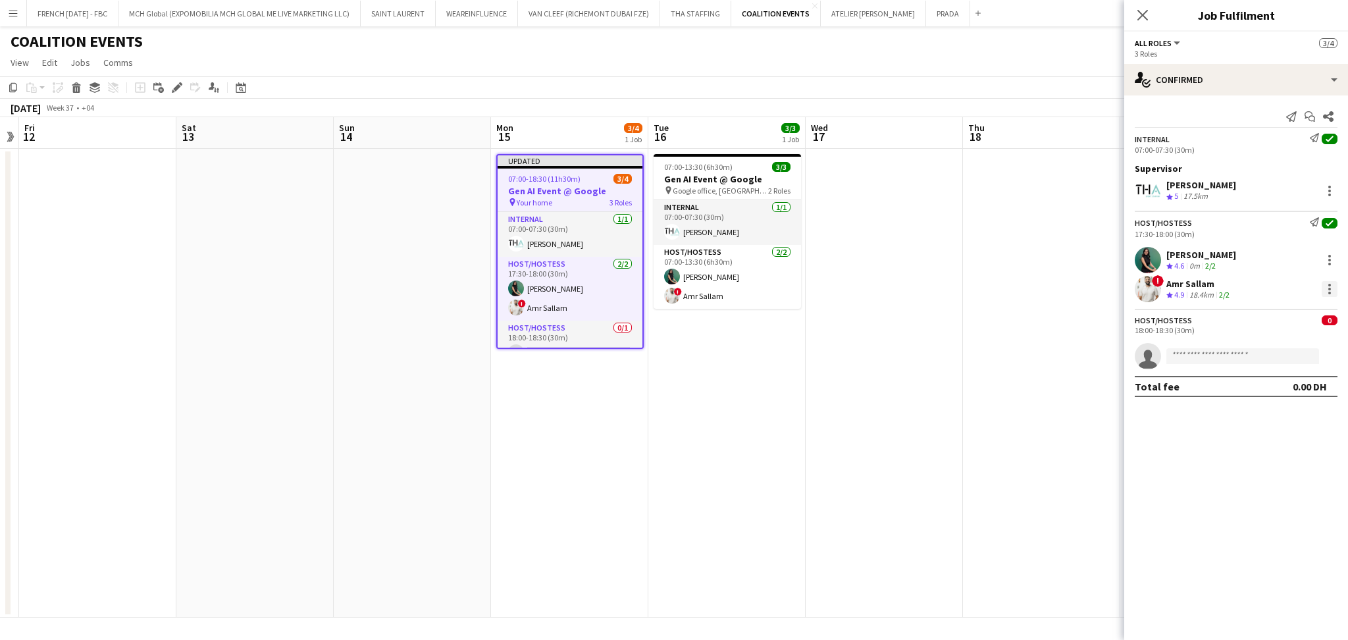
click at [1331, 283] on div at bounding box center [1330, 289] width 16 height 16
click at [1272, 346] on span "Switch crew" at bounding box center [1273, 344] width 56 height 11
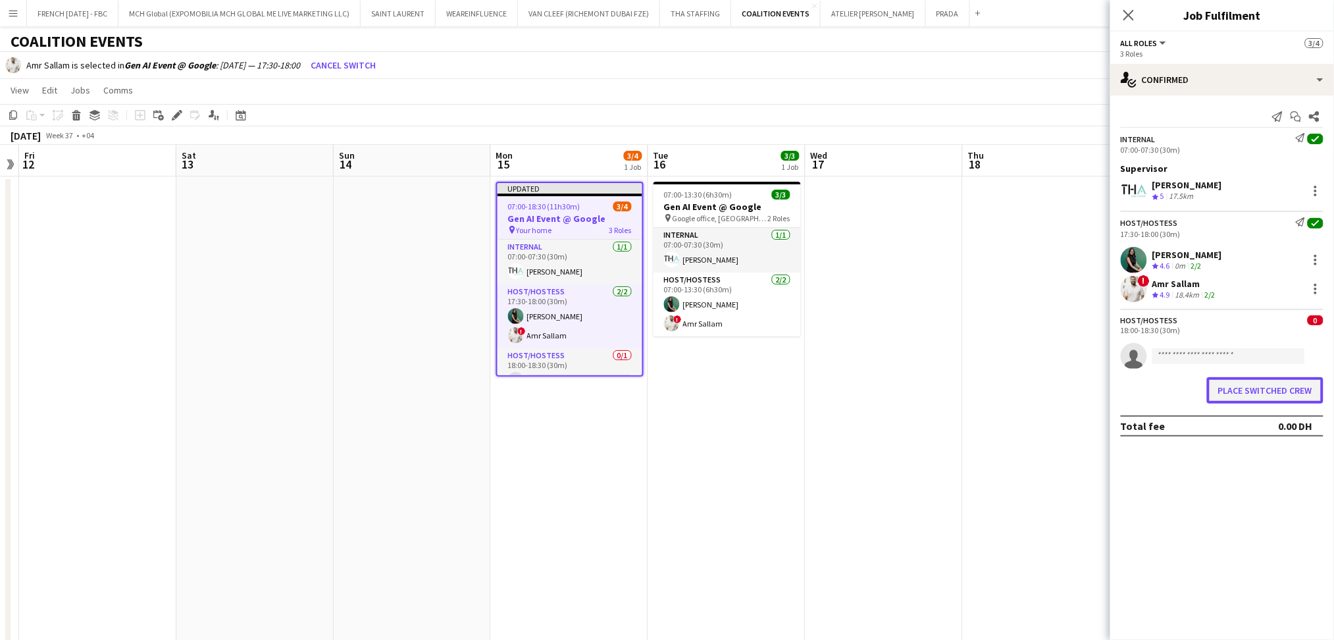
click at [1234, 382] on button "Place switched crew" at bounding box center [1265, 390] width 117 height 26
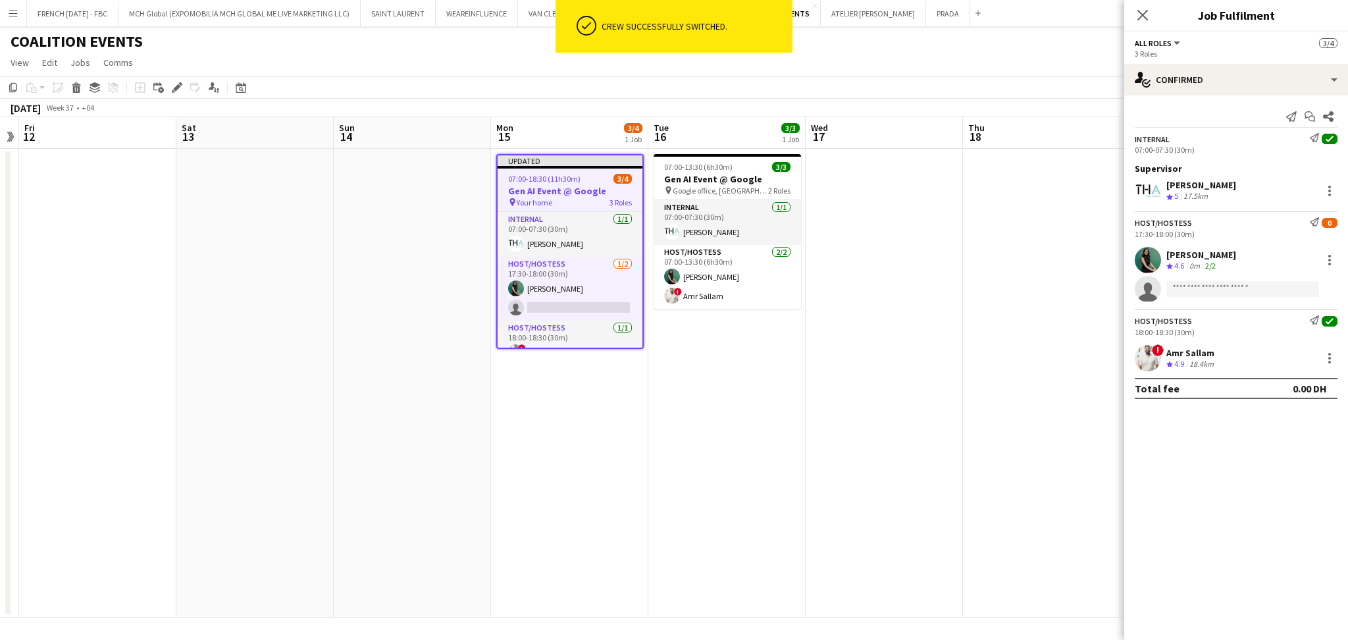
click at [1178, 238] on div "17:30-18:00 (30m)" at bounding box center [1236, 234] width 203 height 10
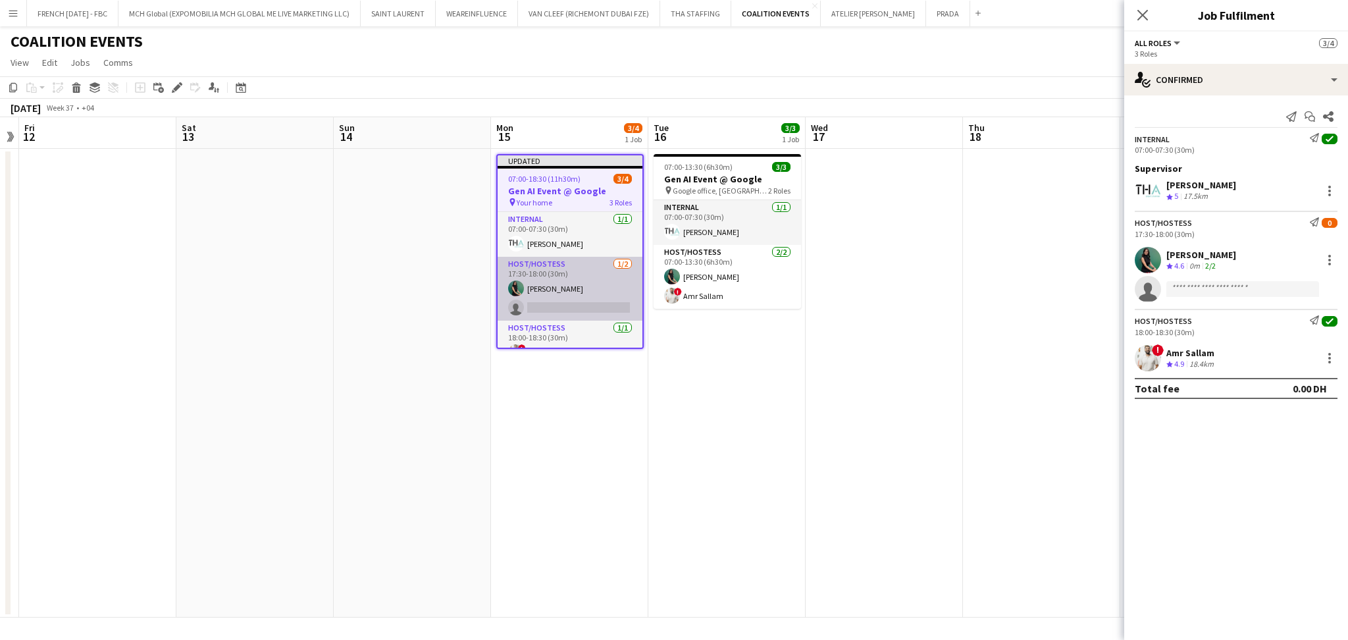
click at [544, 269] on app-card-role "Host/Hostess [DATE] 17:30-18:00 (30m) [PERSON_NAME] single-neutral-actions" at bounding box center [570, 289] width 145 height 64
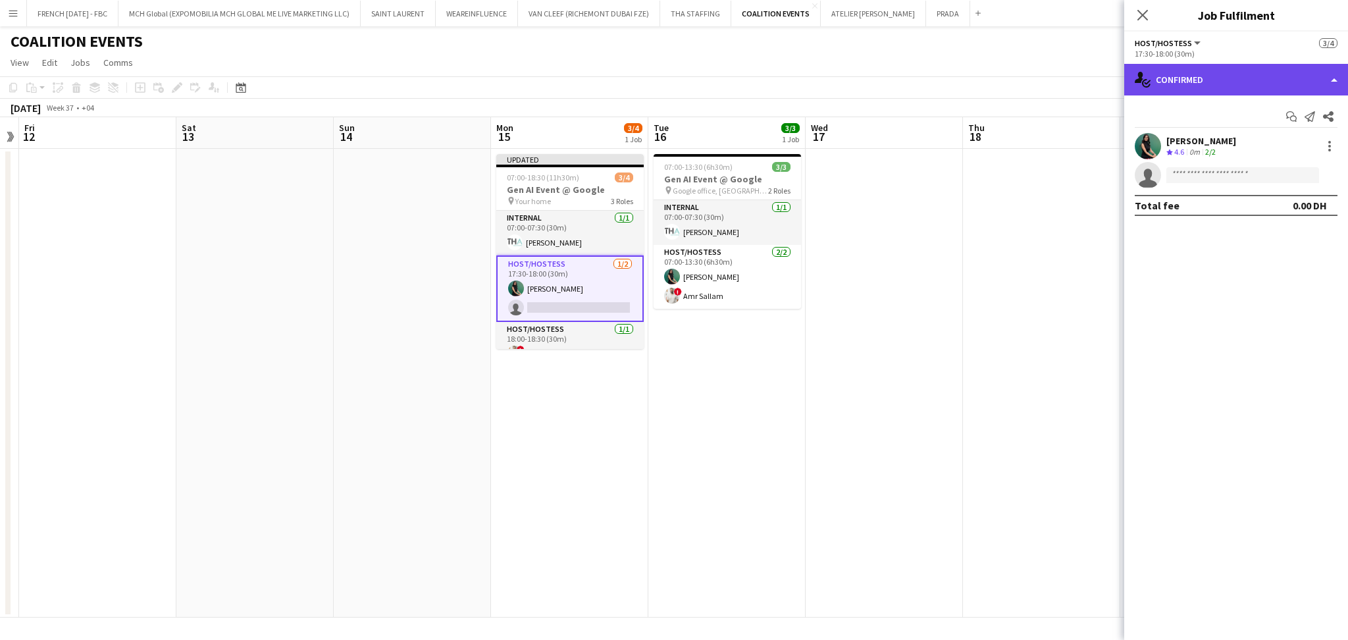
click at [1233, 90] on div "single-neutral-actions-check-2 Confirmed" at bounding box center [1236, 80] width 224 height 32
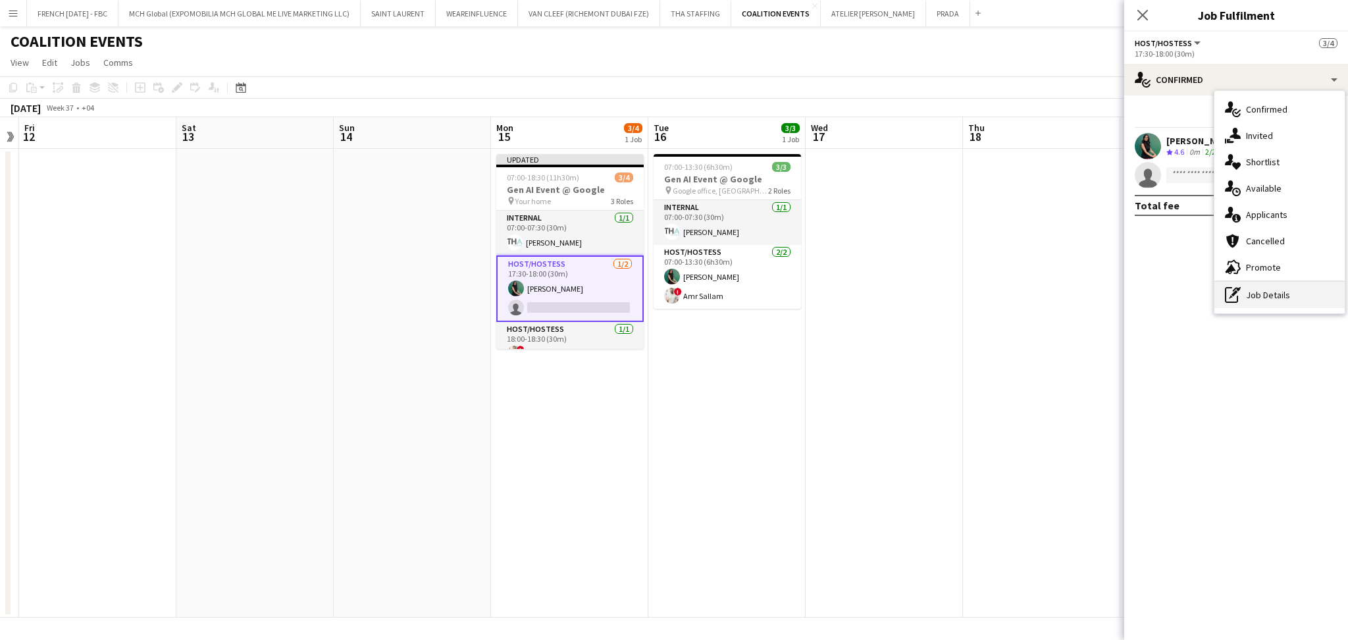
click at [1270, 282] on div "pen-write Job Details" at bounding box center [1279, 295] width 130 height 26
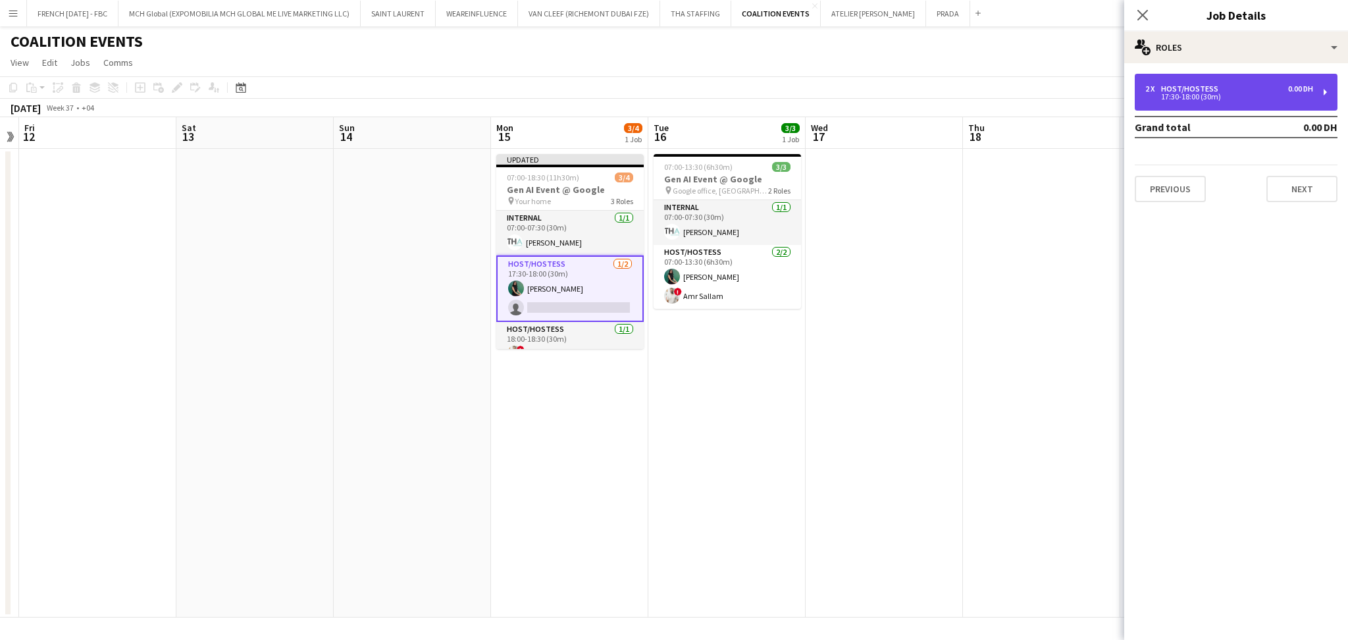
click at [1203, 101] on div "2 x Host/Hostess 0.00 DH 17:30-18:00 (30m)" at bounding box center [1236, 92] width 203 height 37
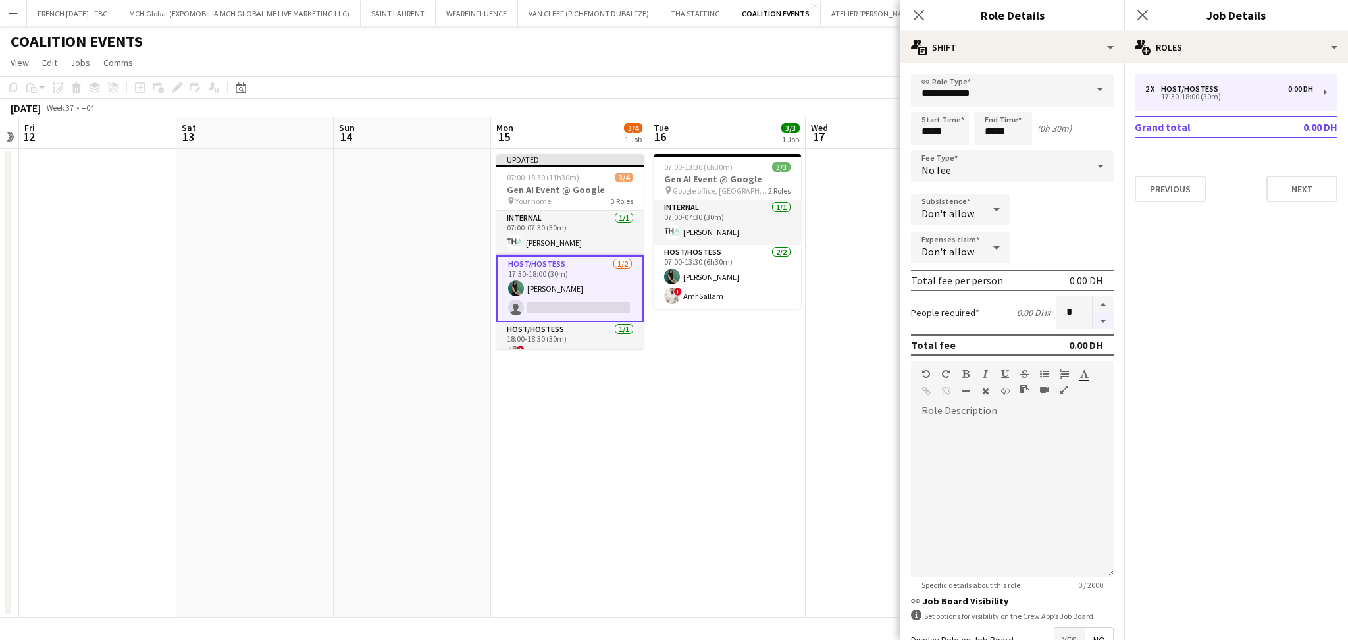
click at [1093, 319] on button "button" at bounding box center [1103, 321] width 21 height 16
type input "*"
click at [818, 361] on app-date-cell at bounding box center [884, 383] width 157 height 469
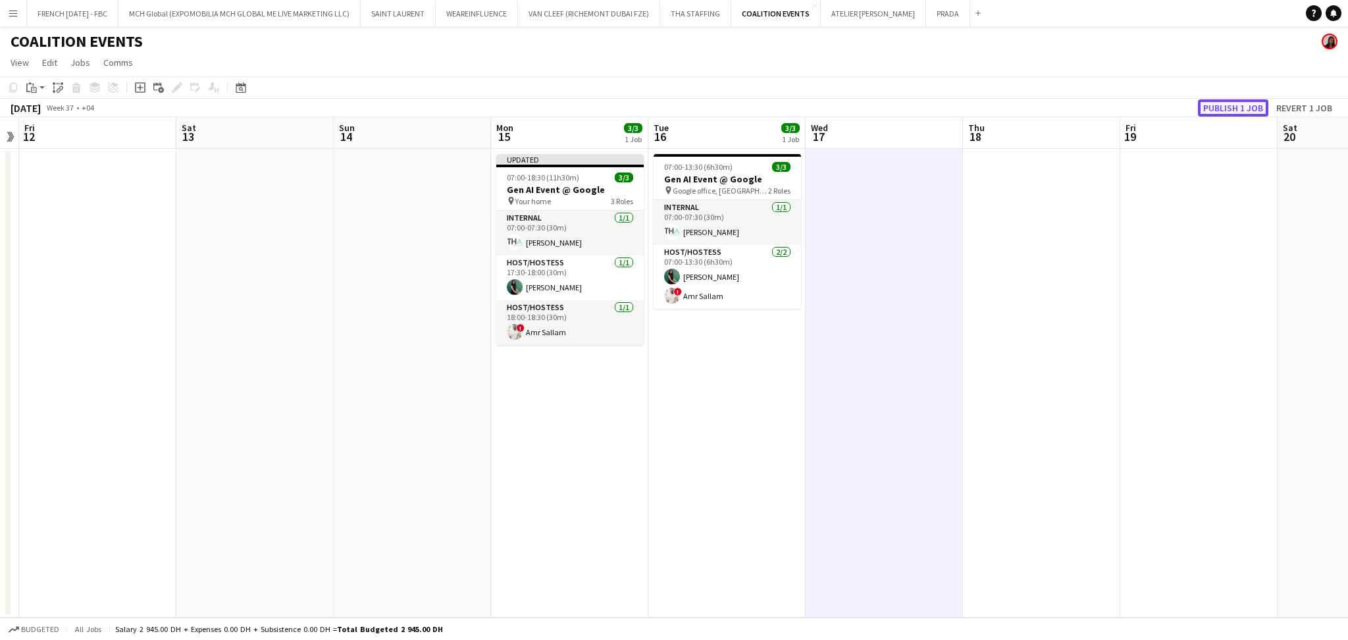
click at [1237, 104] on button "Publish 1 job" at bounding box center [1233, 107] width 70 height 17
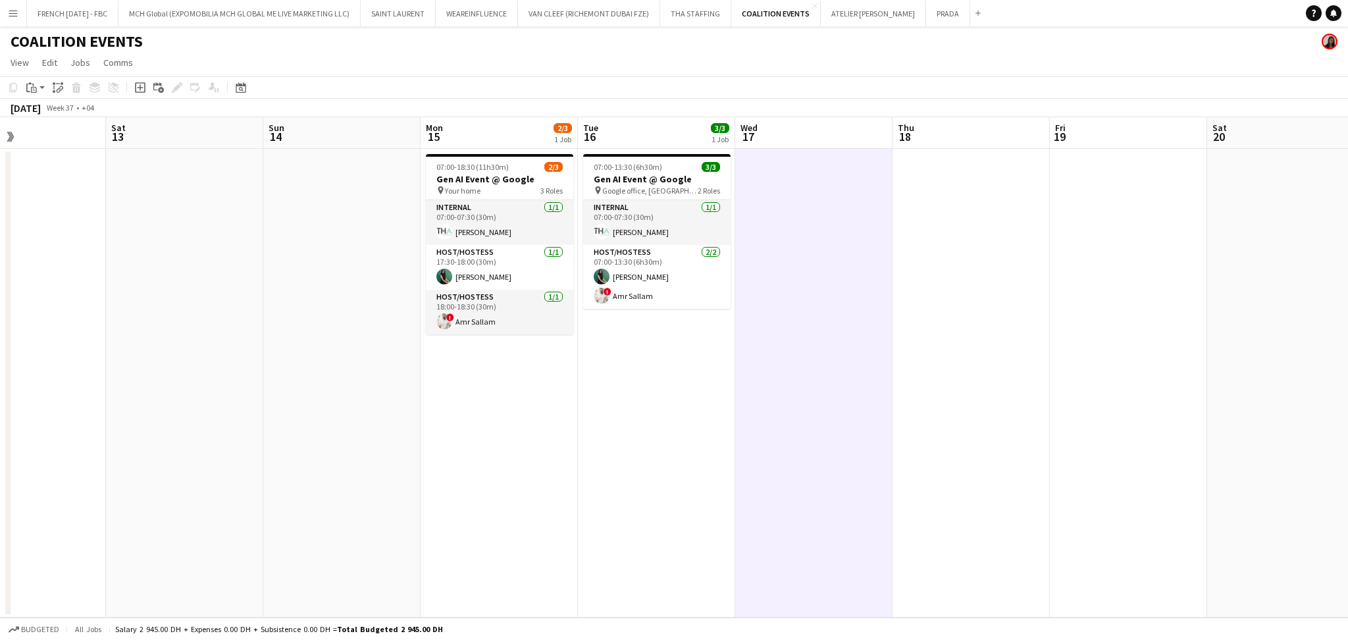
drag, startPoint x: 772, startPoint y: 362, endPoint x: 698, endPoint y: 384, distance: 77.7
click at [698, 384] on app-calendar-viewport "Tue 9 Wed 10 Thu 11 Fri 12 Sat 13 Sun 14 Mon 15 2/3 1 Job Tue 16 3/3 1 Job Wed …" at bounding box center [674, 367] width 1348 height 500
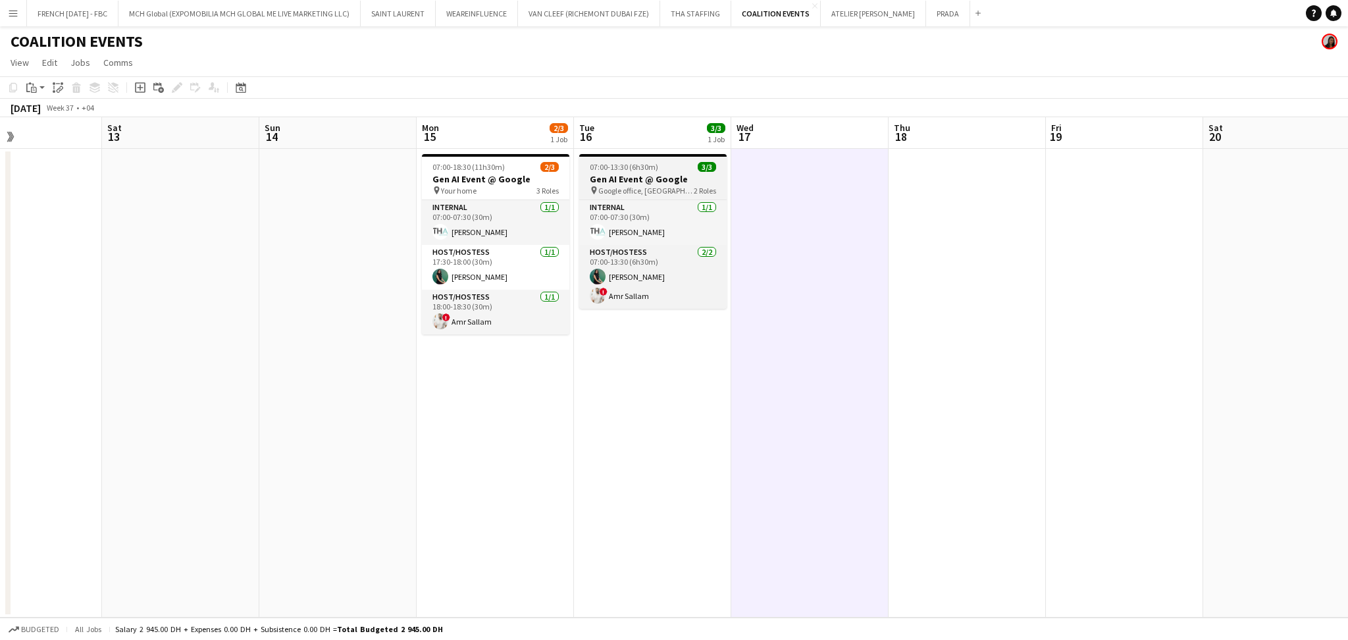
click at [622, 190] on span "Google office, [GEOGRAPHIC_DATA]" at bounding box center [645, 191] width 95 height 10
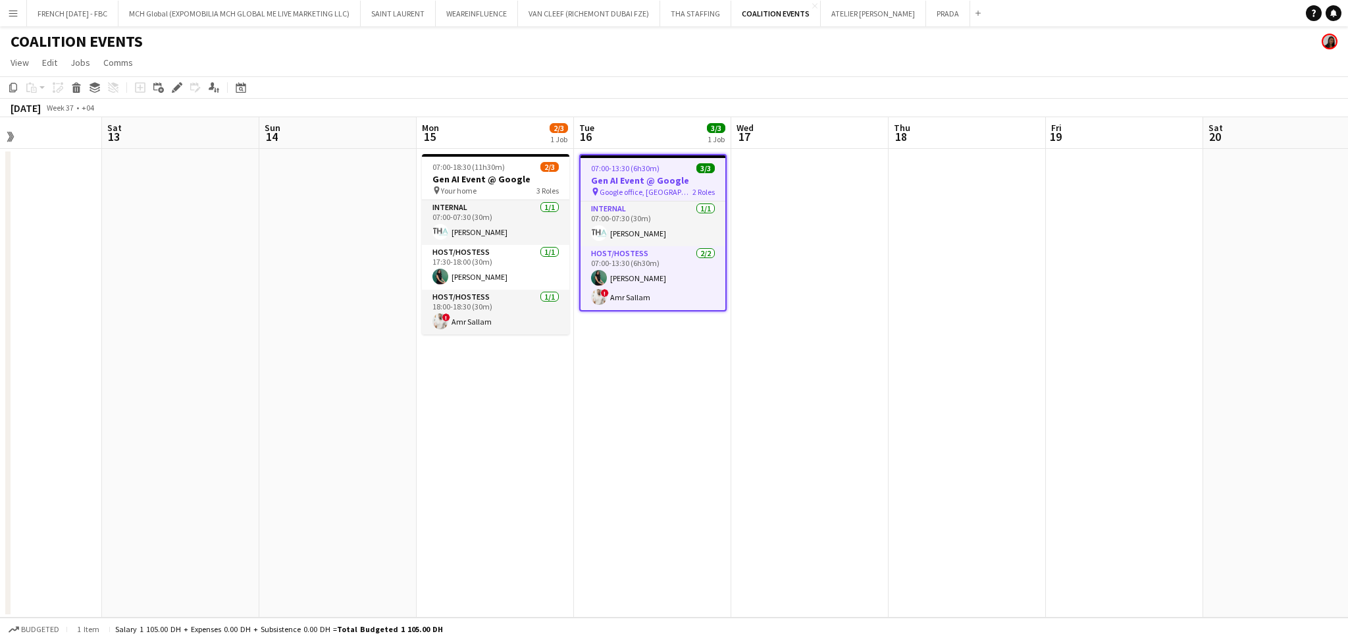
click at [179, 97] on app-toolbar "Copy Paste Paste Ctrl+V Paste with crew Ctrl+Shift+V Paste linked Job [GEOGRAPH…" at bounding box center [674, 87] width 1348 height 22
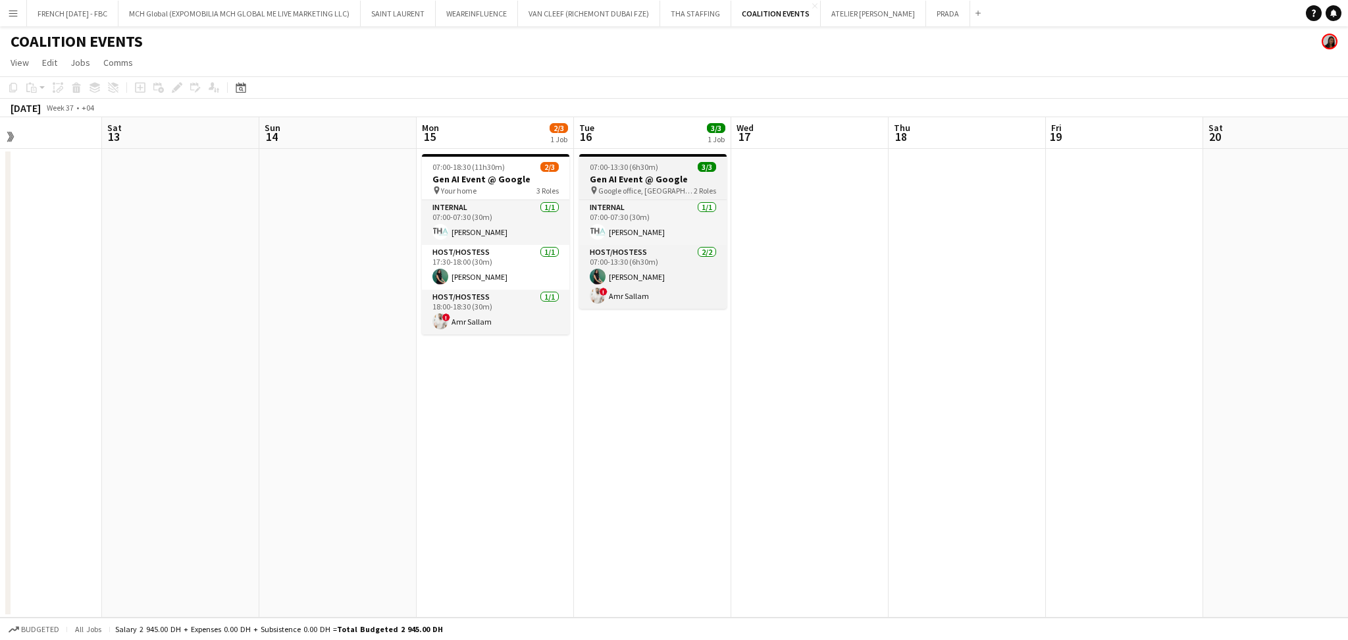
click at [625, 168] on span "07:00-13:30 (6h30m)" at bounding box center [624, 167] width 68 height 10
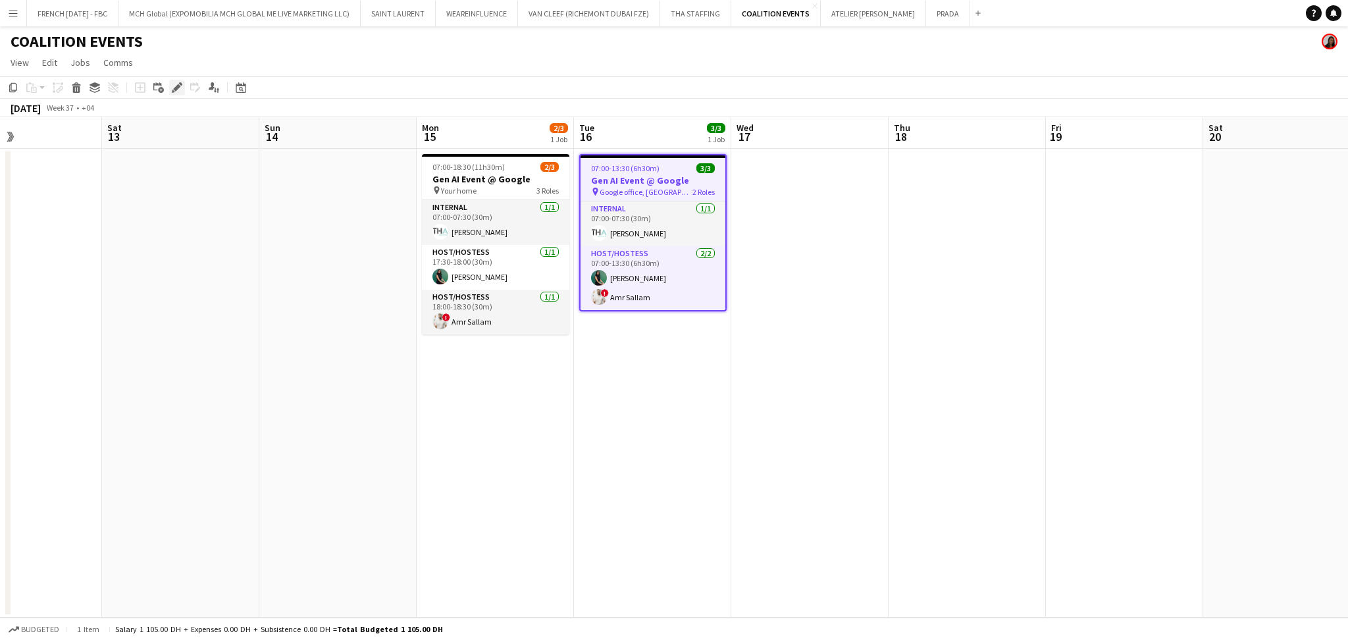
click at [175, 82] on div "Edit" at bounding box center [177, 88] width 16 height 16
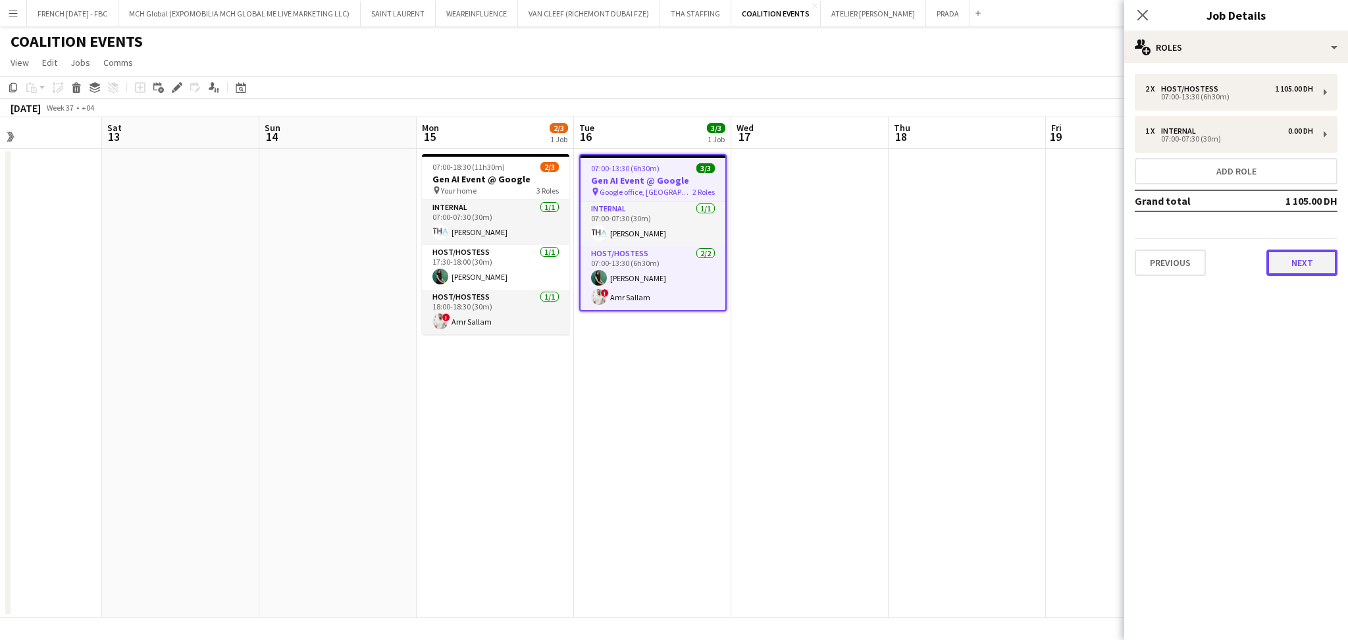
click at [1300, 259] on button "Next" at bounding box center [1301, 262] width 71 height 26
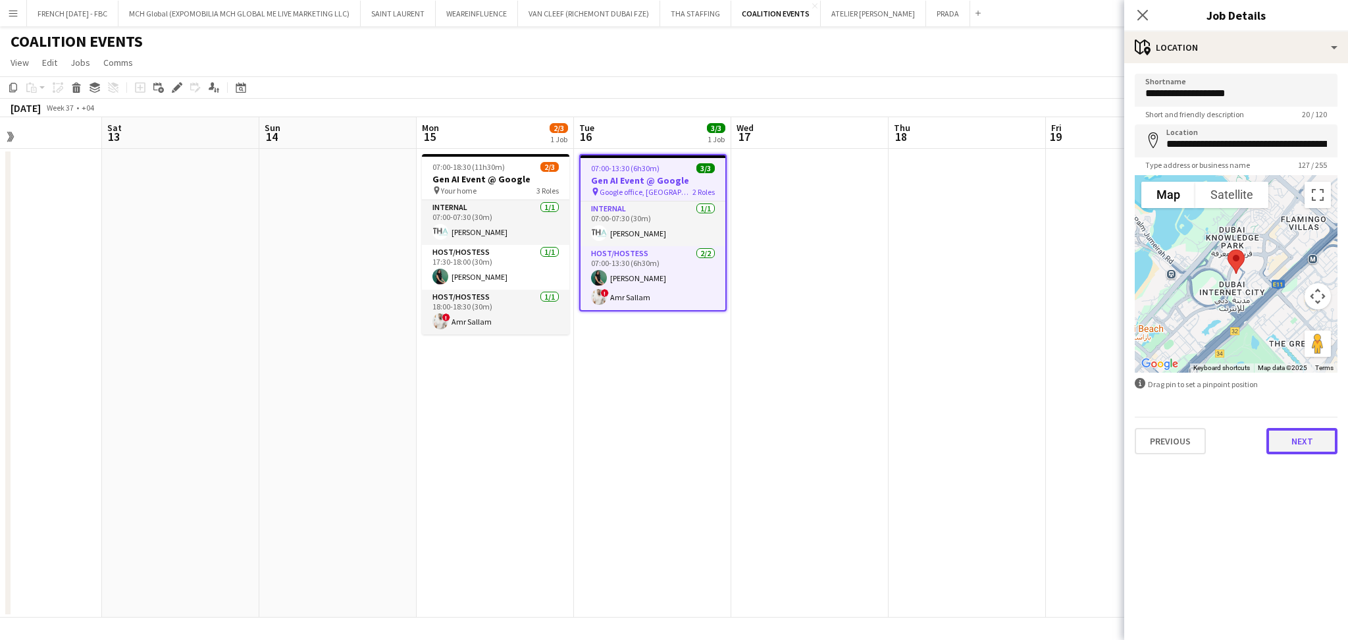
click at [1304, 444] on button "Next" at bounding box center [1301, 441] width 71 height 26
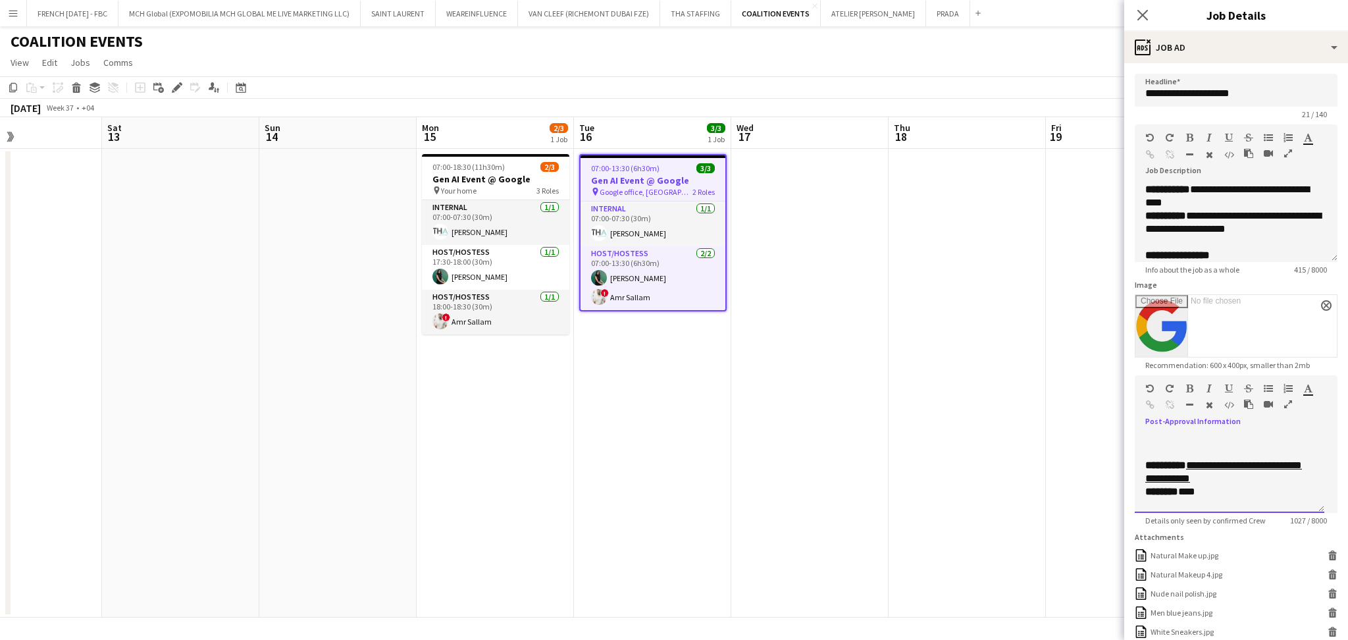
scroll to position [105, 0]
click at [1247, 479] on p "******** ***" at bounding box center [1222, 481] width 155 height 13
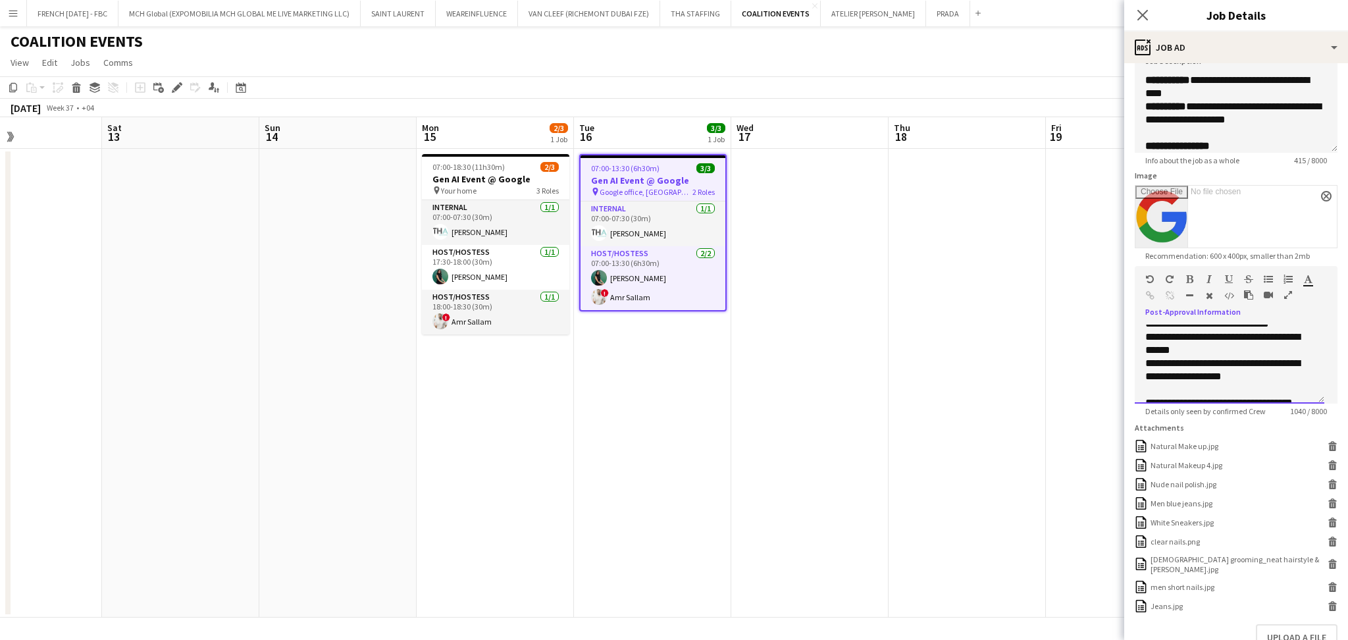
scroll to position [194, 0]
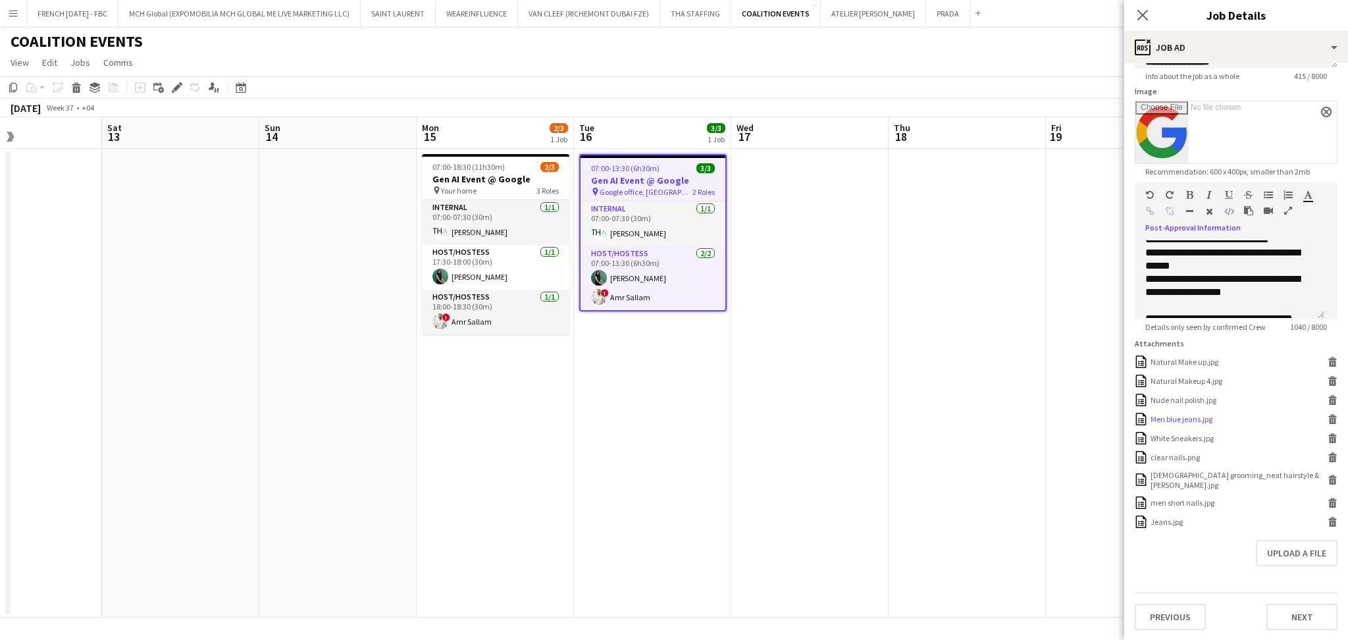
click at [1330, 423] on icon at bounding box center [1333, 420] width 7 height 6
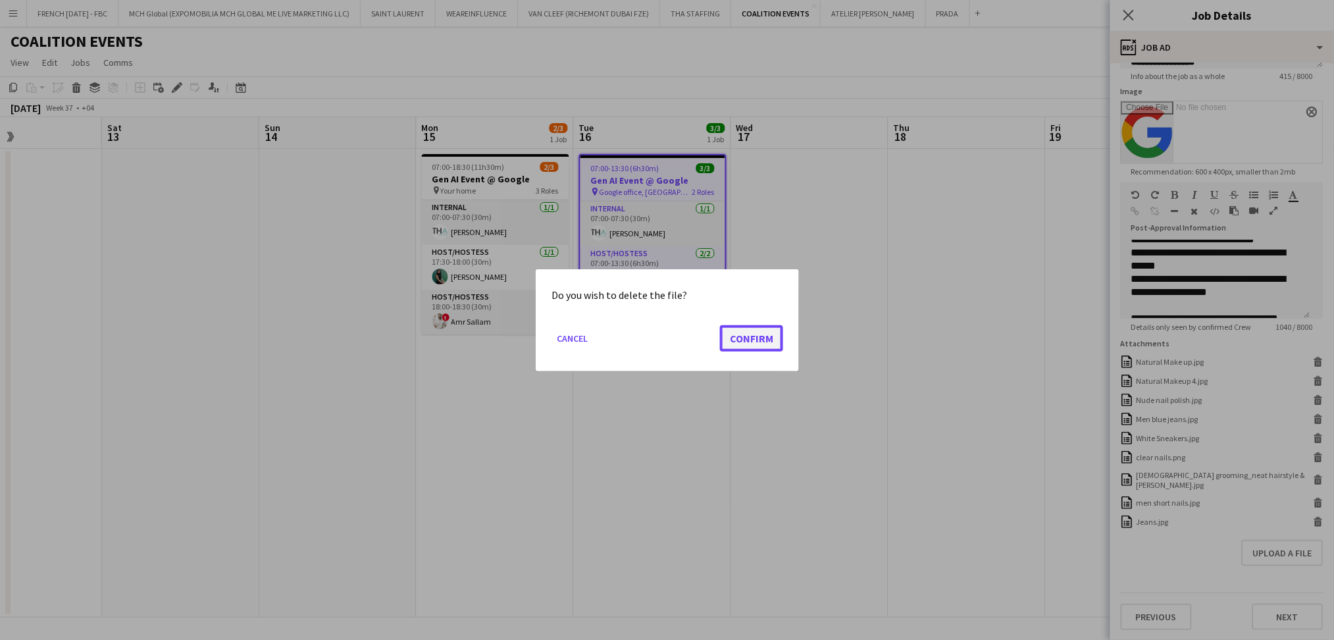
click at [733, 329] on button "Confirm" at bounding box center [751, 337] width 63 height 26
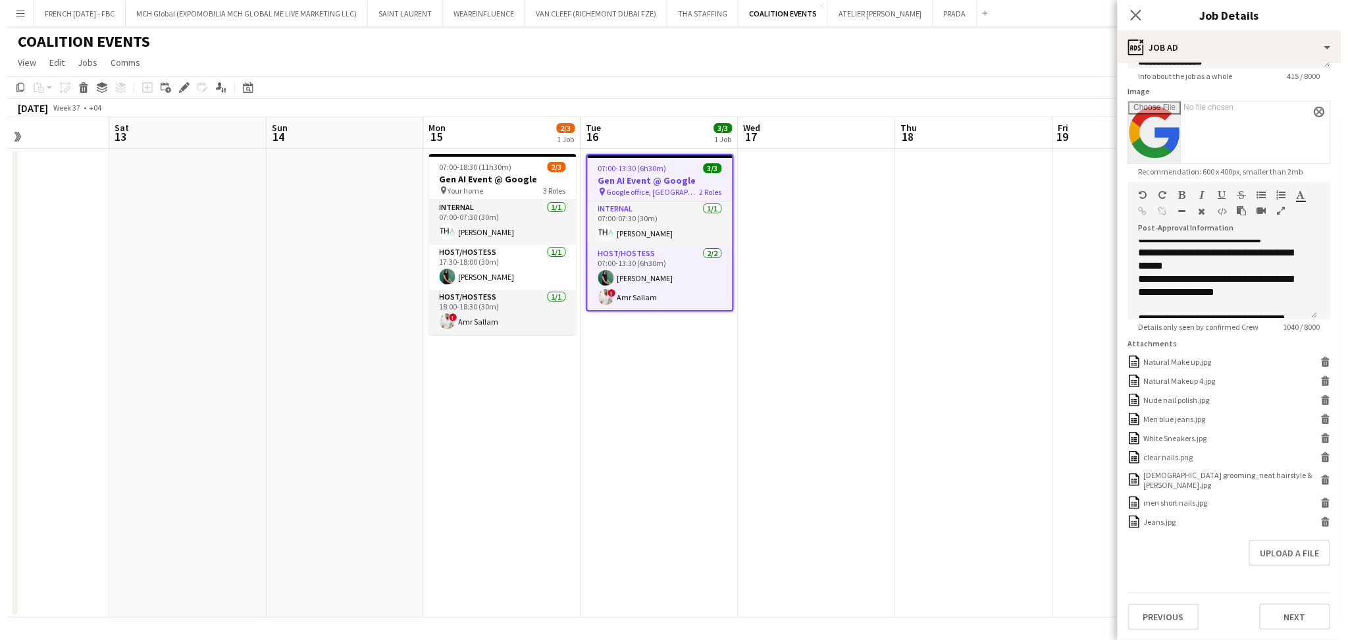
scroll to position [174, 0]
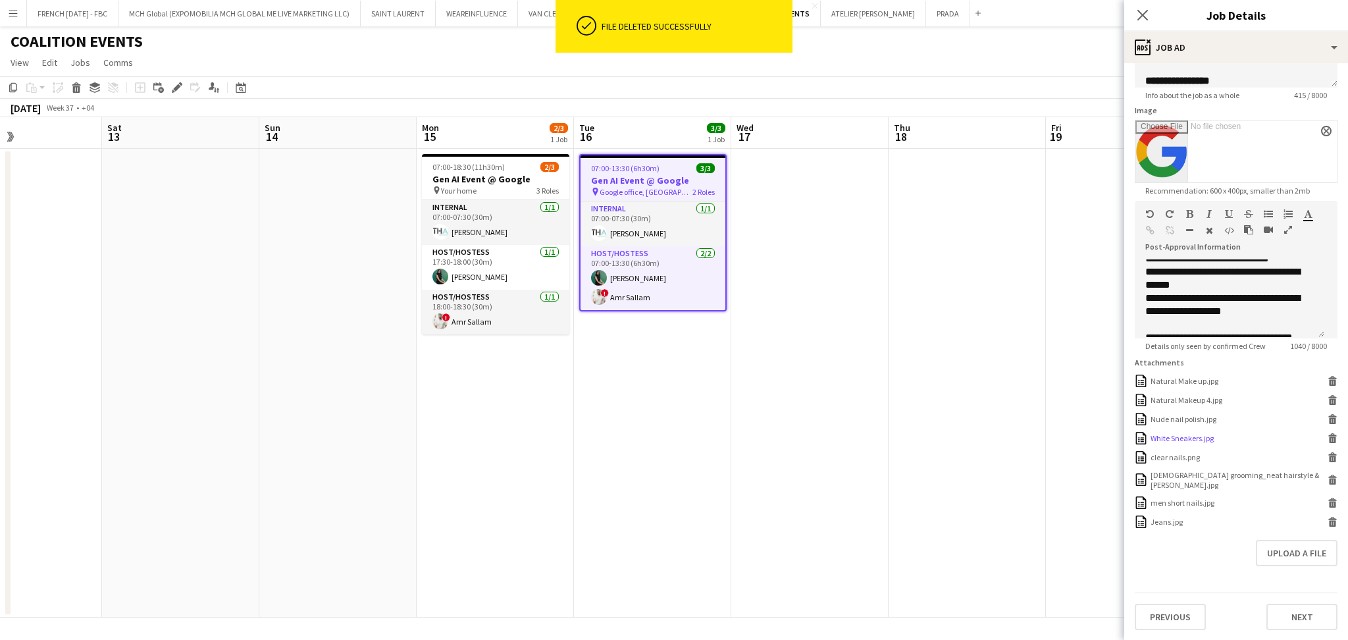
click at [1328, 442] on icon "Delete" at bounding box center [1333, 438] width 10 height 10
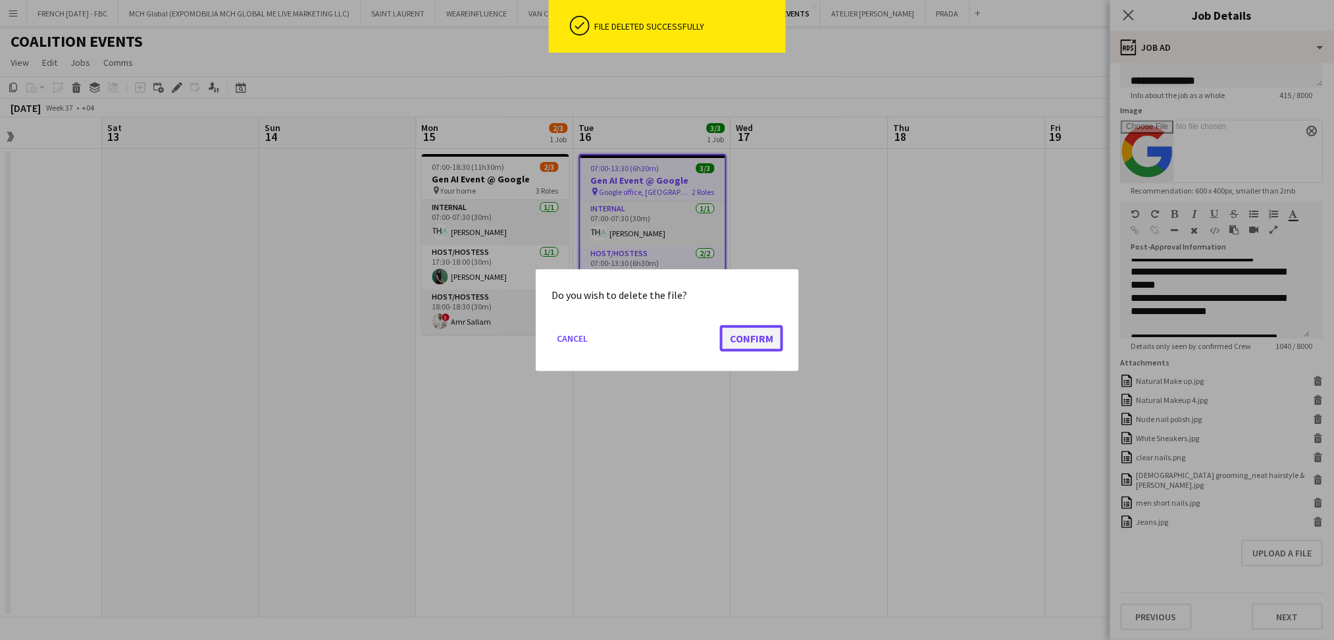
click at [743, 339] on button "Confirm" at bounding box center [751, 337] width 63 height 26
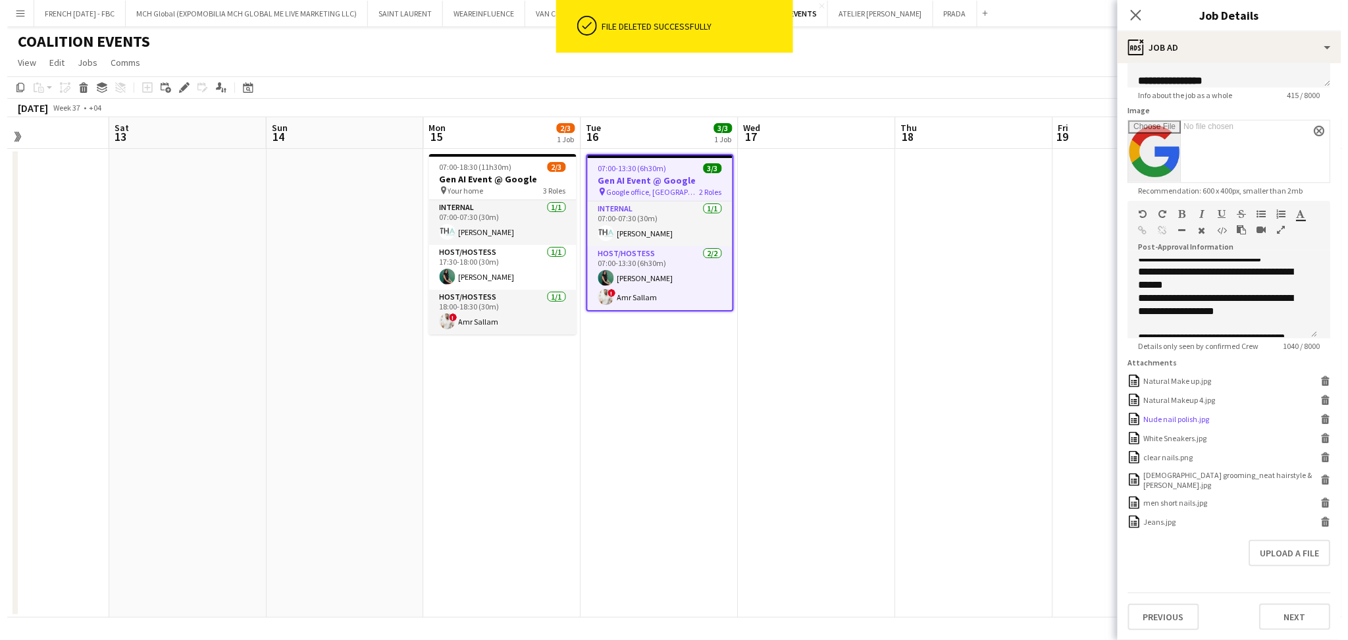
scroll to position [155, 0]
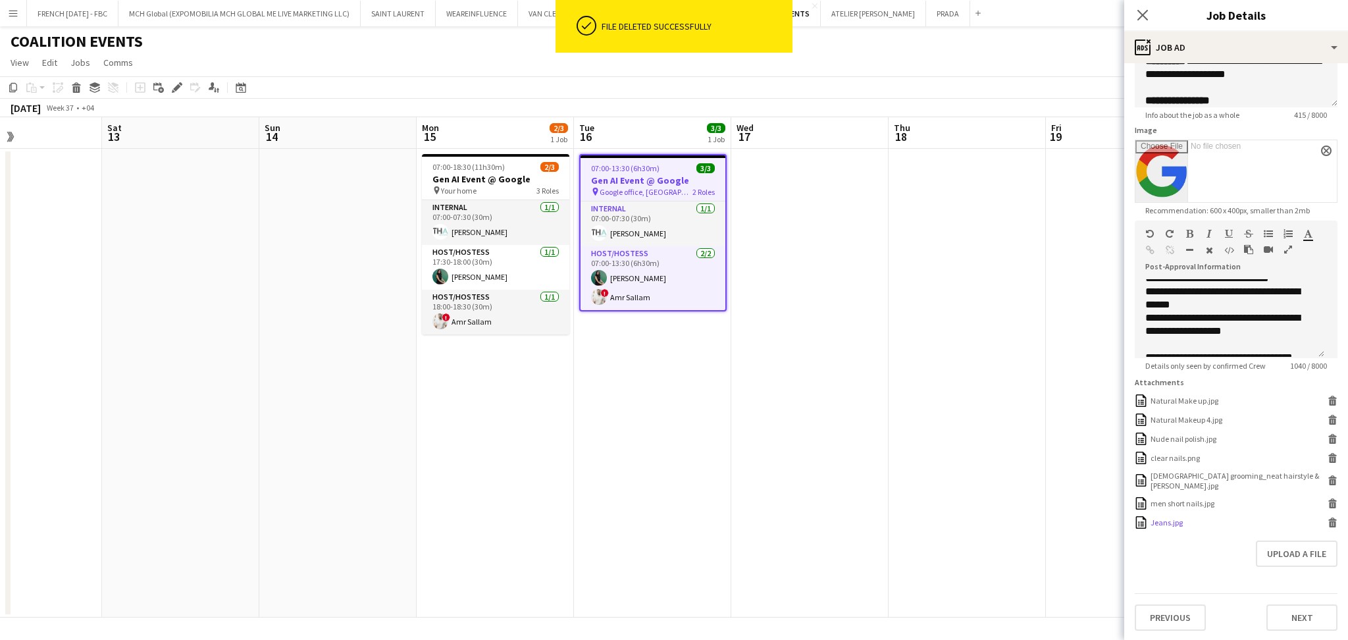
click at [1328, 524] on icon "Delete" at bounding box center [1333, 522] width 10 height 10
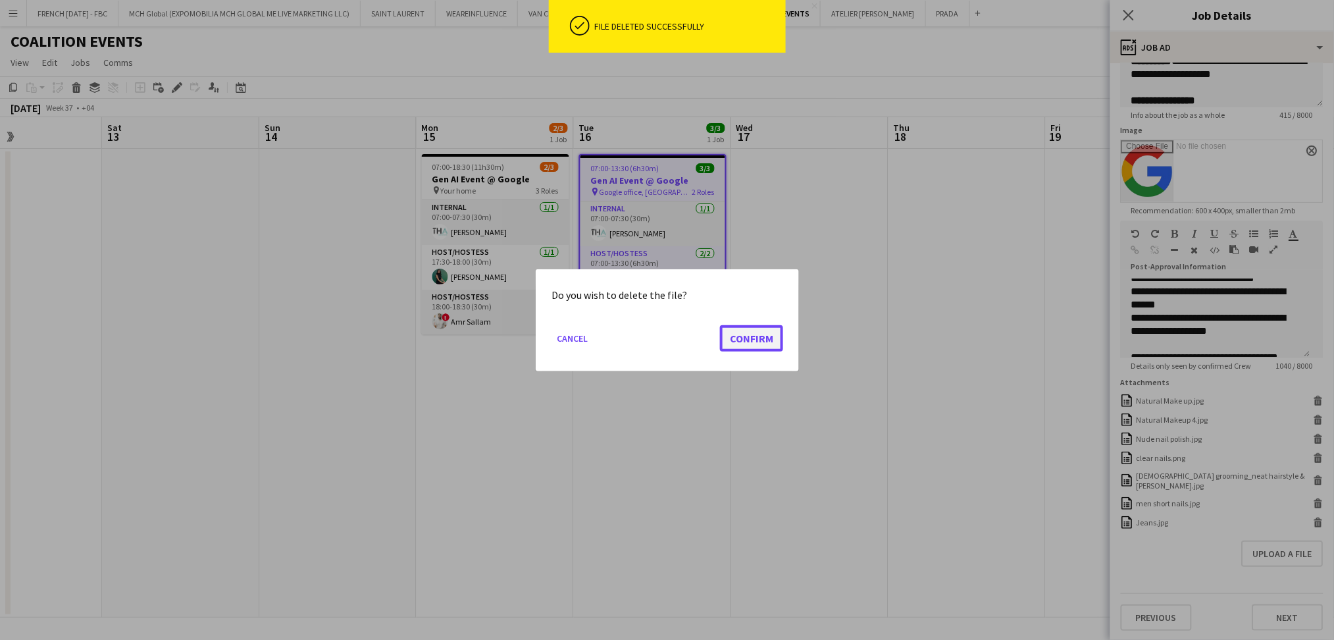
click at [751, 332] on button "Confirm" at bounding box center [751, 337] width 63 height 26
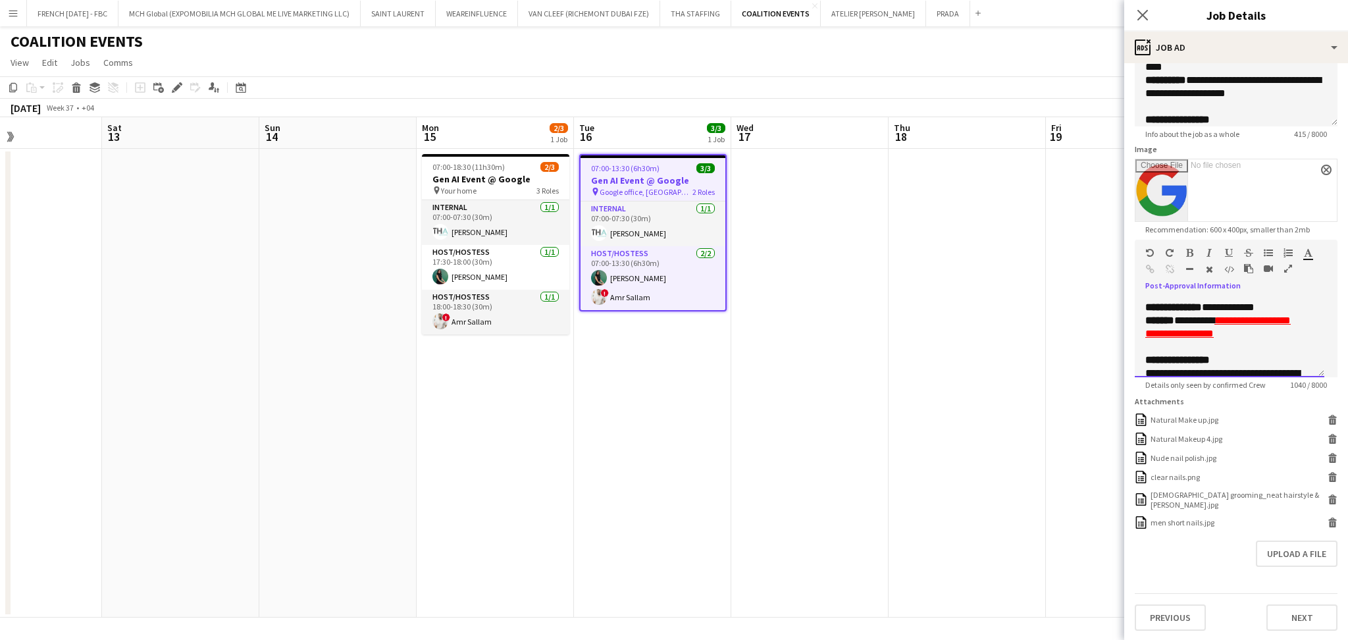
scroll to position [421, 0]
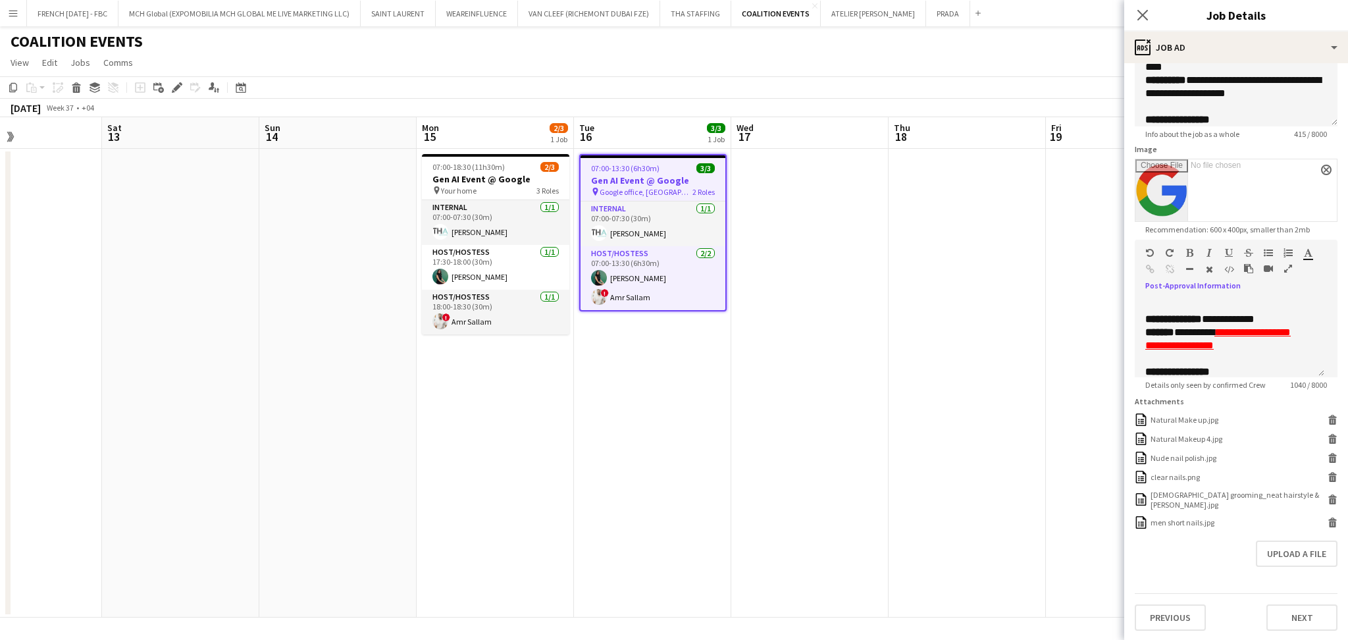
click at [1005, 336] on app-date-cell at bounding box center [967, 383] width 157 height 469
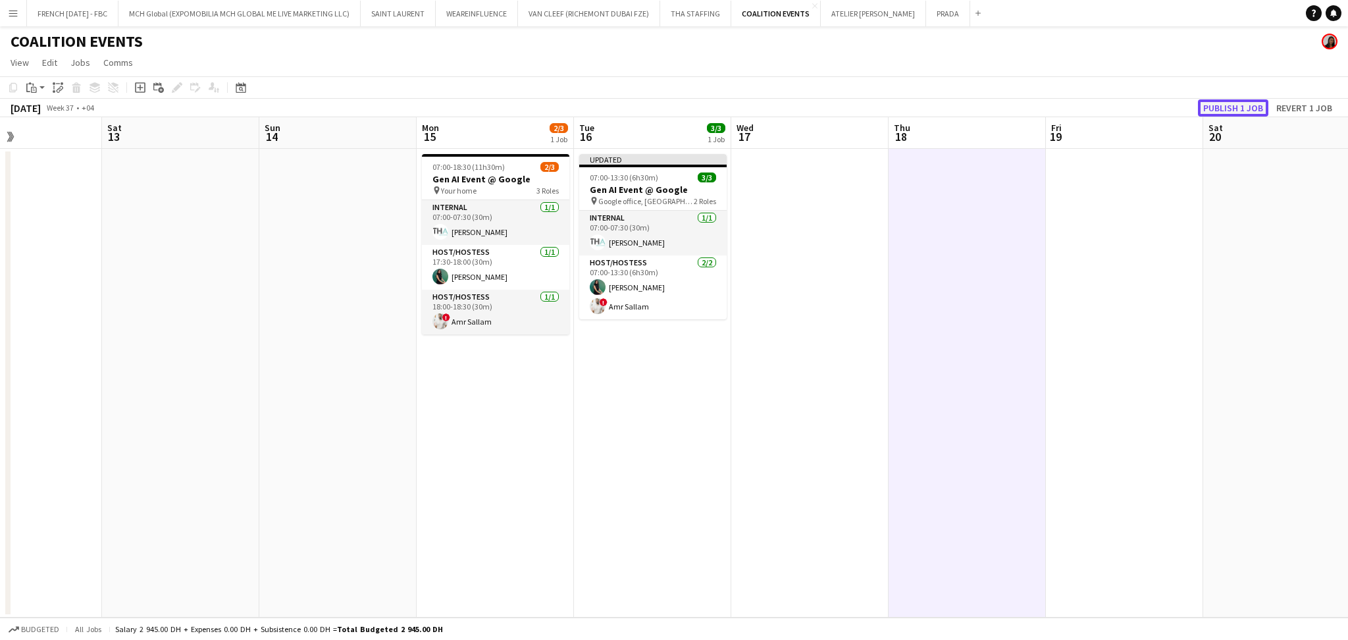
click at [1255, 107] on button "Publish 1 job" at bounding box center [1233, 107] width 70 height 17
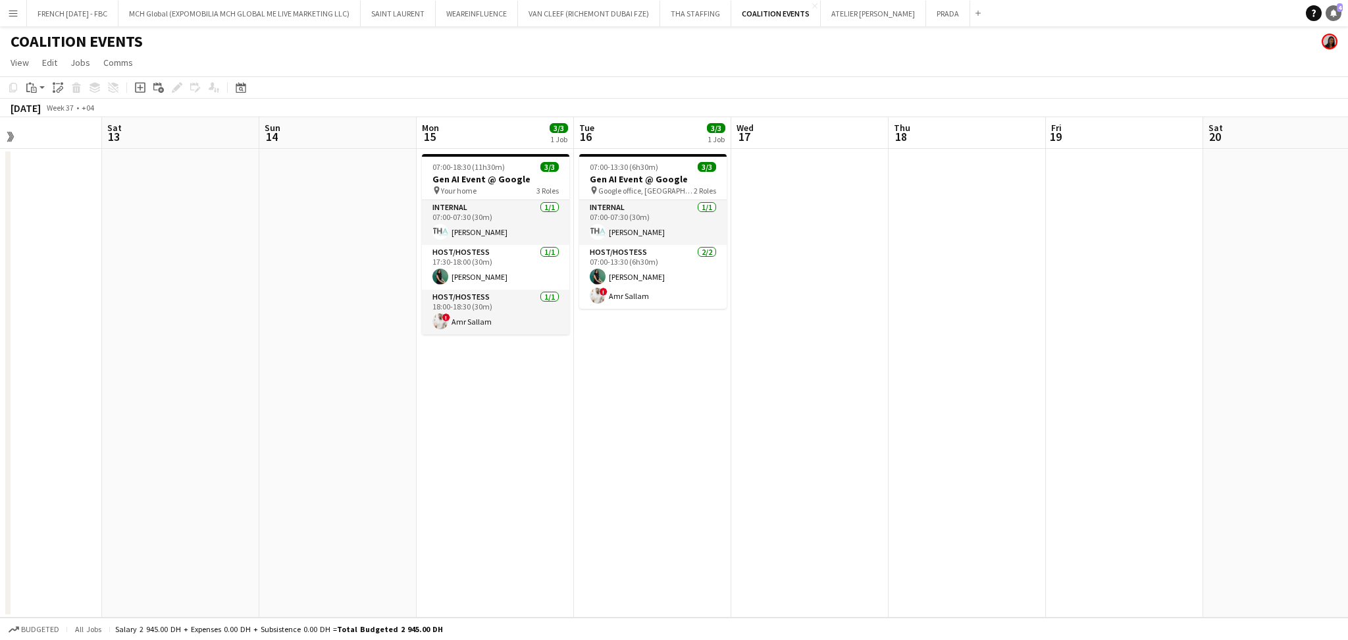
click at [1335, 14] on icon at bounding box center [1333, 12] width 7 height 7
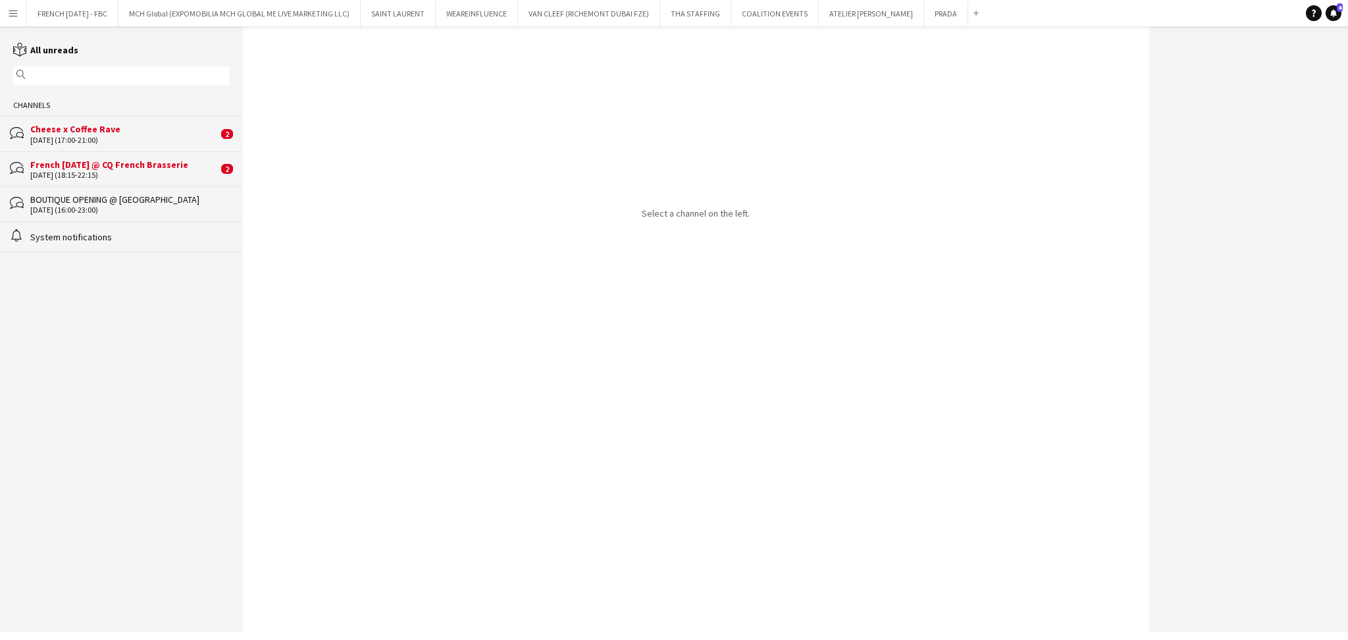
click at [131, 136] on div "[DATE] (17:00-21:00)" at bounding box center [124, 140] width 188 height 9
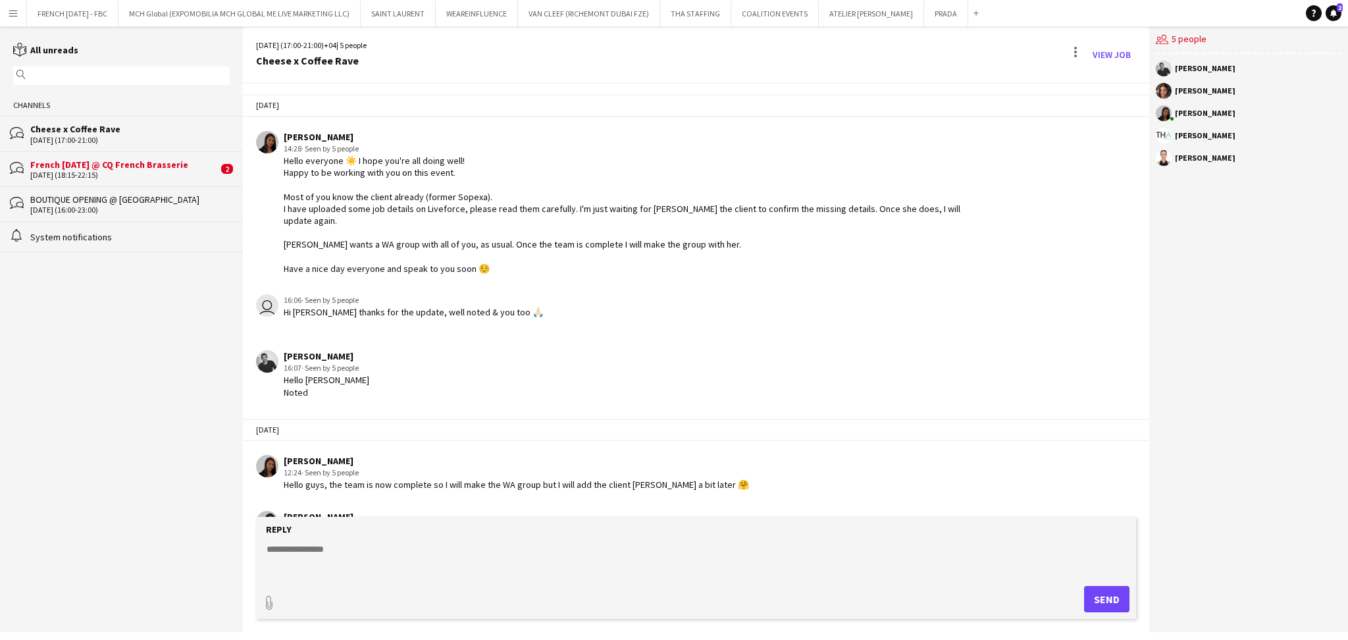
scroll to position [1191, 0]
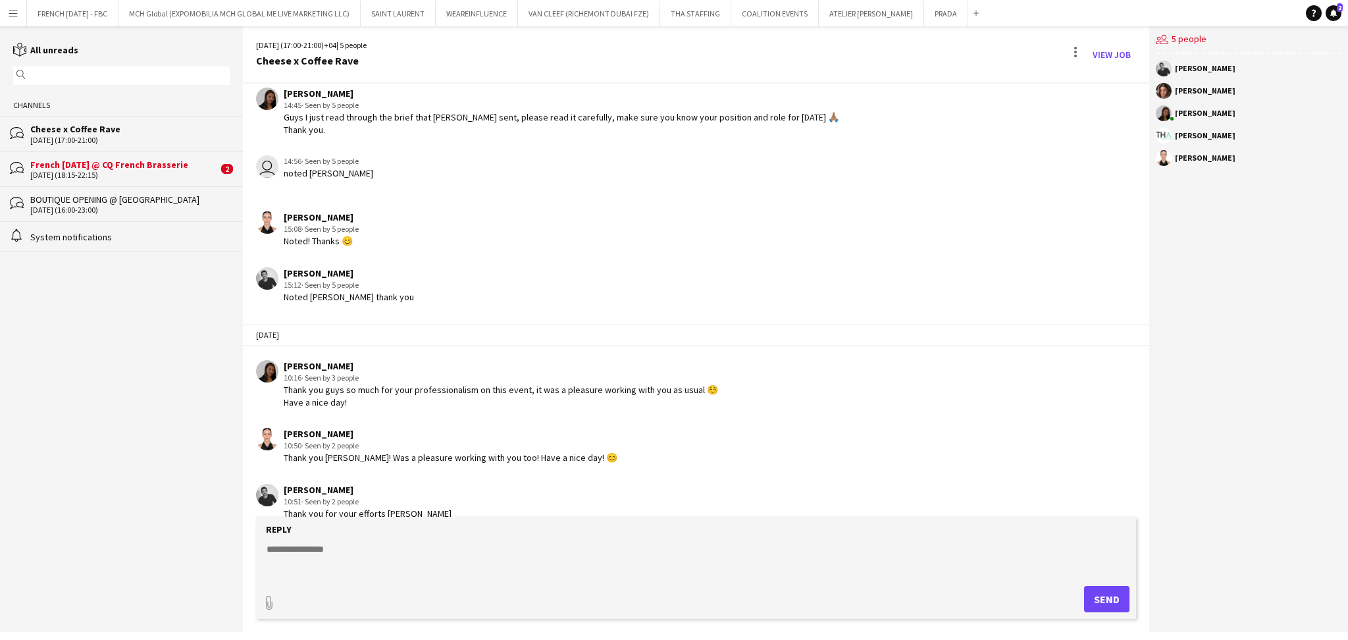
click at [78, 172] on div "[DATE] (18:15-22:15)" at bounding box center [124, 174] width 188 height 9
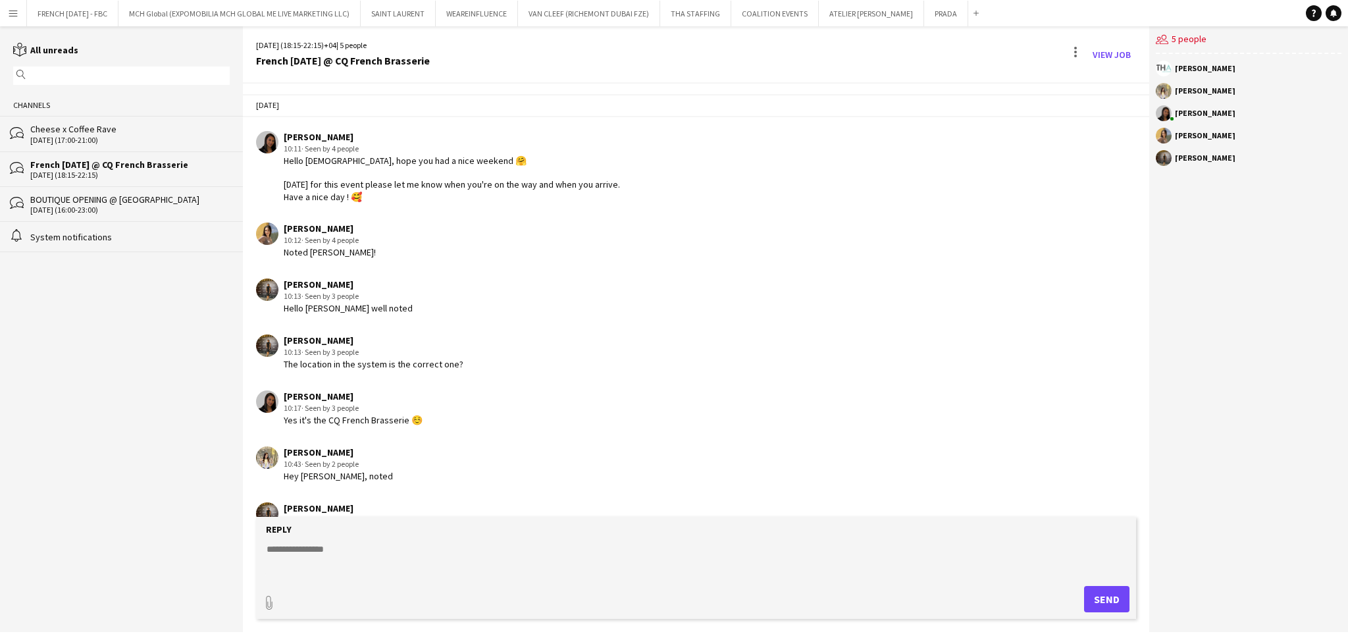
scroll to position [34, 0]
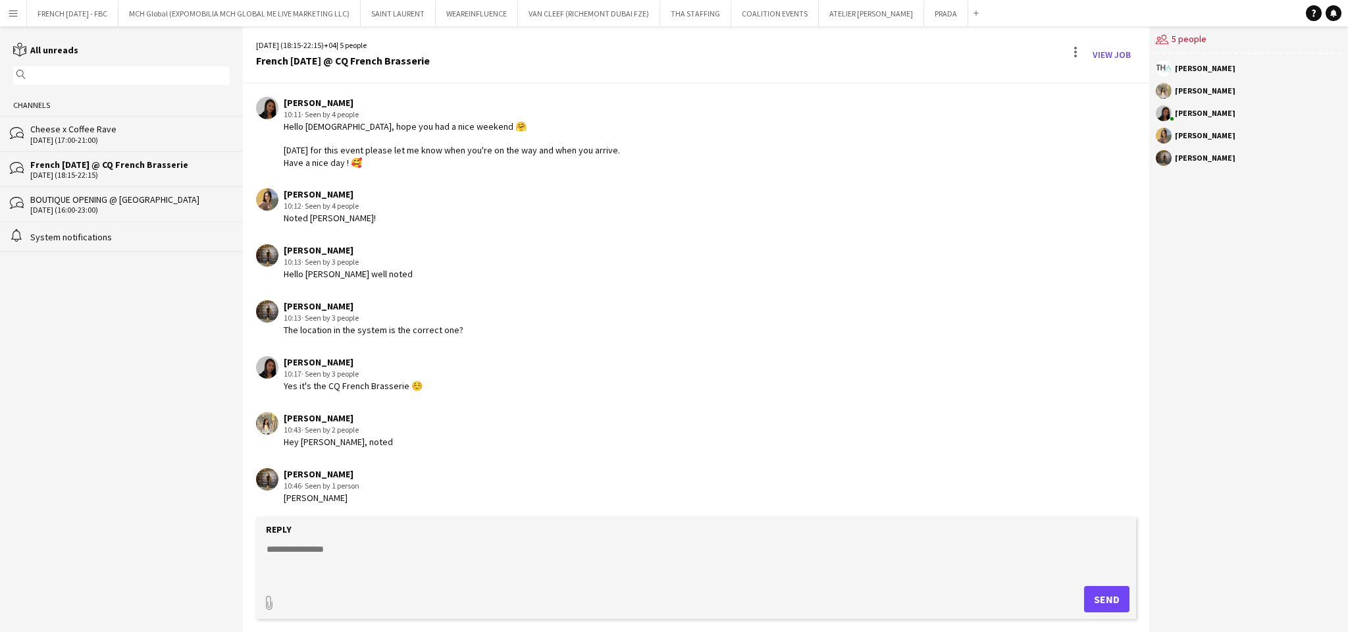
click at [422, 554] on textarea at bounding box center [698, 559] width 867 height 34
type textarea "**********"
click at [1092, 600] on button "Send" at bounding box center [1106, 599] width 45 height 26
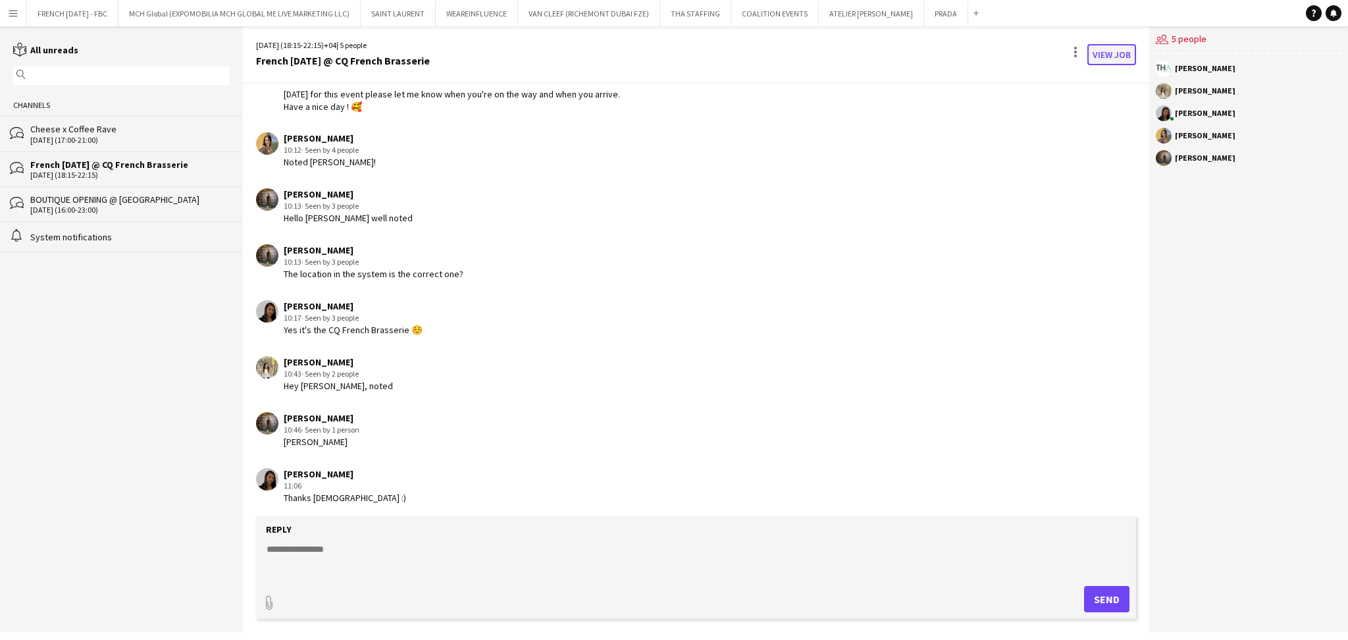
click at [1112, 50] on link "View Job" at bounding box center [1111, 54] width 49 height 21
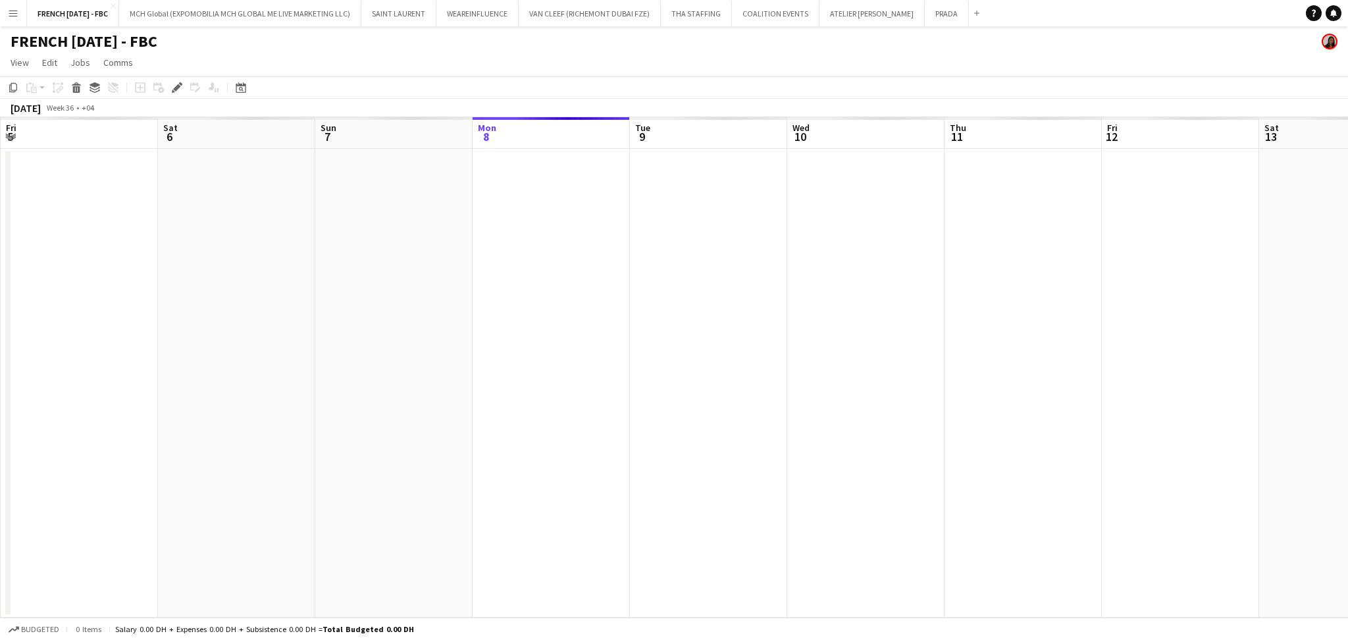
scroll to position [0, 453]
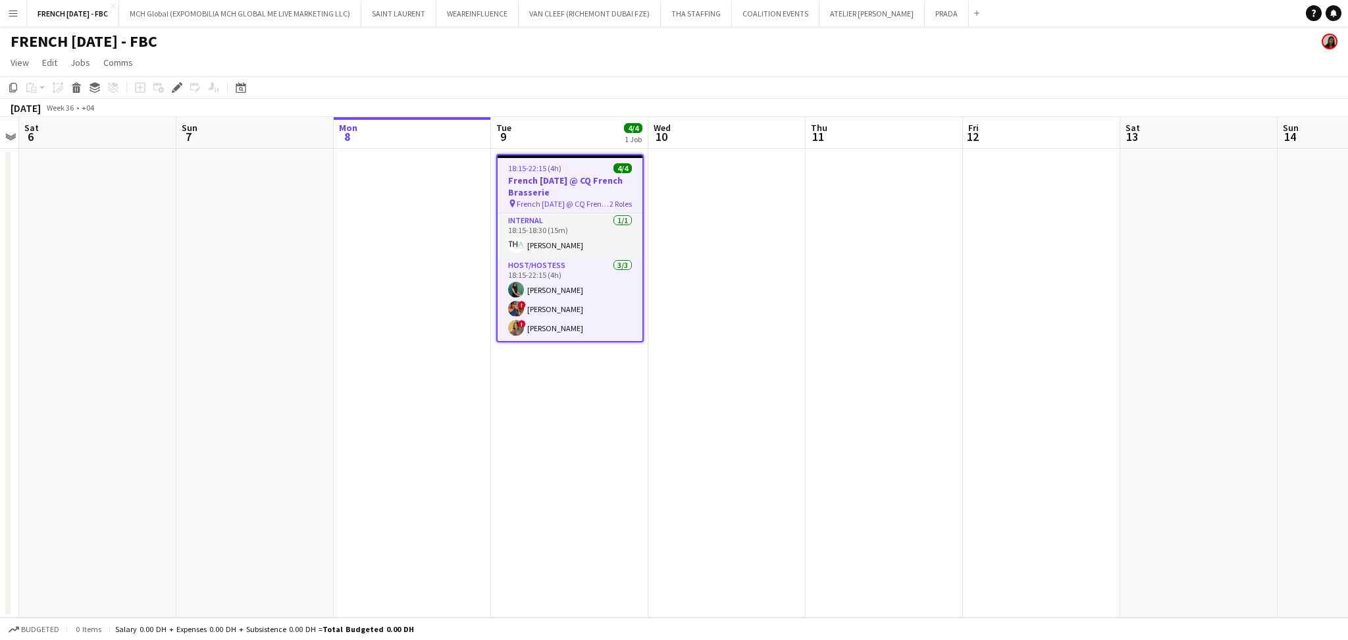
click at [835, 245] on app-date-cell at bounding box center [884, 383] width 157 height 469
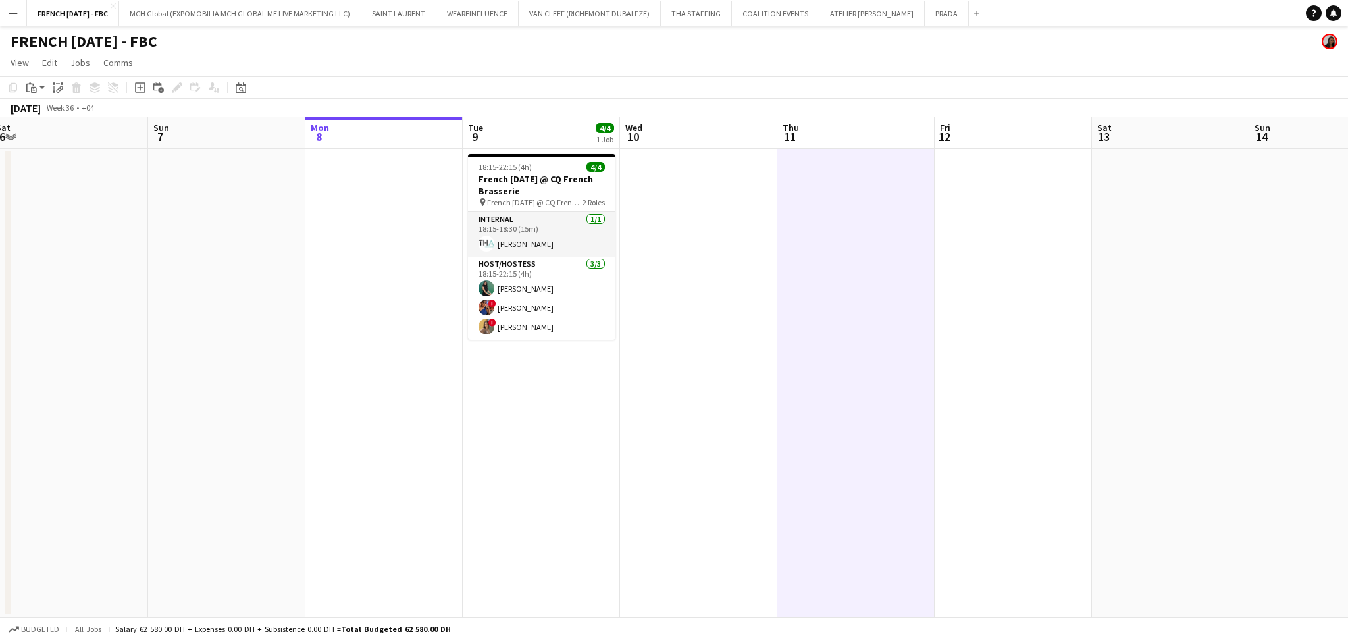
scroll to position [0, 505]
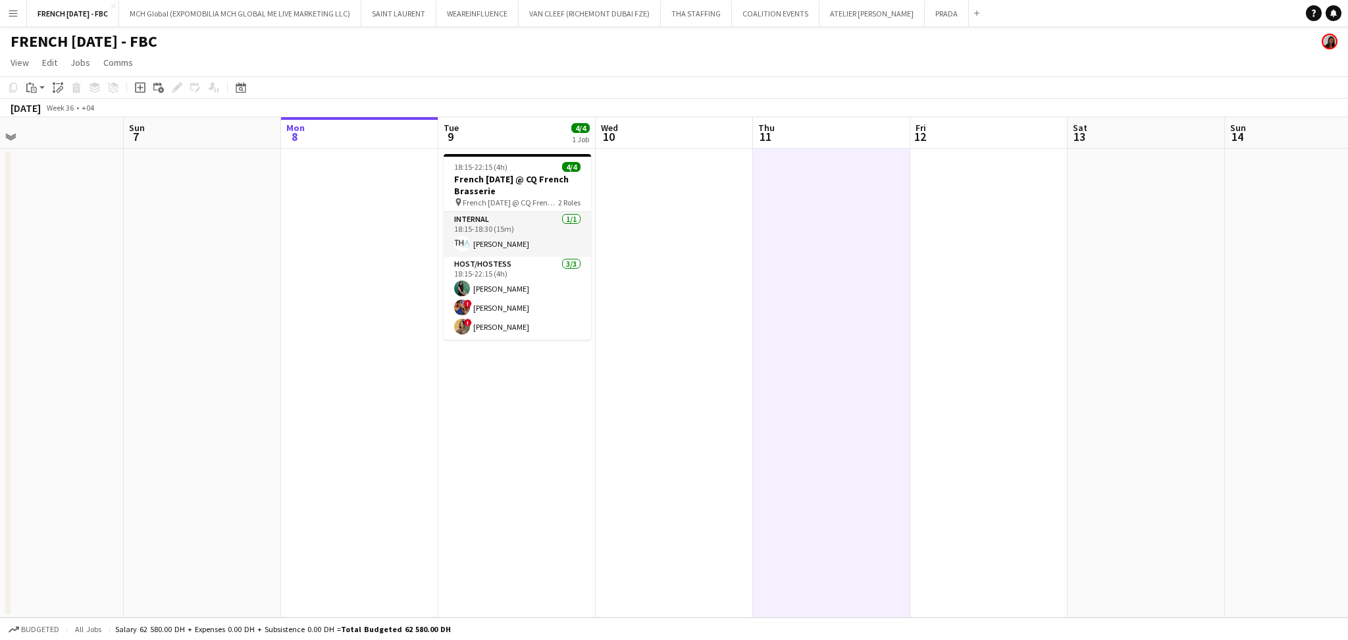
drag, startPoint x: 701, startPoint y: 357, endPoint x: 648, endPoint y: 362, distance: 52.9
click at [648, 362] on app-calendar-viewport "Wed 3 Thu 4 Fri 5 Sat 6 Sun 7 Mon 8 Tue 9 4/4 1 Job Wed 10 Thu 11 Fri 12 Sat 13…" at bounding box center [674, 367] width 1348 height 500
click at [204, 256] on app-date-cell at bounding box center [202, 383] width 157 height 469
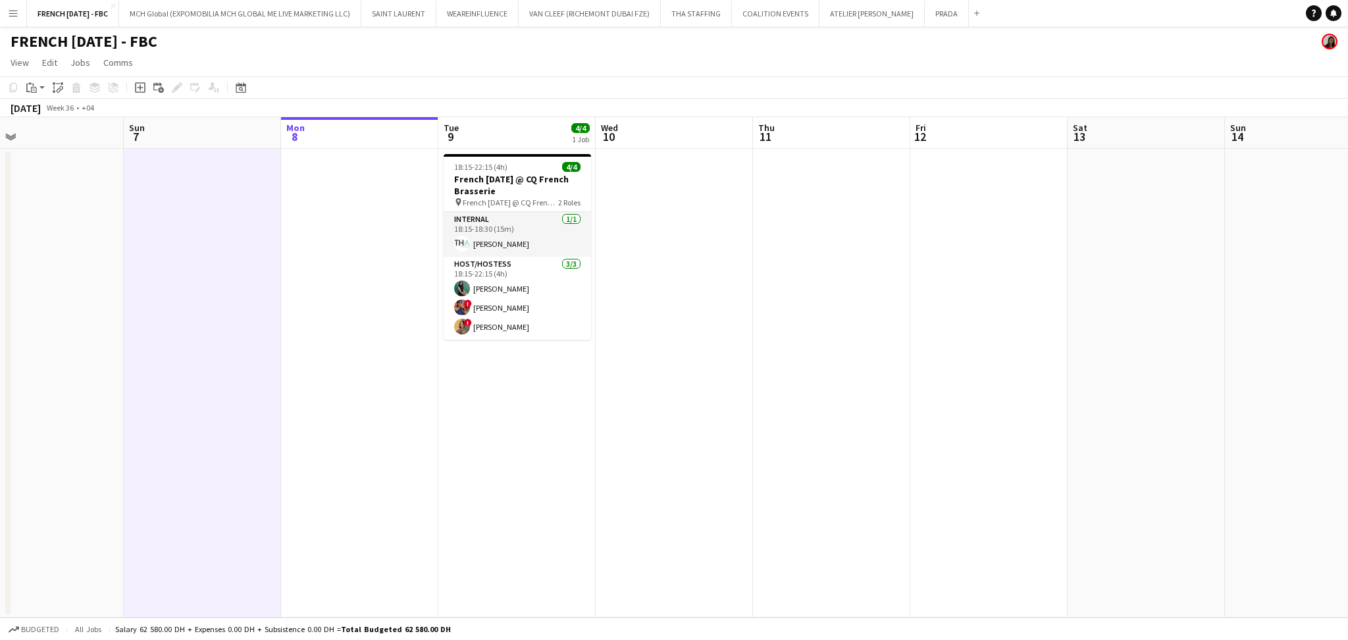
click at [1111, 541] on app-date-cell at bounding box center [1146, 383] width 157 height 469
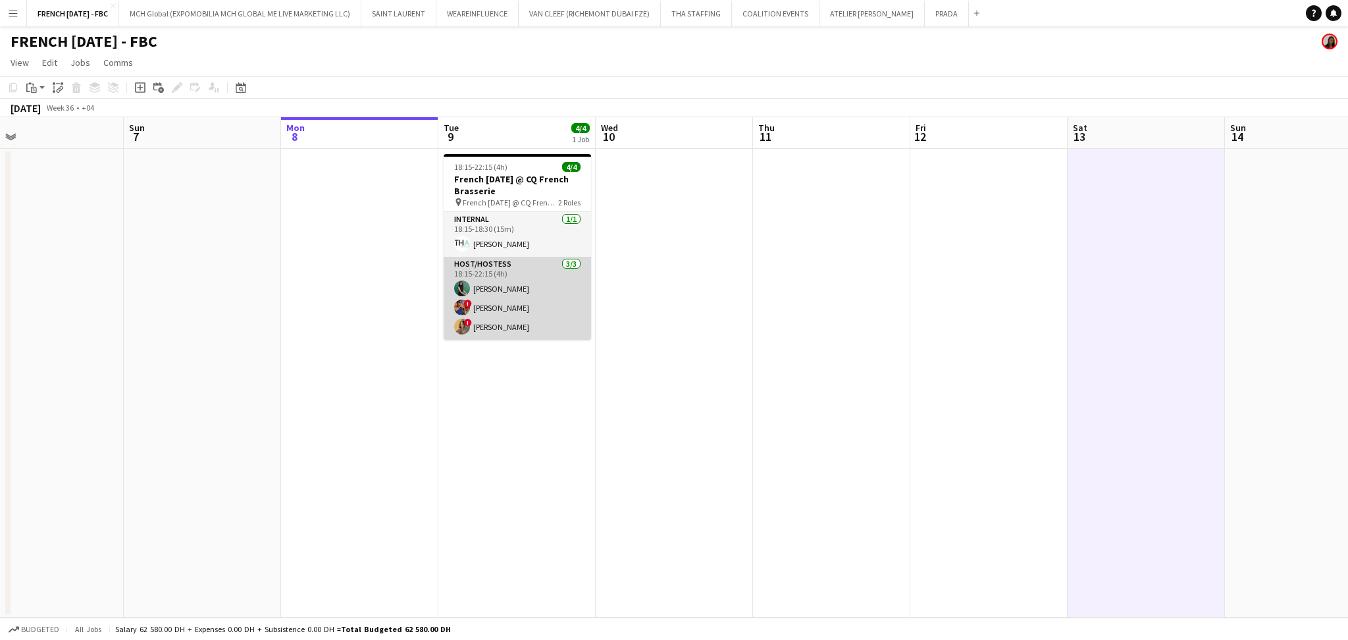
click at [482, 325] on app-card-role "Host/Hostess [DATE] 18:15-22:15 (4h) [PERSON_NAME] ! [PERSON_NAME] Sad ! [PERSO…" at bounding box center [517, 298] width 147 height 83
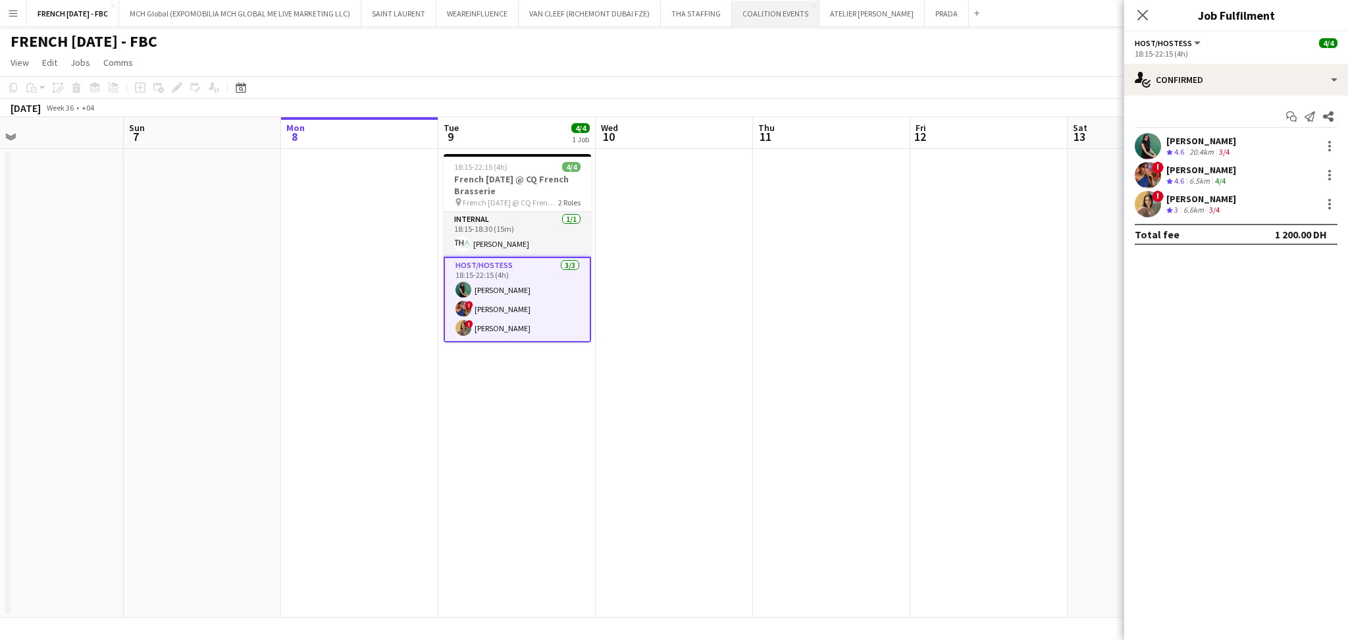
click at [804, 23] on button "COALITION EVENTS Close" at bounding box center [776, 14] width 88 height 26
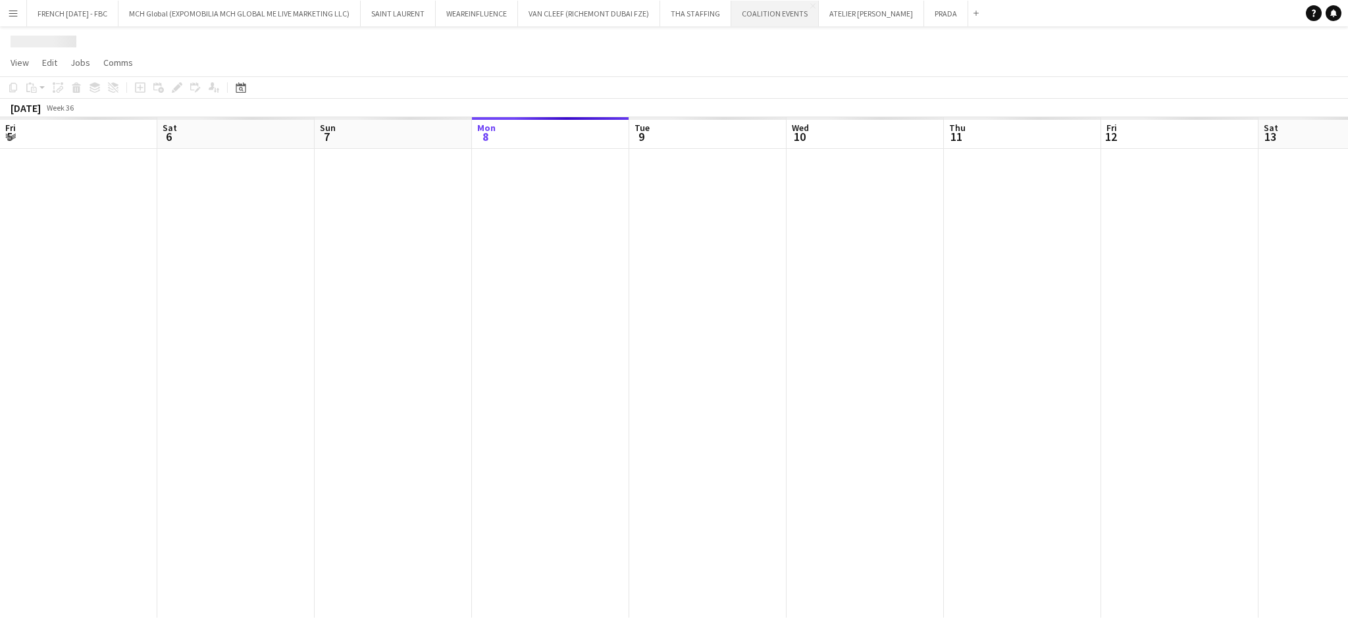
scroll to position [0, 314]
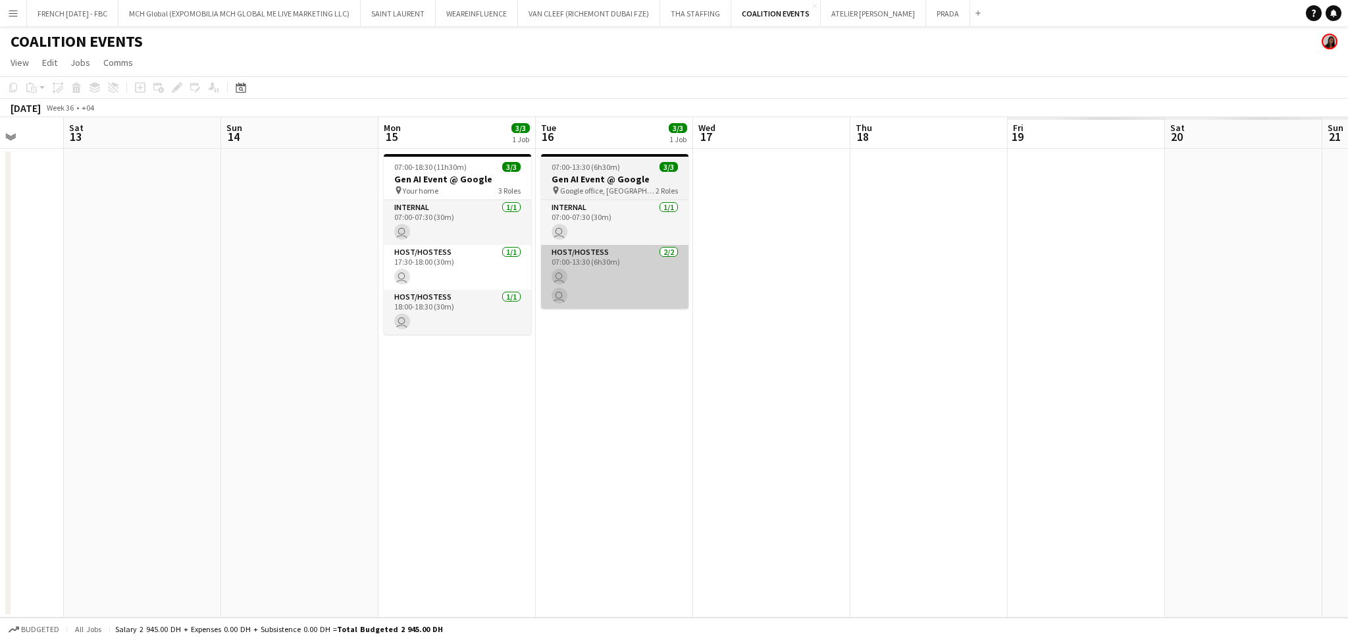
drag, startPoint x: 1075, startPoint y: 346, endPoint x: 670, endPoint y: 284, distance: 409.6
click at [243, 369] on app-calendar-viewport "Tue 9 Wed 10 Thu 11 Fri 12 Sat 13 Sun 14 Mon 15 3/3 1 Job Tue 16 3/3 1 Job Wed …" at bounding box center [674, 367] width 1348 height 500
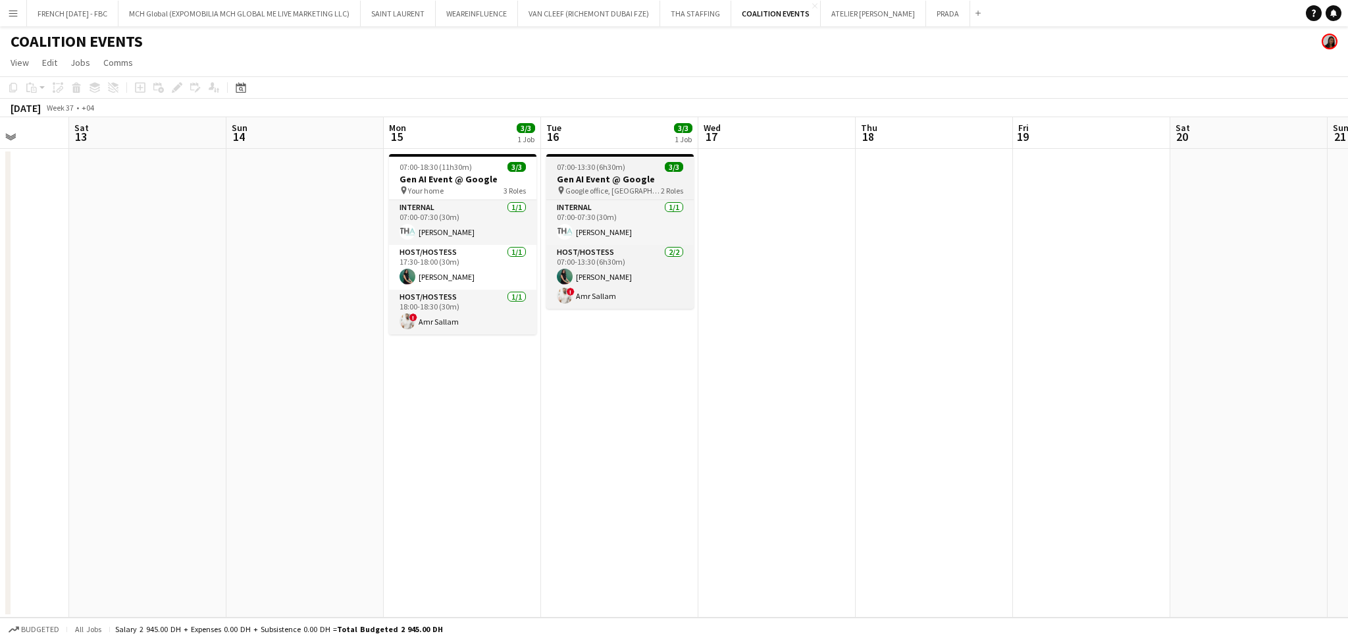
click at [620, 163] on span "07:00-13:30 (6h30m)" at bounding box center [591, 167] width 68 height 10
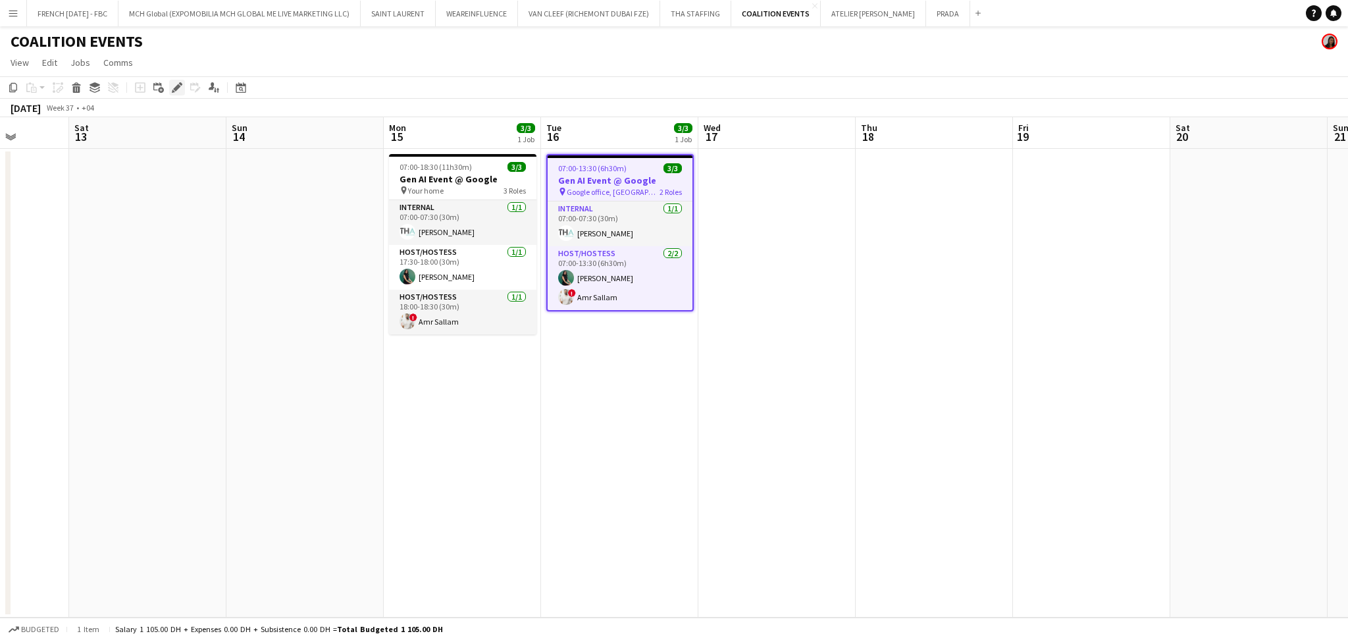
drag, startPoint x: 180, startPoint y: 87, endPoint x: 237, endPoint y: 90, distance: 57.3
click at [181, 87] on icon "Edit" at bounding box center [177, 87] width 11 height 11
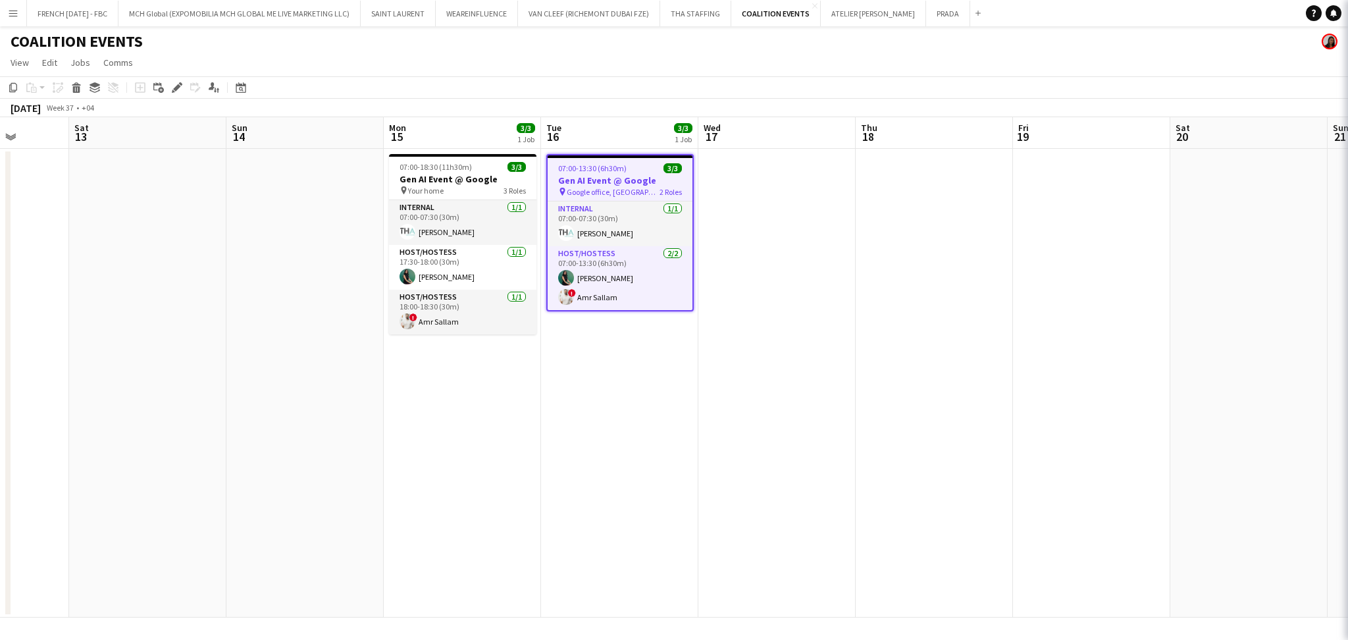
type input "**********"
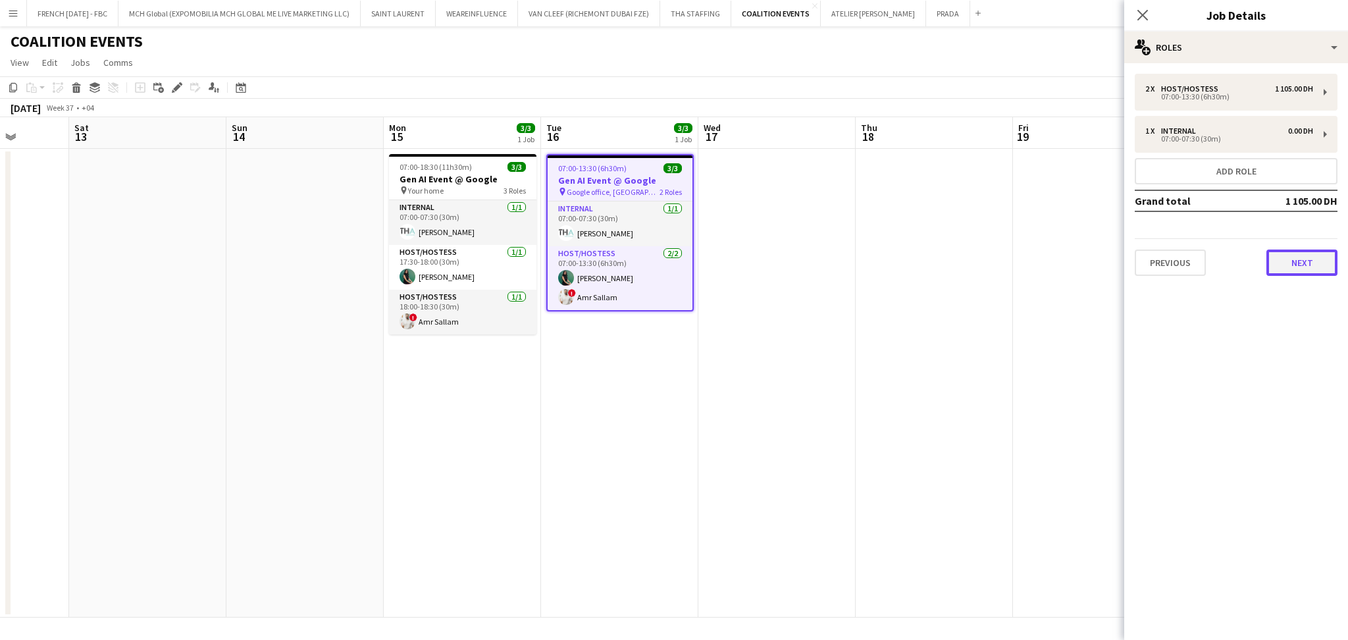
click at [1317, 265] on button "Next" at bounding box center [1301, 262] width 71 height 26
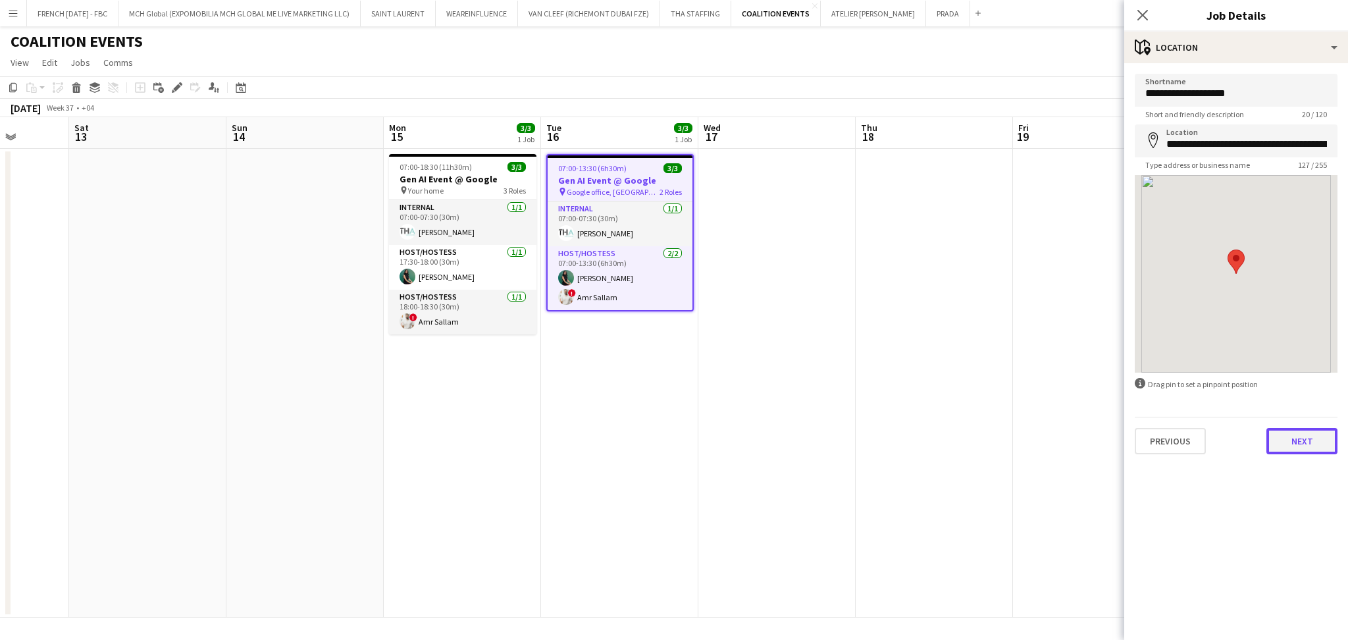
click at [1297, 431] on button "Next" at bounding box center [1301, 441] width 71 height 26
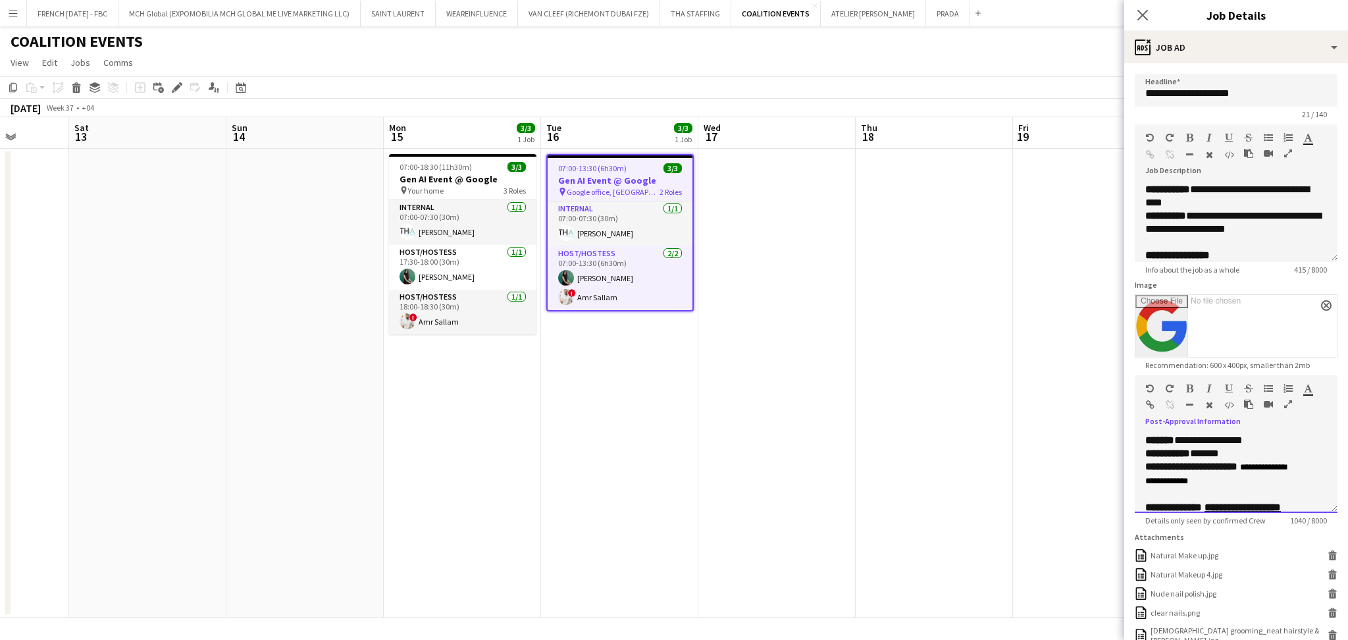
drag, startPoint x: 1262, startPoint y: 480, endPoint x: 1251, endPoint y: 468, distance: 16.3
click at [1251, 468] on p "**********" at bounding box center [1222, 474] width 155 height 28
copy span "**********"
click at [752, 267] on app-date-cell at bounding box center [776, 383] width 157 height 469
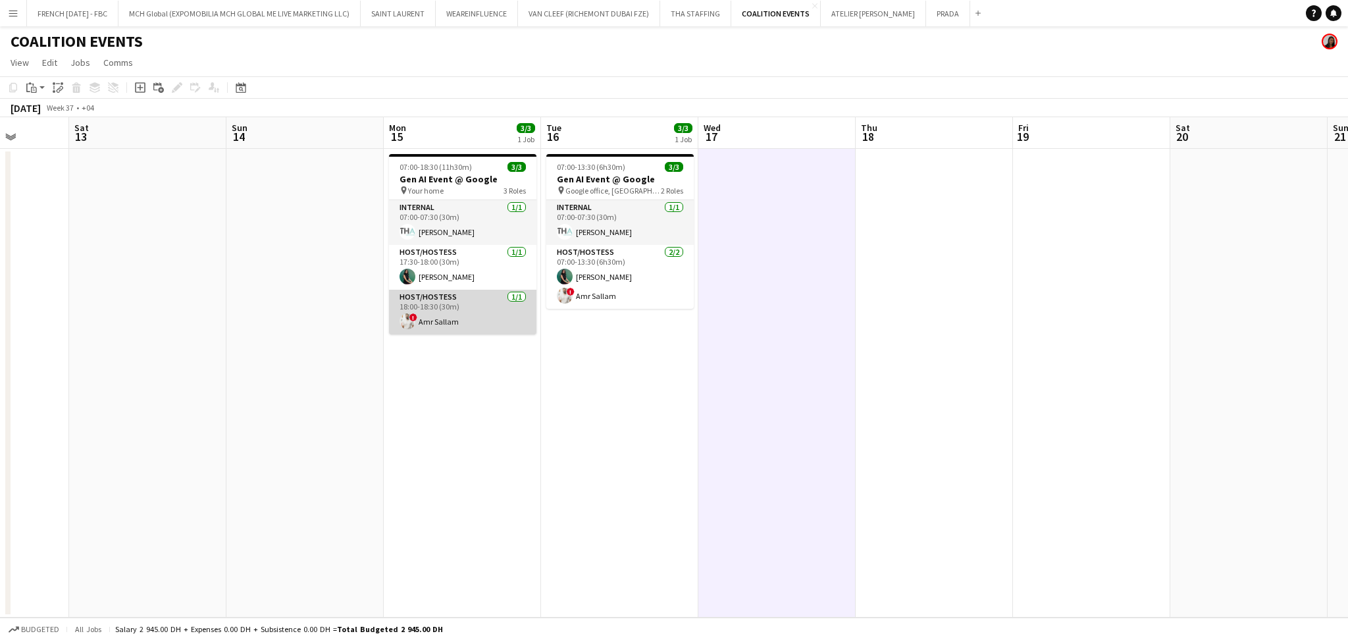
click at [460, 328] on app-card-role "Host/Hostess [DATE] 18:00-18:30 (30m) ! Amr Sallam" at bounding box center [462, 312] width 147 height 45
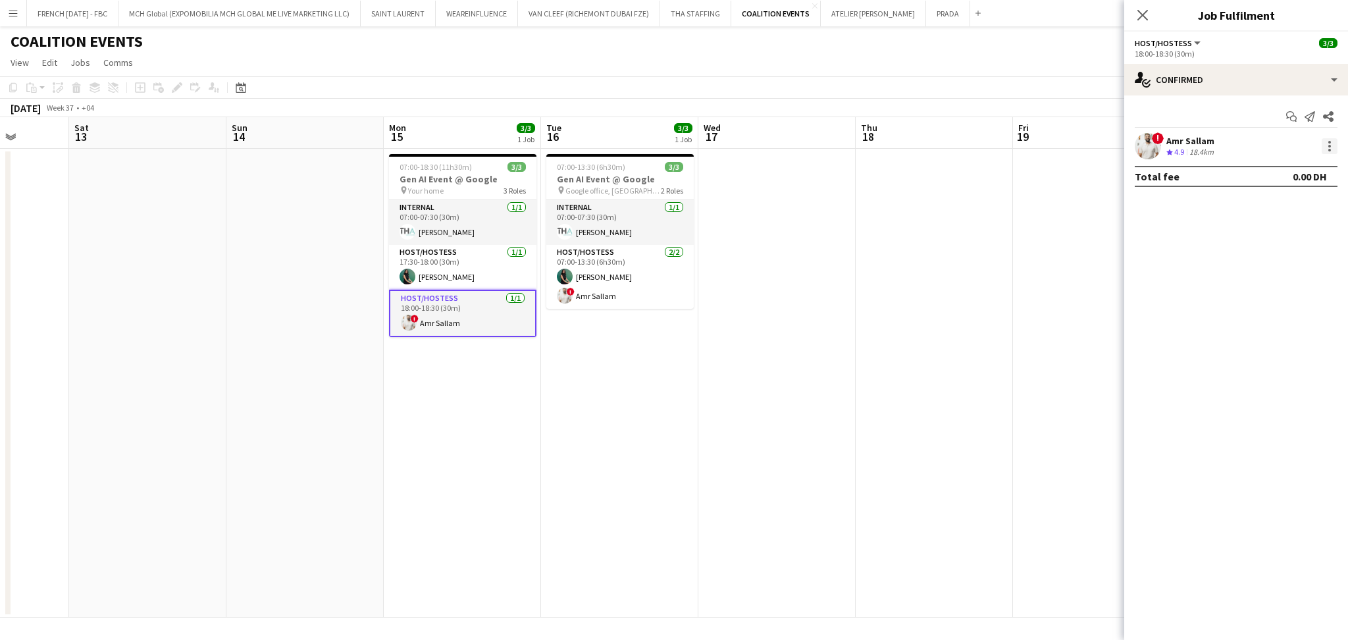
click at [1325, 149] on div at bounding box center [1330, 146] width 16 height 16
click at [1293, 291] on span "Remove" at bounding box center [1286, 297] width 82 height 12
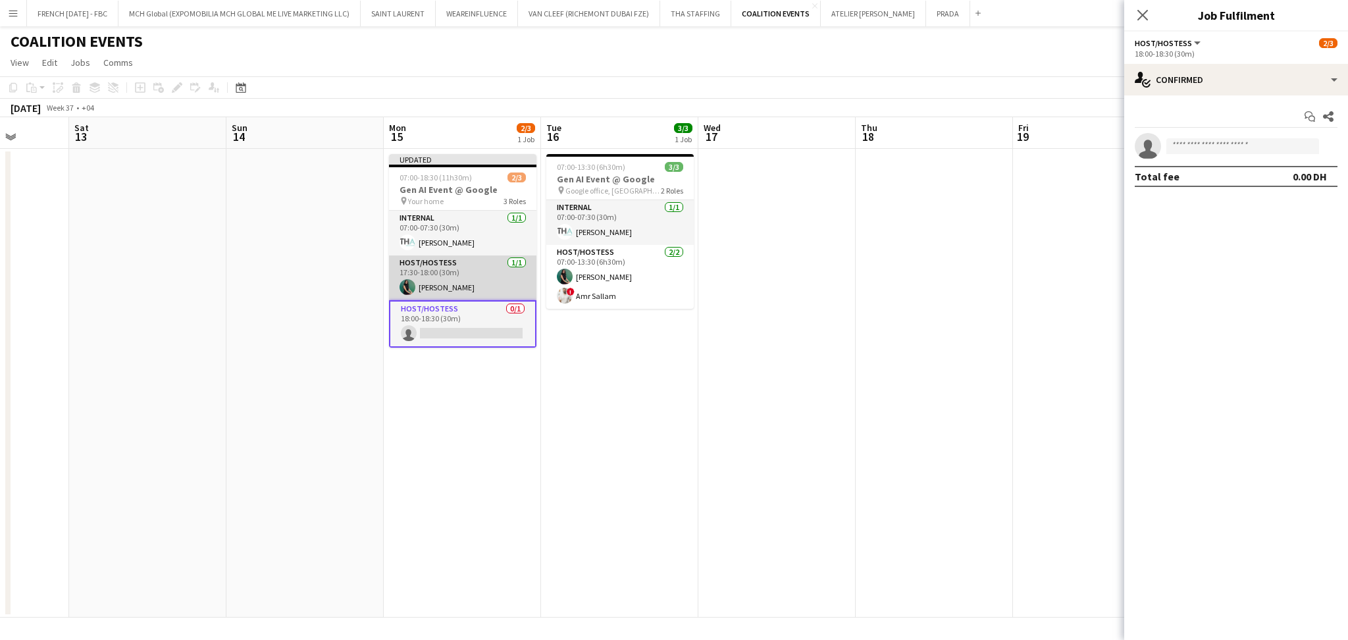
click at [475, 278] on app-card-role "Host/Hostess [DATE] 17:30-18:00 (30m) [PERSON_NAME]" at bounding box center [462, 277] width 147 height 45
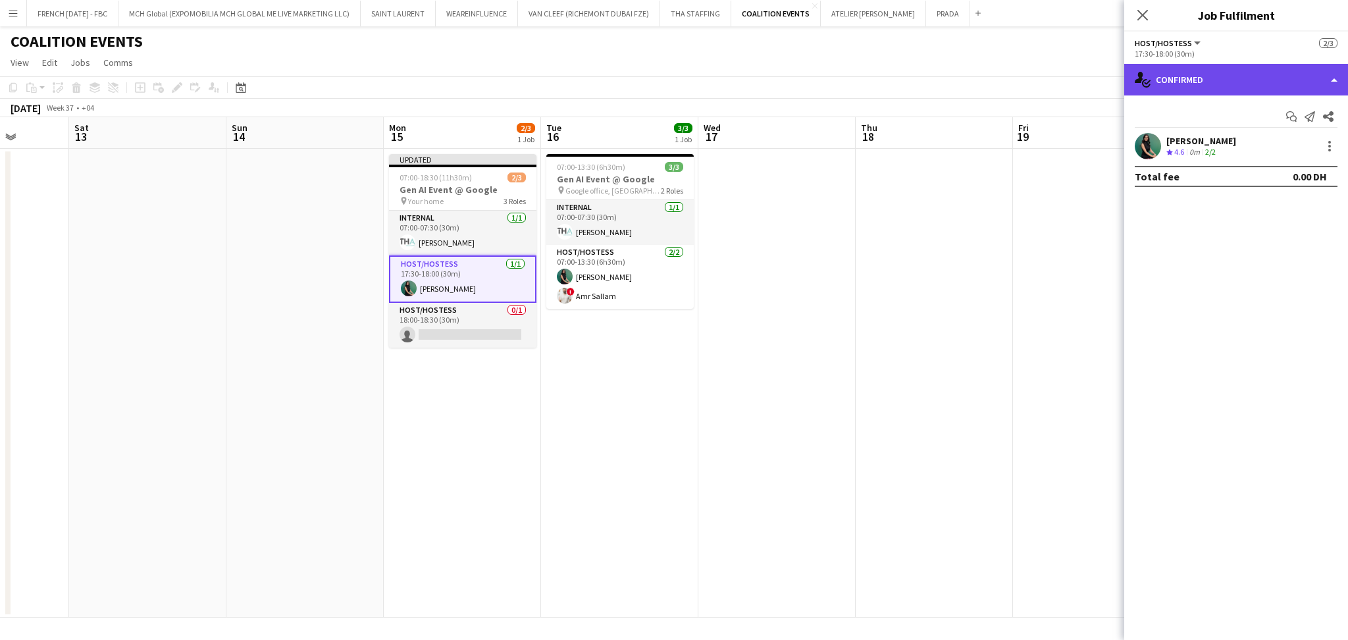
click at [1269, 83] on div "single-neutral-actions-check-2 Confirmed" at bounding box center [1236, 80] width 224 height 32
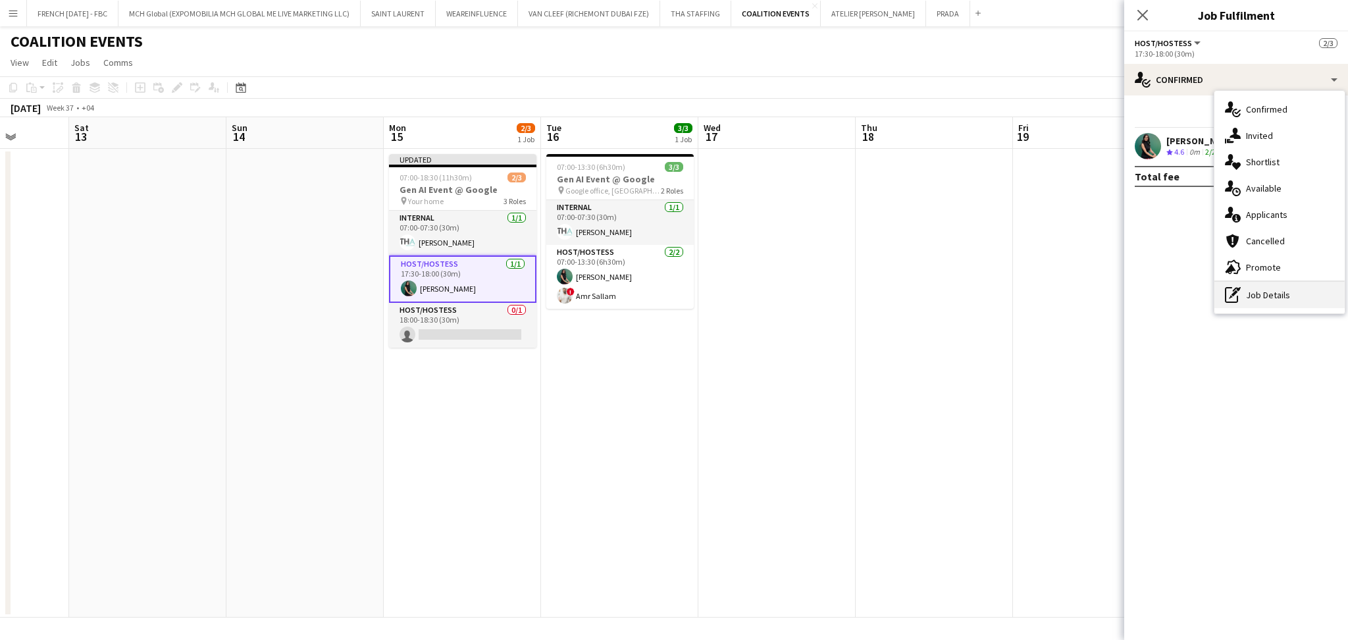
click at [1285, 295] on div "pen-write Job Details" at bounding box center [1279, 295] width 130 height 26
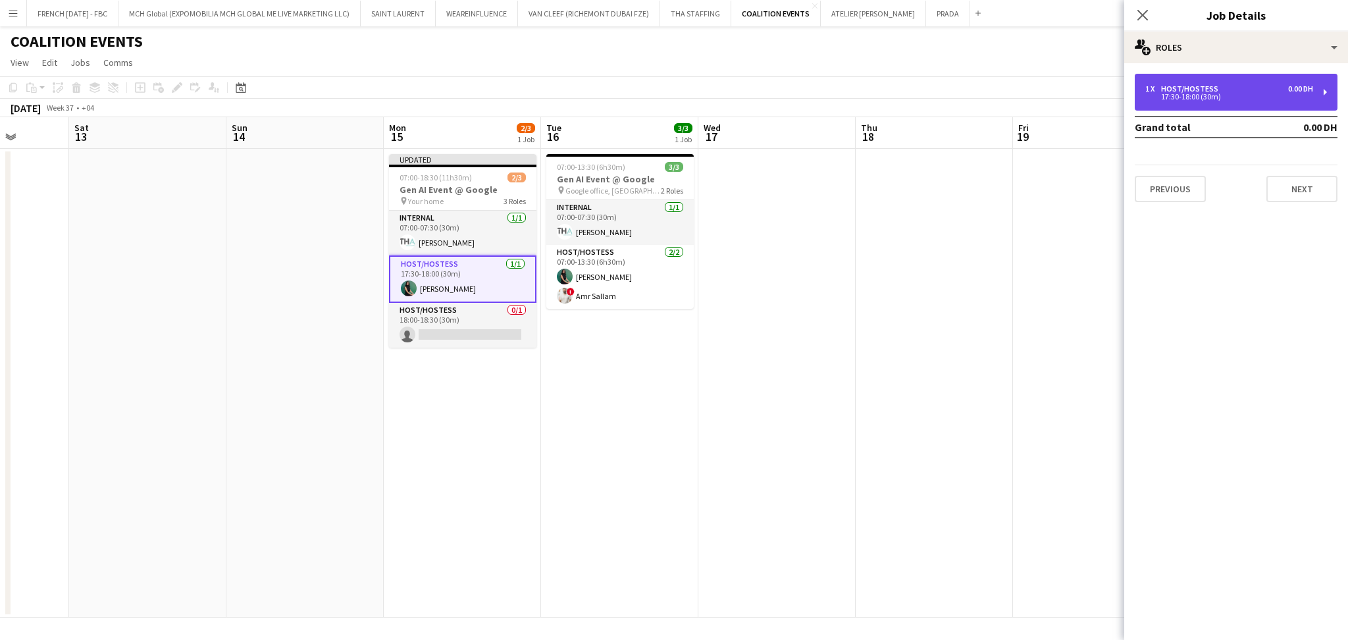
click at [1218, 101] on div "1 x Host/Hostess 0.00 DH 17:30-18:00 (30m)" at bounding box center [1236, 92] width 203 height 37
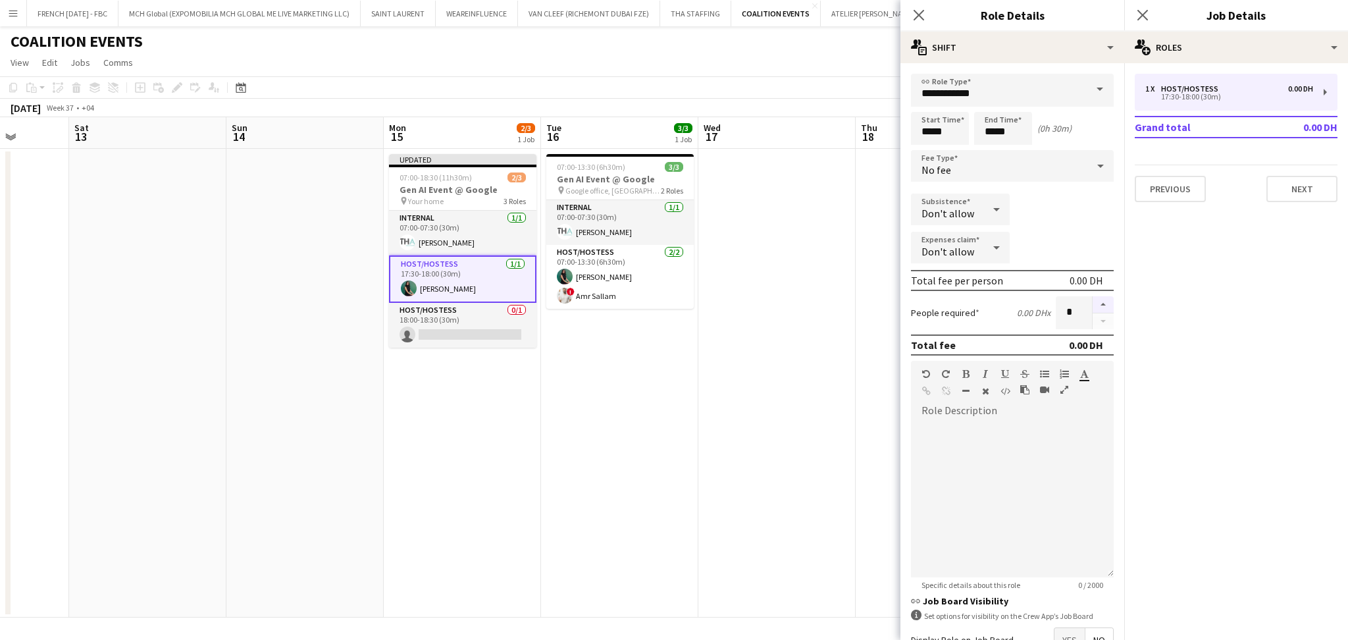
click at [1093, 306] on button "button" at bounding box center [1103, 304] width 21 height 17
type input "*"
click at [485, 319] on app-card-role "Host/Hostess 0/1 18:00-18:30 (30m) single-neutral-actions" at bounding box center [462, 325] width 147 height 45
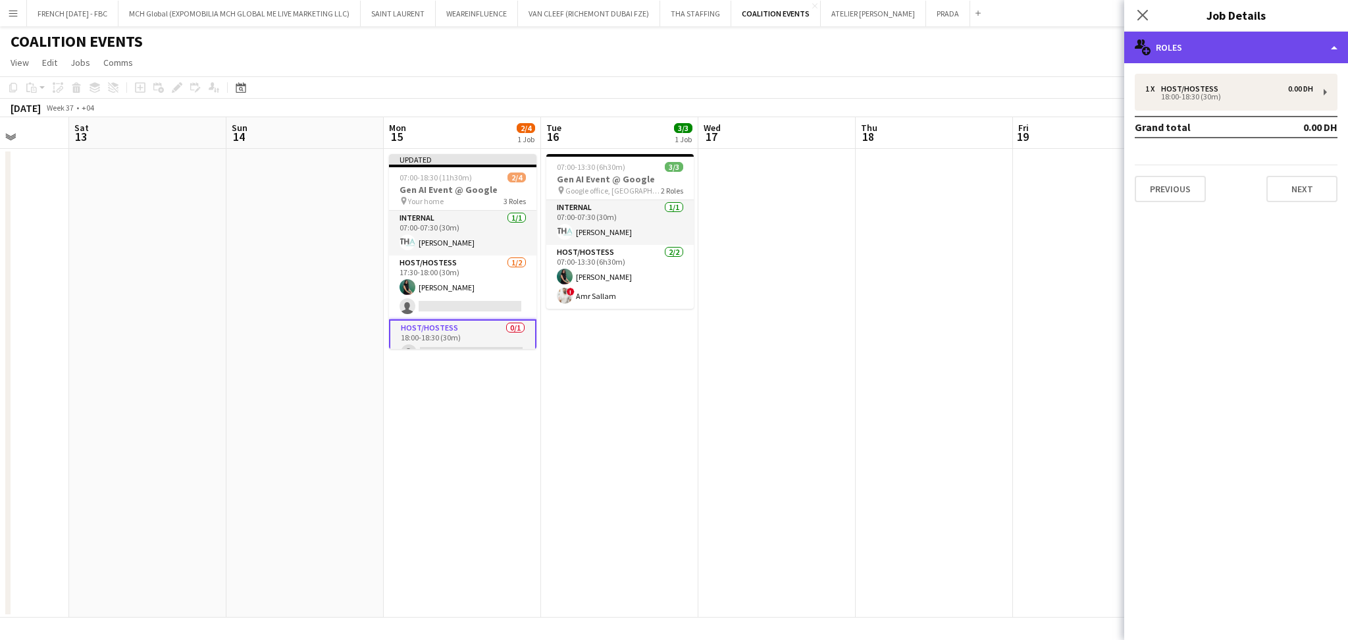
click at [1287, 47] on div "multiple-users-add Roles" at bounding box center [1236, 48] width 224 height 32
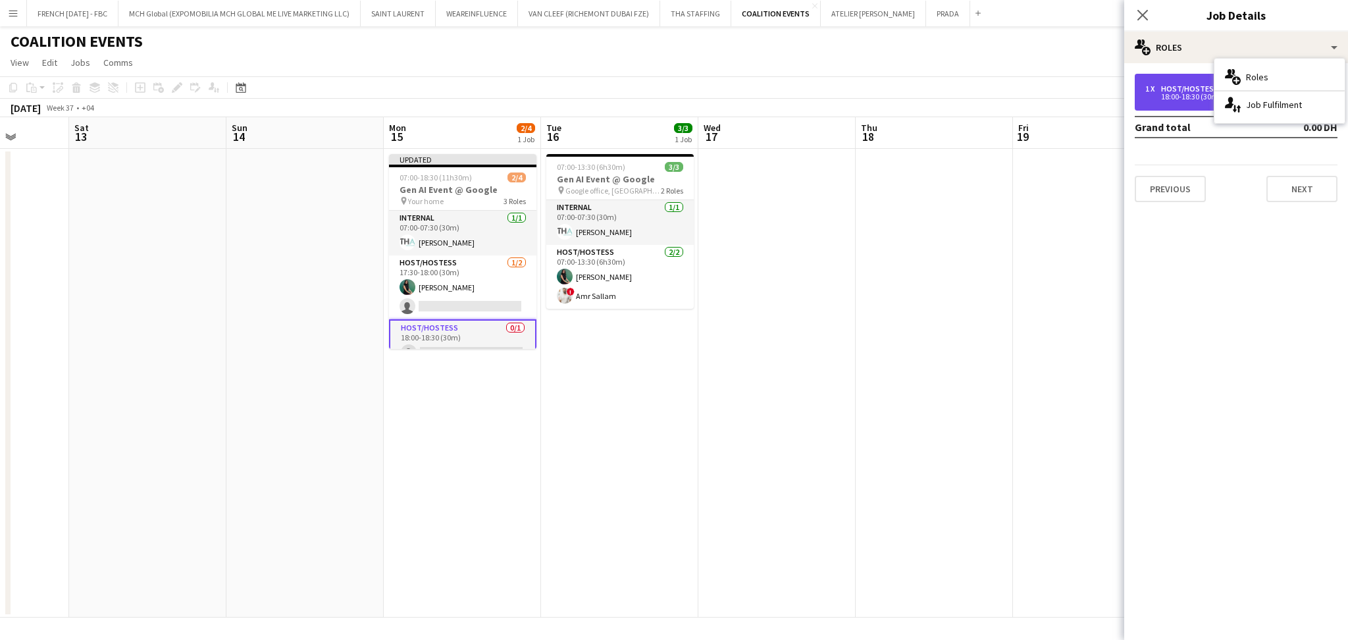
click at [1162, 95] on div "18:00-18:30 (30m)" at bounding box center [1229, 96] width 168 height 7
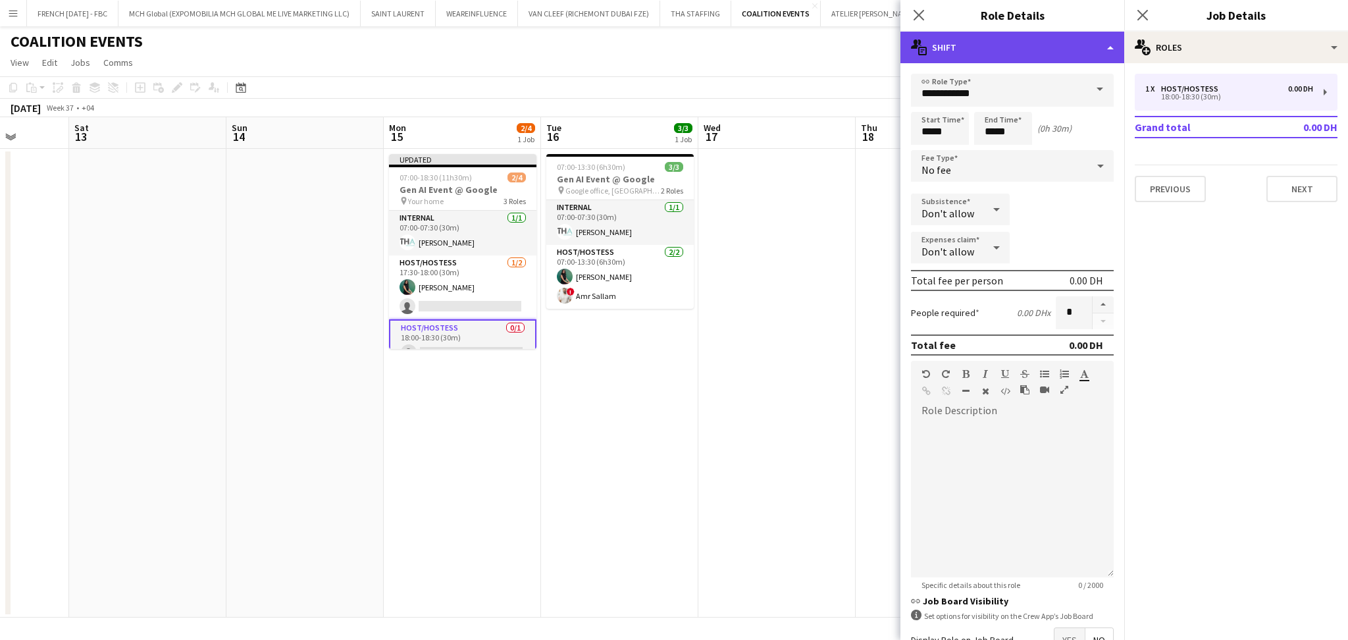
click at [1101, 45] on div "multiple-actions-text Shift" at bounding box center [1012, 48] width 224 height 32
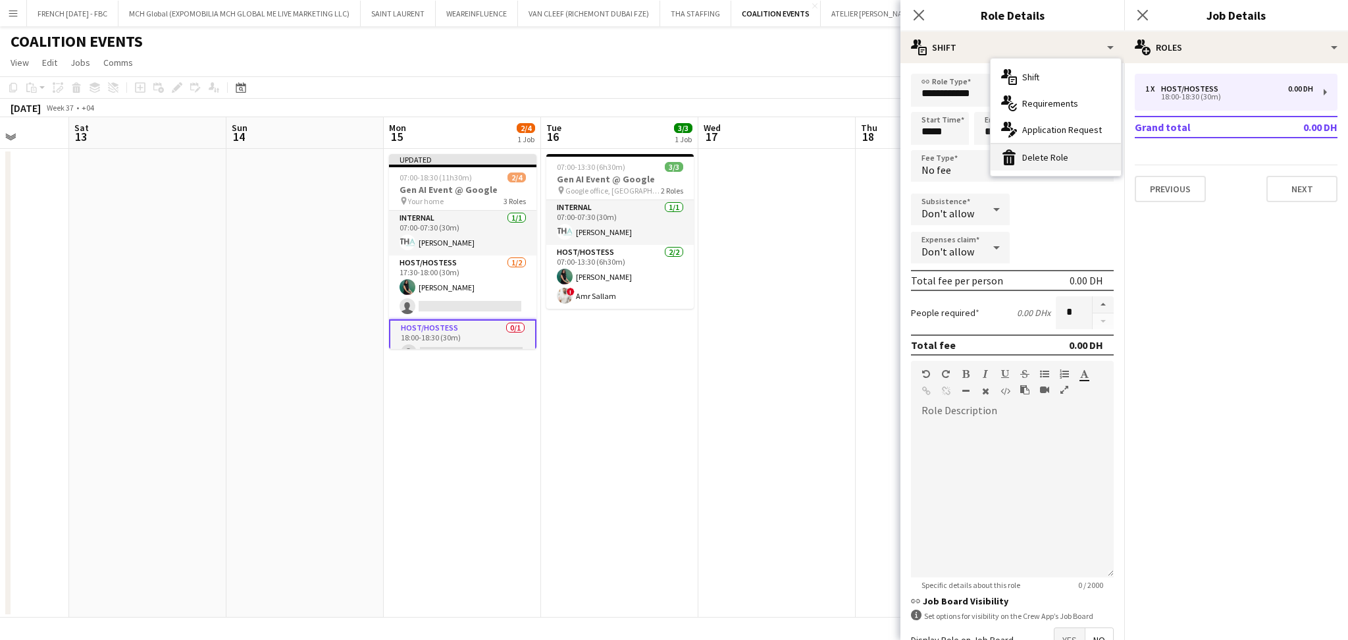
click at [1072, 159] on div "bin-2 Delete Role" at bounding box center [1056, 157] width 130 height 26
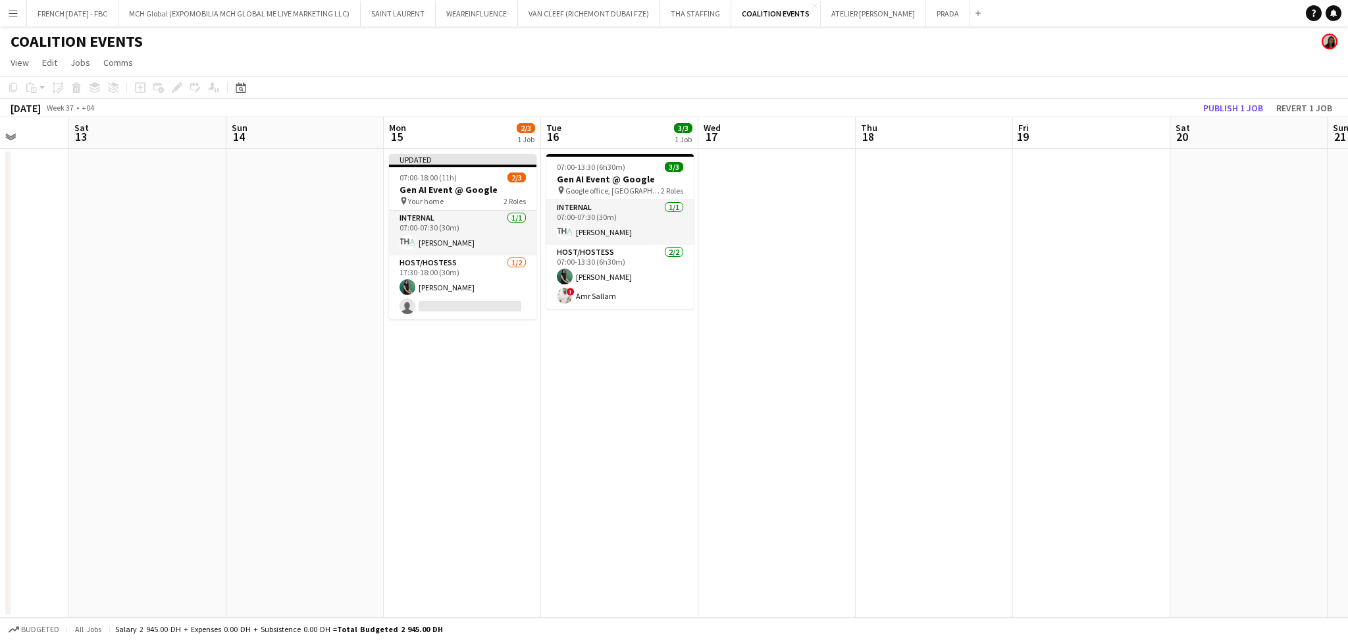
click at [641, 419] on app-date-cell "07:00-13:30 (6h30m) 3/3 Gen AI Event @ Google pin Google office, [GEOGRAPHIC_DA…" at bounding box center [619, 383] width 157 height 469
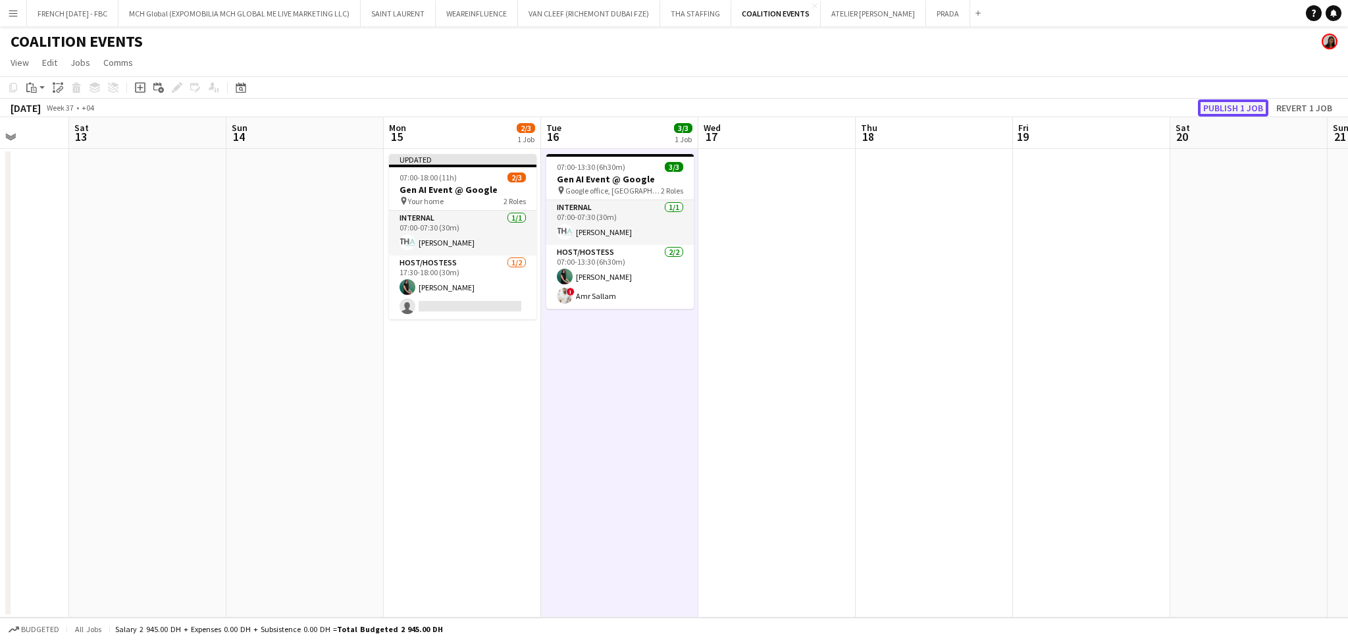
click at [1254, 109] on button "Publish 1 job" at bounding box center [1233, 107] width 70 height 17
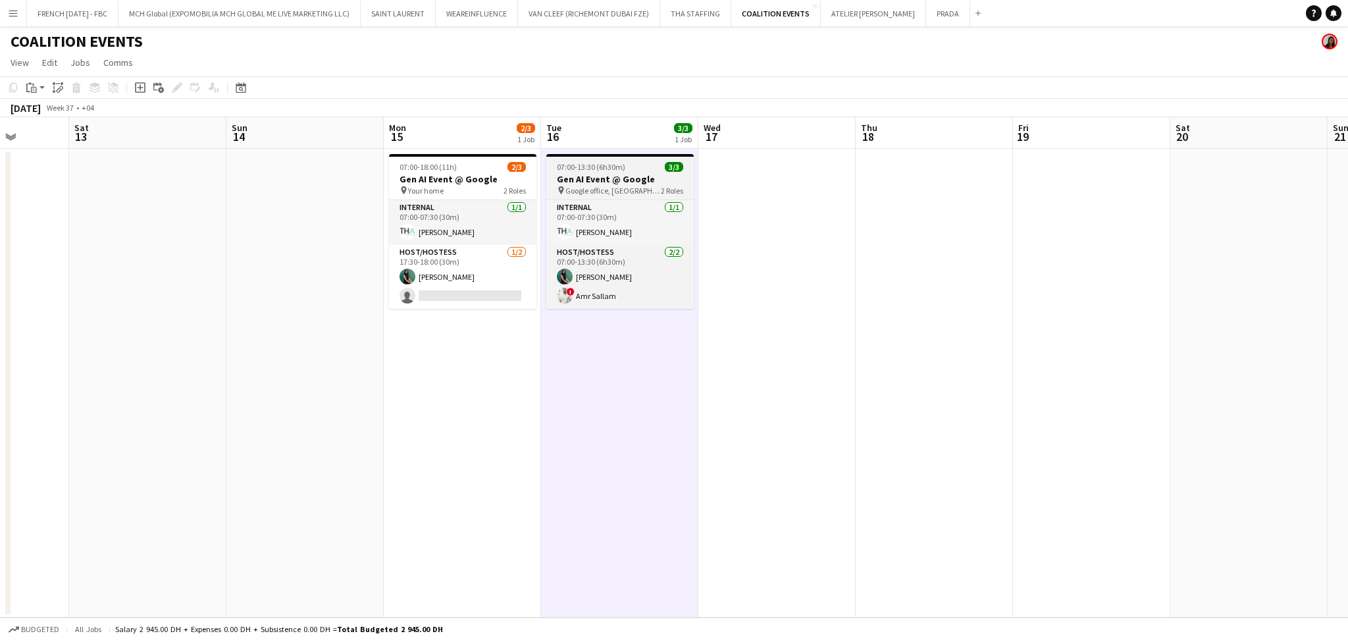
click at [575, 188] on span "Google office, [GEOGRAPHIC_DATA]" at bounding box center [612, 191] width 95 height 10
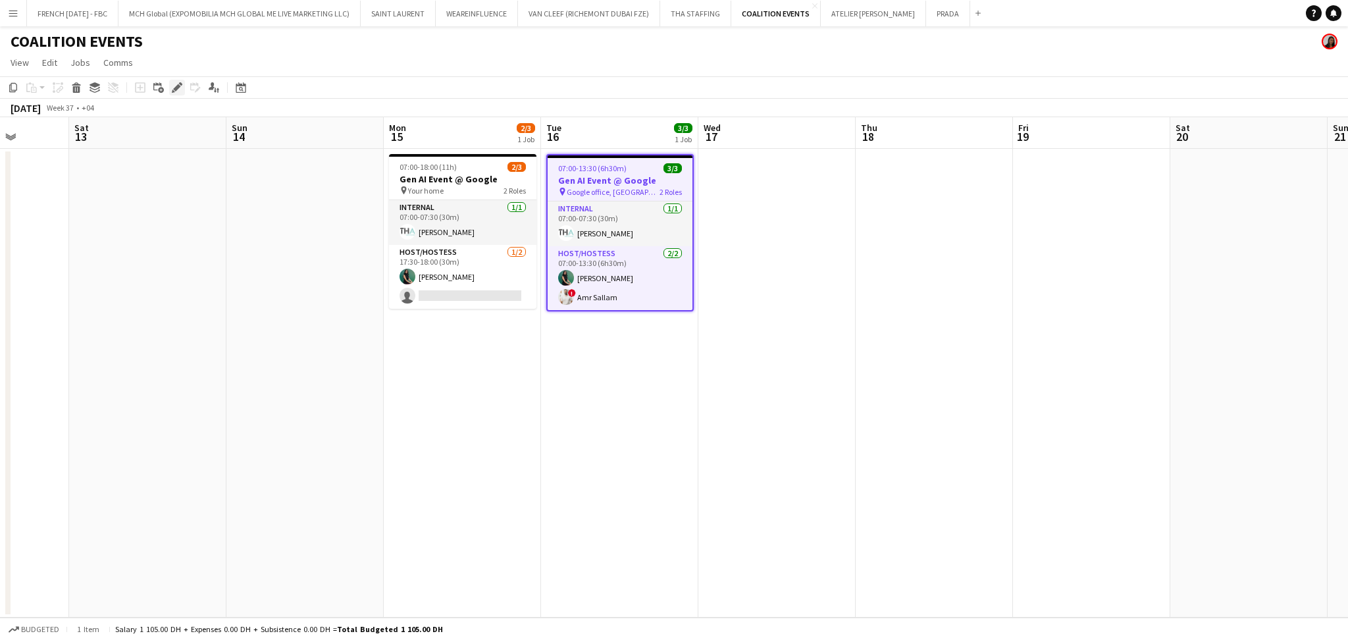
drag, startPoint x: 178, startPoint y: 85, endPoint x: 240, endPoint y: 88, distance: 62.6
click at [178, 86] on icon "Edit" at bounding box center [177, 87] width 11 height 11
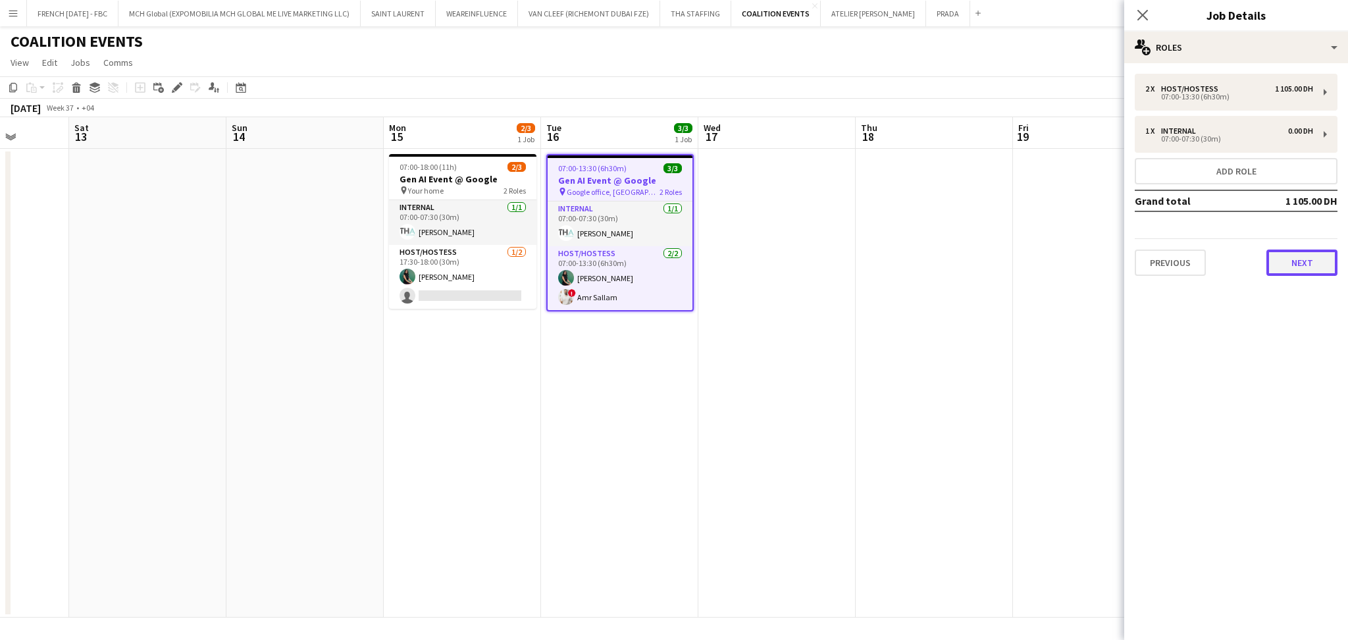
click at [1272, 257] on button "Next" at bounding box center [1301, 262] width 71 height 26
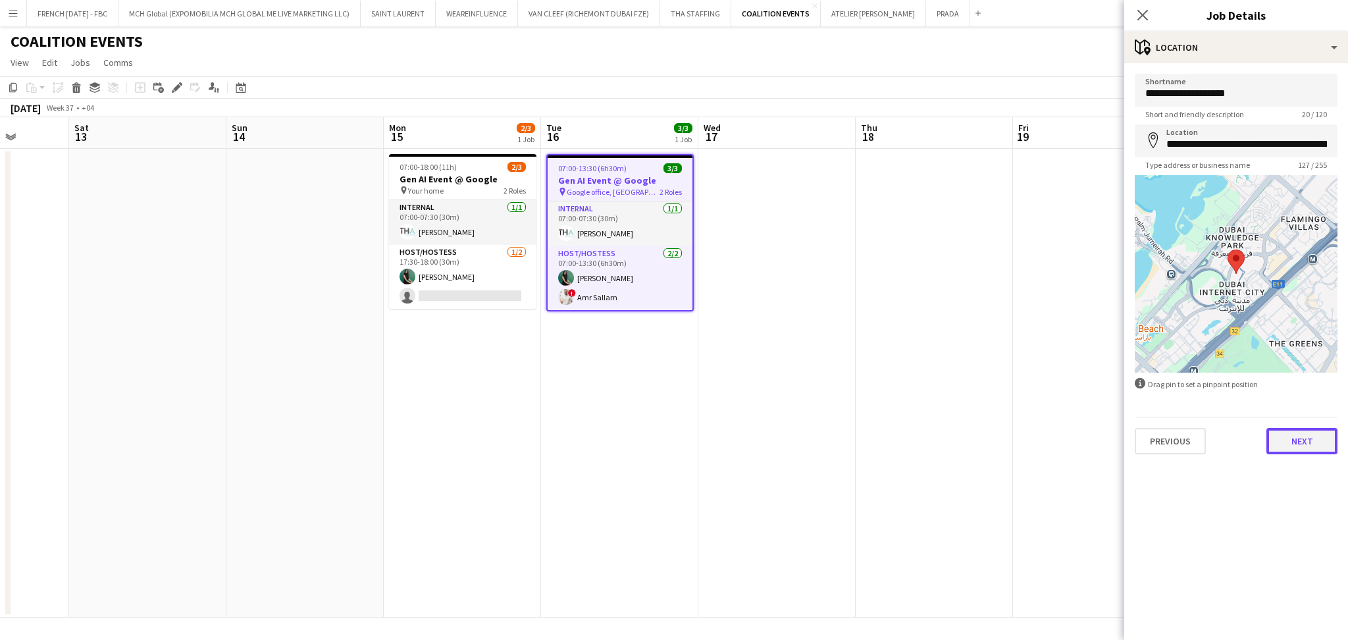
click at [1312, 449] on button "Next" at bounding box center [1301, 441] width 71 height 26
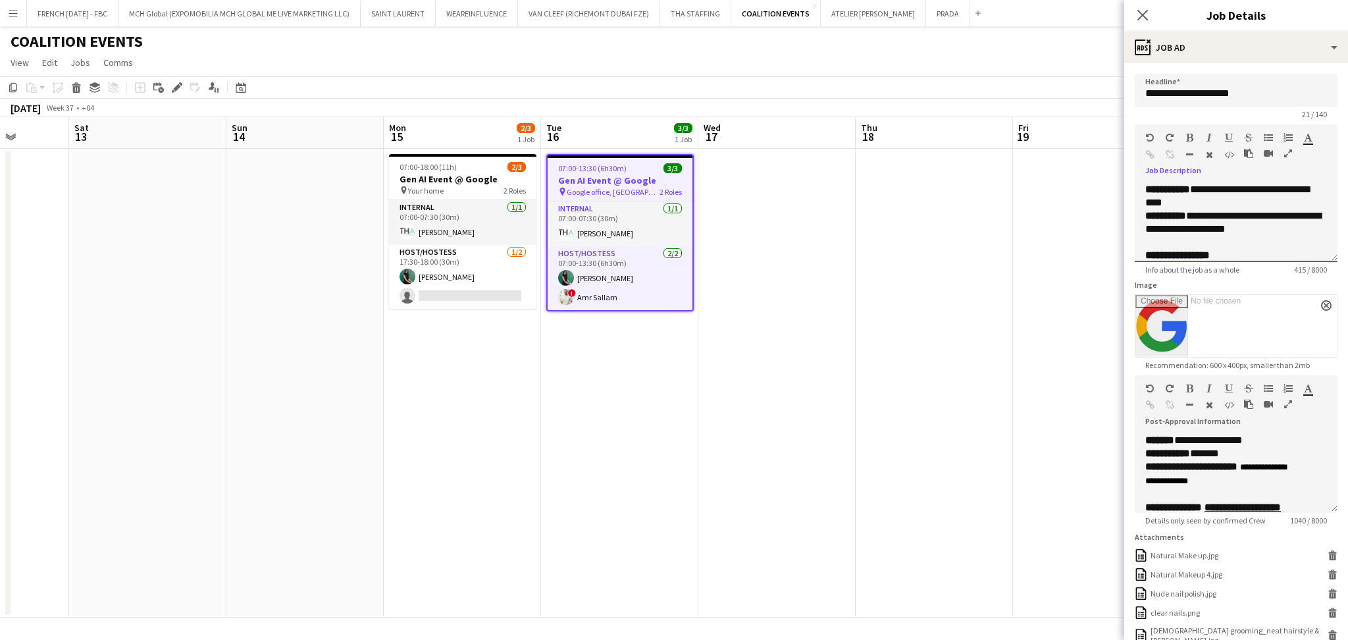
drag, startPoint x: 1143, startPoint y: 247, endPoint x: 1178, endPoint y: 246, distance: 34.3
click at [1178, 246] on div "**********" at bounding box center [1236, 222] width 203 height 79
click at [1240, 242] on div at bounding box center [1236, 242] width 182 height 13
click at [925, 272] on app-date-cell at bounding box center [934, 383] width 157 height 469
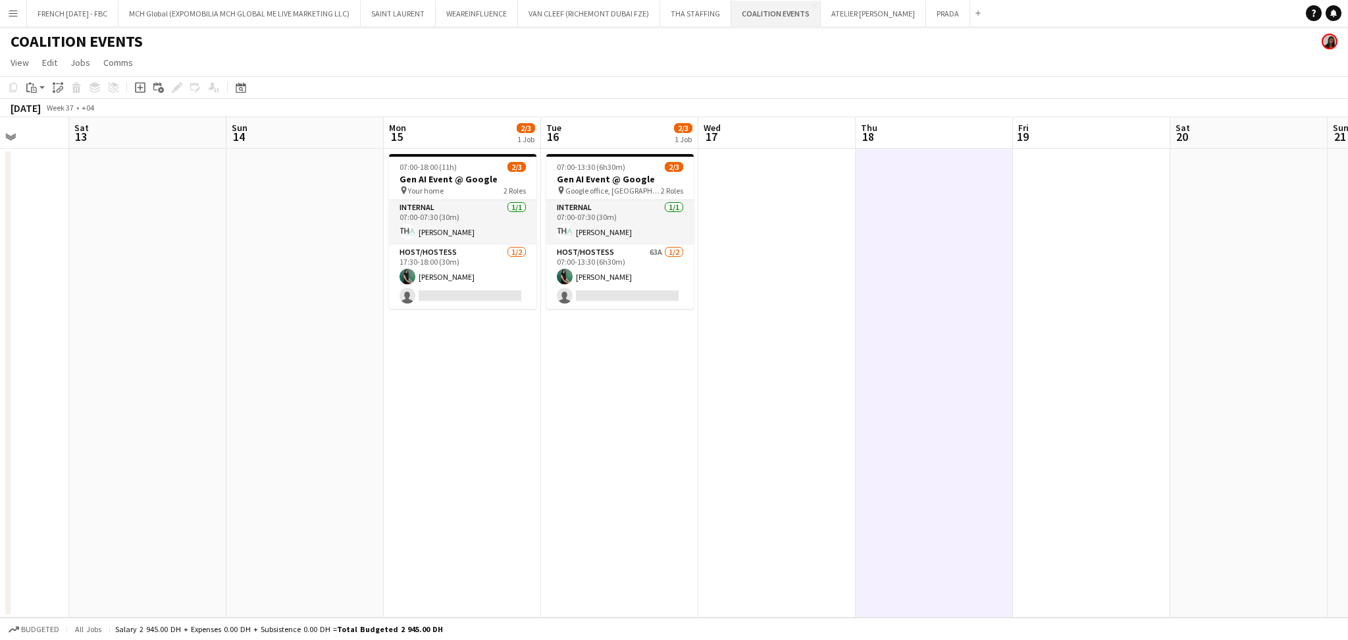
click at [744, 22] on button "COALITION EVENTS Close" at bounding box center [776, 14] width 90 height 26
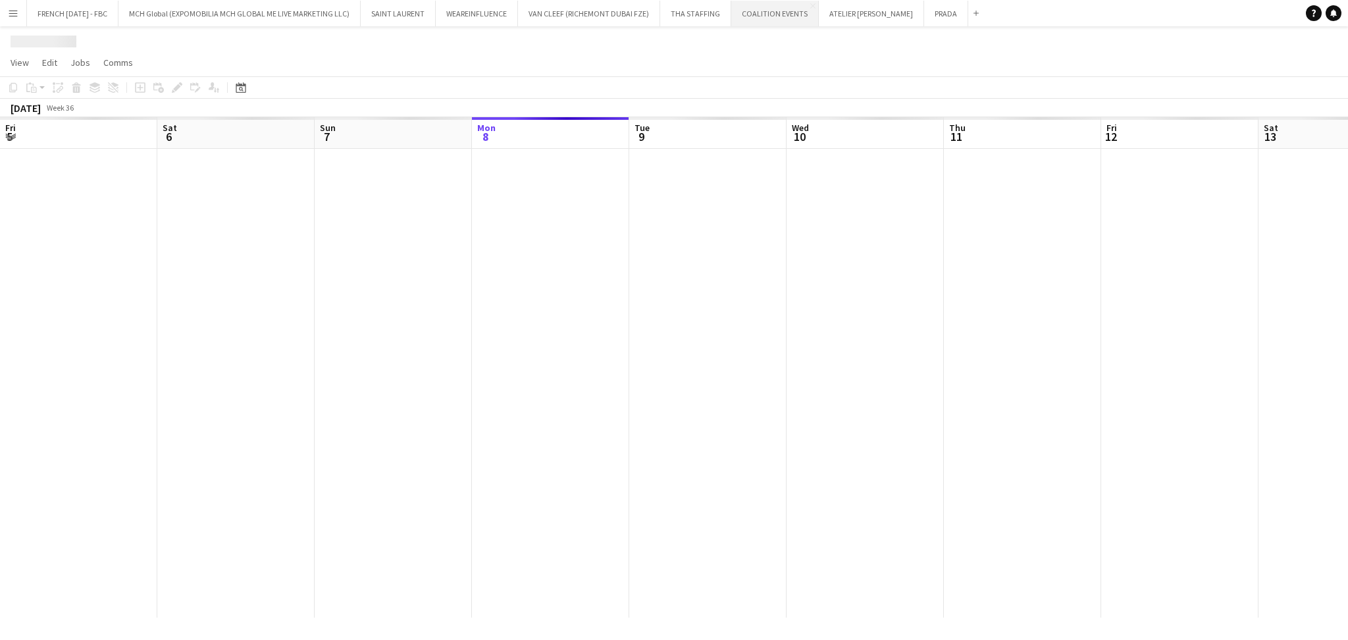
scroll to position [0, 314]
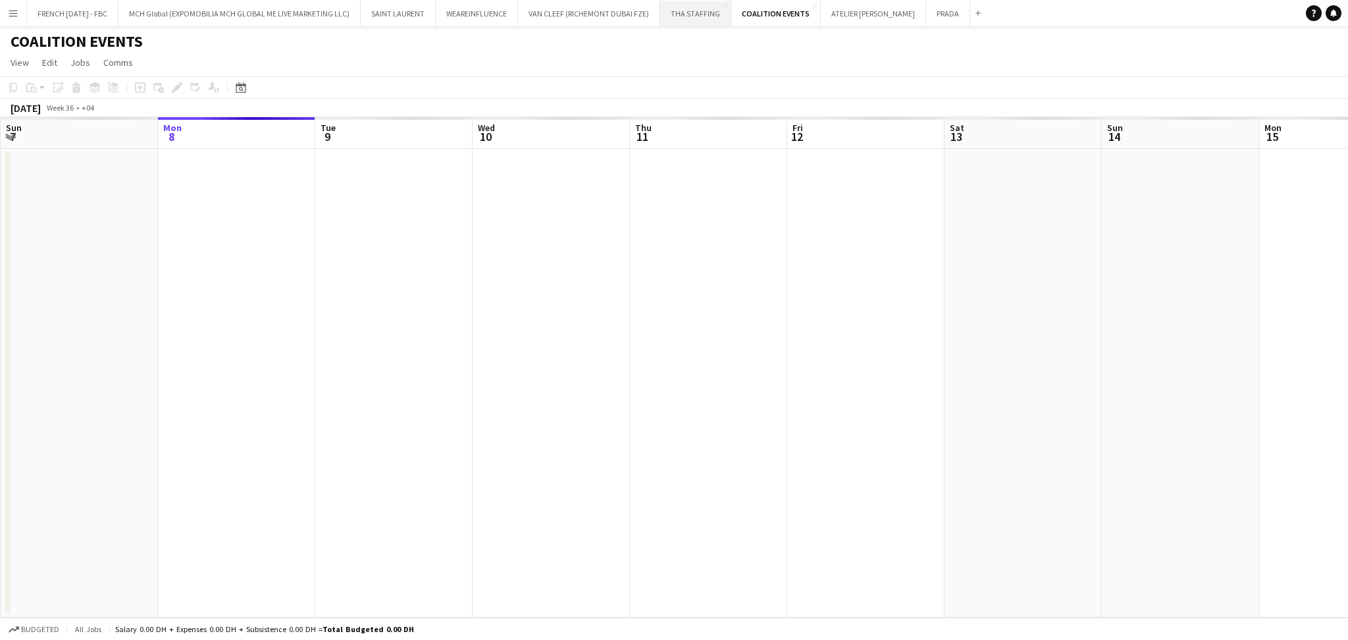
click at [678, 24] on button "THA STAFFING Close" at bounding box center [695, 14] width 71 height 26
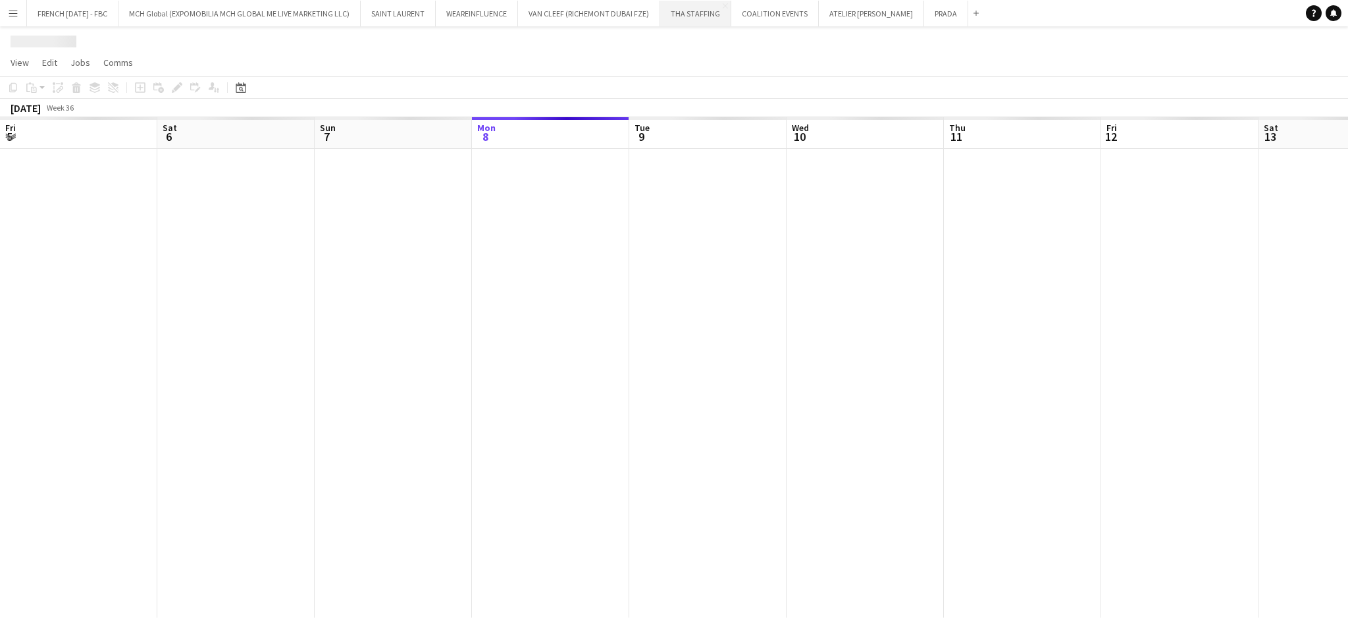
scroll to position [0, 314]
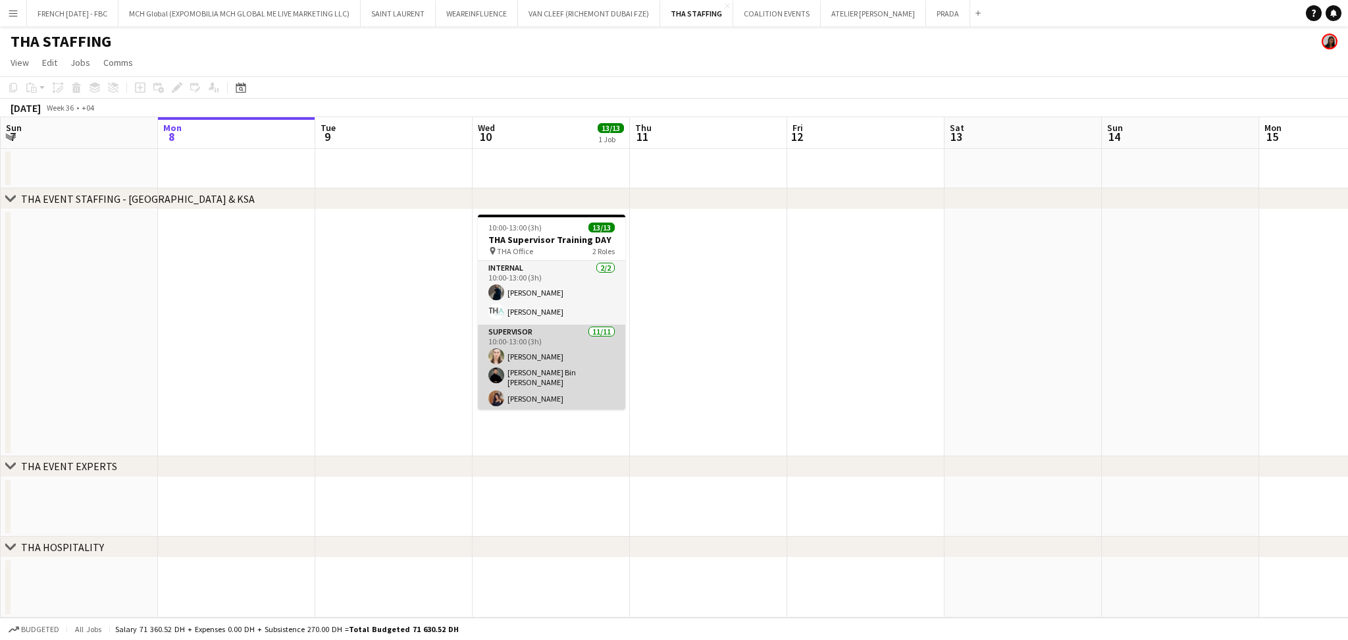
click at [575, 369] on app-card-role "Supervisor [DATE] 10:00-13:00 (3h) [PERSON_NAME] [PERSON_NAME] Bin [PERSON_NAME…" at bounding box center [551, 444] width 147 height 240
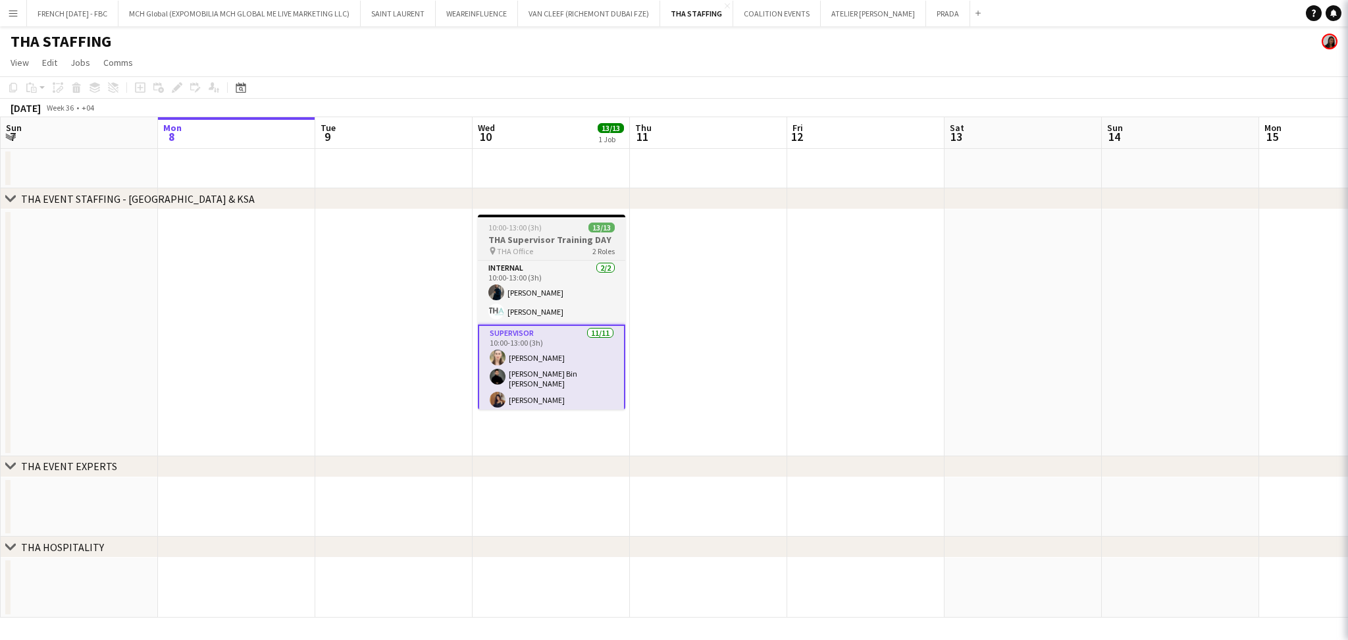
click at [548, 245] on h3 "THA Supervisor Training DAY" at bounding box center [551, 240] width 147 height 12
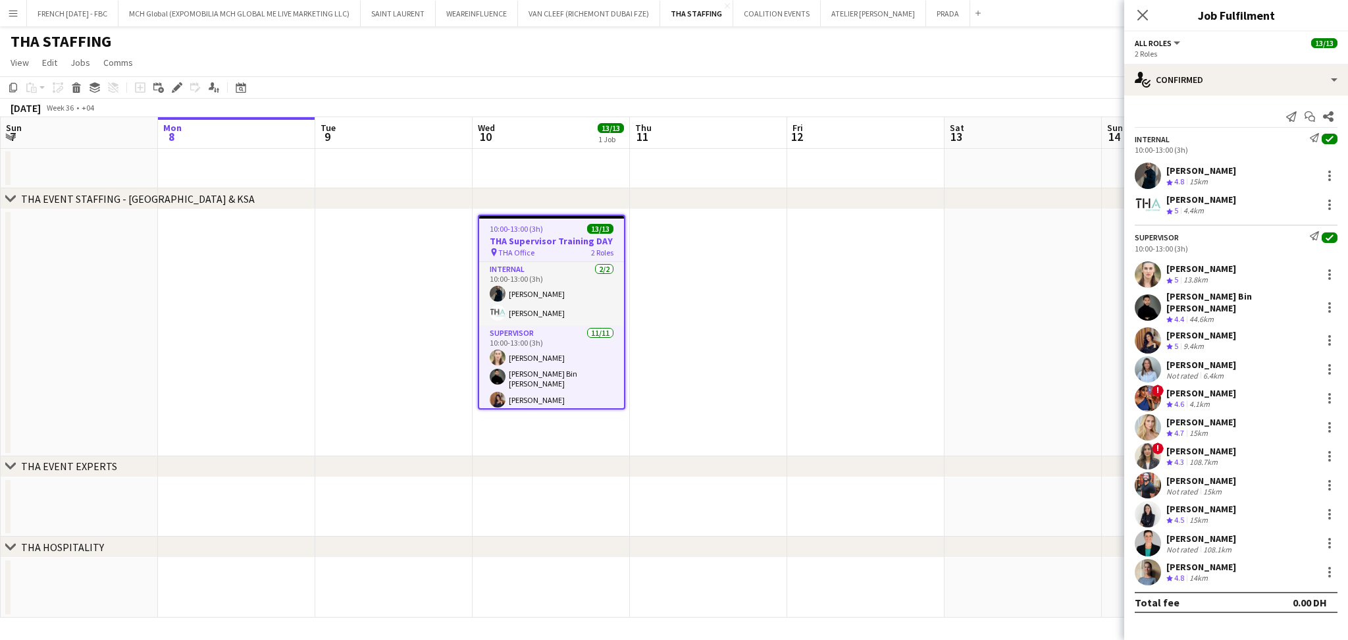
click at [1212, 329] on div "[PERSON_NAME]" at bounding box center [1201, 335] width 70 height 12
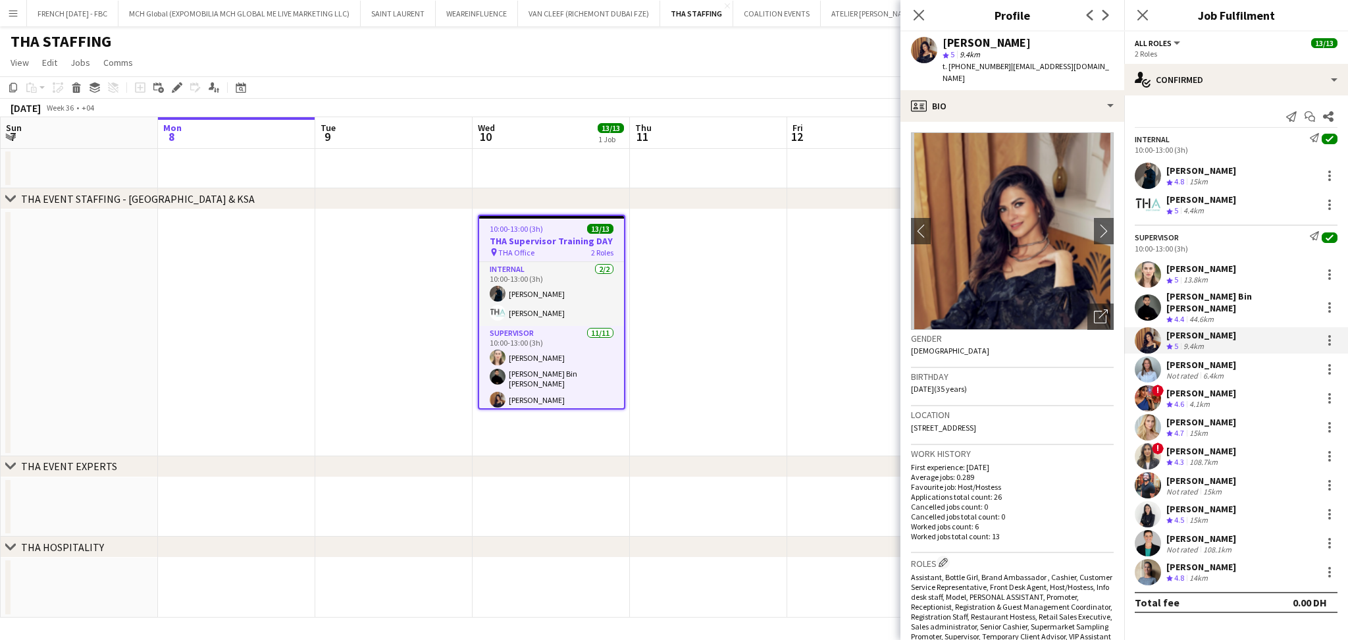
drag, startPoint x: 998, startPoint y: 68, endPoint x: 943, endPoint y: 38, distance: 62.5
click at [943, 38] on div "[PERSON_NAME] star 5 9.4km t. [PHONE_NUMBER] | [EMAIL_ADDRESS][DOMAIN_NAME]" at bounding box center [1028, 61] width 171 height 48
copy div "[PERSON_NAME] star 5 9.4km t. [PHONE_NUMBER]"
click at [1205, 371] on div "6.4km" at bounding box center [1214, 376] width 26 height 10
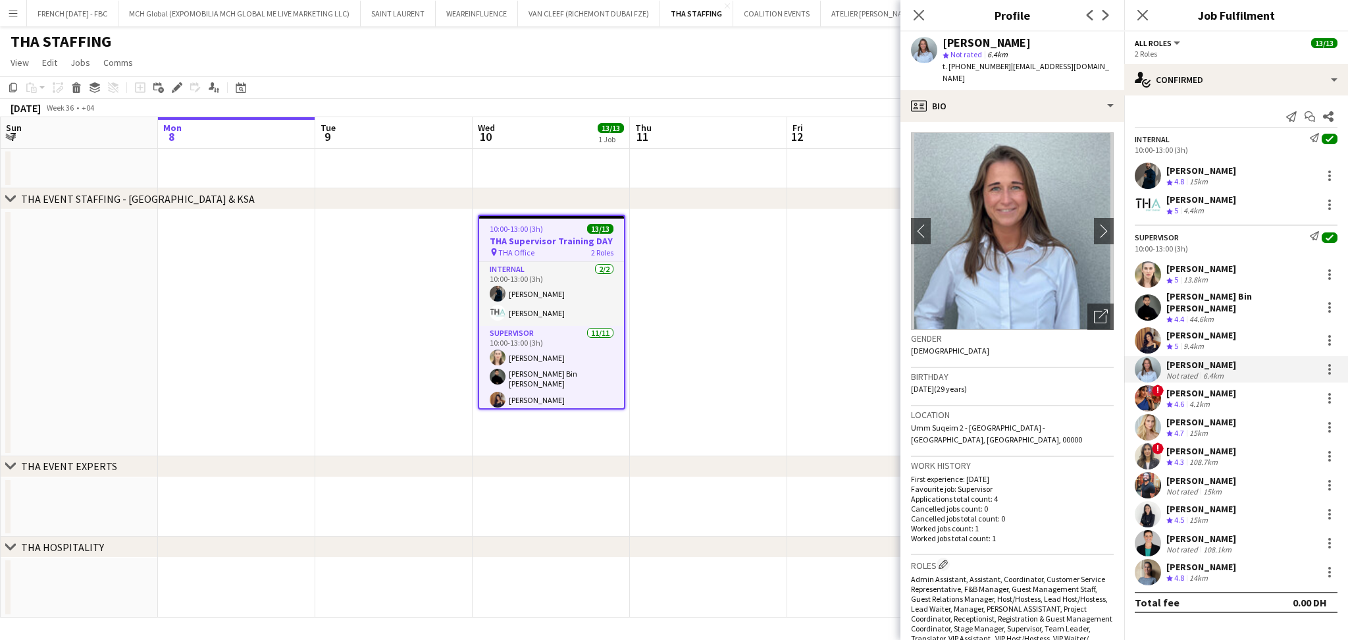
drag, startPoint x: 998, startPoint y: 63, endPoint x: 941, endPoint y: 40, distance: 62.1
click at [941, 40] on div "[PERSON_NAME] star Not rated 6.4km t. [PHONE_NUMBER] | [EMAIL_ADDRESS][DOMAIN_N…" at bounding box center [1012, 61] width 224 height 59
copy div "[PERSON_NAME] star Not rated 6.4km t. [PHONE_NUMBER]"
click at [1216, 515] on div "Crew rating 4.5 15km" at bounding box center [1201, 520] width 70 height 11
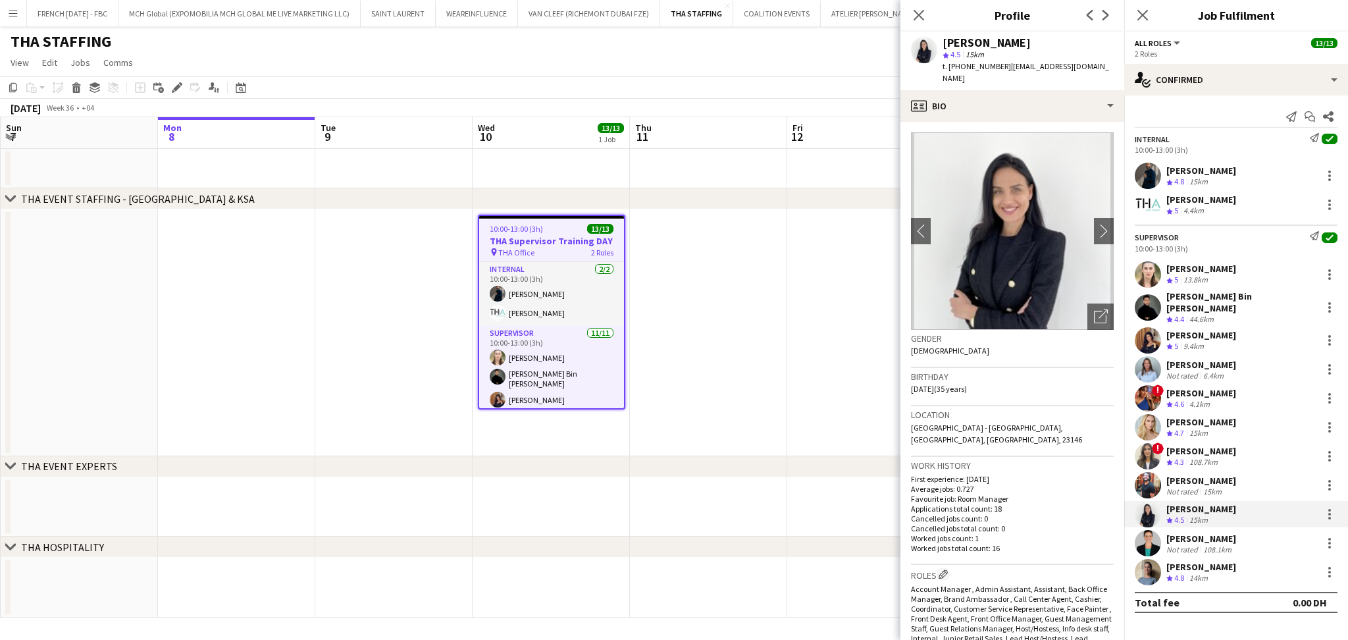
drag, startPoint x: 998, startPoint y: 67, endPoint x: 941, endPoint y: 37, distance: 65.4
click at [941, 37] on div "[PERSON_NAME] star 4.5 15km t. [PHONE_NUMBER] | [EMAIL_ADDRESS][DOMAIN_NAME]" at bounding box center [1012, 61] width 224 height 59
copy div "[PERSON_NAME] star 4.5 15km t. [PHONE_NUMBER]"
click at [1201, 544] on div "108.1km" at bounding box center [1218, 549] width 34 height 10
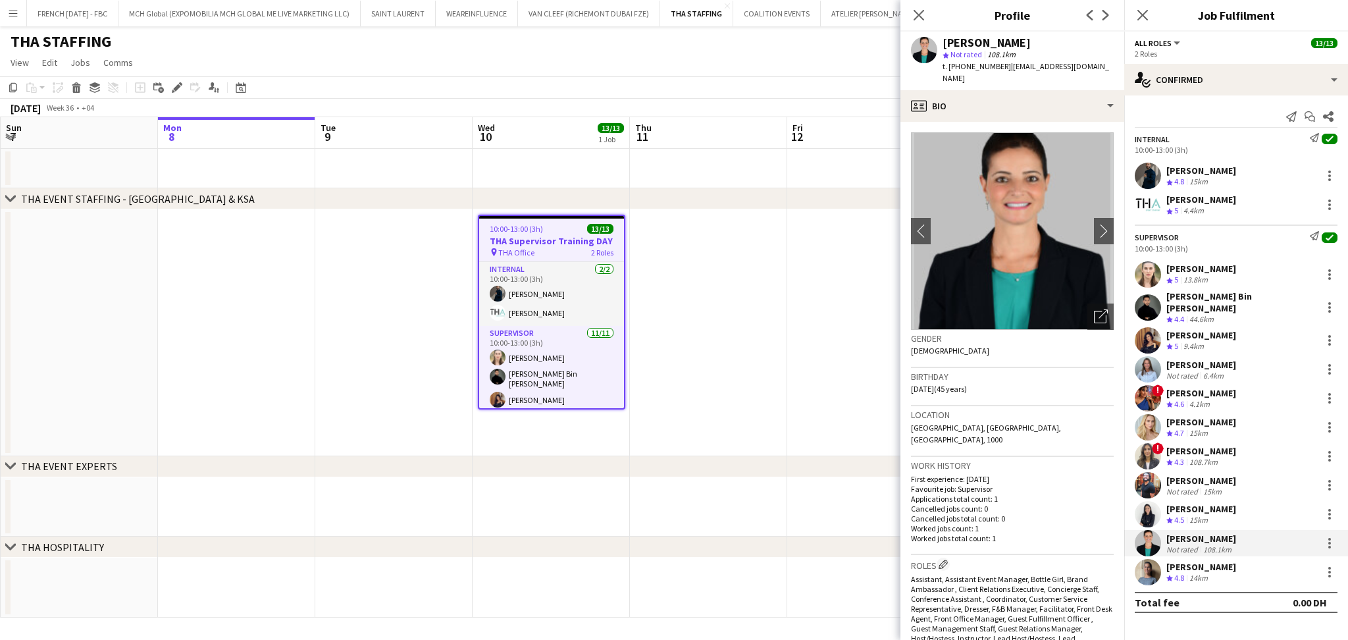
drag, startPoint x: 998, startPoint y: 66, endPoint x: 939, endPoint y: 43, distance: 63.6
click at [939, 43] on div "[PERSON_NAME] star Not rated 108.1km t. [PHONE_NUMBER] | [EMAIL_ADDRESS][DOMAIN…" at bounding box center [1012, 61] width 224 height 59
copy div "[PERSON_NAME] star Not rated 108.1km t. [PHONE_NUMBER]"
click at [672, 303] on app-date-cell at bounding box center [708, 332] width 157 height 247
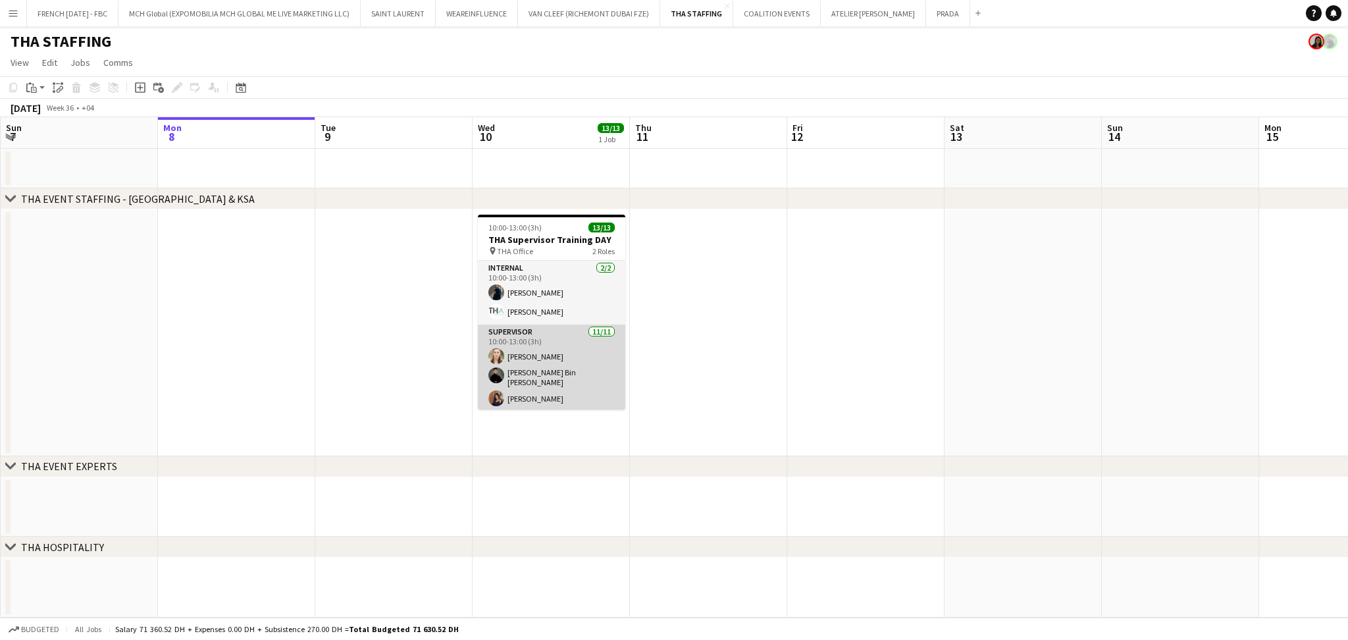
click at [569, 357] on app-card-role "Supervisor [DATE] 10:00-13:00 (3h) [PERSON_NAME] [PERSON_NAME] Bin [PERSON_NAME…" at bounding box center [551, 444] width 147 height 240
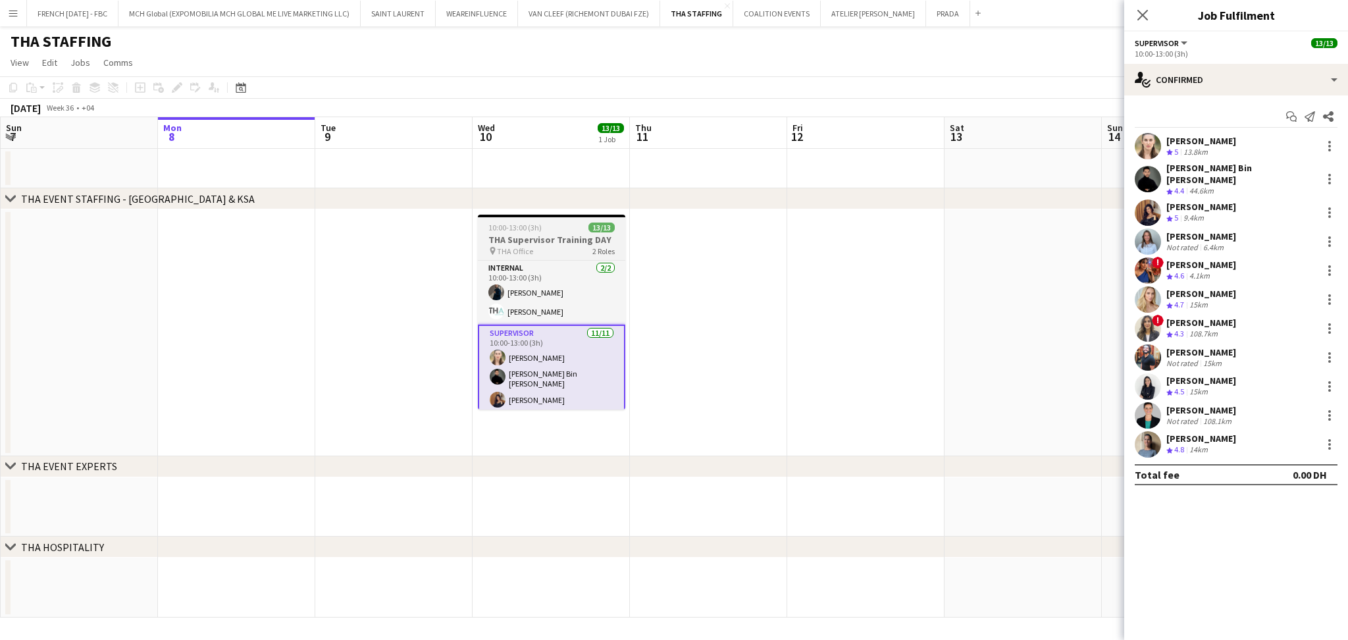
click at [550, 237] on h3 "THA Supervisor Training DAY" at bounding box center [551, 240] width 147 height 12
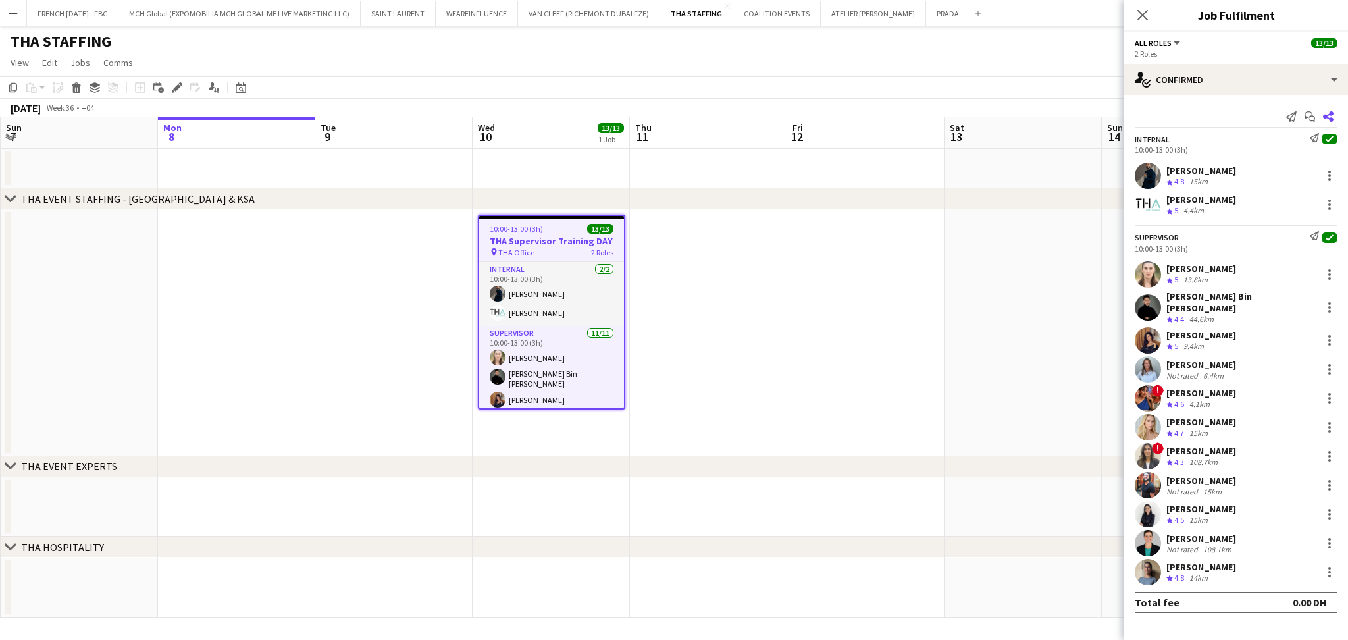
click at [1321, 113] on app-icon "Share" at bounding box center [1328, 116] width 18 height 18
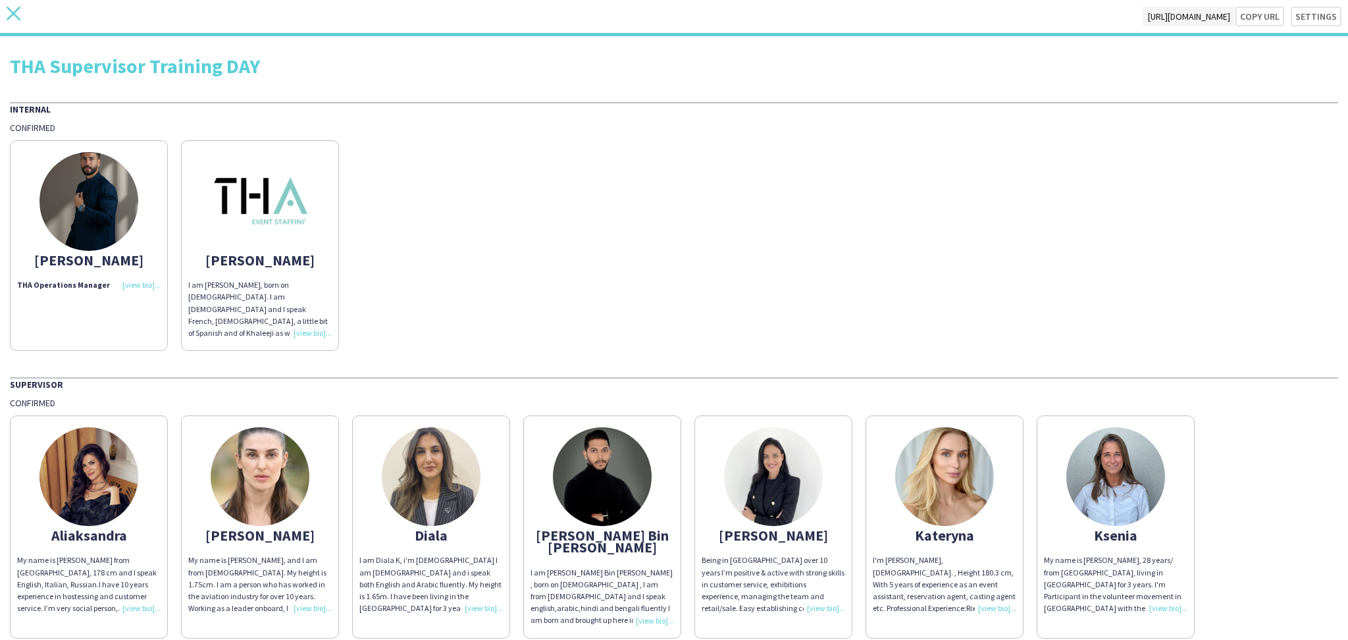
click at [16, 16] on icon at bounding box center [14, 14] width 14 height 14
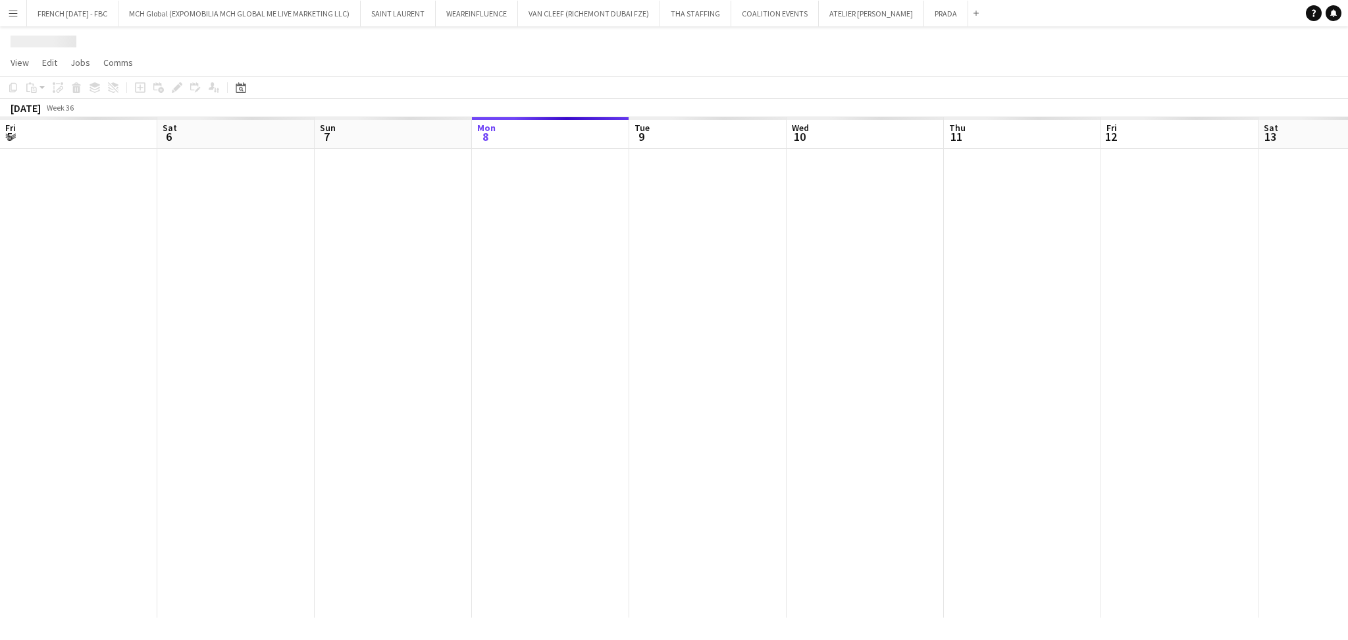
scroll to position [0, 314]
